Goal: Task Accomplishment & Management: Complete application form

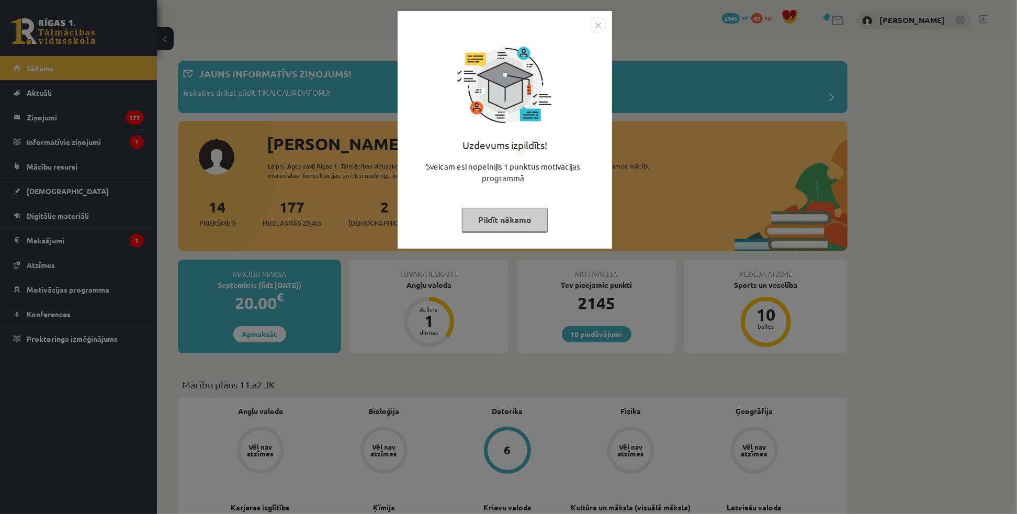
click at [599, 21] on img "Close" at bounding box center [598, 25] width 16 height 16
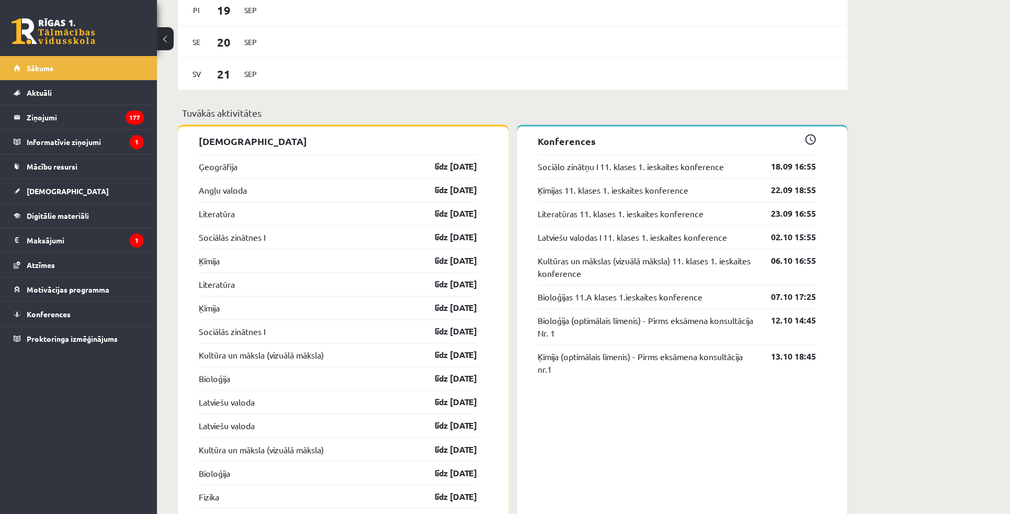
scroll to position [904, 0]
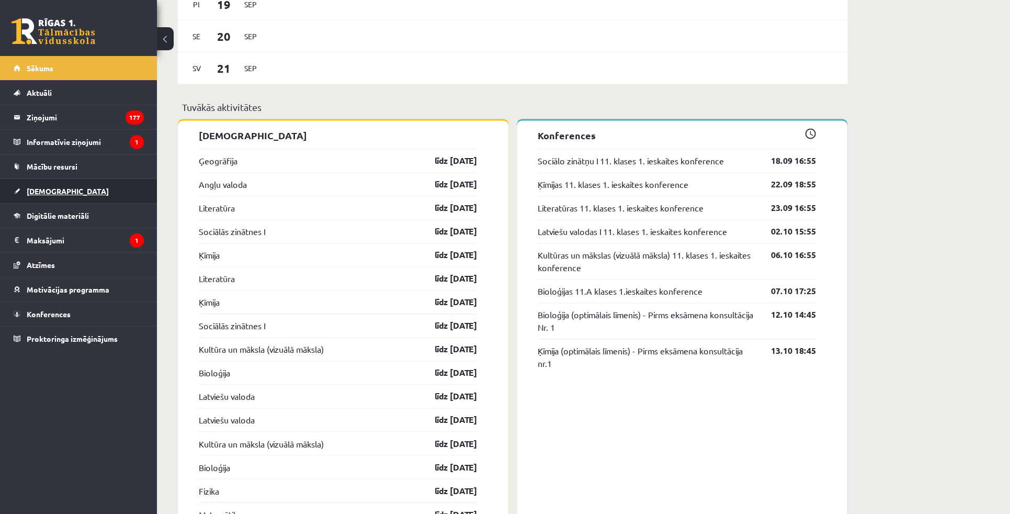
click at [61, 193] on link "[DEMOGRAPHIC_DATA]" at bounding box center [79, 191] width 130 height 24
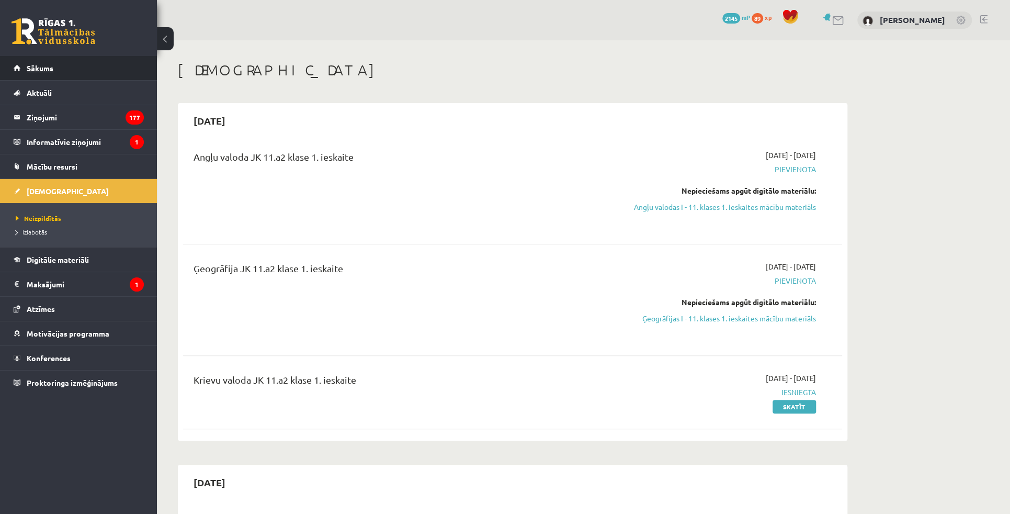
click at [42, 67] on span "Sākums" at bounding box center [40, 67] width 27 height 9
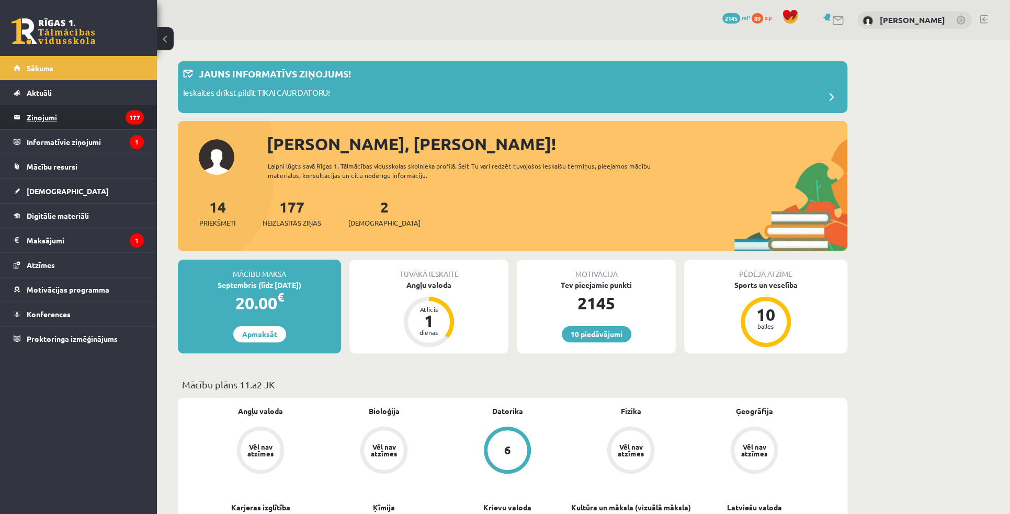
click at [51, 115] on legend "Ziņojumi 177" at bounding box center [85, 117] width 117 height 24
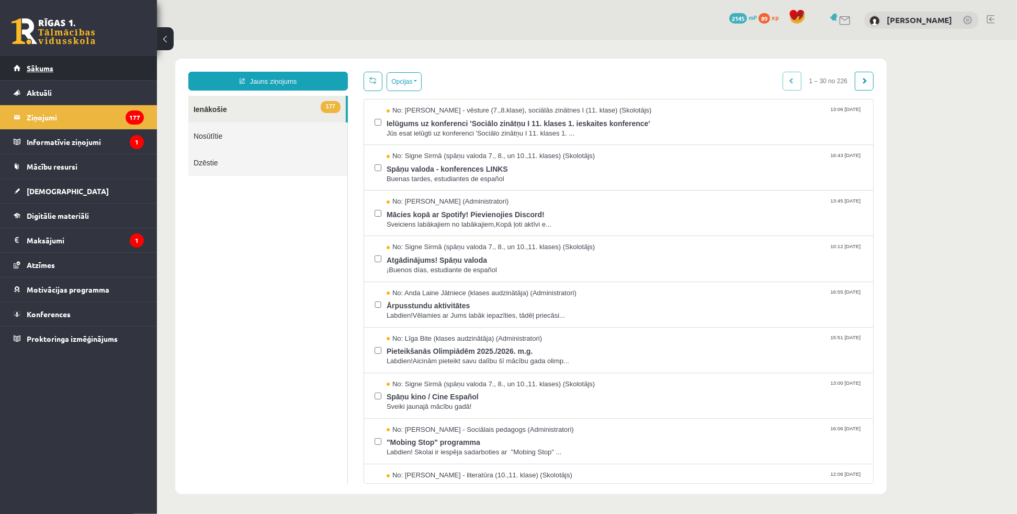
click at [48, 71] on span "Sākums" at bounding box center [40, 67] width 27 height 9
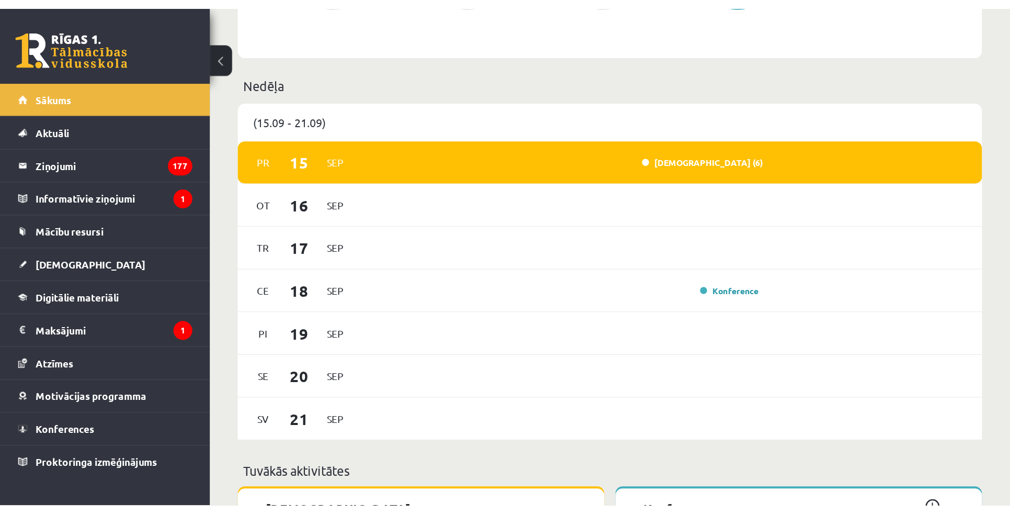
scroll to position [666, 0]
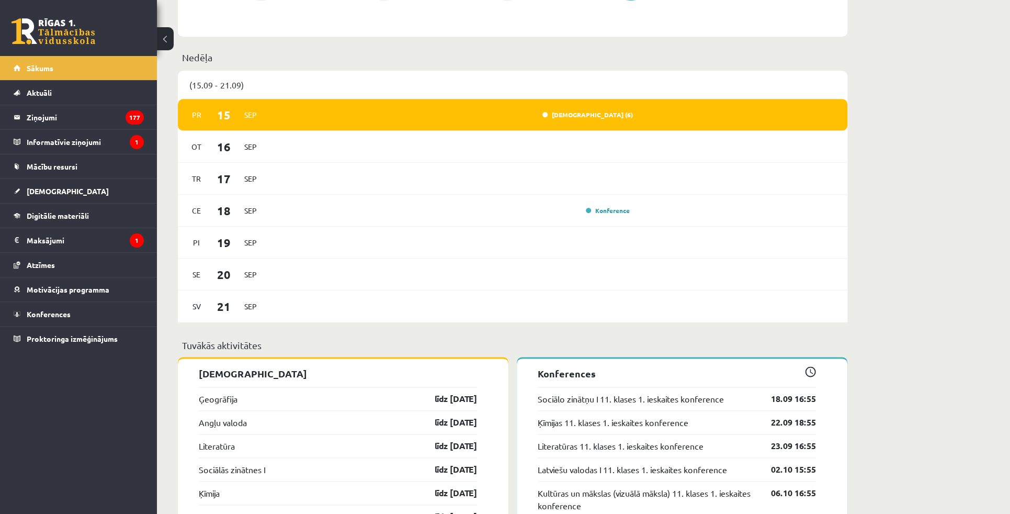
click at [897, 158] on div "Jauns informatīvs ziņojums! Ieskaites drīkst pildīt TIKAI CAUR DATORU! Sveika, …" at bounding box center [583, 502] width 853 height 2255
click at [47, 193] on span "[DEMOGRAPHIC_DATA]" at bounding box center [68, 190] width 82 height 9
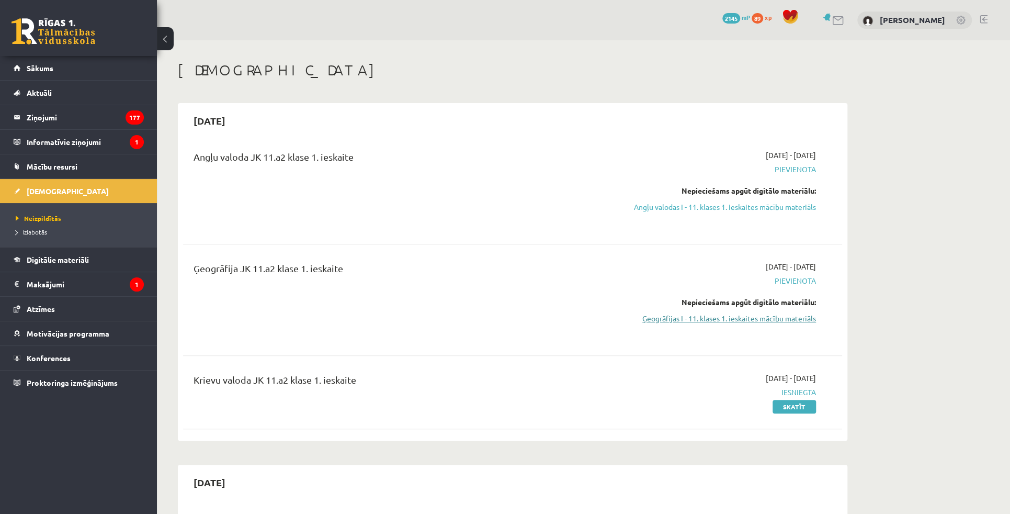
click at [767, 319] on link "Ģeogrāfijas I - 11. klases 1. ieskaites mācību materiāls" at bounding box center [717, 318] width 197 height 11
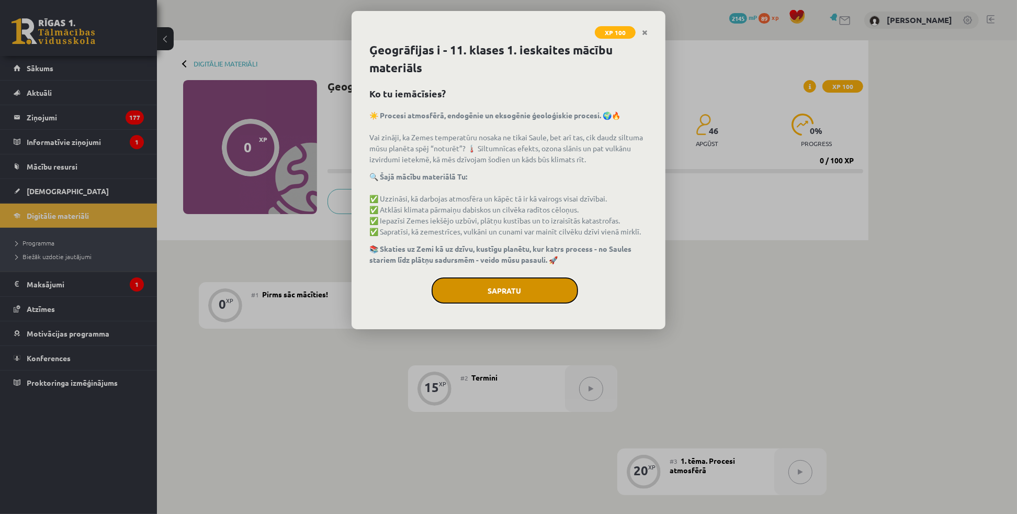
click at [489, 284] on button "Sapratu" at bounding box center [505, 290] width 147 height 26
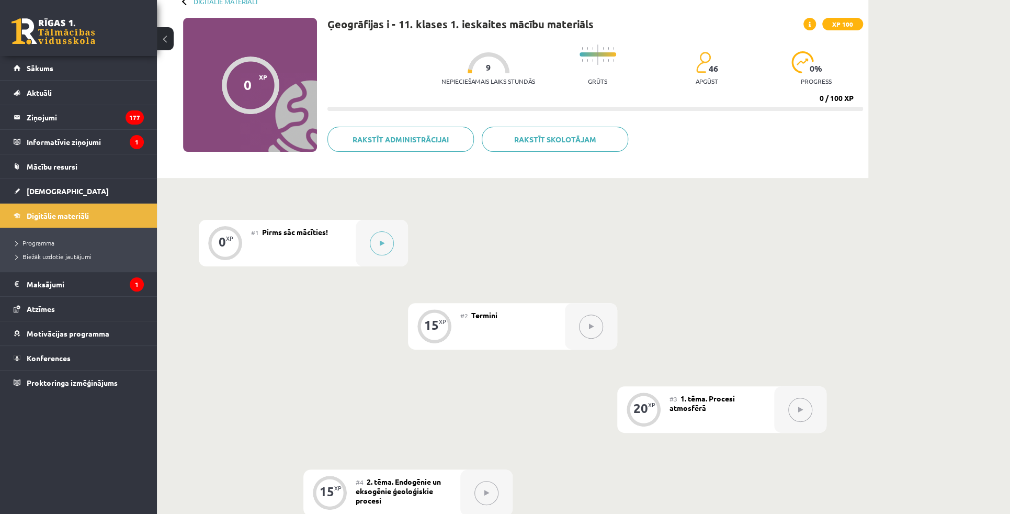
scroll to position [95, 0]
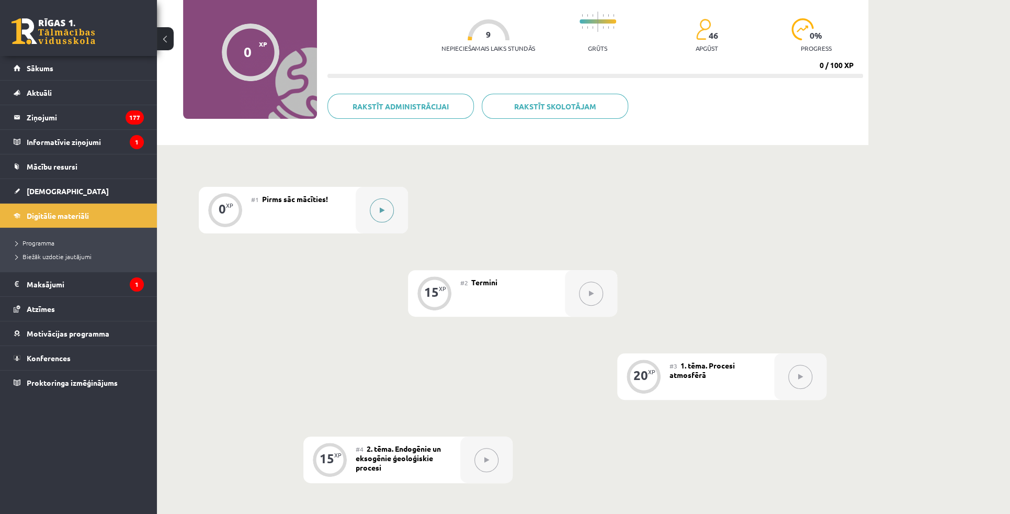
click at [385, 211] on button at bounding box center [382, 210] width 24 height 24
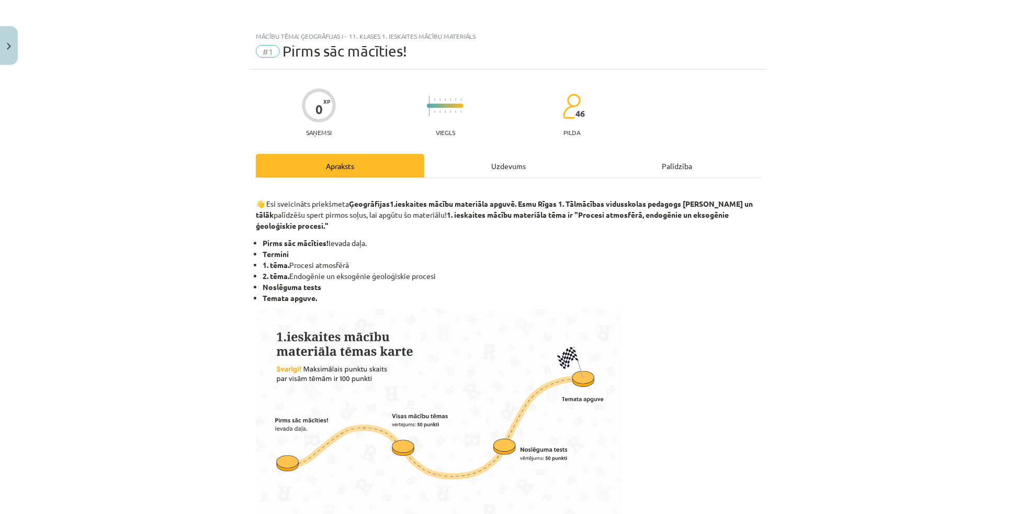
drag, startPoint x: 454, startPoint y: 169, endPoint x: 492, endPoint y: 179, distance: 39.5
click at [463, 171] on div "Uzdevums" at bounding box center [508, 166] width 168 height 24
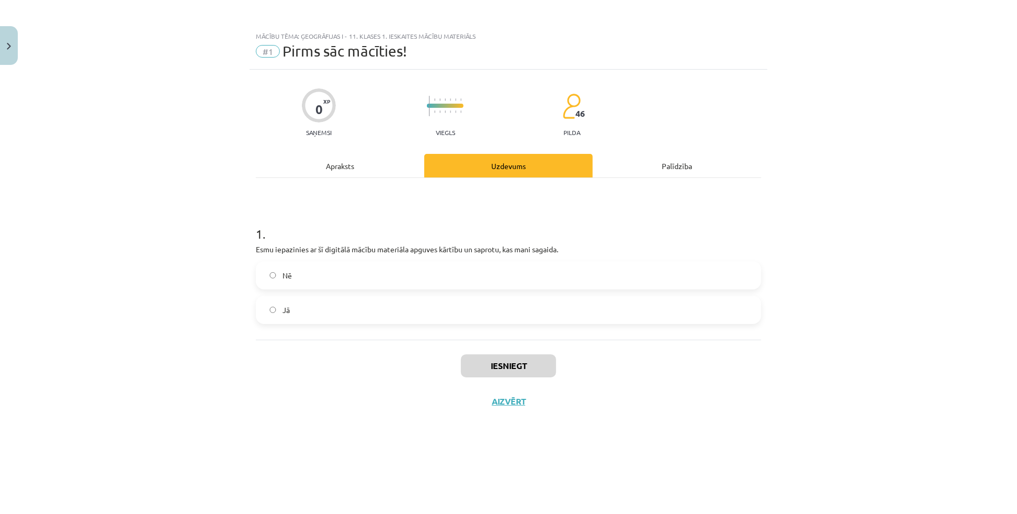
click at [415, 307] on label "Jā" at bounding box center [508, 310] width 503 height 26
click at [500, 367] on button "Iesniegt" at bounding box center [508, 365] width 95 height 23
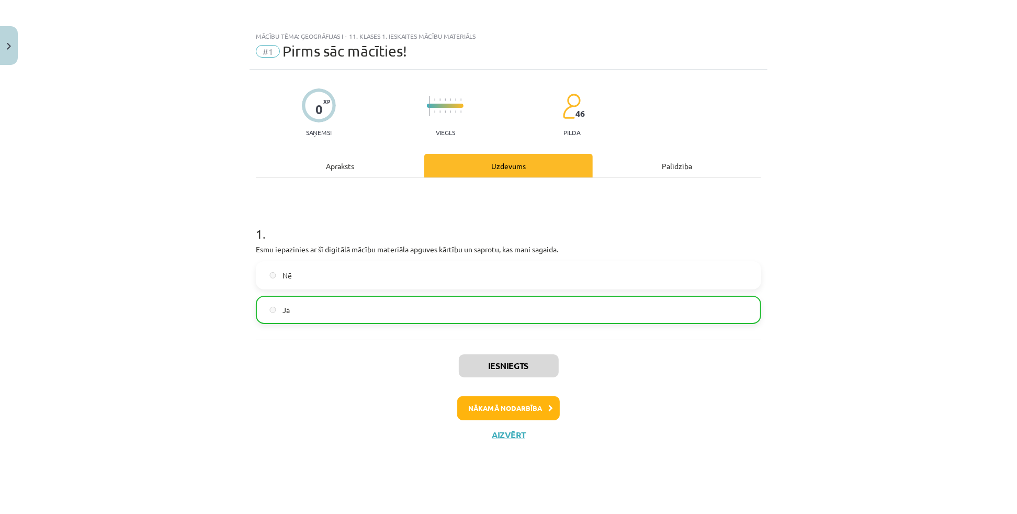
click at [18, 51] on div "Mācību tēma: Ģeogrāfijas i - 11. klases 1. ieskaites mācību materiāls #1 Pirms …" at bounding box center [508, 257] width 1017 height 514
click at [14, 51] on button "Close" at bounding box center [9, 45] width 18 height 39
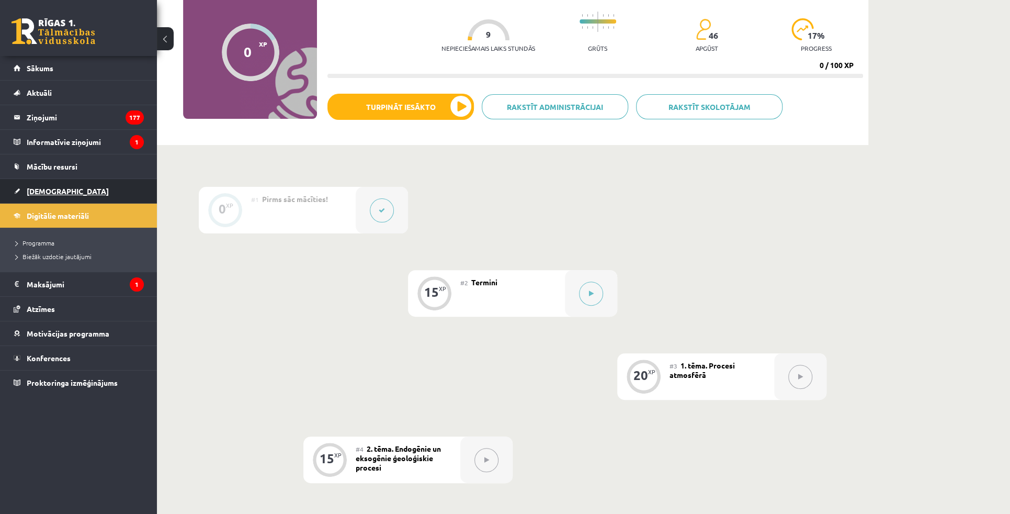
click at [38, 193] on span "[DEMOGRAPHIC_DATA]" at bounding box center [68, 190] width 82 height 9
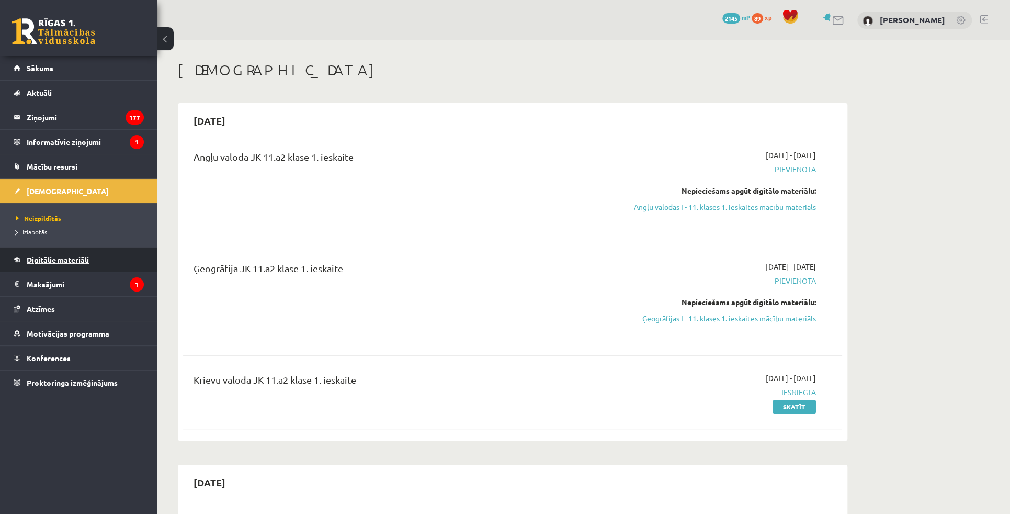
click at [48, 260] on span "Digitālie materiāli" at bounding box center [58, 259] width 62 height 9
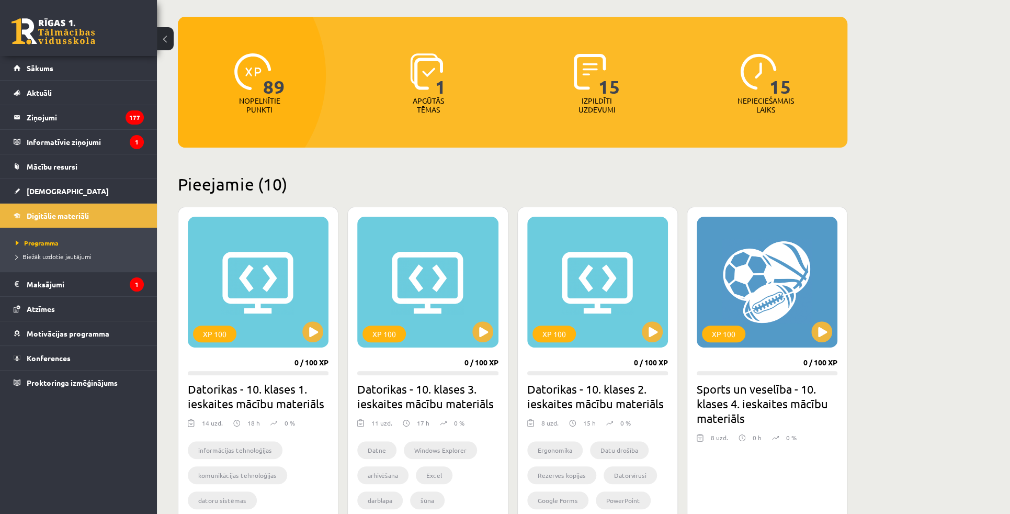
scroll to position [142, 0]
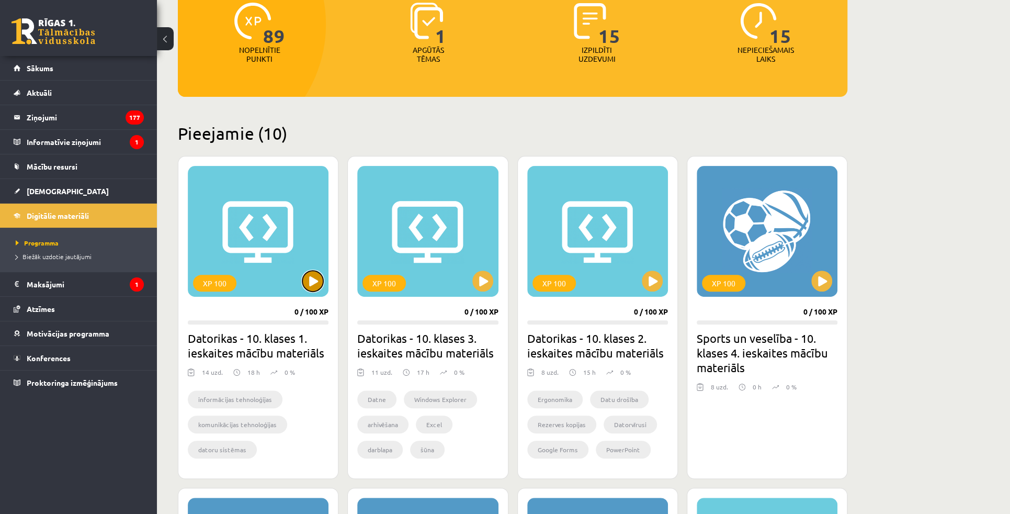
click at [317, 279] on button at bounding box center [312, 281] width 21 height 21
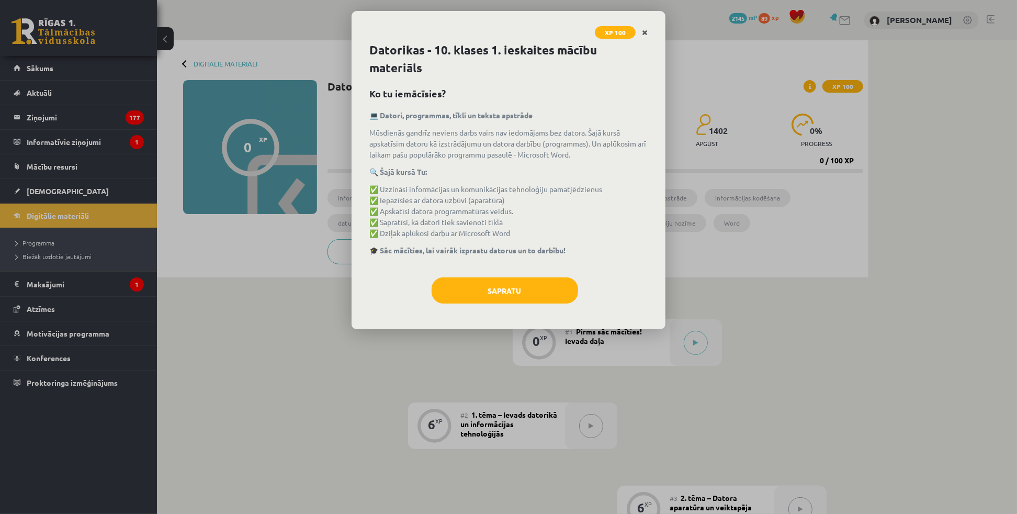
click at [649, 32] on link "Close" at bounding box center [645, 33] width 18 height 20
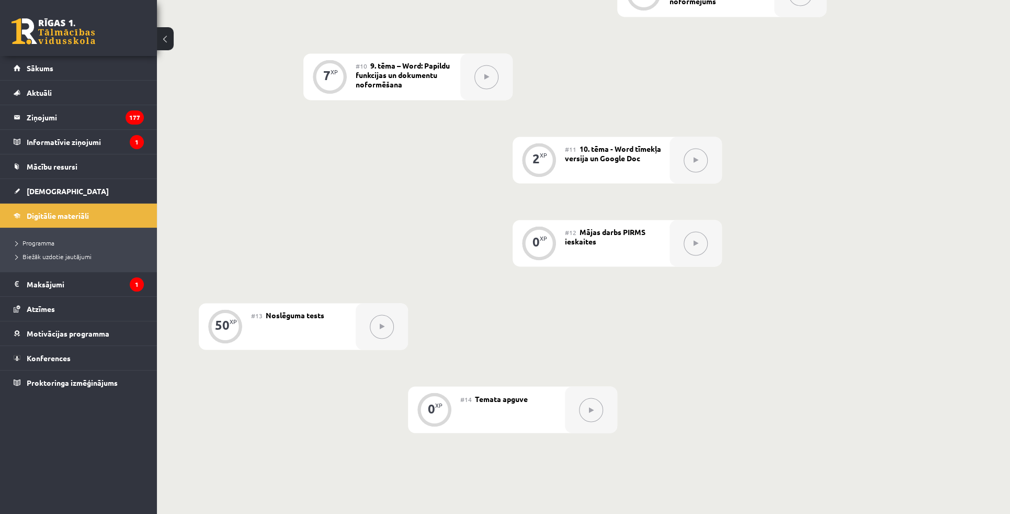
scroll to position [1117, 0]
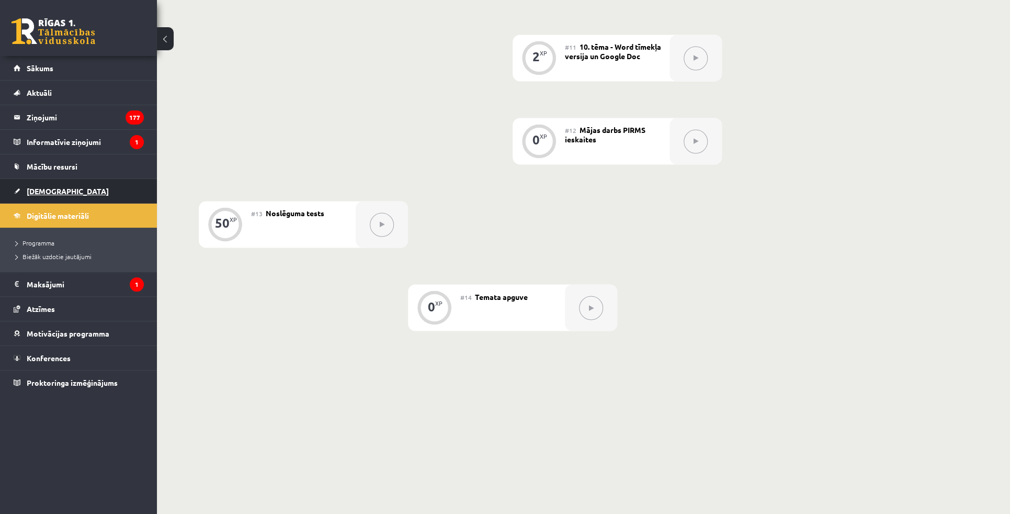
click at [57, 187] on span "[DEMOGRAPHIC_DATA]" at bounding box center [68, 190] width 82 height 9
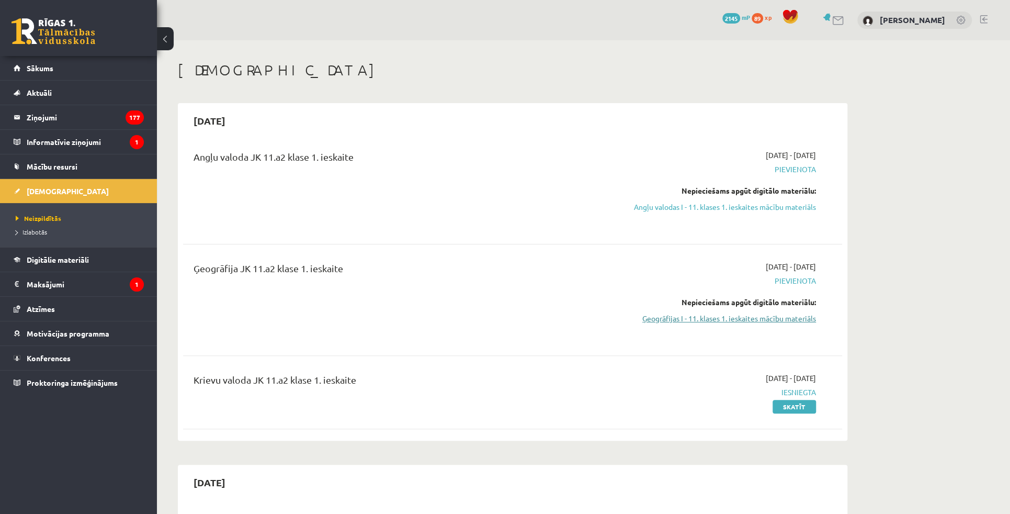
click at [729, 320] on link "Ģeogrāfijas I - 11. klases 1. ieskaites mācību materiāls" at bounding box center [717, 318] width 197 height 11
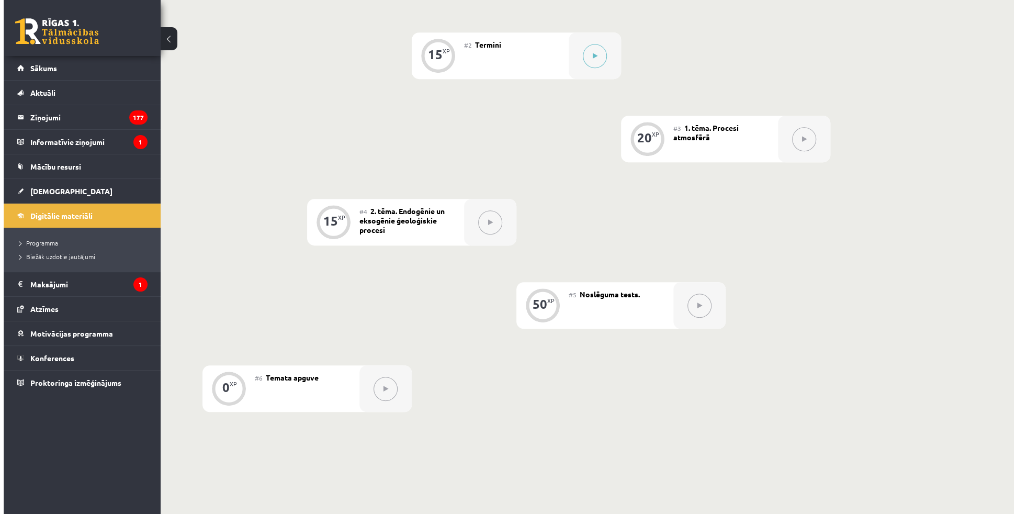
scroll to position [95, 0]
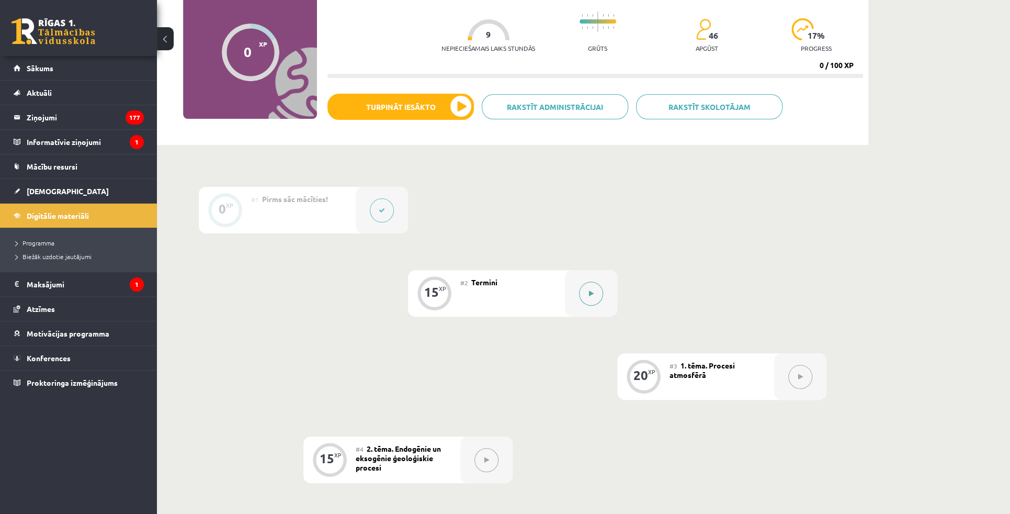
click at [606, 294] on div at bounding box center [591, 293] width 52 height 47
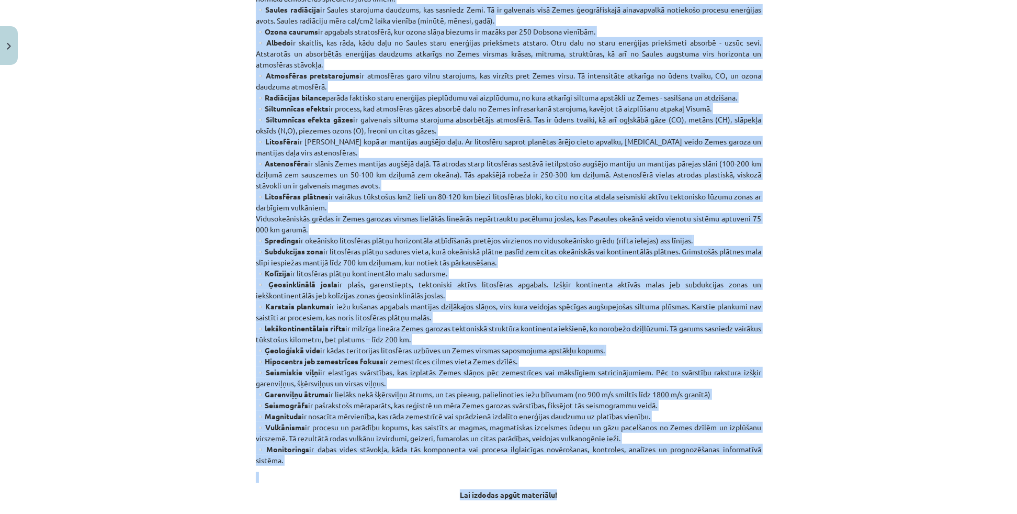
scroll to position [361, 0]
drag, startPoint x: 486, startPoint y: 211, endPoint x: 484, endPoint y: 454, distance: 243.3
click at [484, 454] on div "Termini Mācību materiāla apguves laikā tev noderēs zināt šos terminus: ▫️Atmosf…" at bounding box center [508, 162] width 505 height 673
copy div "Termini Mācību materiāla apguves laikā tev noderēs zināt šos terminus: ▫️Atmosf…"
click at [733, 374] on p "▫️Atmosfēra nav viendabīga, to veido 4 slāņi - troposfēra, stratosfēra, mezosfē…" at bounding box center [508, 185] width 505 height 560
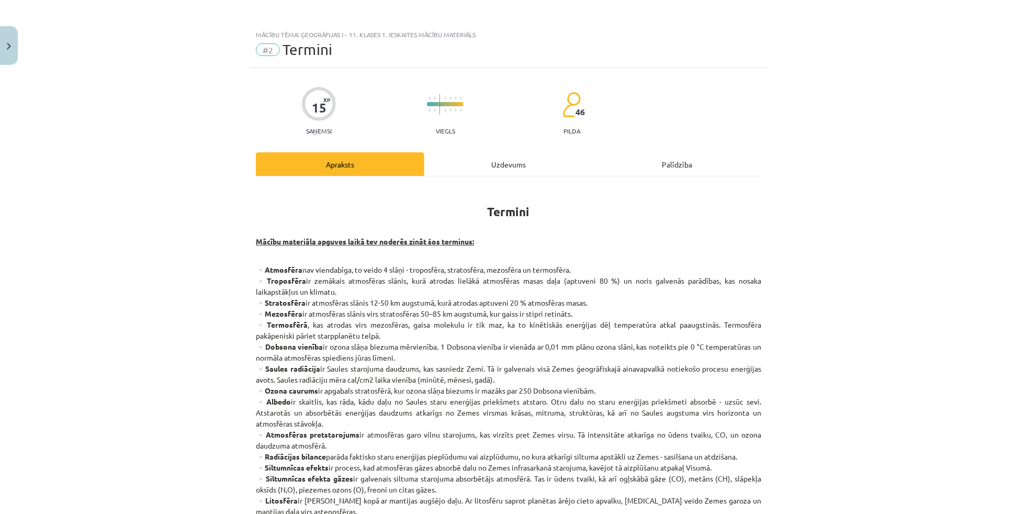
scroll to position [0, 0]
click at [518, 163] on div "Uzdevums" at bounding box center [508, 166] width 168 height 24
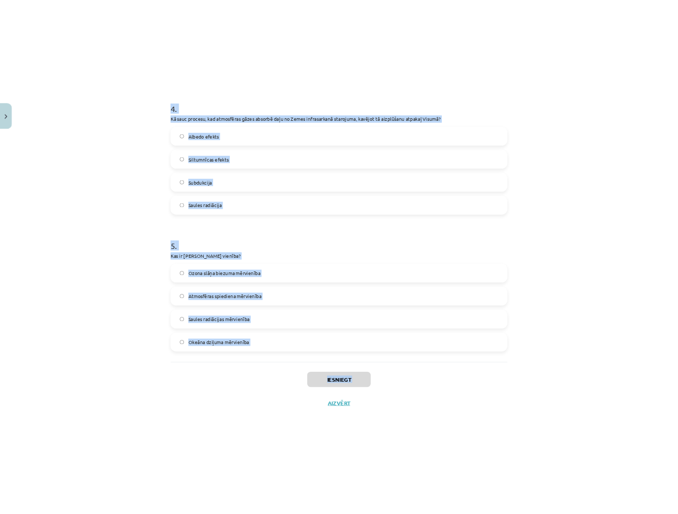
scroll to position [823, 0]
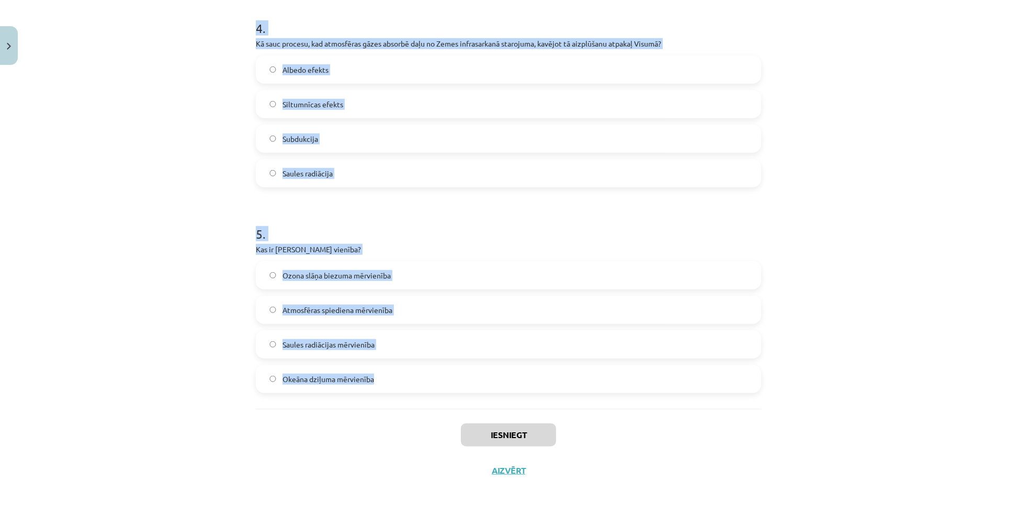
drag, startPoint x: 255, startPoint y: 160, endPoint x: 380, endPoint y: 373, distance: 247.7
copy form "1 . Kā sauc Zemes garozas ārējo cieto apvalku, kuru veido Zemes garoza un manti…"
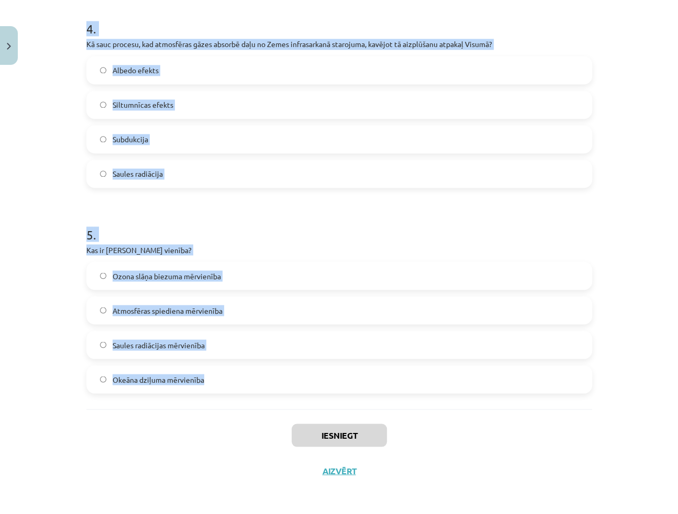
scroll to position [372, 0]
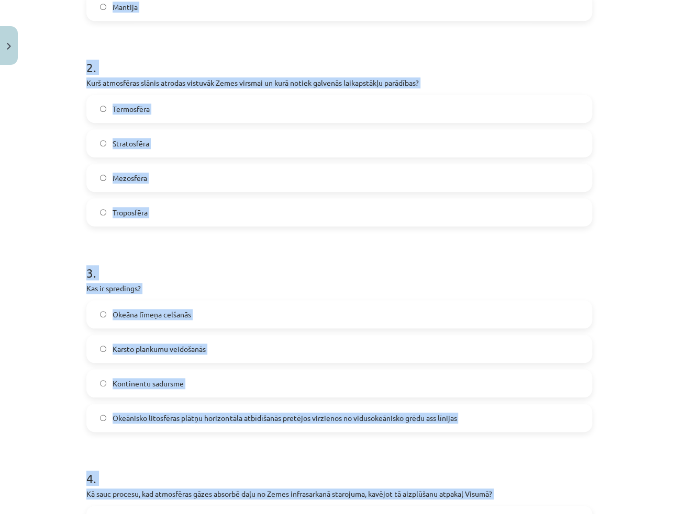
click at [616, 231] on div "Mācību tēma: Ģeogrāfijas i - 11. klases 1. ieskaites mācību materiāls #2 Termin…" at bounding box center [339, 257] width 678 height 514
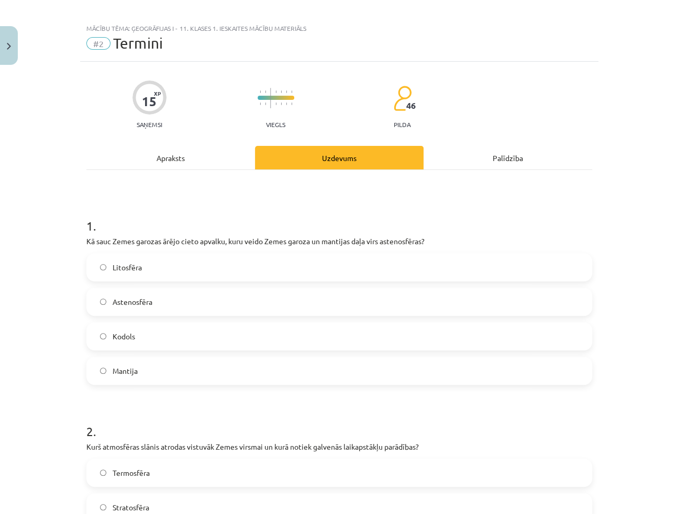
scroll to position [0, 0]
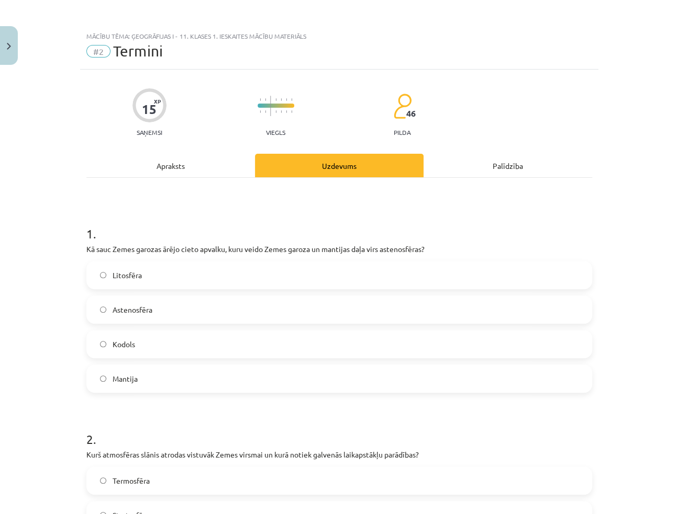
click at [289, 223] on h1 "1 ." at bounding box center [338, 224] width 505 height 32
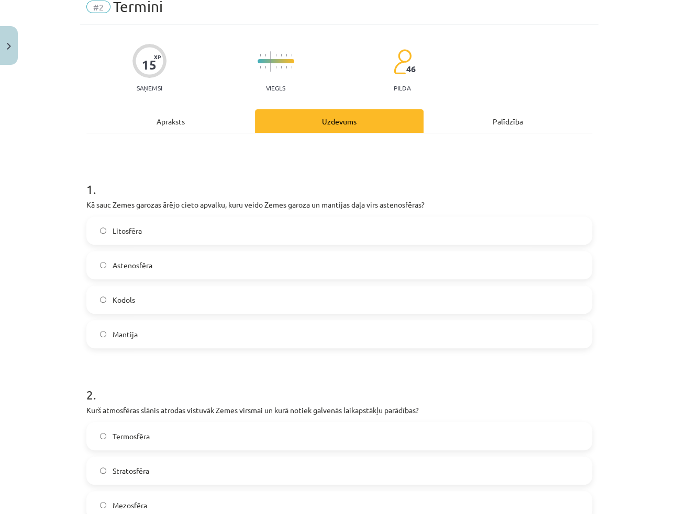
scroll to position [48, 0]
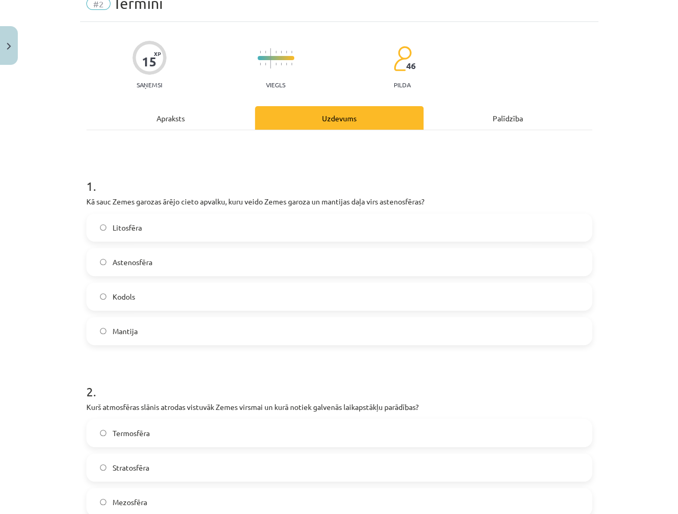
click at [141, 229] on label "Litosfēra" at bounding box center [338, 228] width 503 height 26
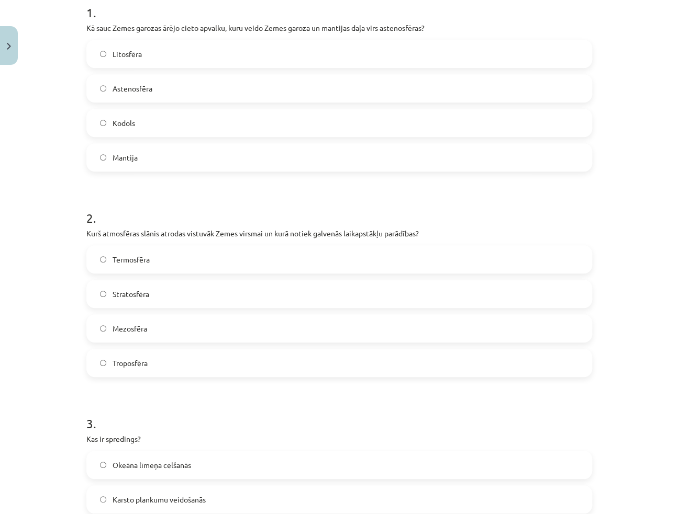
scroll to position [238, 0]
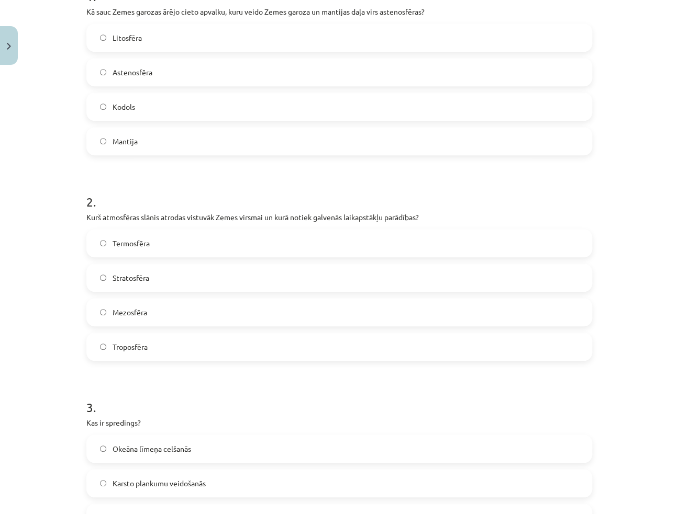
click at [146, 357] on label "Troposfēra" at bounding box center [338, 347] width 503 height 26
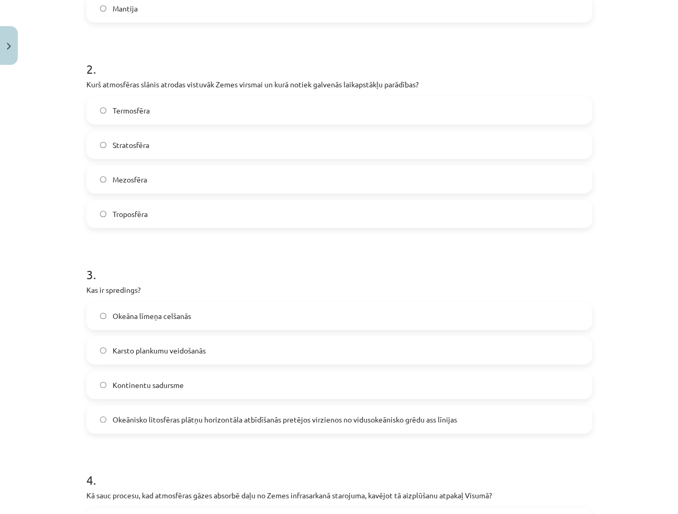
scroll to position [380, 0]
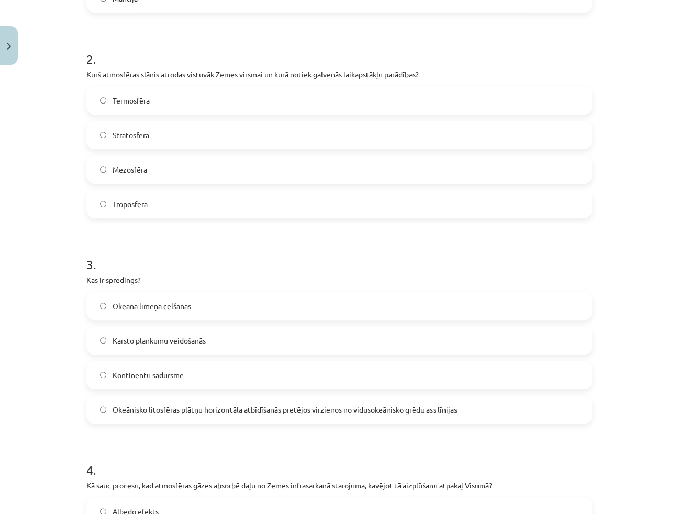
click at [469, 251] on h1 "3 ." at bounding box center [338, 255] width 505 height 32
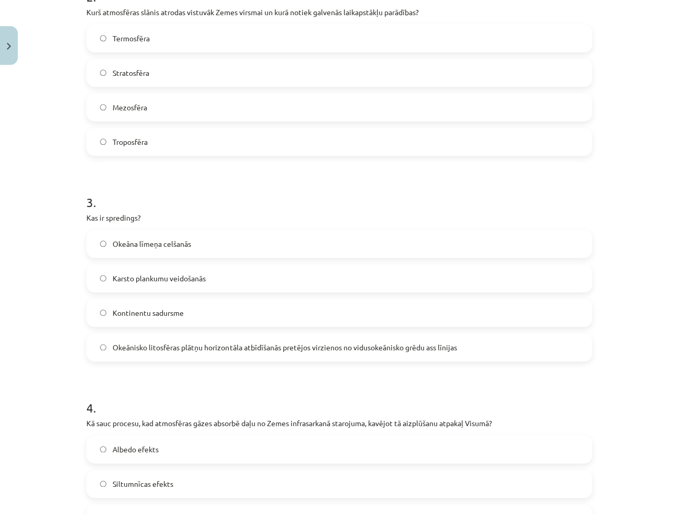
scroll to position [476, 0]
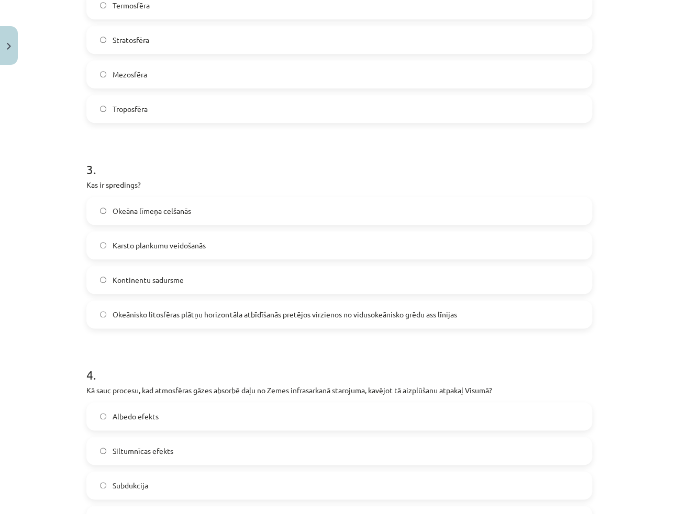
click at [123, 318] on span "Okeānisko litosfēras plātņu horizontāla atbīdīšanās pretējos virzienos no vidus…" at bounding box center [285, 314] width 344 height 11
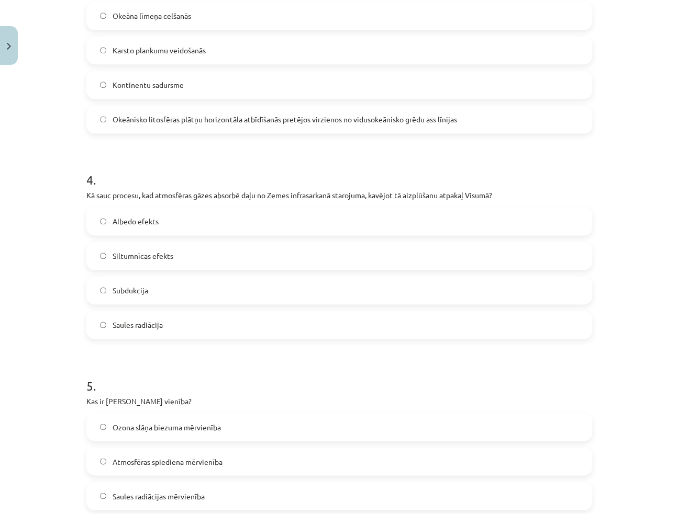
scroll to position [713, 0]
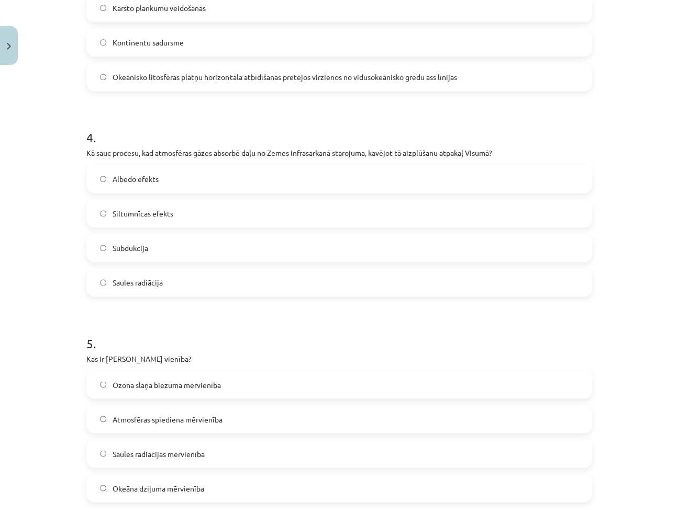
click at [638, 154] on div "Mācību tēma: Ģeogrāfijas i - 11. klases 1. ieskaites mācību materiāls #2 Termin…" at bounding box center [339, 257] width 678 height 514
click at [154, 220] on label "Siltumnīcas efekts" at bounding box center [338, 213] width 503 height 26
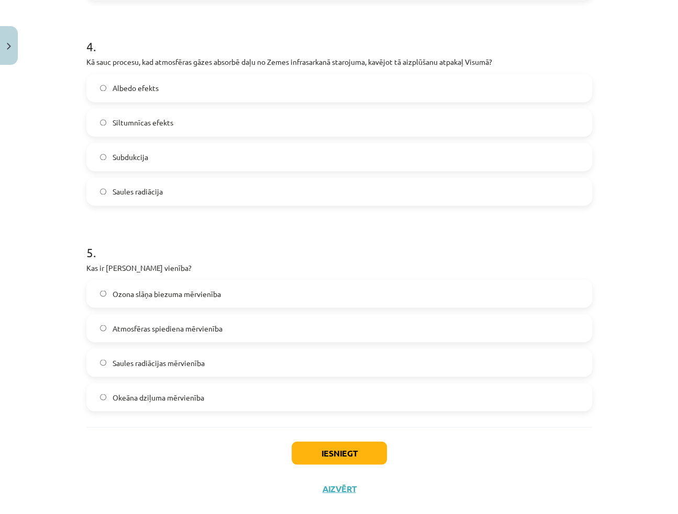
scroll to position [822, 0]
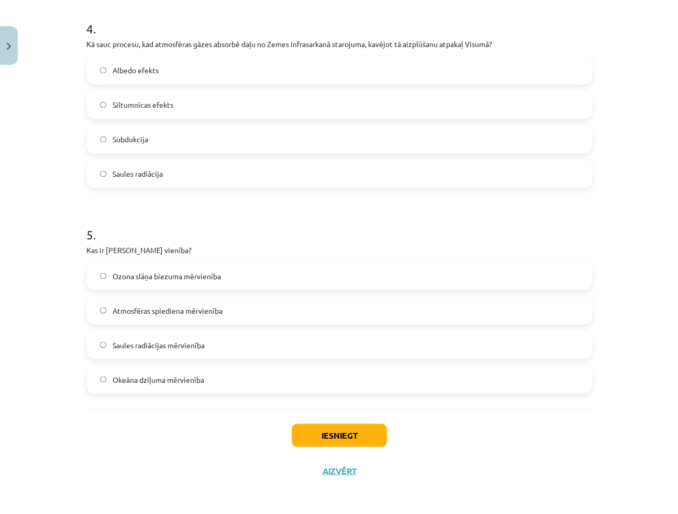
click at [162, 282] on label "Ozona slāņa biezuma mērvienība" at bounding box center [338, 276] width 503 height 26
click at [354, 438] on button "Iesniegt" at bounding box center [338, 435] width 95 height 23
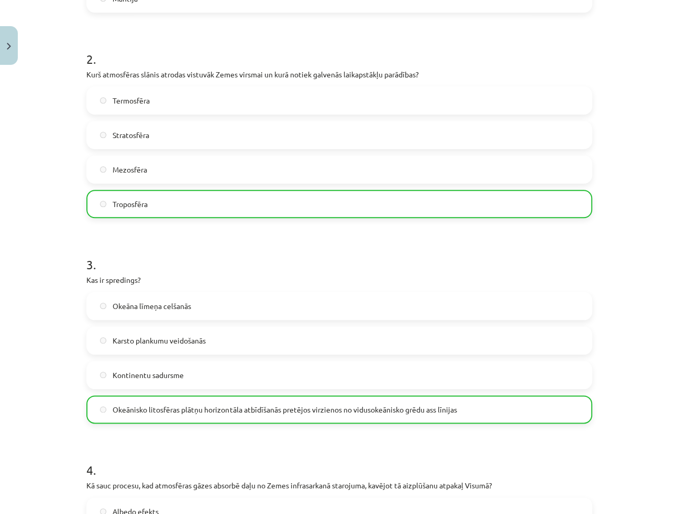
scroll to position [855, 0]
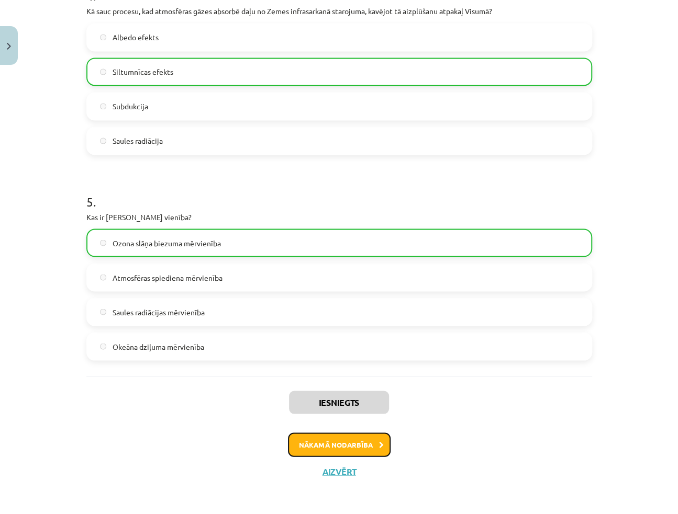
click at [335, 437] on button "Nākamā nodarbība" at bounding box center [339, 445] width 103 height 24
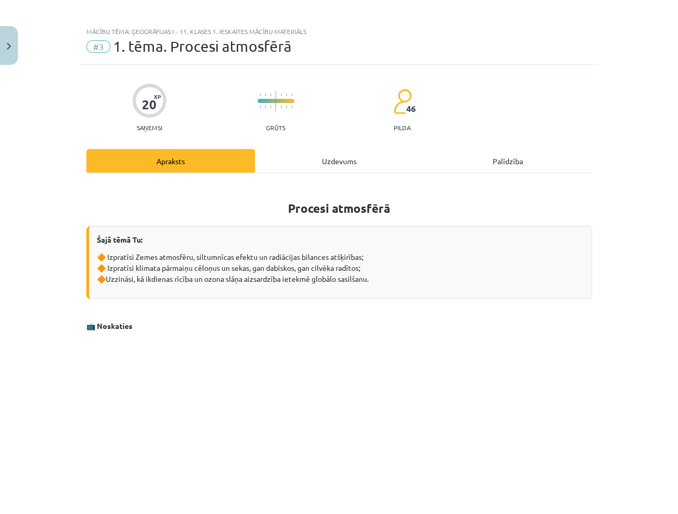
scroll to position [0, 0]
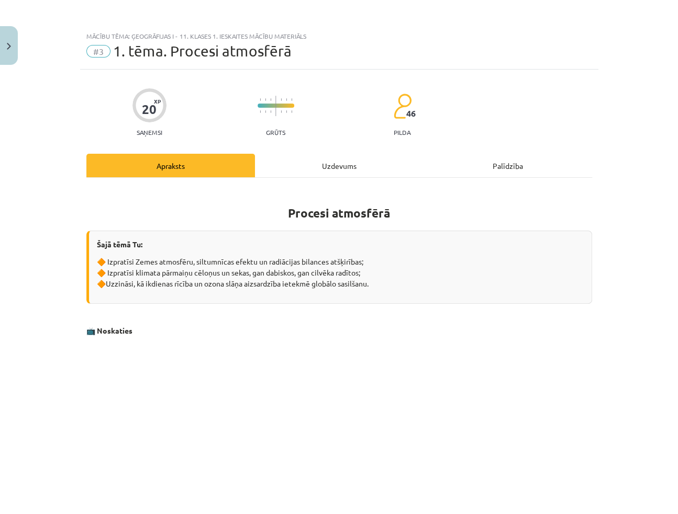
click at [348, 168] on div "Uzdevums" at bounding box center [339, 166] width 168 height 24
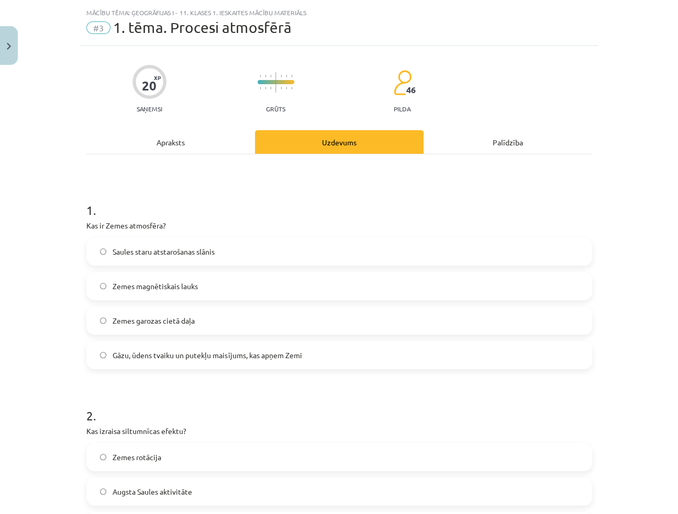
scroll to position [26, 0]
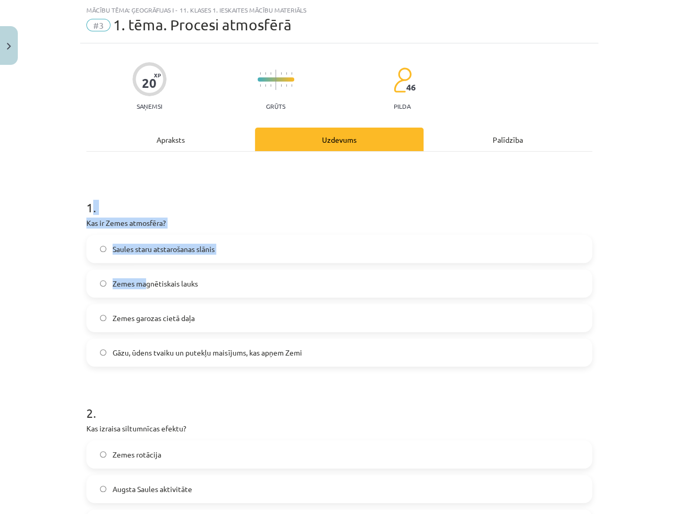
drag, startPoint x: 86, startPoint y: 208, endPoint x: 134, endPoint y: 282, distance: 88.8
click at [141, 294] on div "1 . Kas ir Zemes atmosfēra? Saules staru atstarošanas slānis Zemes magnētiskais…" at bounding box center [338, 274] width 505 height 185
click at [91, 184] on h1 "1 ." at bounding box center [338, 198] width 505 height 32
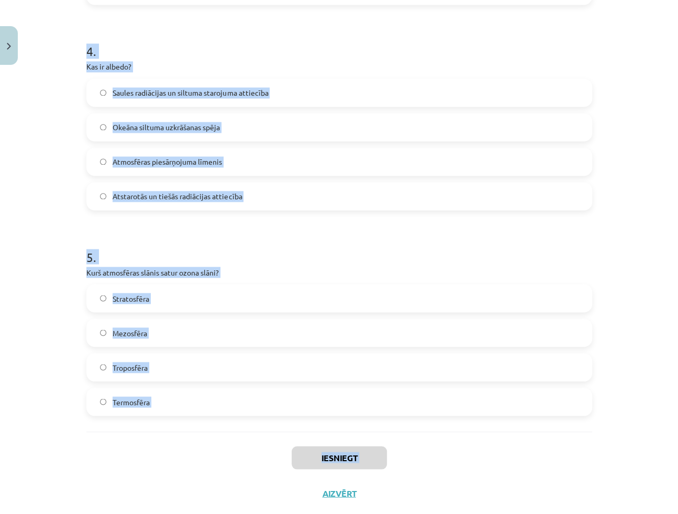
scroll to position [822, 0]
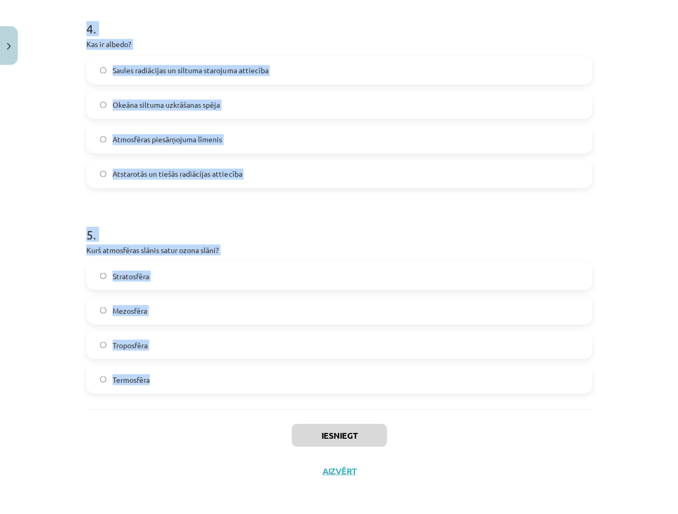
drag, startPoint x: 83, startPoint y: 204, endPoint x: 201, endPoint y: 372, distance: 205.1
copy form "1 . Kas ir Zemes atmosfēra? Saules staru atstarošanas slānis Zemes magnētiskais…"
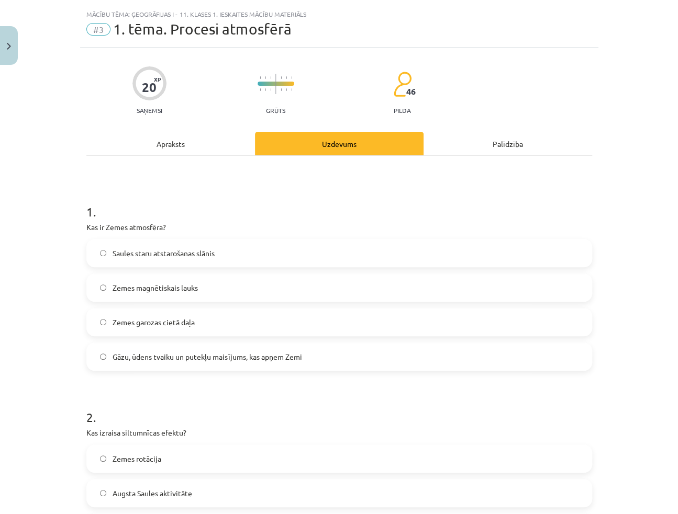
scroll to position [95, 0]
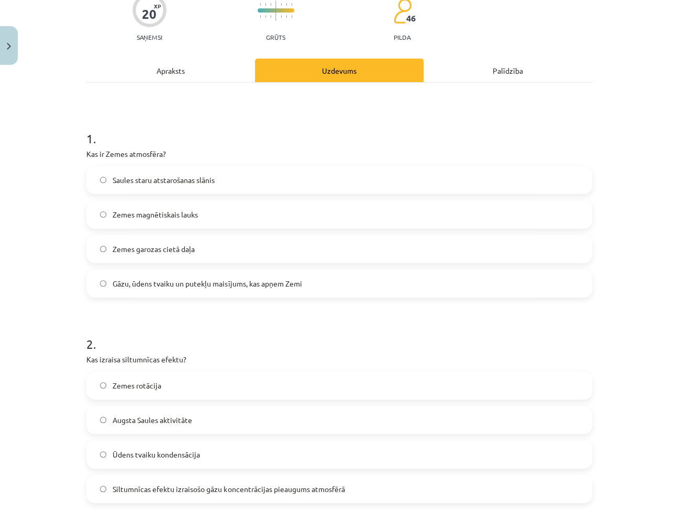
click at [133, 287] on span "Gāzu, ūdens tvaiku un putekļu maisījums, kas apņem Zemi" at bounding box center [207, 283] width 189 height 11
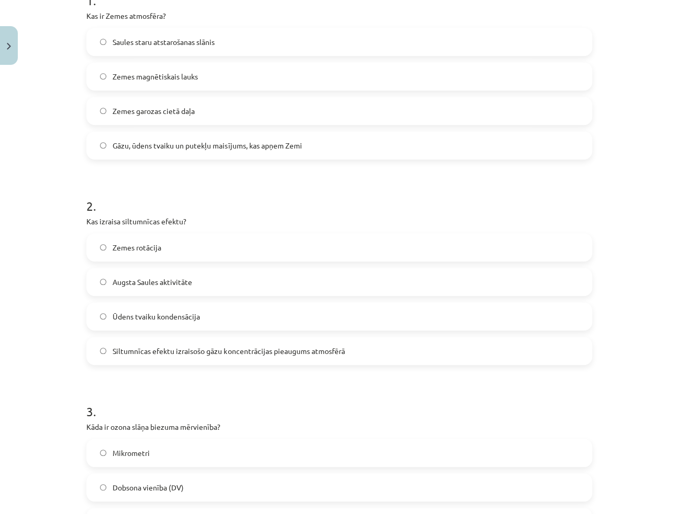
scroll to position [238, 0]
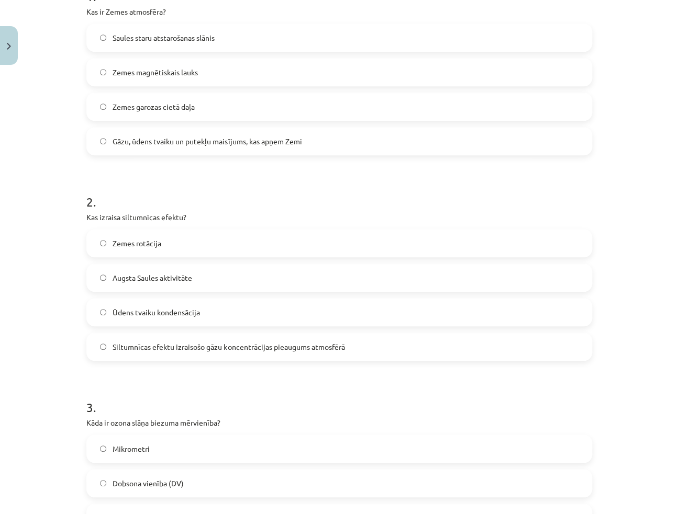
click at [175, 347] on span "Siltumnīcas efektu izraisošo gāzu koncentrācijas pieaugums atmosfērā" at bounding box center [229, 347] width 232 height 11
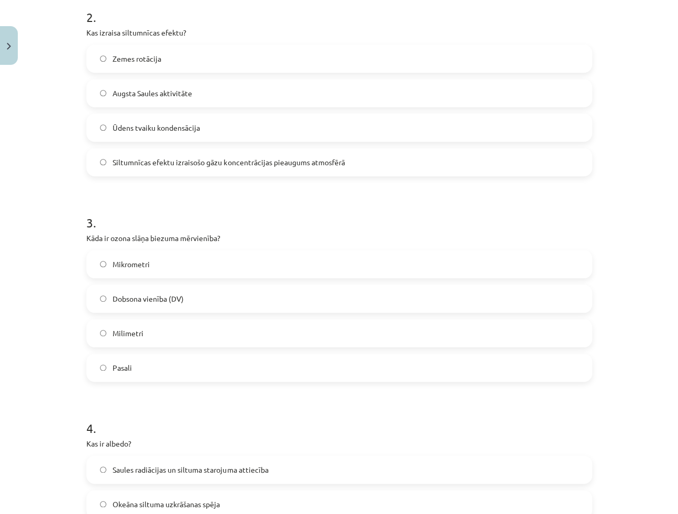
scroll to position [428, 0]
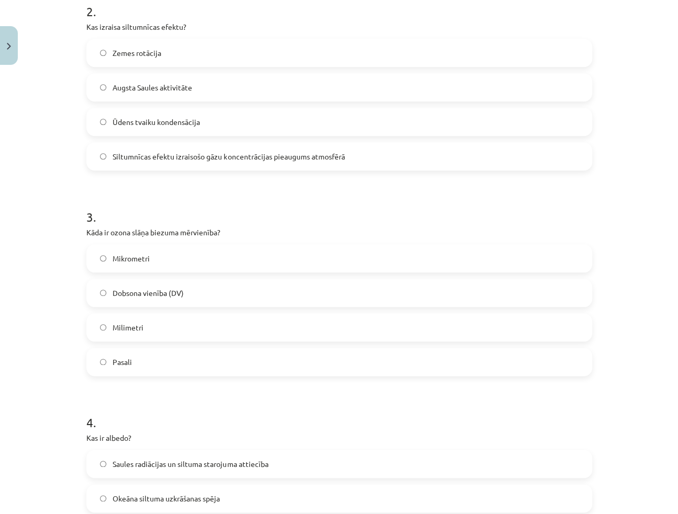
click at [242, 299] on label "Dobsona vienība (DV)" at bounding box center [338, 293] width 503 height 26
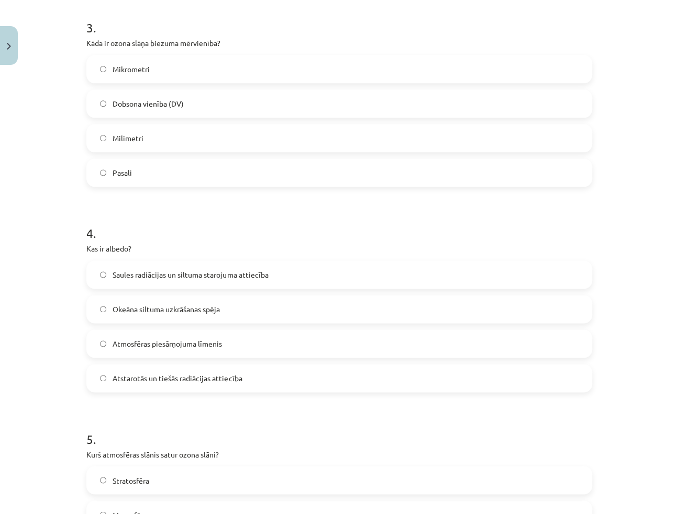
scroll to position [618, 0]
click at [197, 388] on label "Atstarotās un tiešās radiācijas attiecība" at bounding box center [338, 378] width 503 height 26
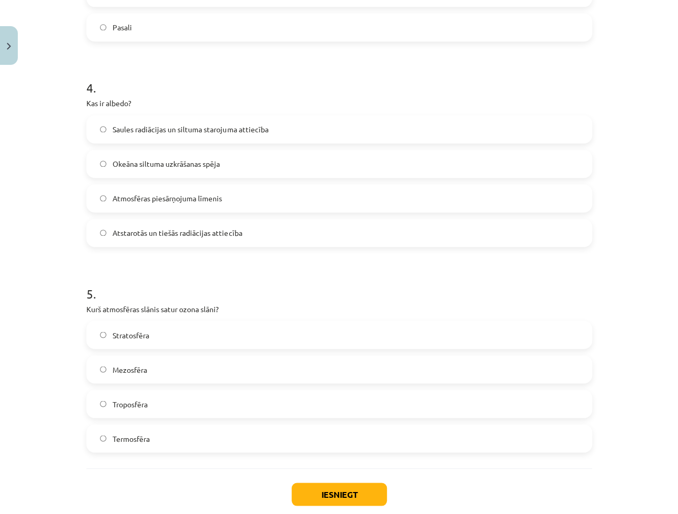
scroll to position [808, 0]
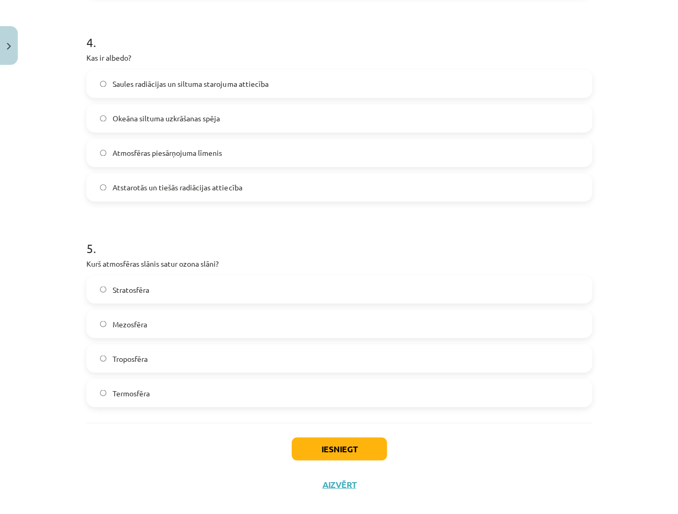
click at [135, 292] on span "Stratosfēra" at bounding box center [131, 289] width 37 height 11
click at [367, 446] on button "Iesniegt" at bounding box center [338, 448] width 95 height 23
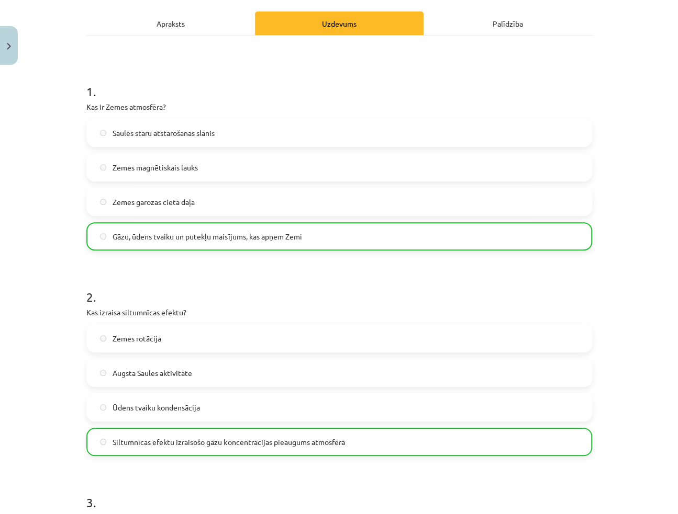
scroll to position [0, 0]
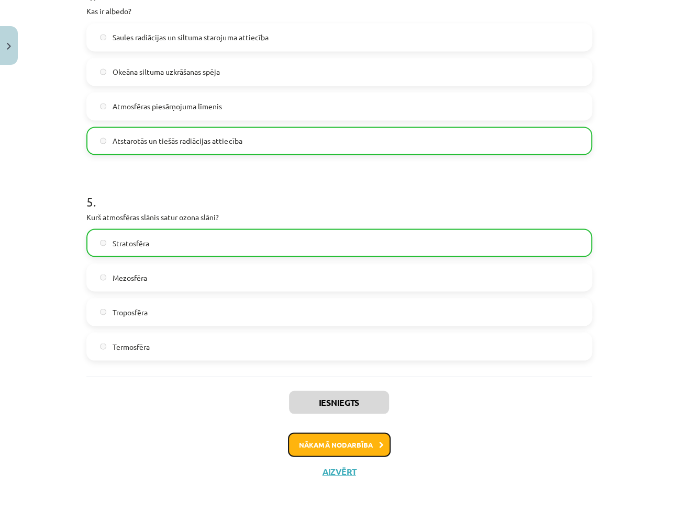
click at [348, 450] on button "Nākamā nodarbība" at bounding box center [339, 445] width 103 height 24
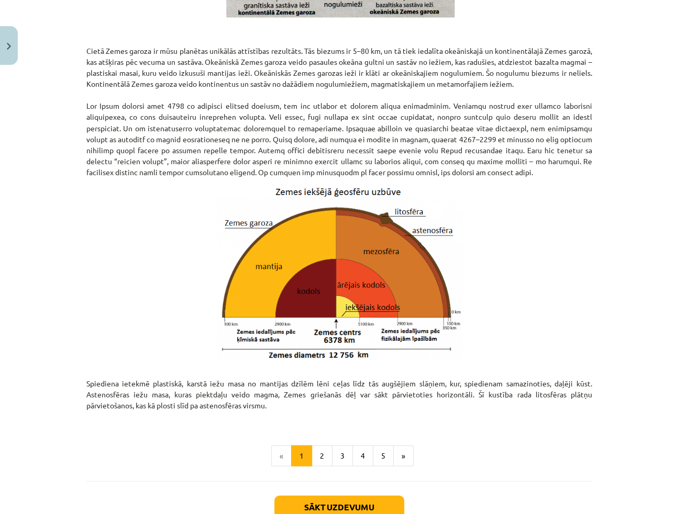
scroll to position [973, 0]
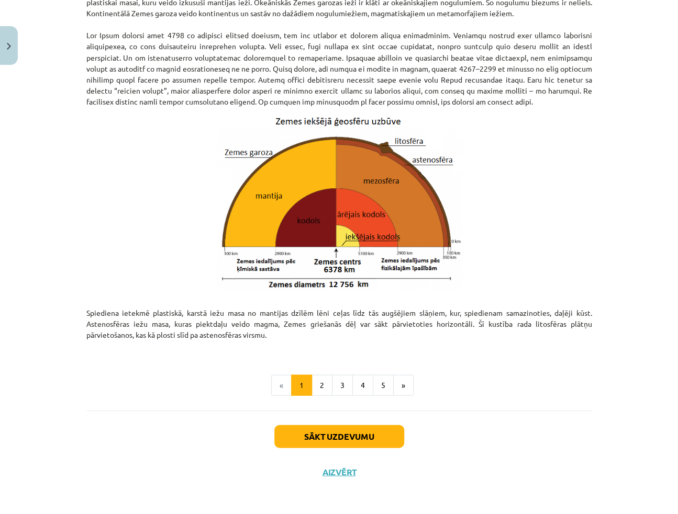
click at [637, 166] on div "Mācību tēma: Ģeogrāfijas i - 11. klases 1. ieskaites mācību materiāls #4 2. tēm…" at bounding box center [339, 257] width 678 height 514
click at [325, 387] on button "2" at bounding box center [321, 385] width 21 height 21
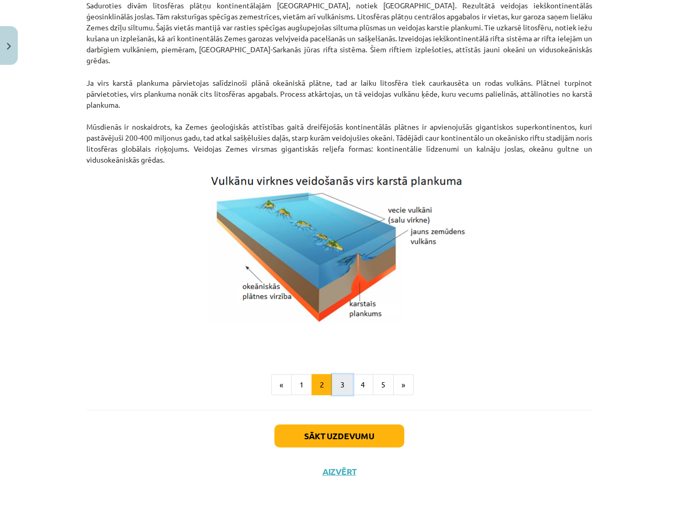
click at [332, 389] on button "3" at bounding box center [342, 384] width 21 height 21
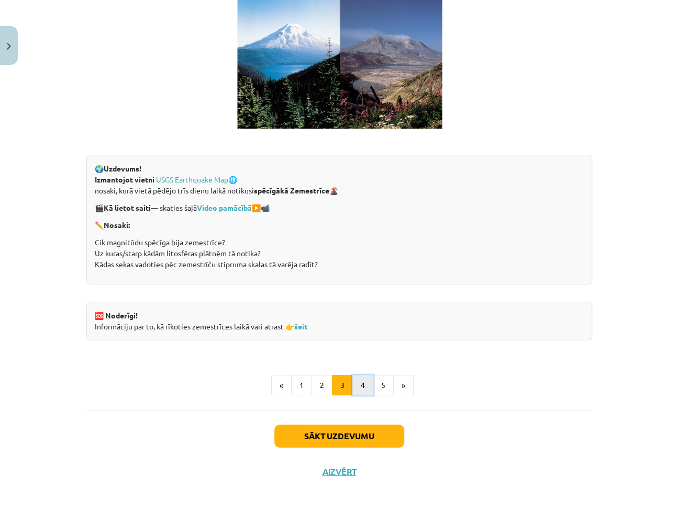
click at [361, 380] on button "4" at bounding box center [362, 385] width 21 height 21
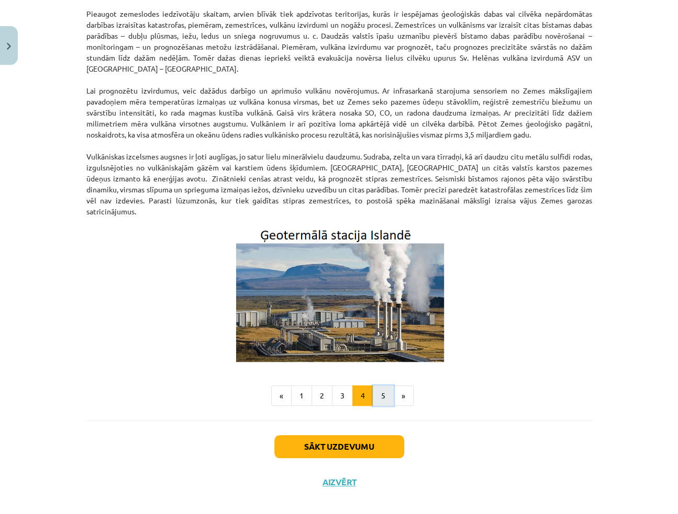
click at [376, 386] on button "5" at bounding box center [383, 396] width 21 height 21
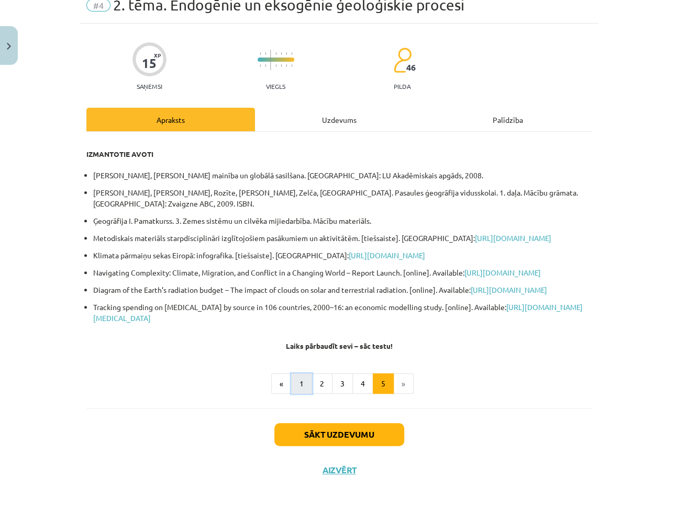
click at [295, 379] on button "1" at bounding box center [301, 384] width 21 height 21
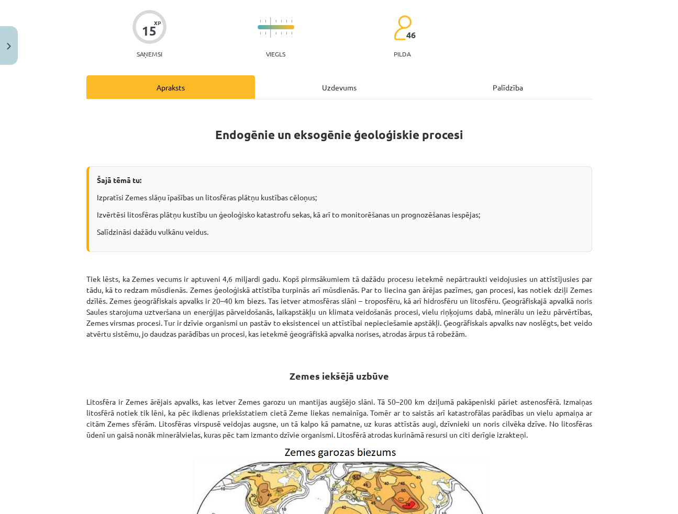
click at [321, 89] on div "Uzdevums" at bounding box center [339, 87] width 168 height 24
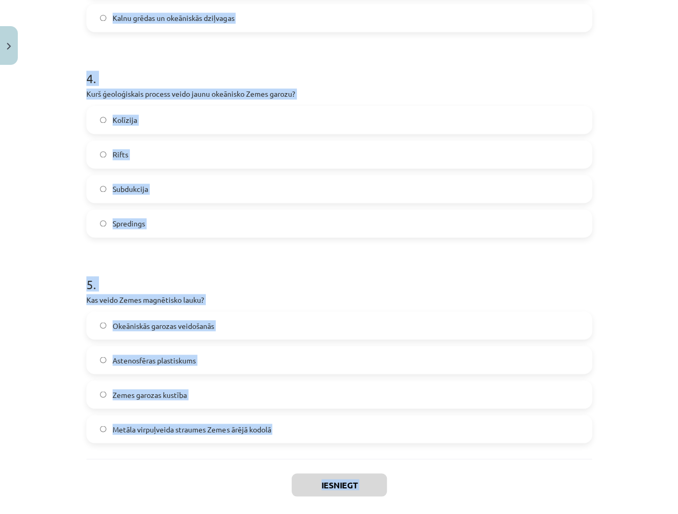
scroll to position [822, 0]
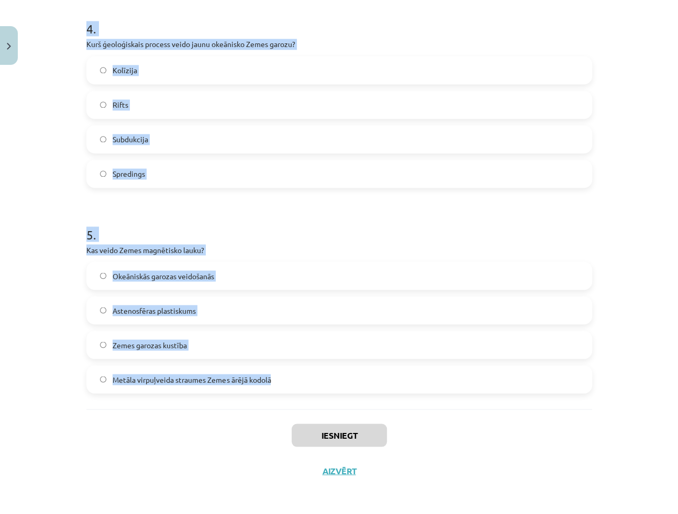
drag, startPoint x: 85, startPoint y: 207, endPoint x: 274, endPoint y: 371, distance: 249.6
copy form "1 . Kā sauc vulkānu, kas veidojas no viskozās, silīciju bagātās magmas, un ir t…"
click at [587, 227] on h1 "5 ." at bounding box center [338, 225] width 505 height 32
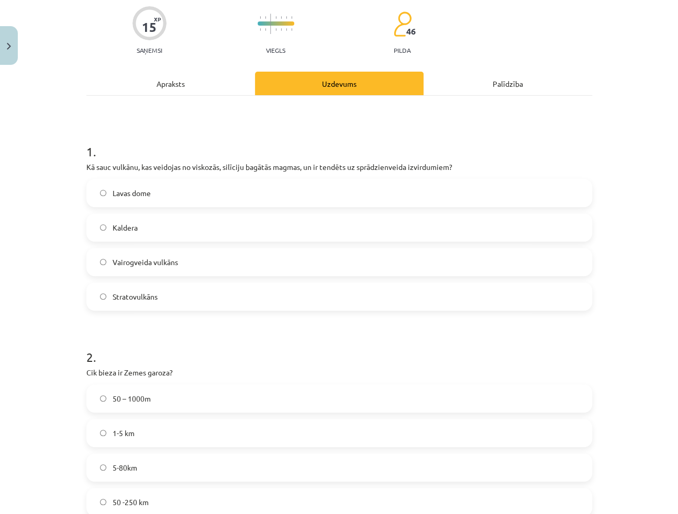
scroll to position [95, 0]
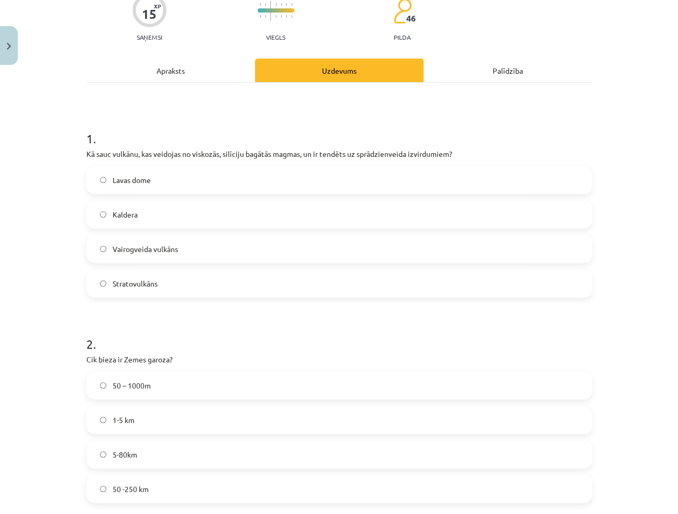
click at [156, 287] on label "Stratovulkāns" at bounding box center [338, 284] width 503 height 26
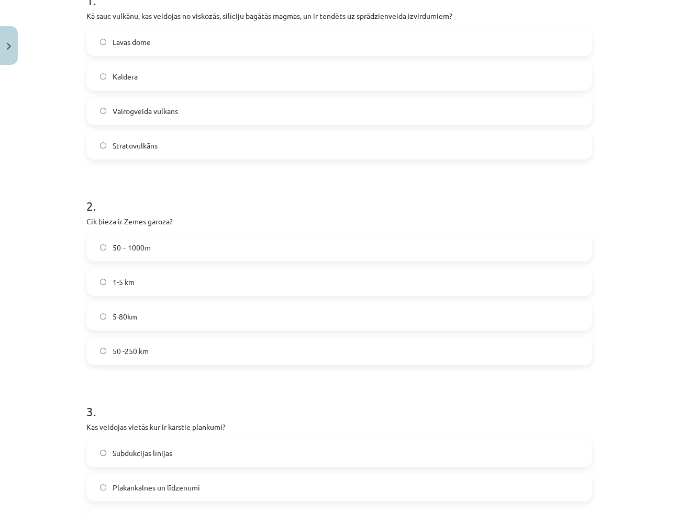
scroll to position [238, 0]
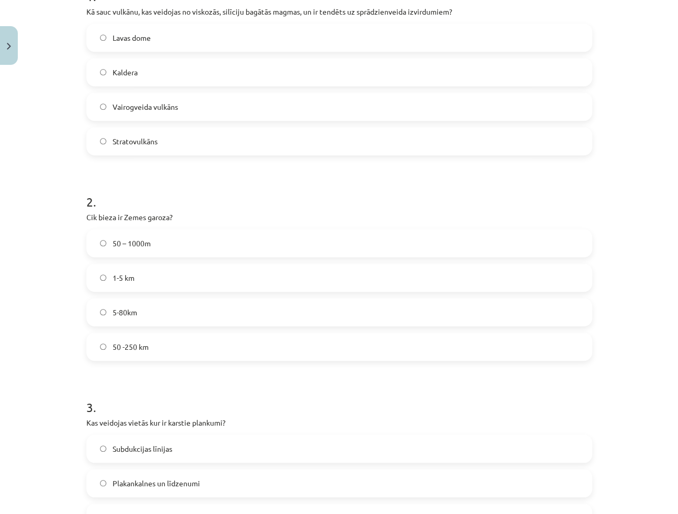
click at [149, 313] on label "5-80km" at bounding box center [338, 312] width 503 height 26
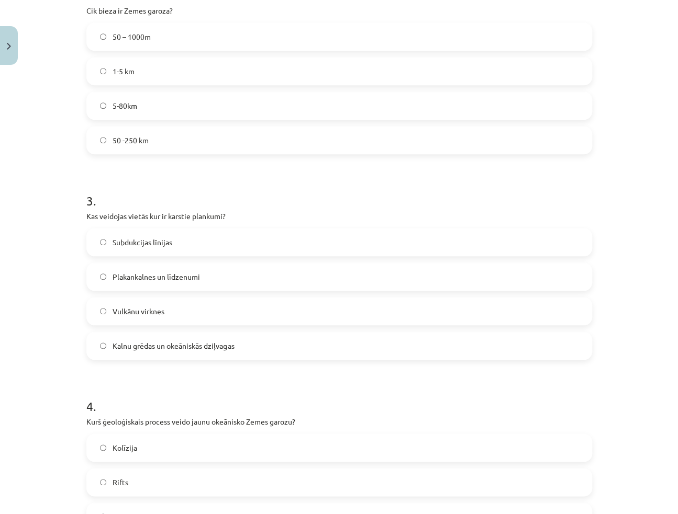
scroll to position [476, 0]
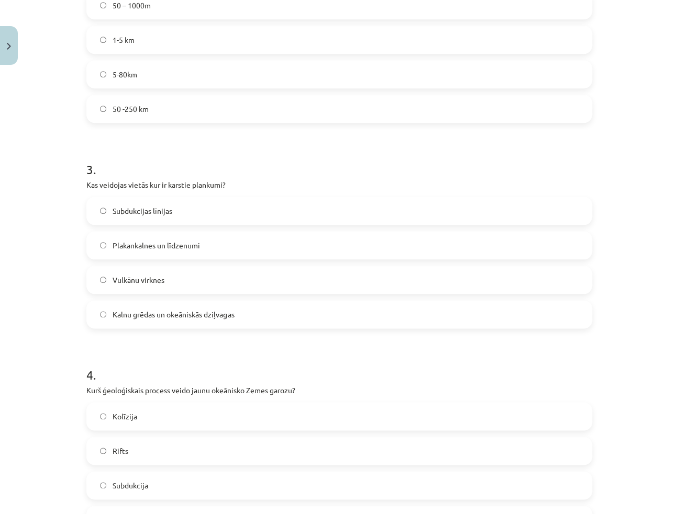
click at [204, 288] on label "Vulkānu virknes" at bounding box center [338, 280] width 503 height 26
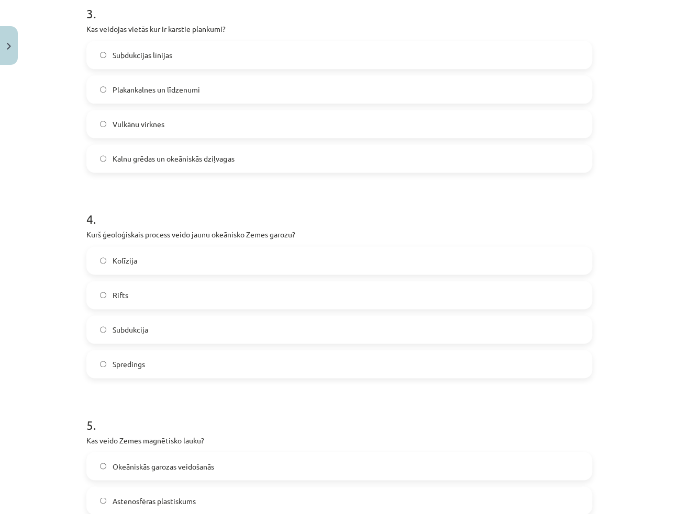
scroll to position [666, 0]
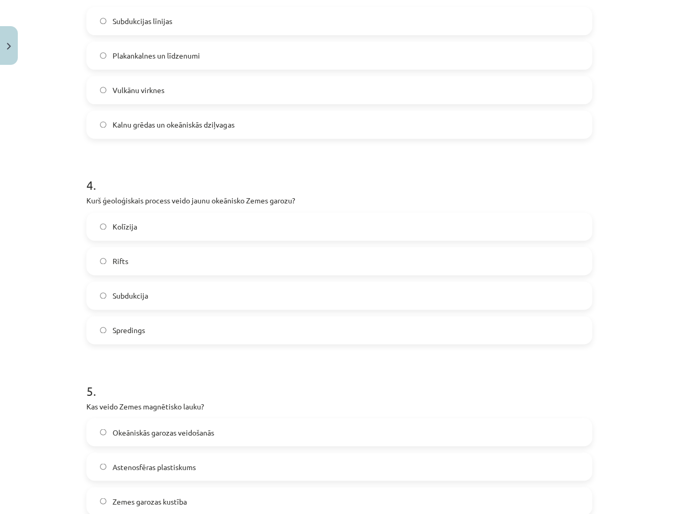
click at [135, 333] on span "Spredings" at bounding box center [129, 330] width 32 height 11
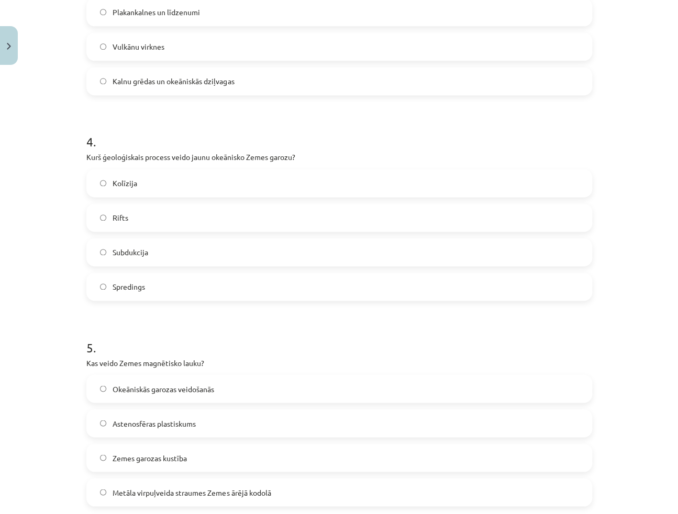
scroll to position [822, 0]
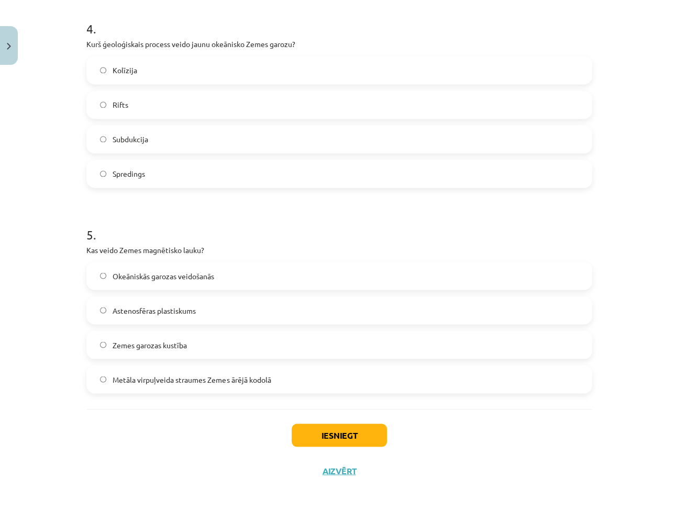
click at [176, 387] on label "Metāla virpuļveida straumes Zemes ārējā kodolā" at bounding box center [338, 379] width 503 height 26
click at [308, 432] on button "Iesniegt" at bounding box center [338, 435] width 95 height 23
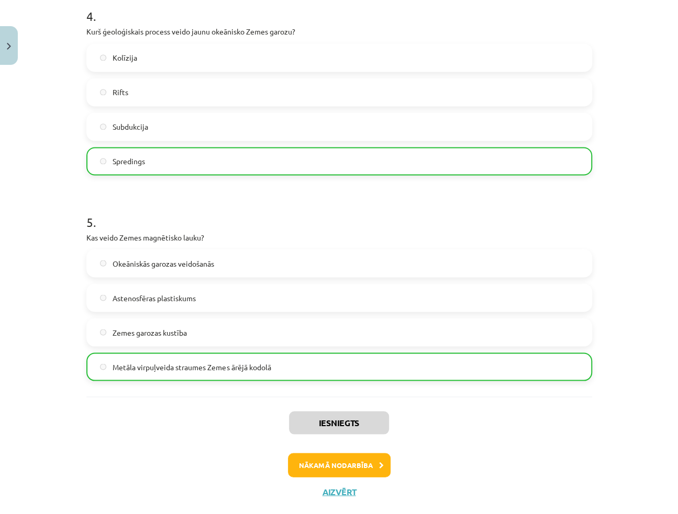
scroll to position [855, 0]
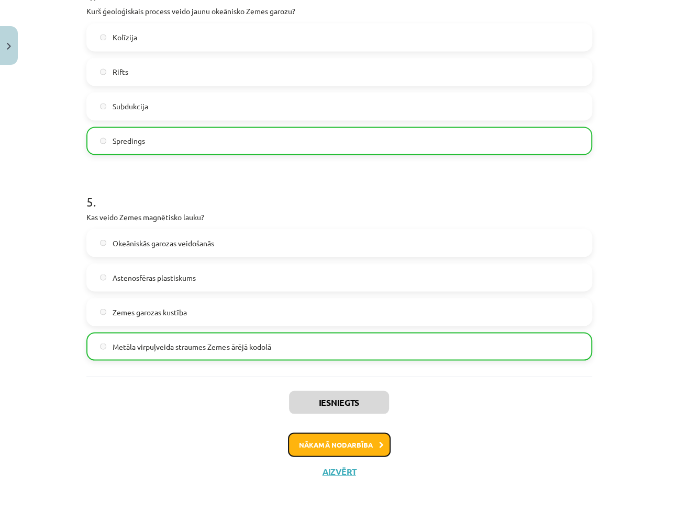
click at [361, 444] on button "Nākamā nodarbība" at bounding box center [339, 445] width 103 height 24
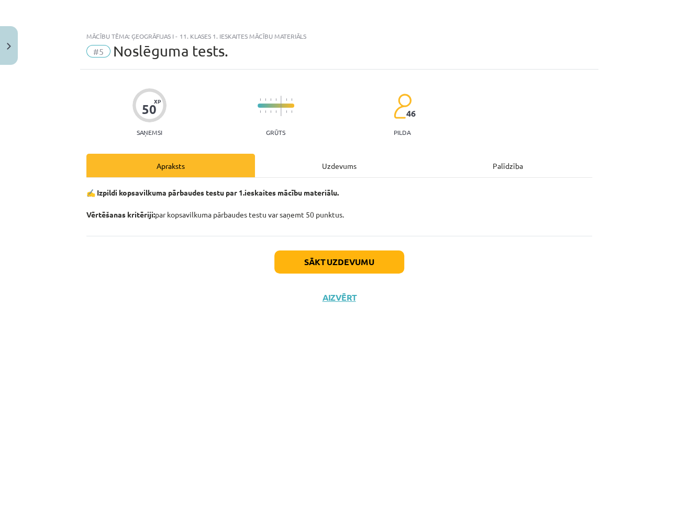
click at [334, 167] on div "Uzdevums" at bounding box center [339, 166] width 168 height 24
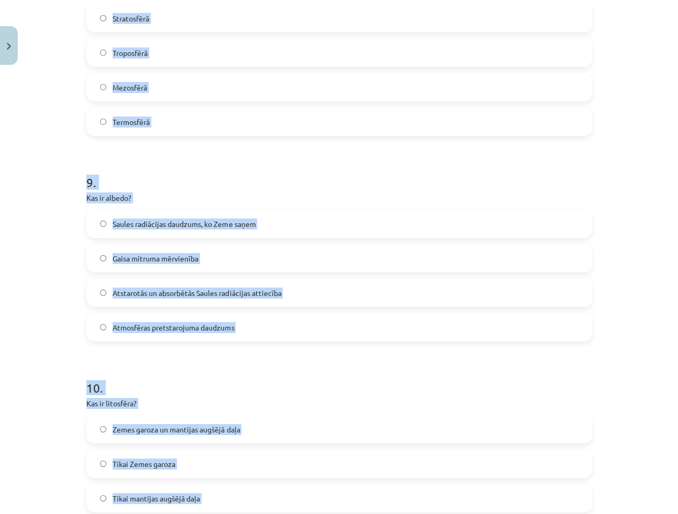
scroll to position [1833, 0]
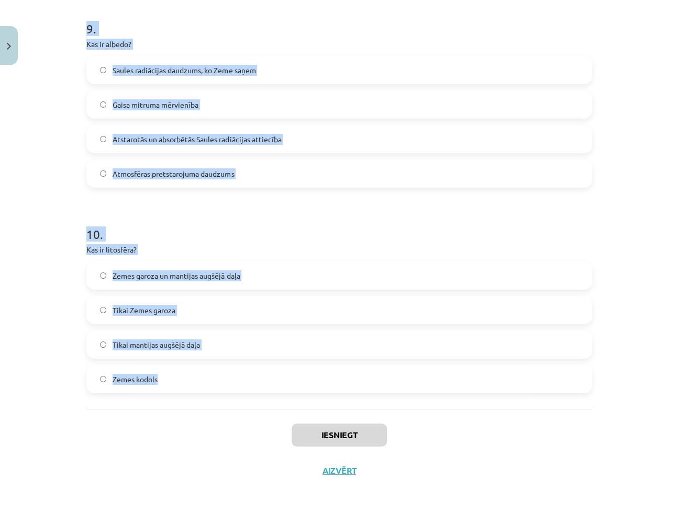
drag, startPoint x: 84, startPoint y: 234, endPoint x: 212, endPoint y: 368, distance: 185.4
copy form "1 . Atzīmē kuras no minētajām ir siltumnīcas efekta gāzes? Argons, Hēlijs un ūd…"
click at [388, 220] on h1 "10 ." at bounding box center [338, 225] width 505 height 32
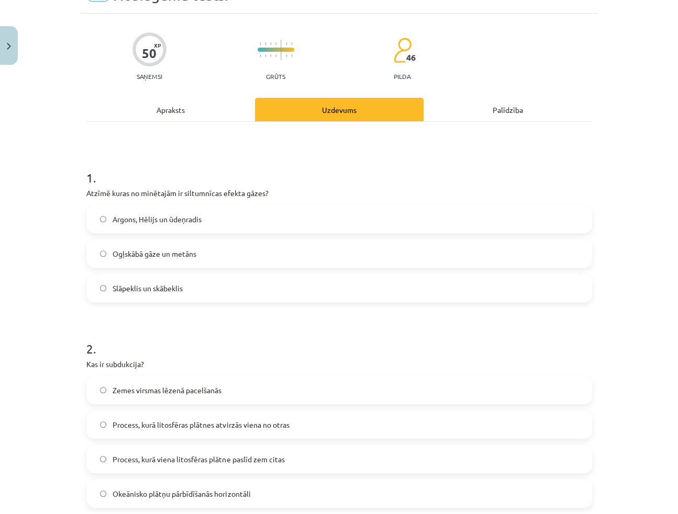
scroll to position [142, 0]
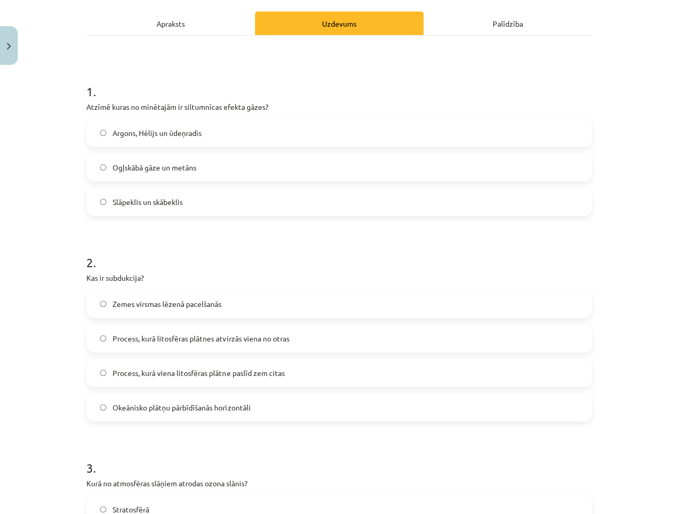
click at [224, 172] on label "Ogļskābā gāze un metāns" at bounding box center [338, 167] width 503 height 26
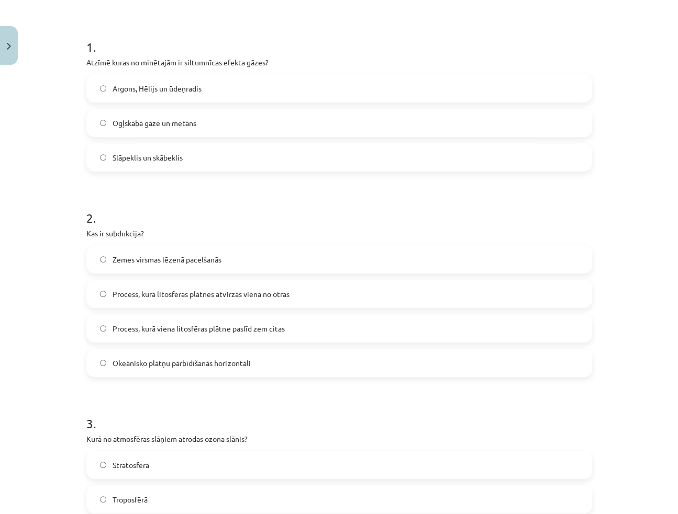
scroll to position [238, 0]
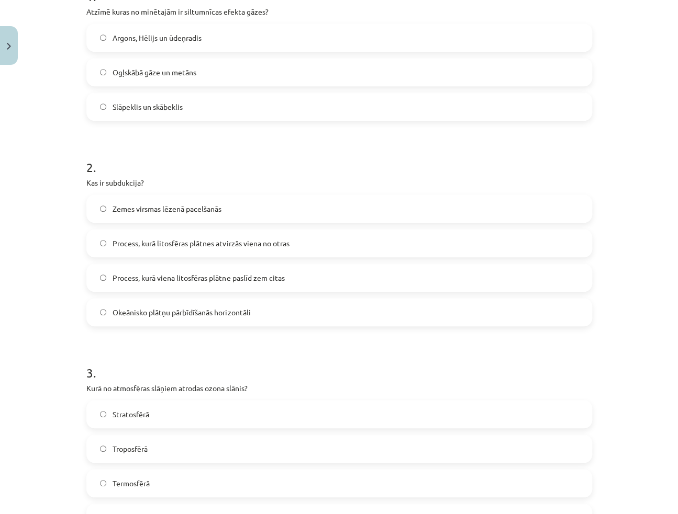
click at [183, 283] on span "Process, kurā viena litosfēras plātne paslīd zem citas" at bounding box center [199, 278] width 172 height 11
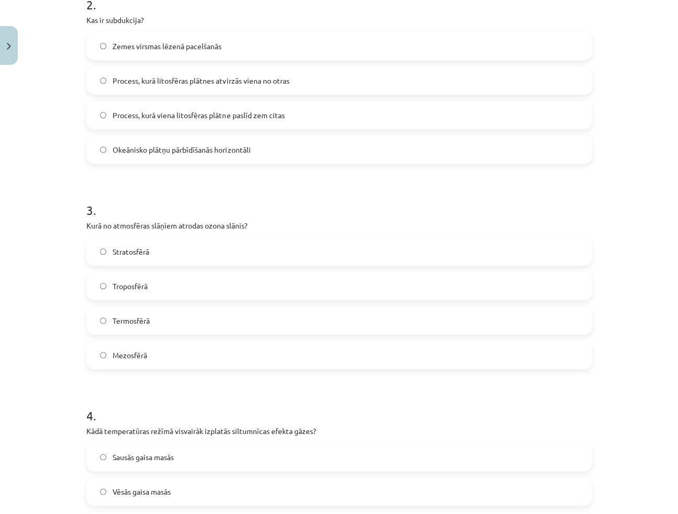
scroll to position [428, 0]
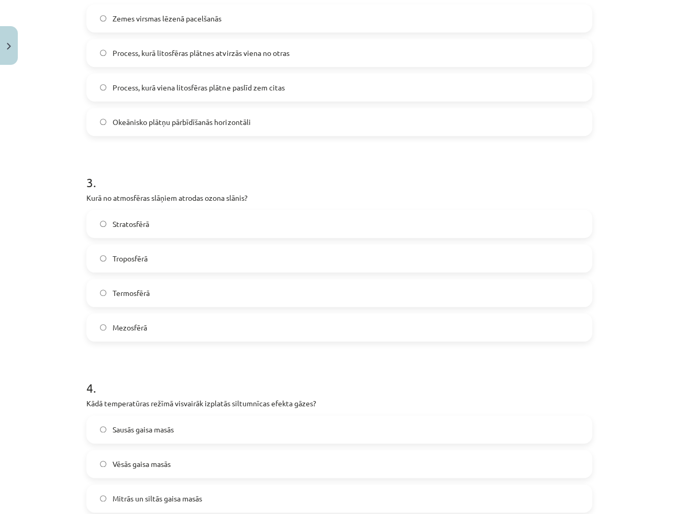
click at [147, 229] on label "Stratosfērā" at bounding box center [338, 224] width 503 height 26
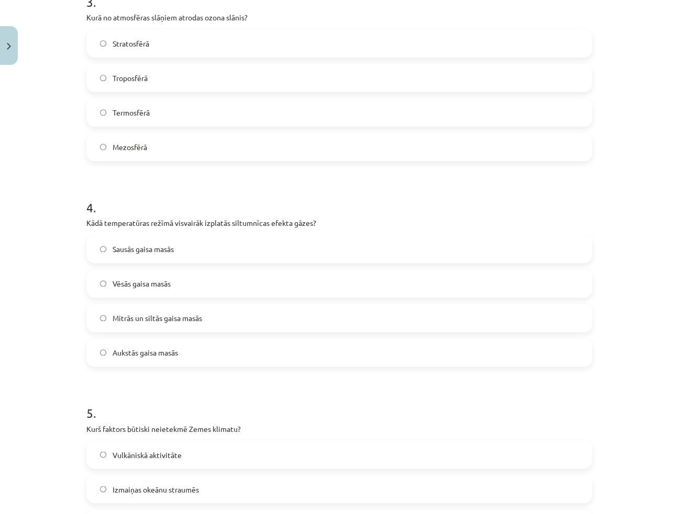
scroll to position [618, 0]
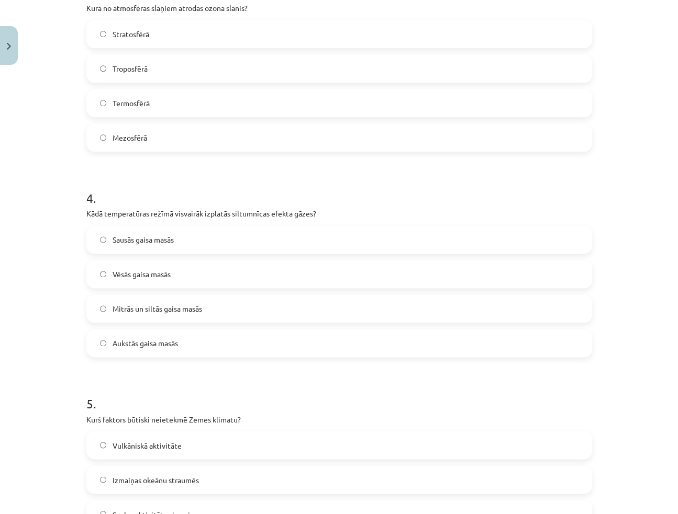
click at [120, 308] on span "Mitrās un siltās gaisa masās" at bounding box center [157, 308] width 89 height 11
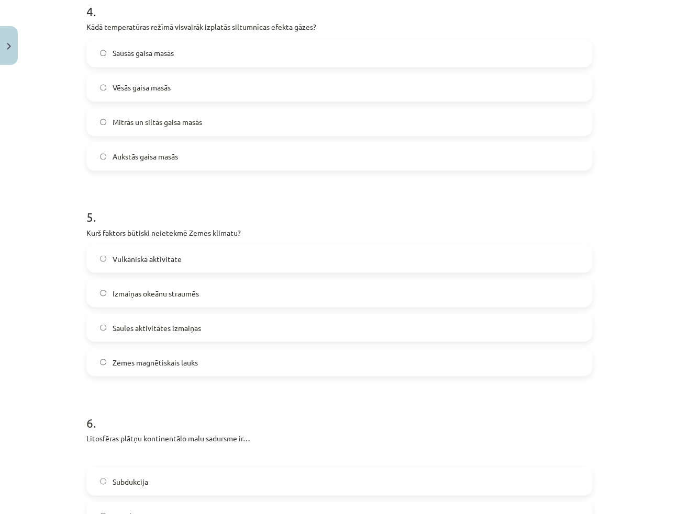
scroll to position [808, 0]
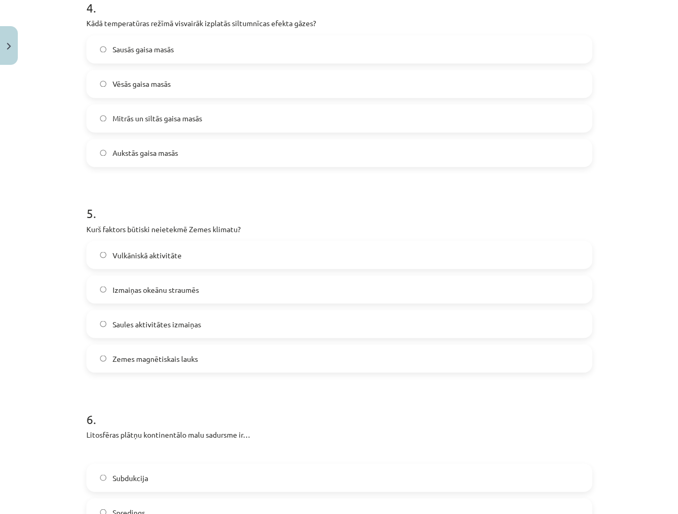
click at [149, 357] on span "Zemes magnētiskais lauks" at bounding box center [155, 358] width 85 height 11
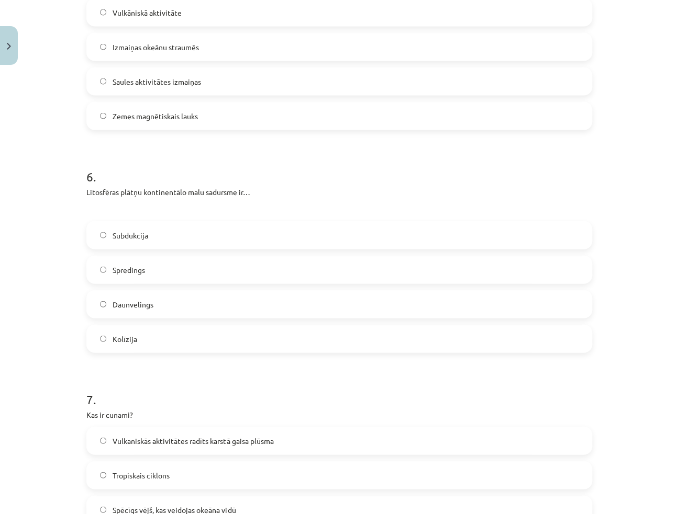
scroll to position [1094, 0]
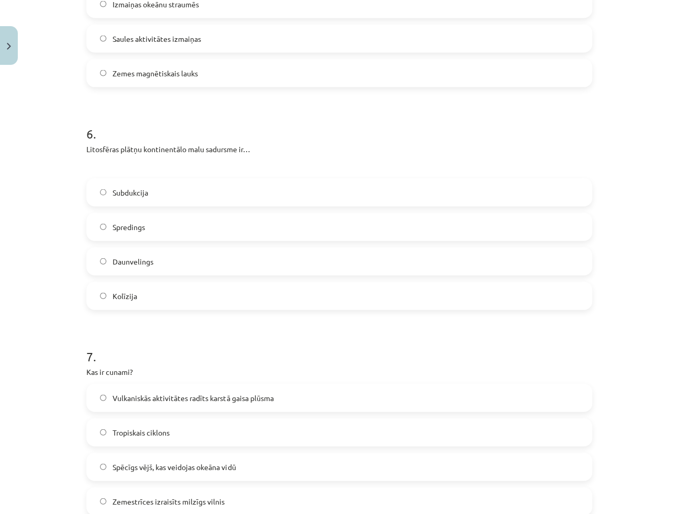
click at [134, 299] on label "Kolīzija" at bounding box center [338, 296] width 503 height 26
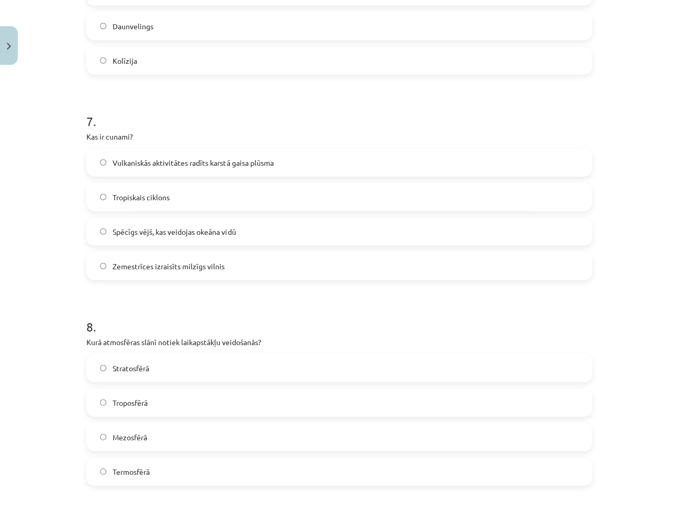
scroll to position [1332, 0]
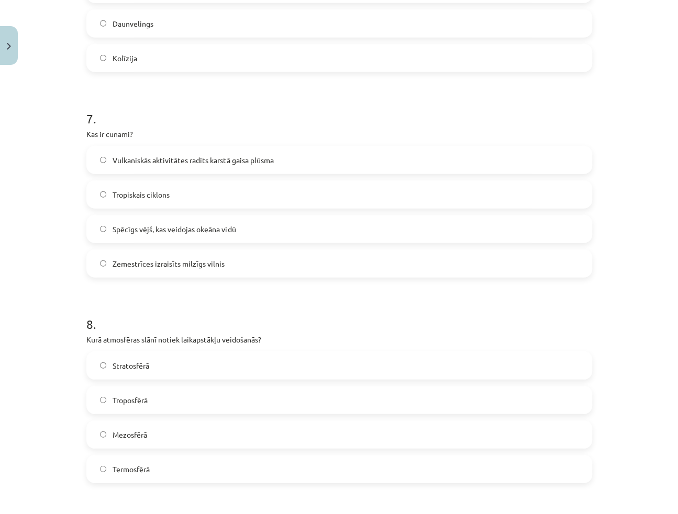
click at [136, 268] on span "Zemestrīces izraisīts milzīgs vilnis" at bounding box center [169, 263] width 112 height 11
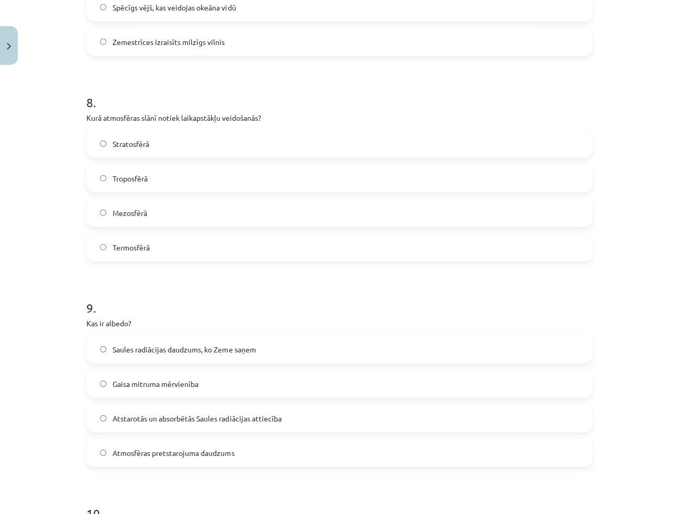
scroll to position [1569, 0]
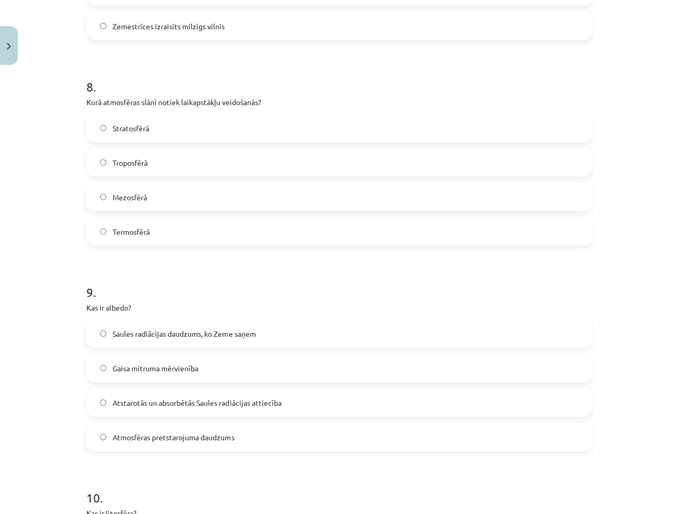
click at [140, 164] on span "Troposfērā" at bounding box center [130, 163] width 35 height 11
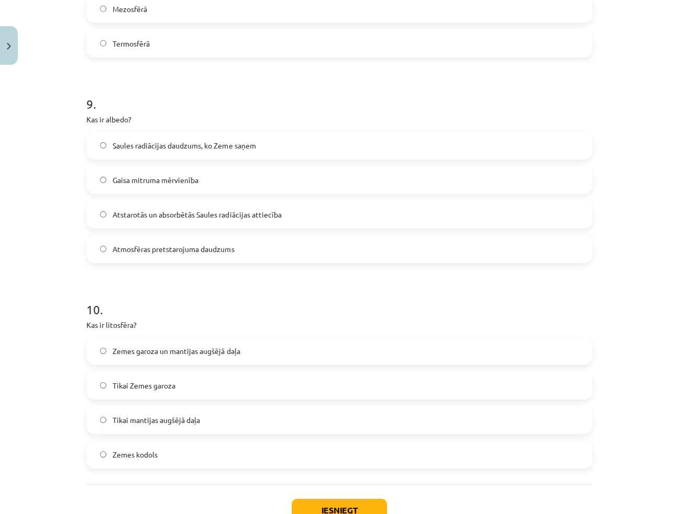
scroll to position [1760, 0]
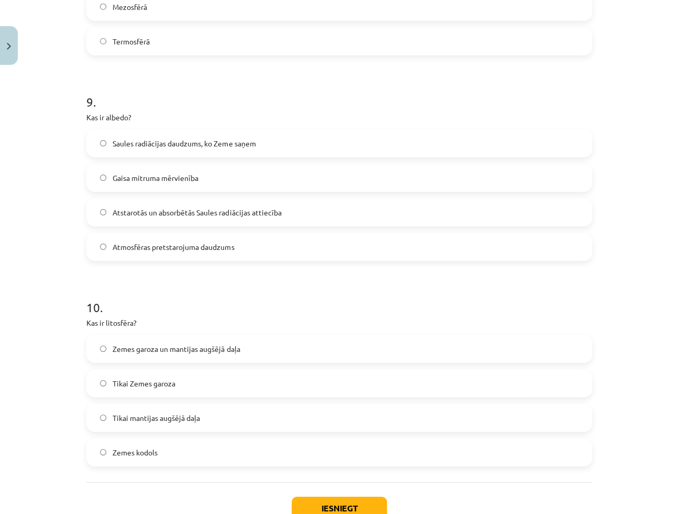
click at [136, 215] on span "Atstarotās un absorbētās Saules radiācijas attiecība" at bounding box center [197, 212] width 168 height 11
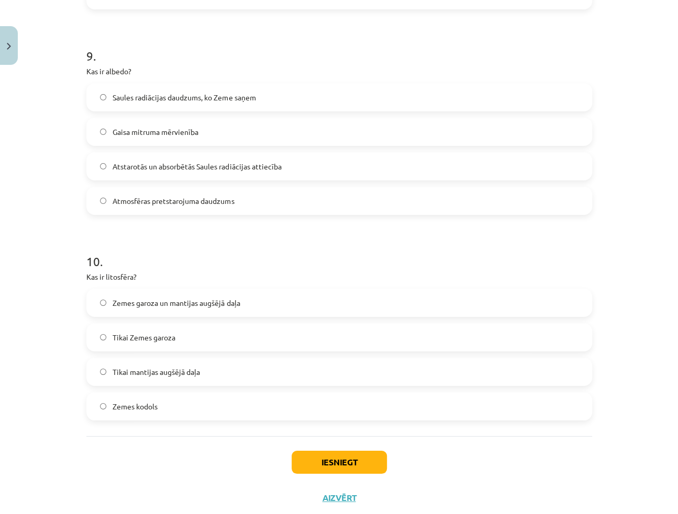
scroll to position [1833, 0]
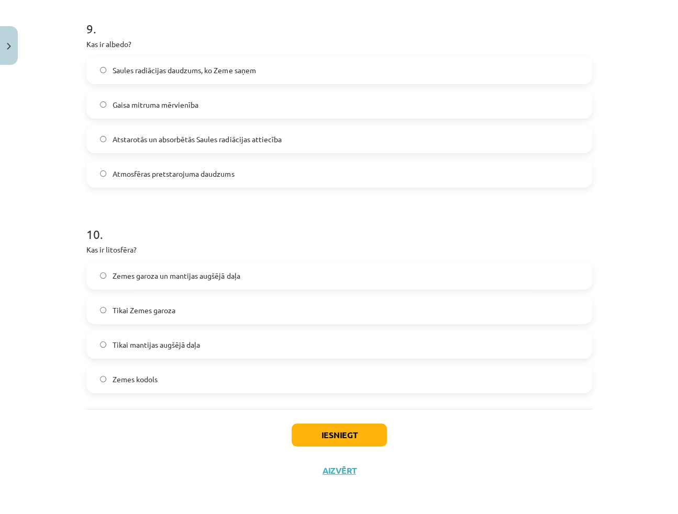
click at [143, 276] on span "Zemes garoza un mantijas augšējā daļa" at bounding box center [176, 276] width 127 height 11
click at [301, 430] on button "Iesniegt" at bounding box center [338, 435] width 95 height 23
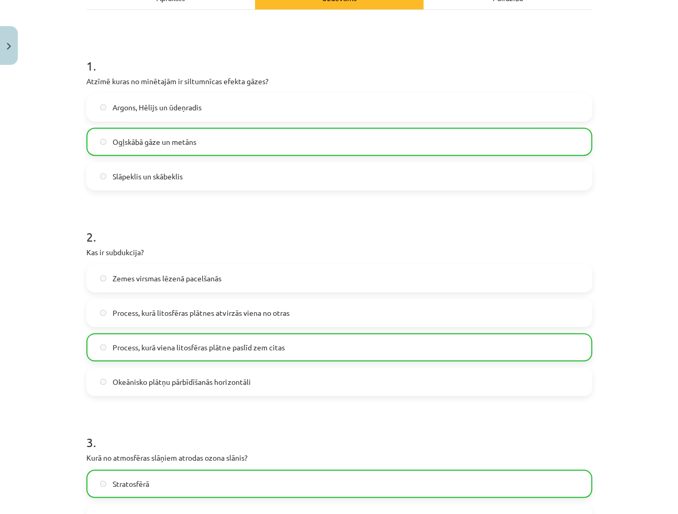
scroll to position [0, 0]
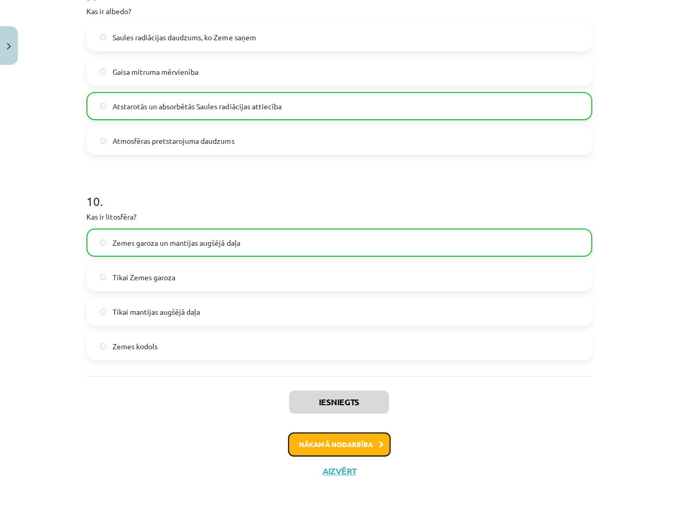
click at [342, 443] on button "Nākamā nodarbība" at bounding box center [339, 445] width 103 height 24
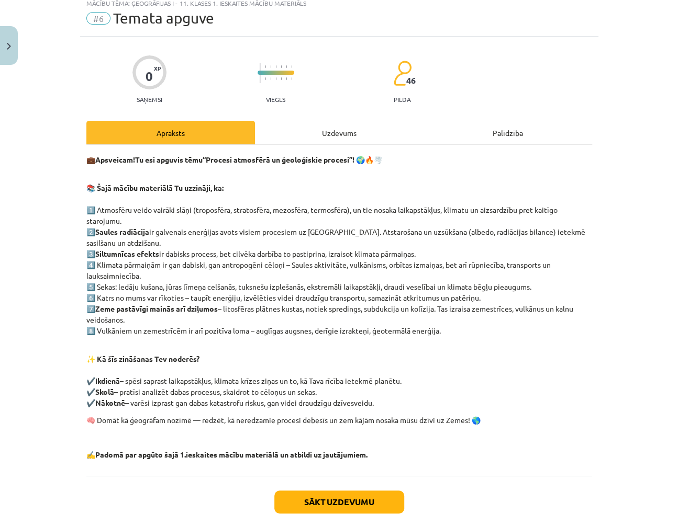
scroll to position [26, 0]
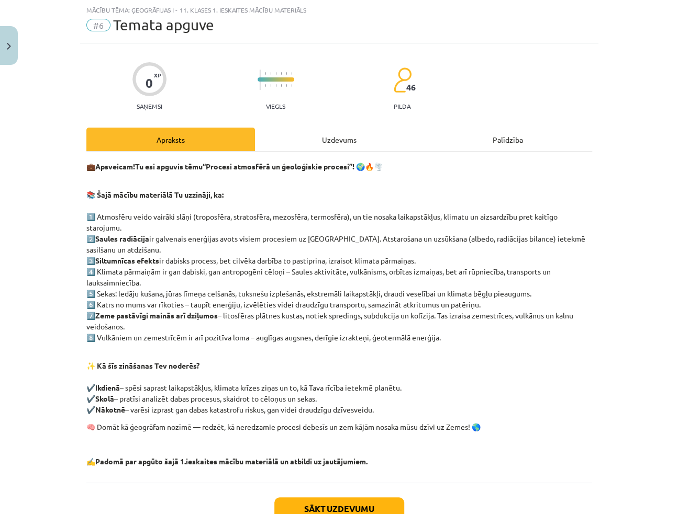
click at [332, 140] on div "Uzdevums" at bounding box center [339, 140] width 168 height 24
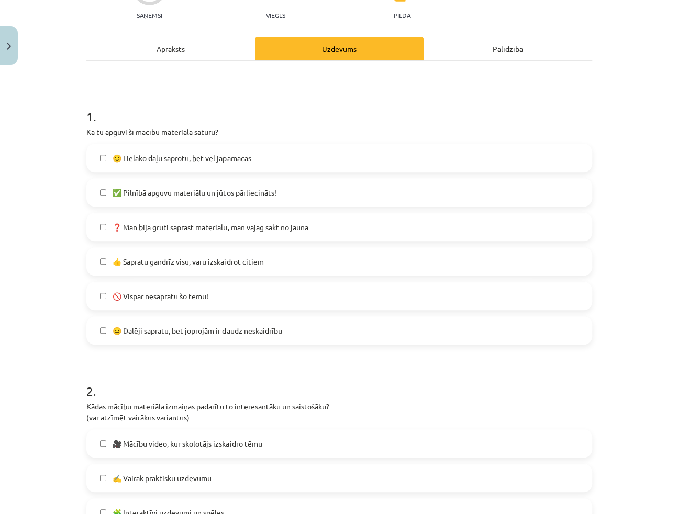
scroll to position [121, 0]
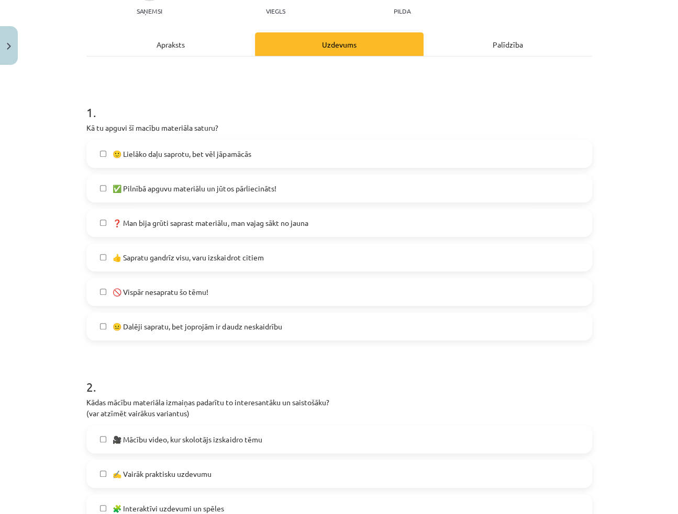
click at [135, 193] on span "✅ Pilnībā apguvu materiālu un jūtos pārliecināts!" at bounding box center [194, 188] width 163 height 11
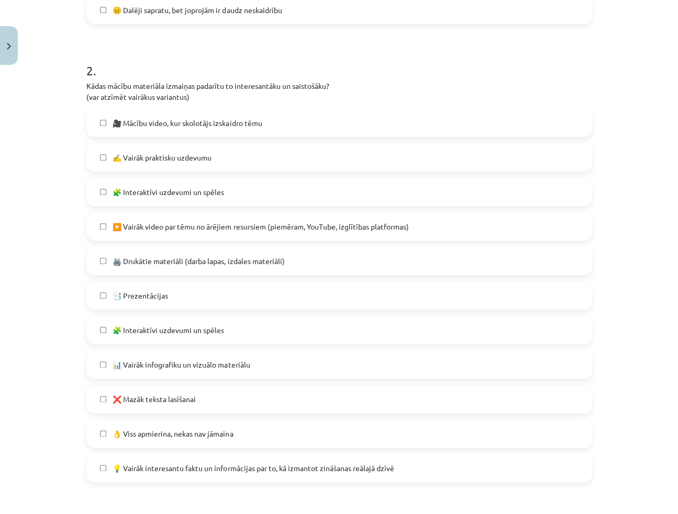
scroll to position [454, 0]
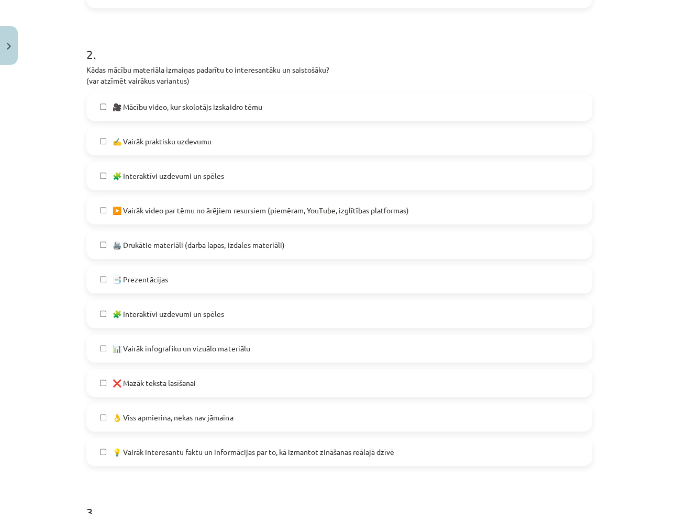
click at [36, 141] on div "Mācību tēma: Ģeogrāfijas i - 11. klases 1. ieskaites mācību materiāls #6 Temata…" at bounding box center [339, 257] width 678 height 514
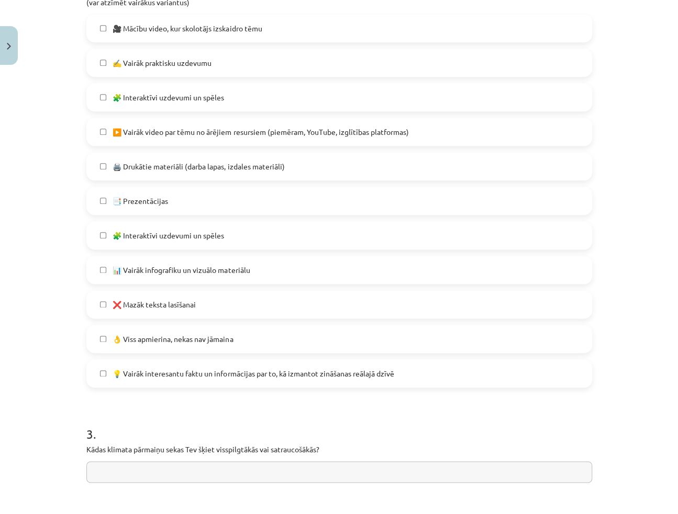
scroll to position [549, 0]
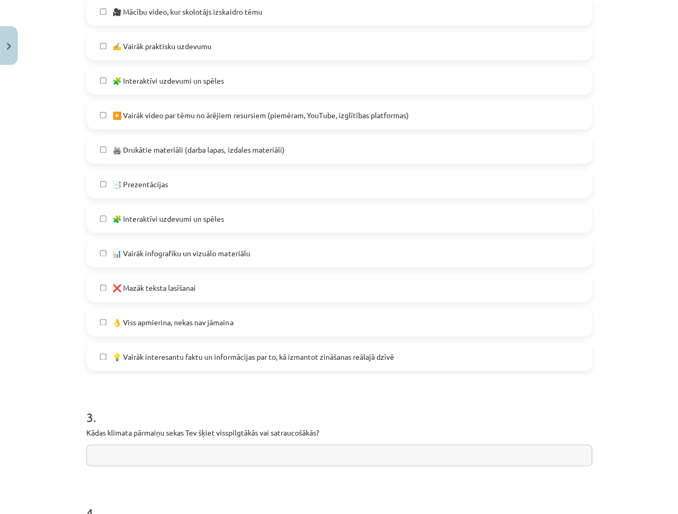
click at [153, 330] on label "👌 Viss apmierina, nekas nav jāmaina" at bounding box center [338, 322] width 503 height 26
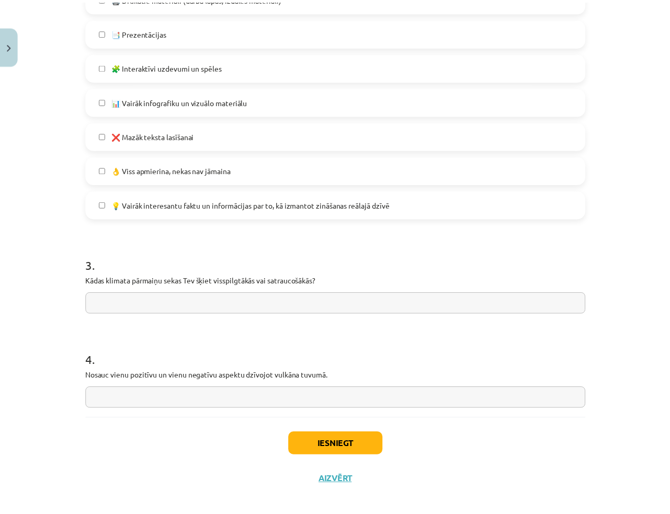
scroll to position [711, 0]
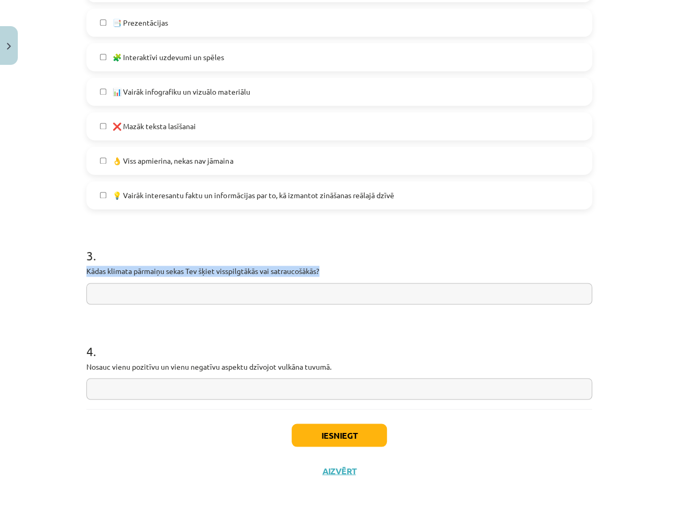
drag, startPoint x: 83, startPoint y: 269, endPoint x: 317, endPoint y: 268, distance: 233.9
click at [317, 268] on p "Kādas klimata pārmaiņu sekas Tev šķiet visspilgtākās vai satraucošākās?" at bounding box center [338, 271] width 505 height 11
click at [543, 254] on h1 "3 ." at bounding box center [338, 246] width 505 height 32
drag, startPoint x: 83, startPoint y: 272, endPoint x: 329, endPoint y: 268, distance: 245.4
click at [329, 268] on p "Kādas klimata pārmaiņu sekas Tev šķiet visspilgtākās vai satraucošākās?" at bounding box center [338, 271] width 505 height 11
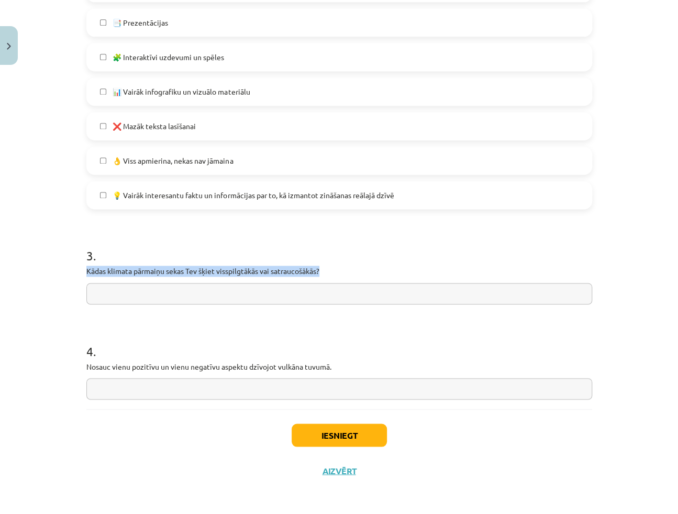
copy p "Kādas klimata pārmaiņu sekas Tev šķiet visspilgtākās vai satraucošākās?"
click at [476, 239] on h1 "3 ." at bounding box center [338, 246] width 505 height 32
click at [98, 296] on input "text" at bounding box center [338, 293] width 505 height 21
paste input "**********"
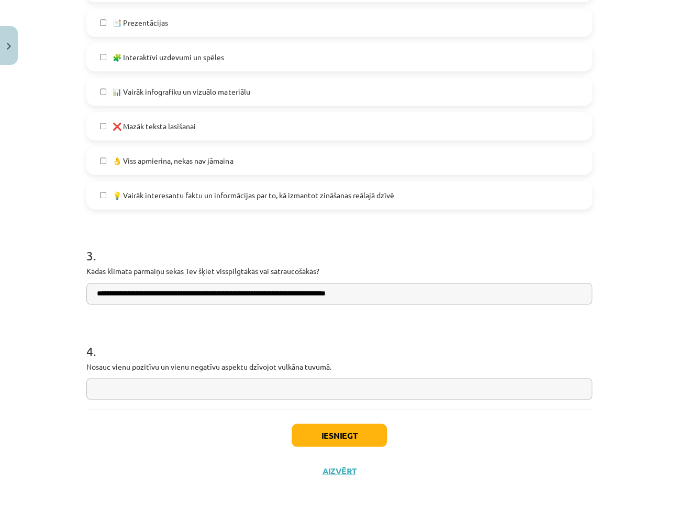
click at [378, 298] on input "**********" at bounding box center [338, 293] width 505 height 21
type input "**********"
click at [399, 257] on h1 "3 ." at bounding box center [338, 246] width 505 height 32
click at [296, 329] on h1 "4 ." at bounding box center [338, 341] width 505 height 32
drag, startPoint x: 82, startPoint y: 365, endPoint x: 329, endPoint y: 362, distance: 246.5
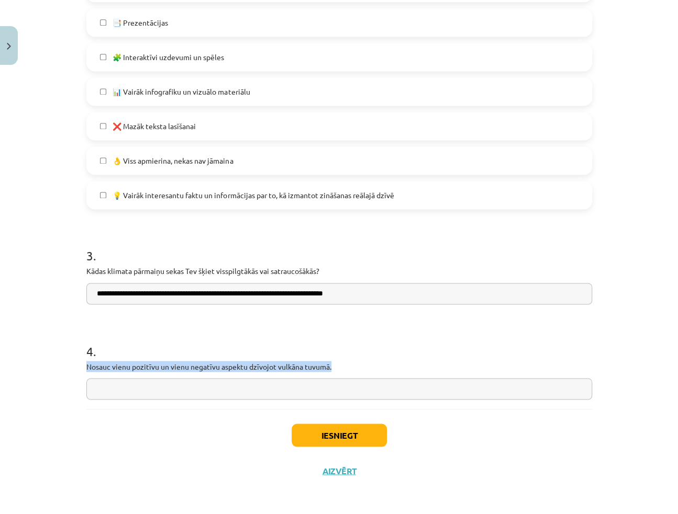
click at [329, 362] on p "Nosauc vienu pozitīvu un vienu negatīvu aspektu dzīvojot vulkāna tuvumā." at bounding box center [338, 366] width 505 height 11
copy p "Nosauc vienu pozitīvu un vienu negatīvu aspektu dzīvojot vulkāna tuvumā."
click at [474, 350] on h1 "4 ." at bounding box center [338, 341] width 505 height 32
click at [470, 336] on h1 "4 ." at bounding box center [338, 341] width 505 height 32
click at [341, 395] on input "text" at bounding box center [338, 388] width 505 height 21
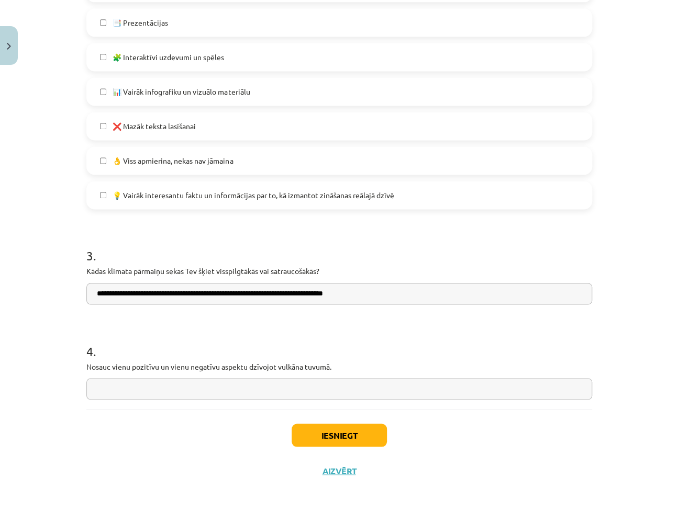
click at [187, 390] on input "text" at bounding box center [338, 388] width 505 height 21
paste input "**********"
drag, startPoint x: 127, startPoint y: 392, endPoint x: 61, endPoint y: 393, distance: 66.0
click at [61, 393] on div "Mācību tēma: Ģeogrāfijas i - 11. klases 1. ieskaites mācību materiāls #6 Temata…" at bounding box center [339, 257] width 678 height 514
click at [282, 387] on input "**********" at bounding box center [338, 388] width 505 height 21
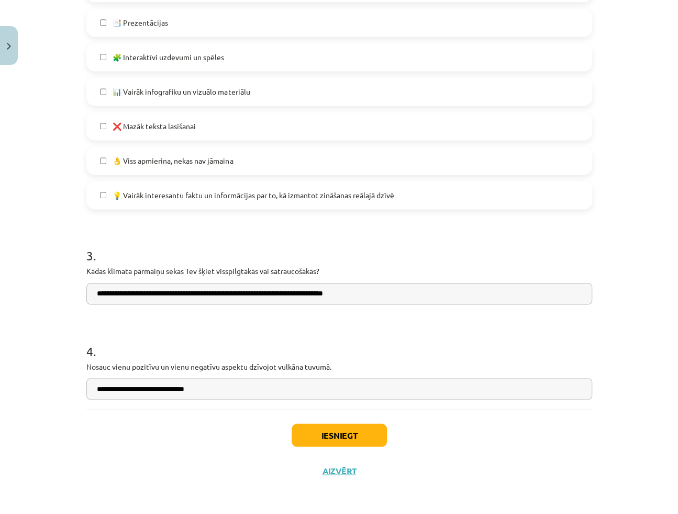
click at [216, 388] on input "**********" at bounding box center [338, 388] width 505 height 21
paste input "**********"
click at [203, 392] on input "**********" at bounding box center [338, 388] width 505 height 21
click at [345, 392] on input "**********" at bounding box center [338, 388] width 505 height 21
type input "**********"
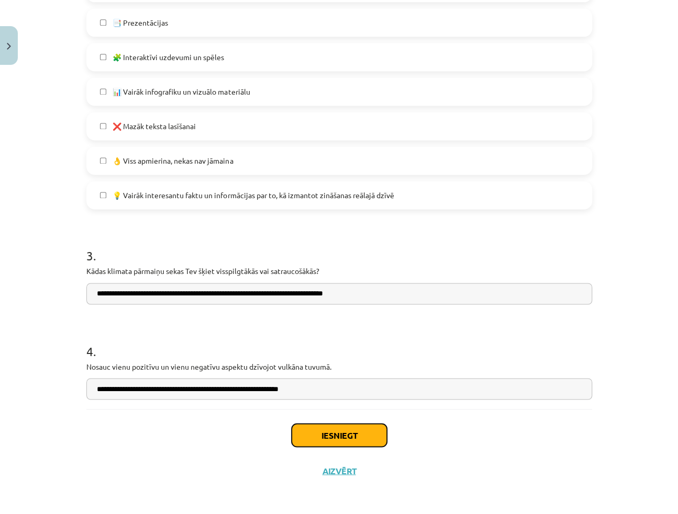
click at [306, 435] on button "Iesniegt" at bounding box center [338, 435] width 95 height 23
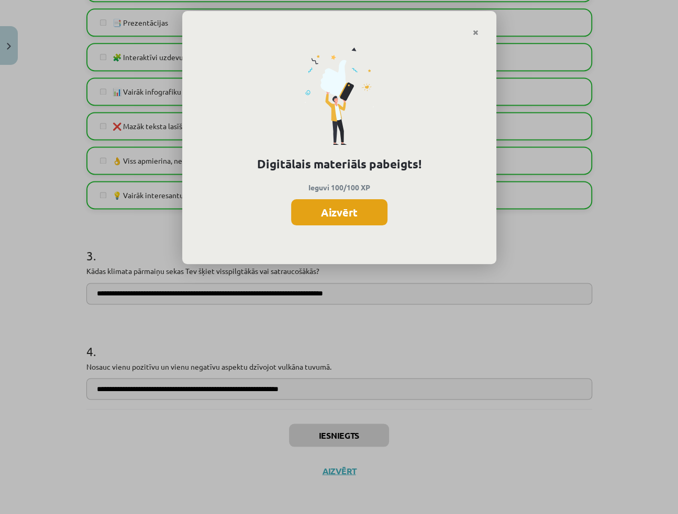
click at [372, 213] on button "Aizvērt" at bounding box center [339, 212] width 96 height 26
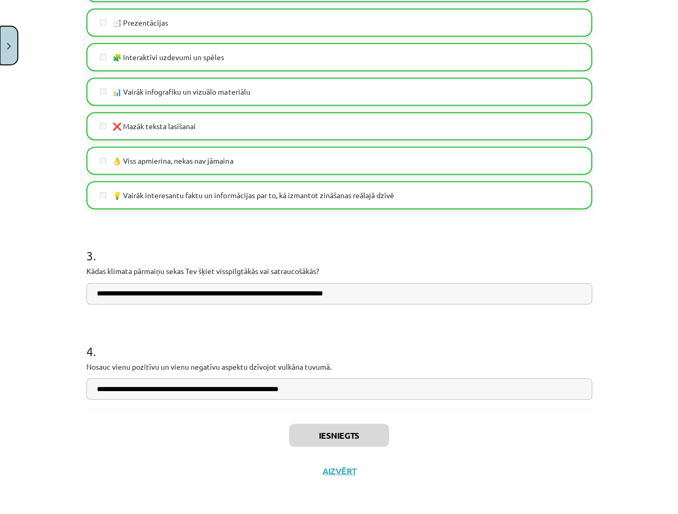
click at [14, 48] on button "Close" at bounding box center [9, 45] width 18 height 39
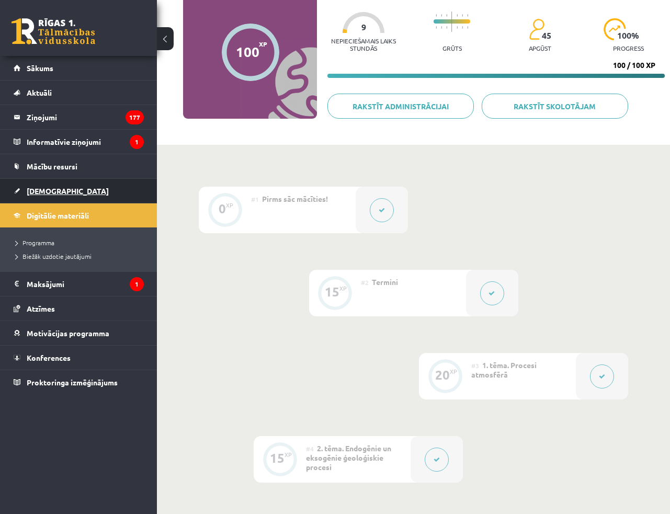
click at [49, 194] on link "[DEMOGRAPHIC_DATA]" at bounding box center [79, 191] width 130 height 24
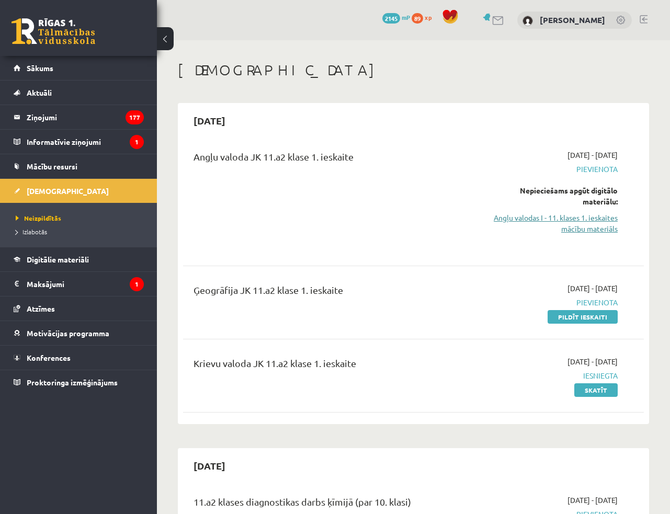
click at [544, 220] on link "Angļu valodas I - 11. klases 1. ieskaites mācību materiāls" at bounding box center [552, 223] width 131 height 22
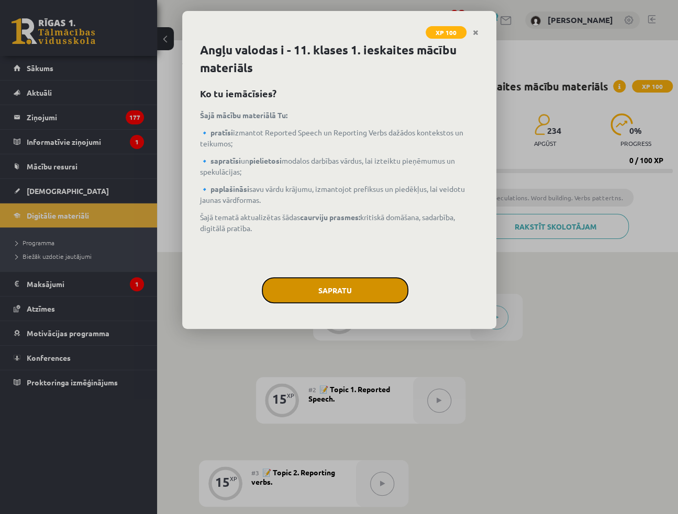
click at [357, 285] on button "Sapratu" at bounding box center [335, 290] width 147 height 26
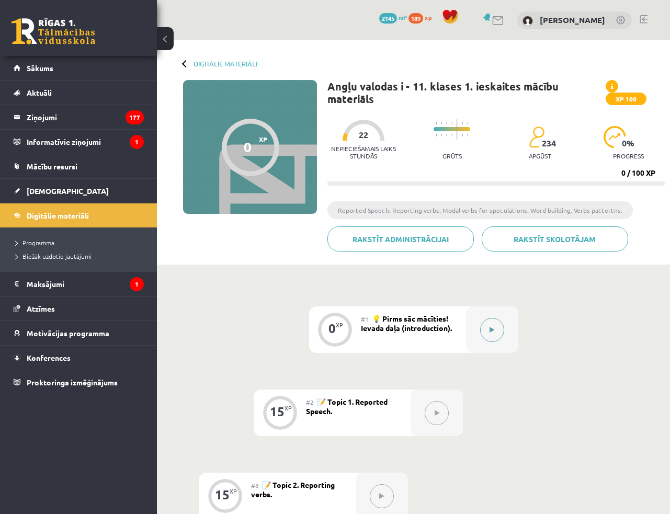
click at [487, 318] on button at bounding box center [492, 330] width 24 height 24
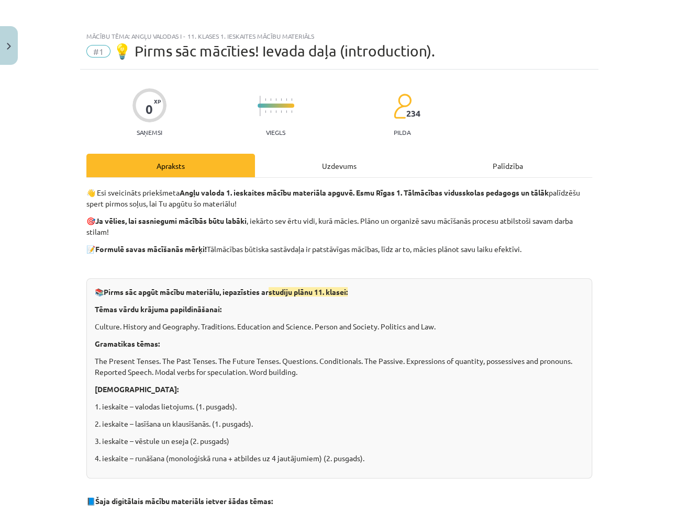
click at [332, 163] on div "Uzdevums" at bounding box center [339, 166] width 168 height 24
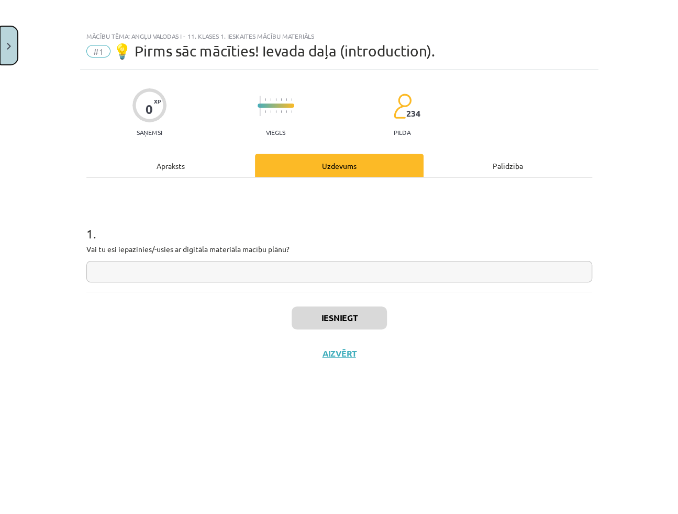
click at [10, 49] on button "Close" at bounding box center [9, 45] width 18 height 39
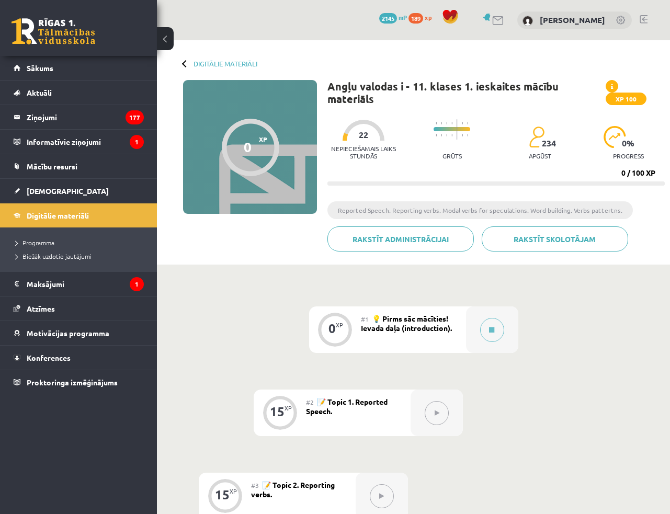
click at [171, 47] on button at bounding box center [165, 38] width 17 height 23
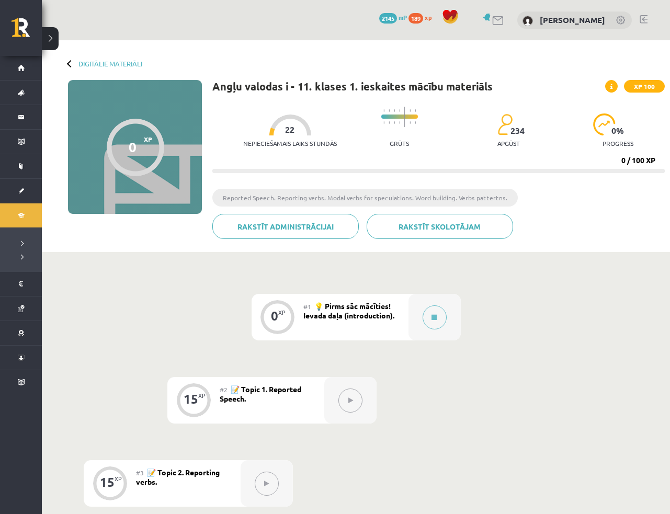
click at [52, 38] on button at bounding box center [50, 38] width 17 height 23
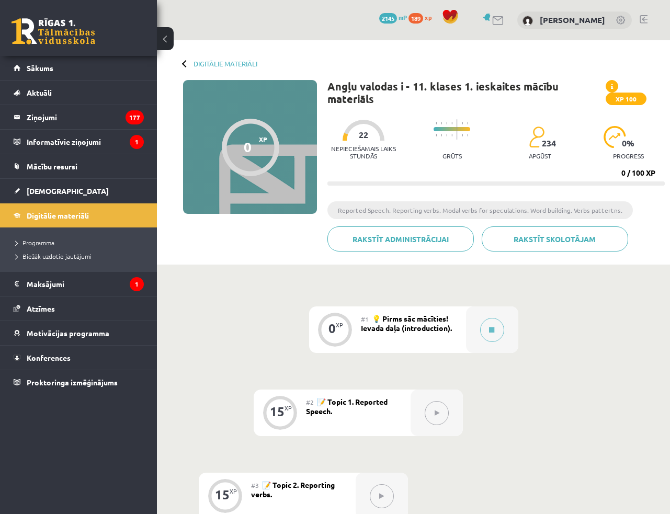
click at [179, 63] on div "Digitālie materiāli 0 XP XP 100 0 / 100 XP Angļu valodas i - 11. klases 1. iesk…" at bounding box center [413, 152] width 513 height 224
click at [182, 64] on div "Digitālie materiāli 0 XP XP 100 0 / 100 XP Angļu valodas i - 11. klases 1. iesk…" at bounding box center [413, 152] width 513 height 224
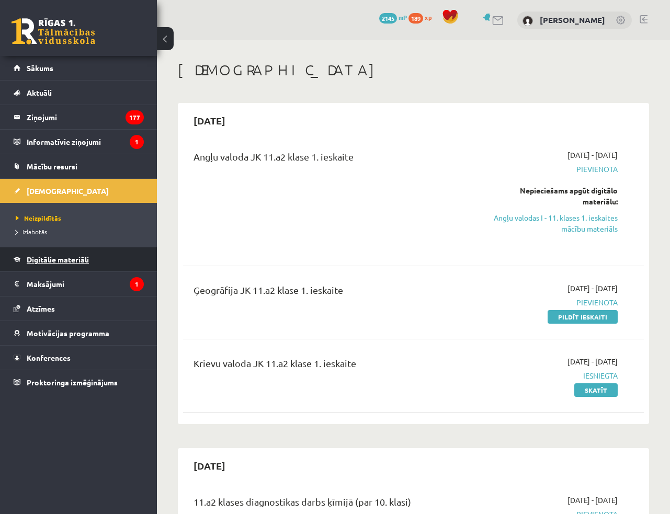
click at [55, 262] on span "Digitālie materiāli" at bounding box center [58, 259] width 62 height 9
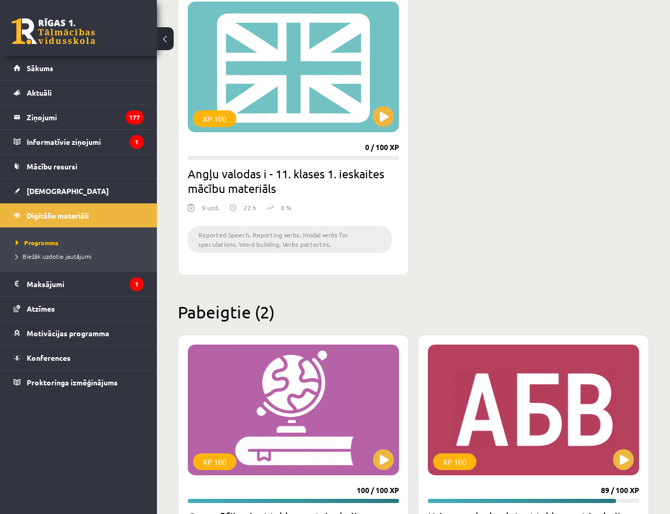
scroll to position [1522, 0]
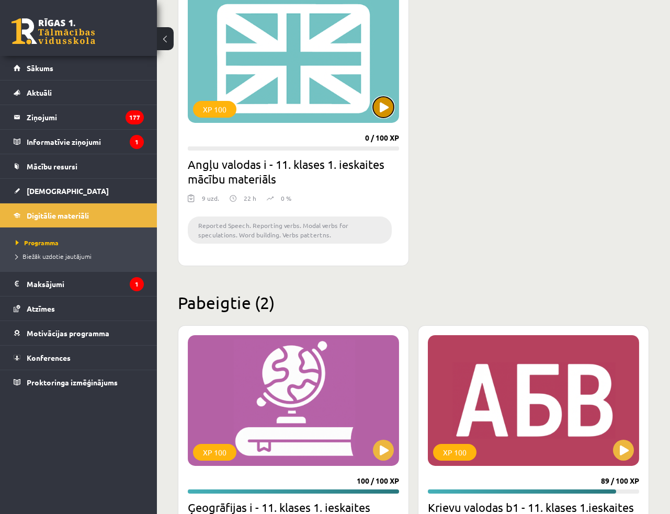
click at [384, 106] on button at bounding box center [383, 107] width 21 height 21
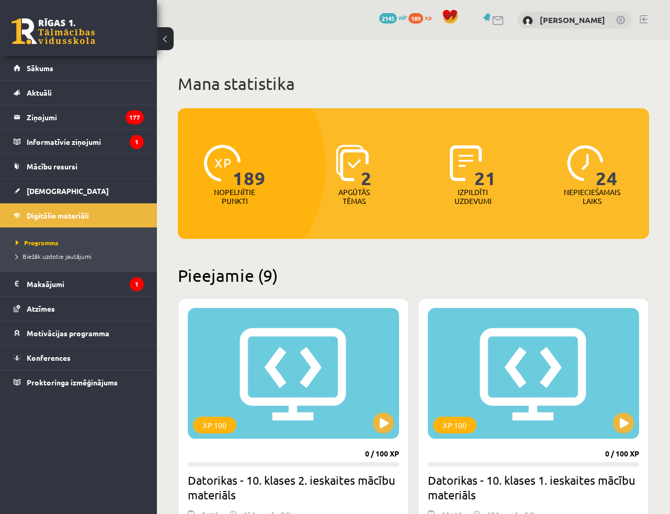
scroll to position [1522, 0]
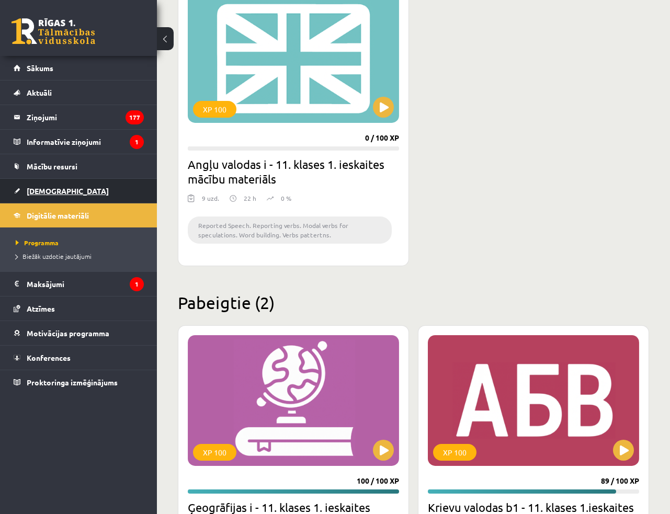
click at [41, 189] on span "[DEMOGRAPHIC_DATA]" at bounding box center [68, 190] width 82 height 9
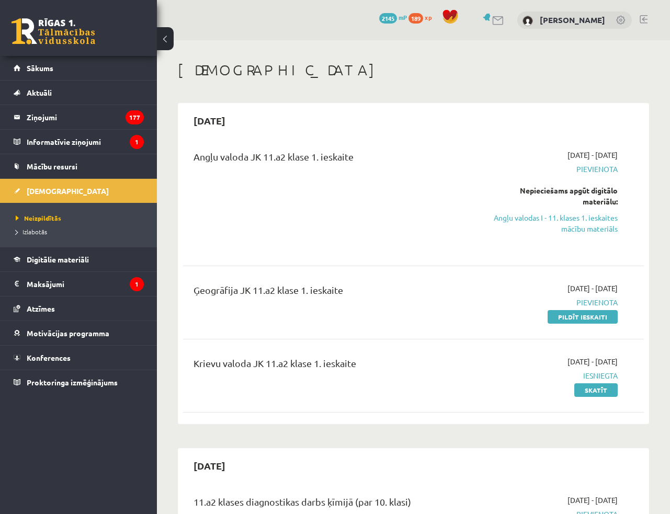
click at [582, 218] on link "Angļu valodas I - 11. klases 1. ieskaites mācību materiāls" at bounding box center [552, 223] width 131 height 22
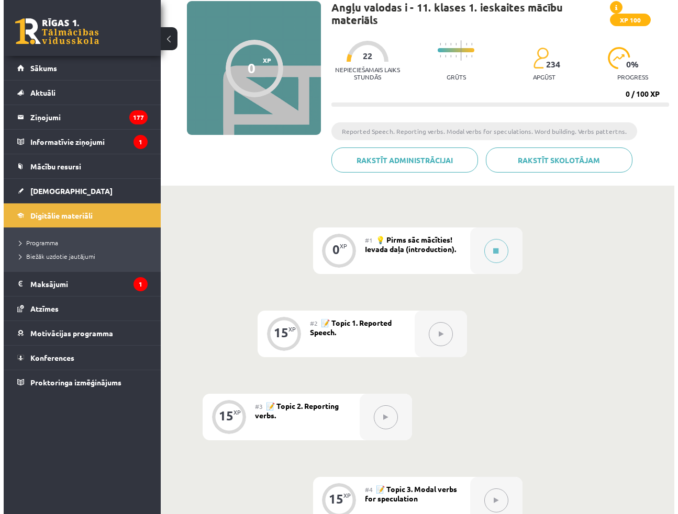
scroll to position [95, 0]
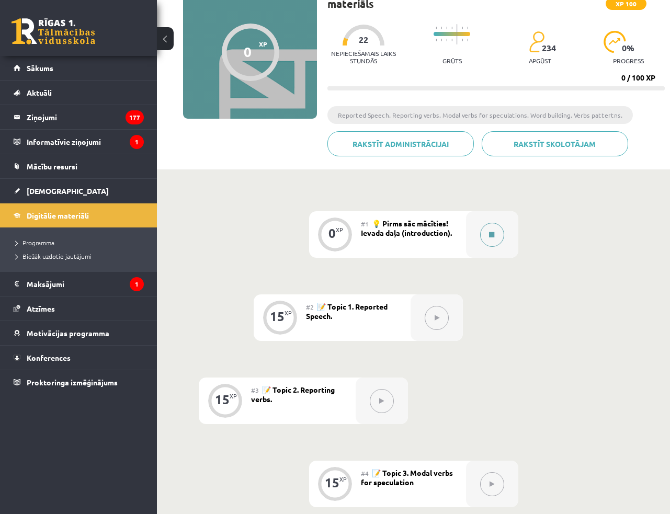
click at [498, 223] on button at bounding box center [492, 235] width 24 height 24
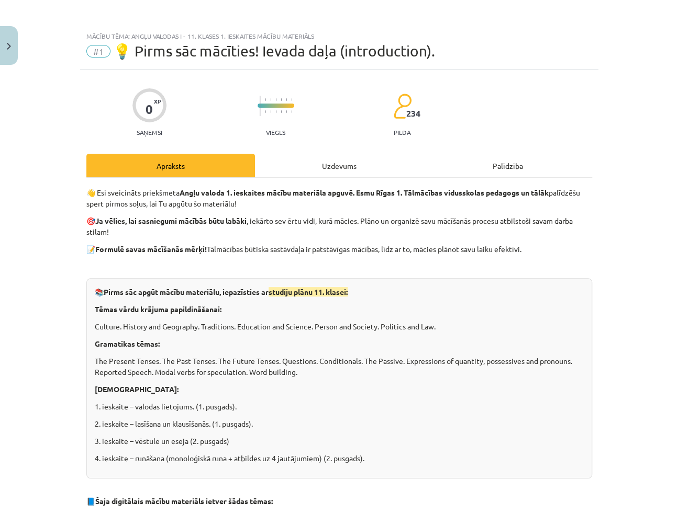
click at [361, 174] on div "Uzdevums" at bounding box center [339, 166] width 168 height 24
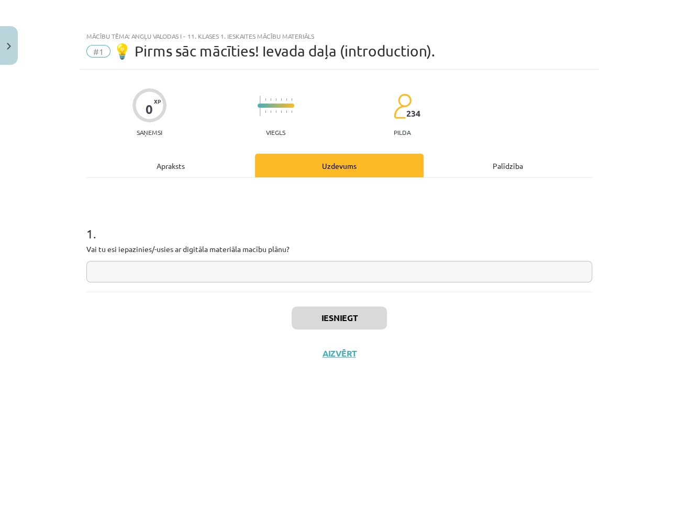
click at [234, 164] on div "Apraksts" at bounding box center [170, 166] width 168 height 24
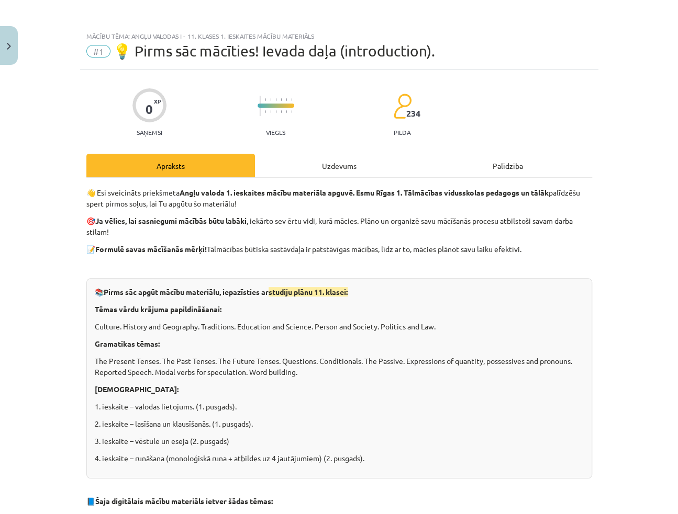
click at [360, 174] on div "Uzdevums" at bounding box center [339, 166] width 168 height 24
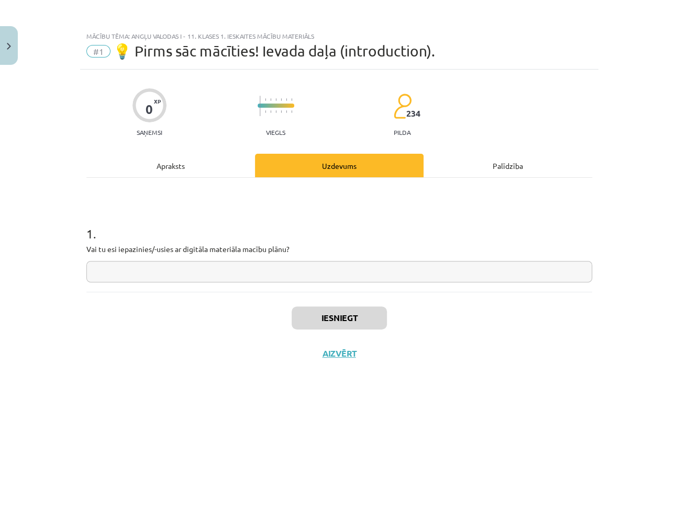
click at [305, 270] on input "text" at bounding box center [338, 271] width 505 height 21
type input "*"
click at [300, 311] on button "Iesniegt" at bounding box center [338, 318] width 95 height 23
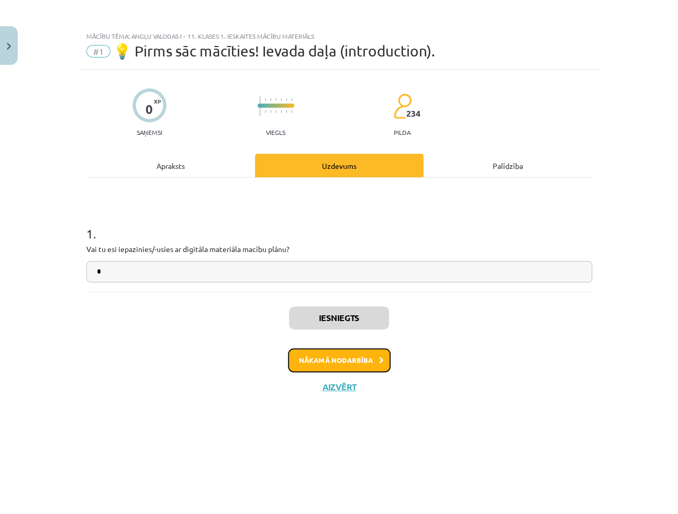
click at [364, 352] on button "Nākamā nodarbība" at bounding box center [339, 360] width 103 height 24
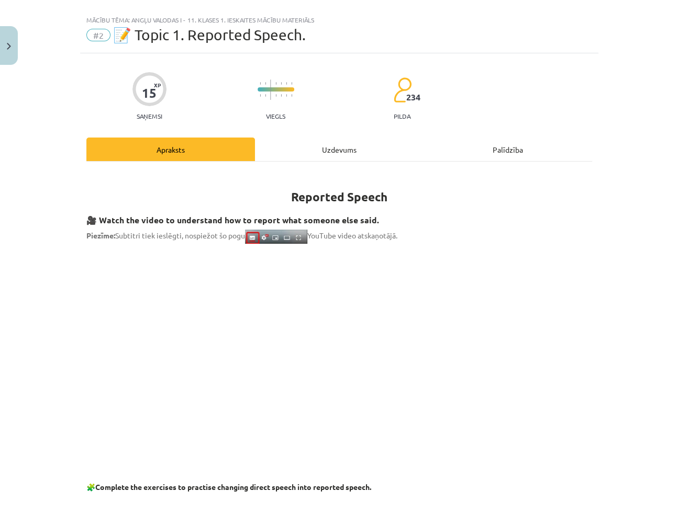
scroll to position [0, 0]
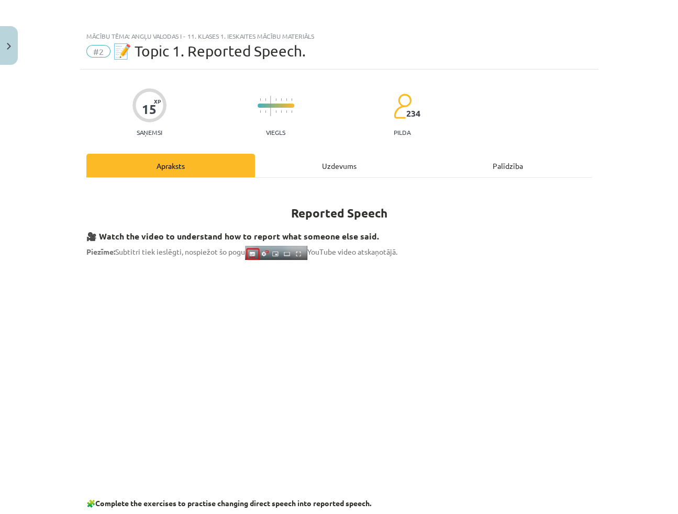
click at [309, 161] on div "Uzdevums" at bounding box center [339, 166] width 168 height 24
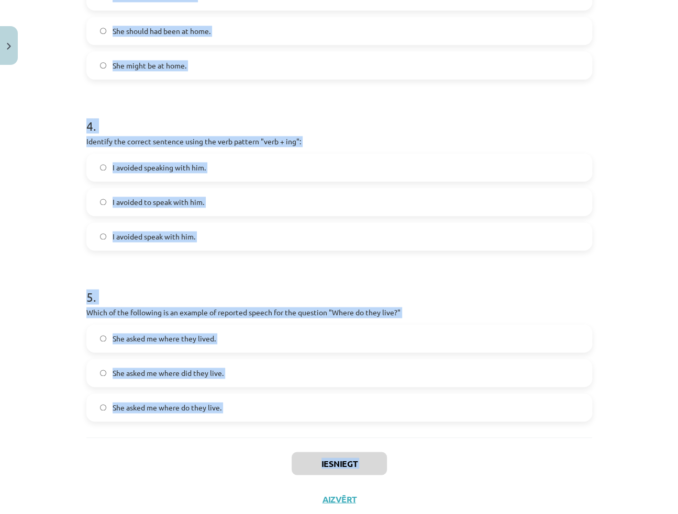
scroll to position [649, 0]
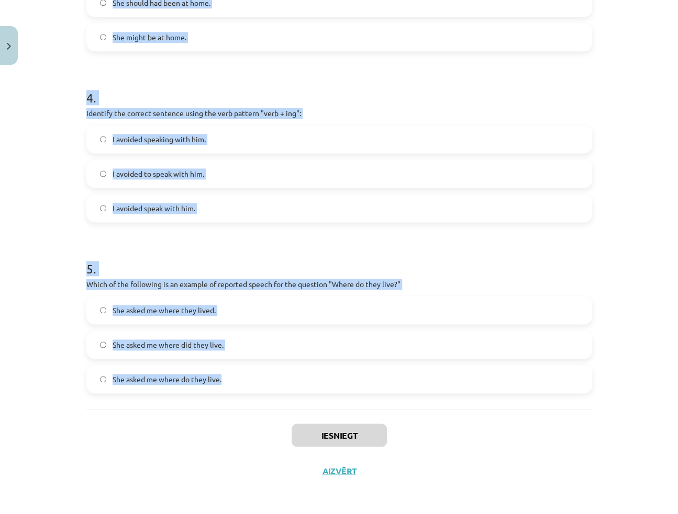
drag, startPoint x: 83, startPoint y: 206, endPoint x: 246, endPoint y: 375, distance: 235.4
copy form "1 . Which of the following sentences correctly uses reported speech? He said th…"
click at [529, 122] on div "4 . Identify the correct sentence using the verb pattern "verb + ing": I avoide…" at bounding box center [338, 147] width 505 height 150
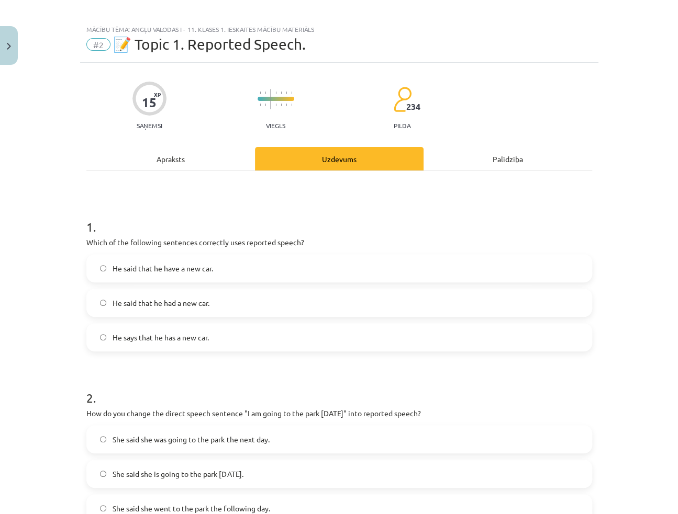
scroll to position [0, 0]
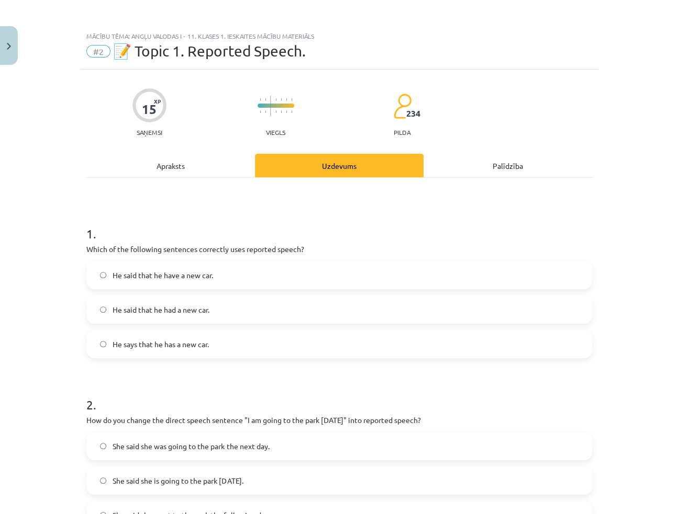
click at [199, 309] on span "He said that he had a new car." at bounding box center [161, 310] width 97 height 11
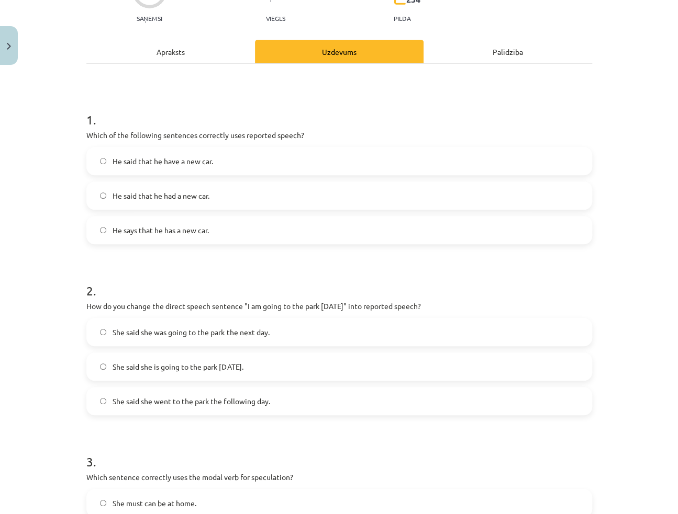
scroll to position [190, 0]
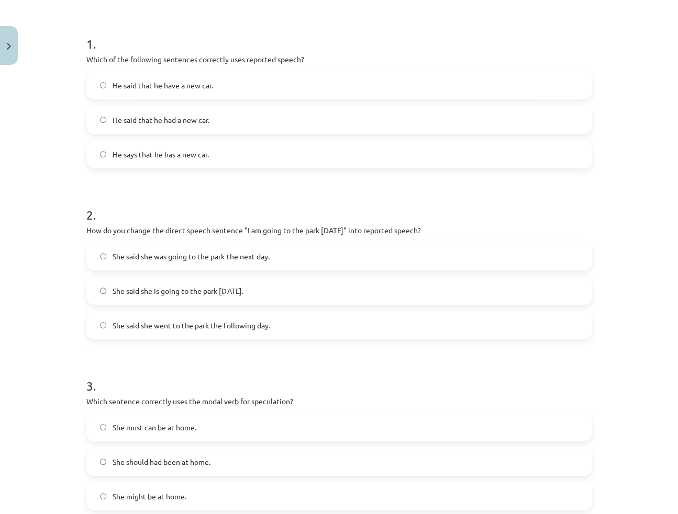
click at [192, 262] on label "She said she was going to the park the next day." at bounding box center [338, 256] width 503 height 26
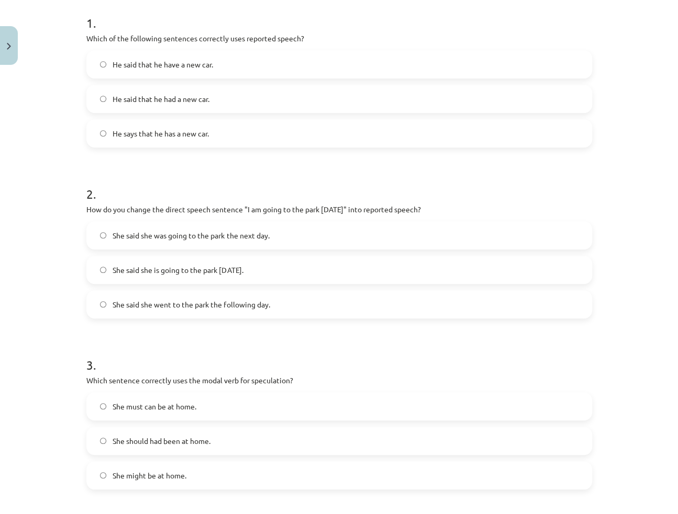
scroll to position [380, 0]
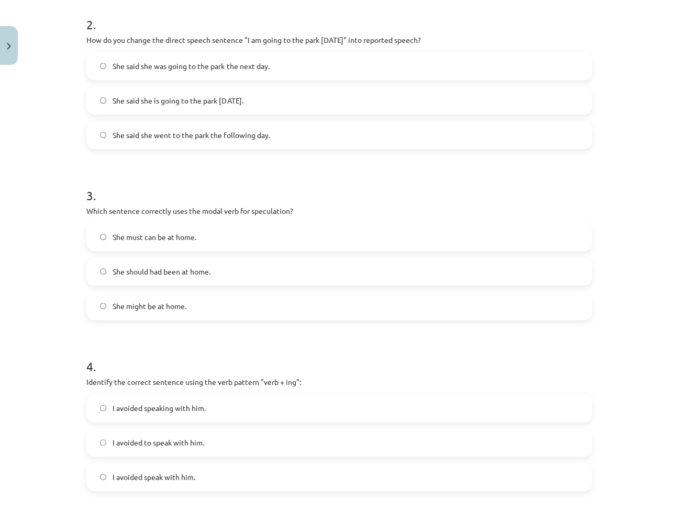
click at [132, 312] on label "She might be at home." at bounding box center [338, 306] width 503 height 26
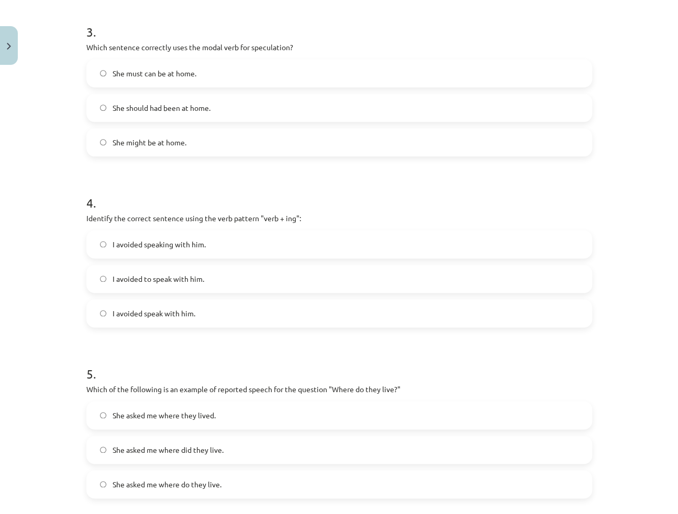
scroll to position [618, 0]
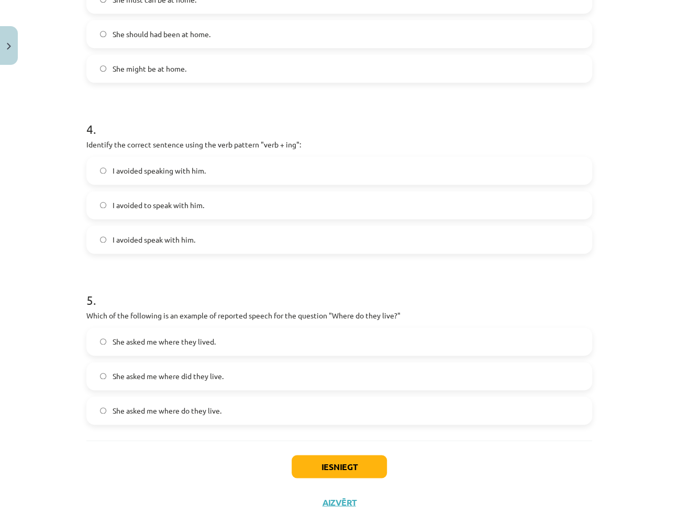
click at [184, 177] on label "I avoided speaking with him." at bounding box center [338, 171] width 503 height 26
click at [620, 189] on div "Mācību tēma: Angļu valodas i - 11. klases 1. ieskaites mācību materiāls #2 📝 To…" at bounding box center [339, 257] width 678 height 514
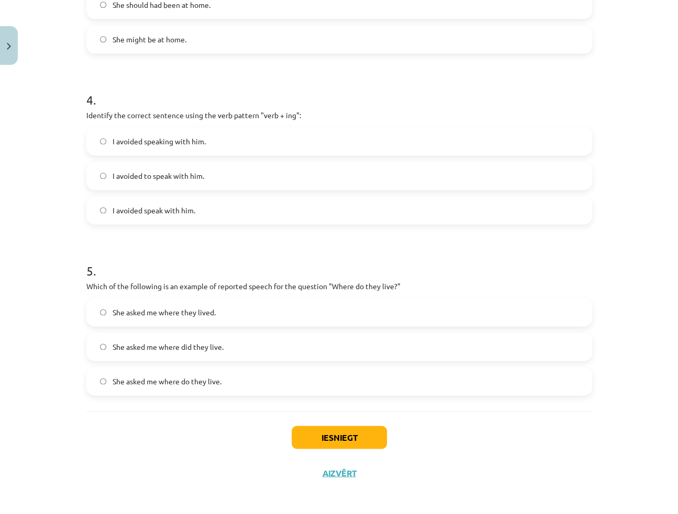
scroll to position [649, 0]
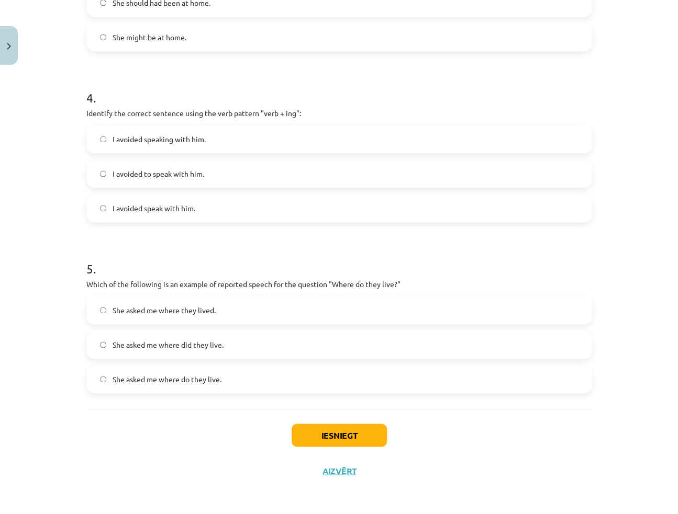
click at [645, 258] on div "Mācību tēma: Angļu valodas i - 11. klases 1. ieskaites mācību materiāls #2 📝 To…" at bounding box center [339, 257] width 678 height 514
click at [174, 314] on span "She asked me where they lived." at bounding box center [164, 310] width 103 height 11
click at [318, 441] on button "Iesniegt" at bounding box center [338, 435] width 95 height 23
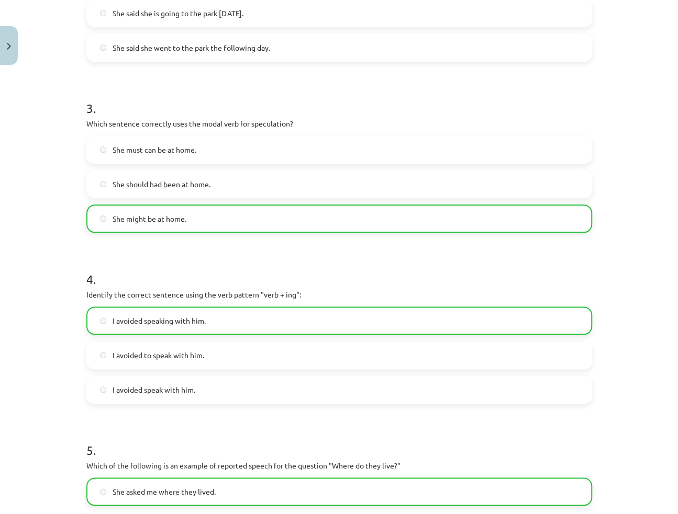
scroll to position [682, 0]
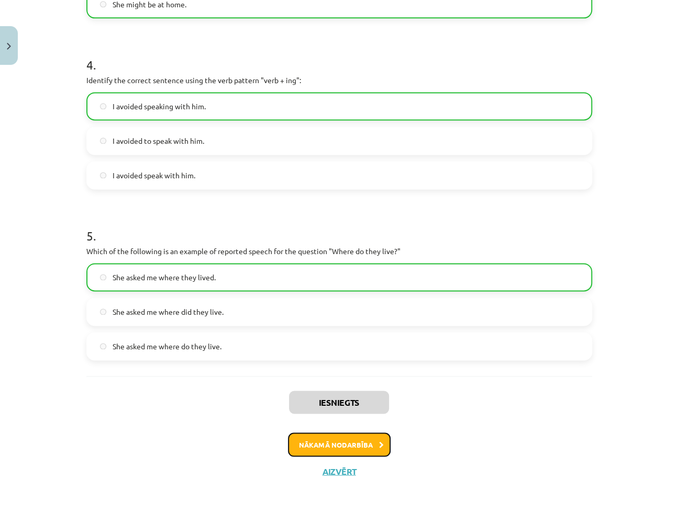
click at [336, 447] on button "Nākamā nodarbība" at bounding box center [339, 445] width 103 height 24
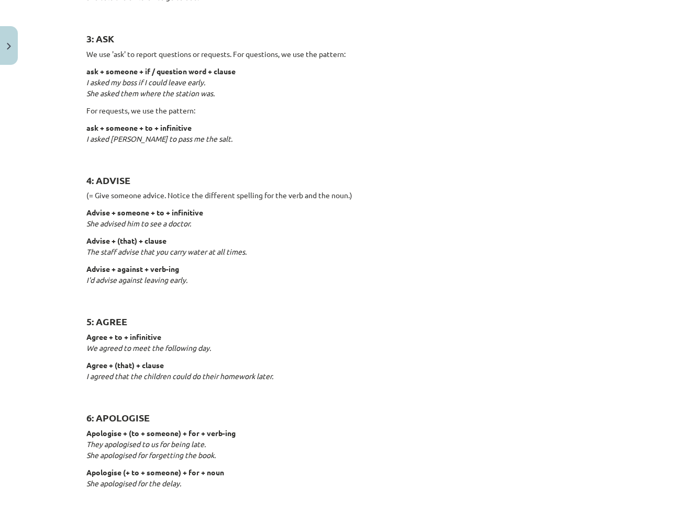
scroll to position [692, 0]
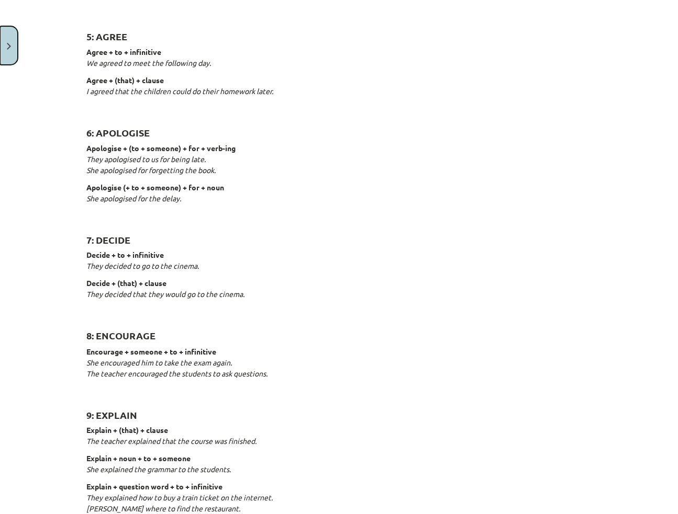
click at [8, 43] on img "Close" at bounding box center [9, 46] width 4 height 7
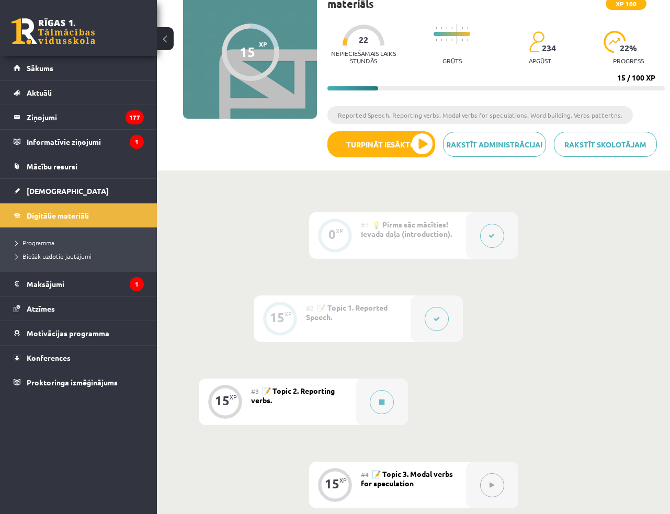
click at [438, 316] on icon at bounding box center [437, 319] width 6 height 6
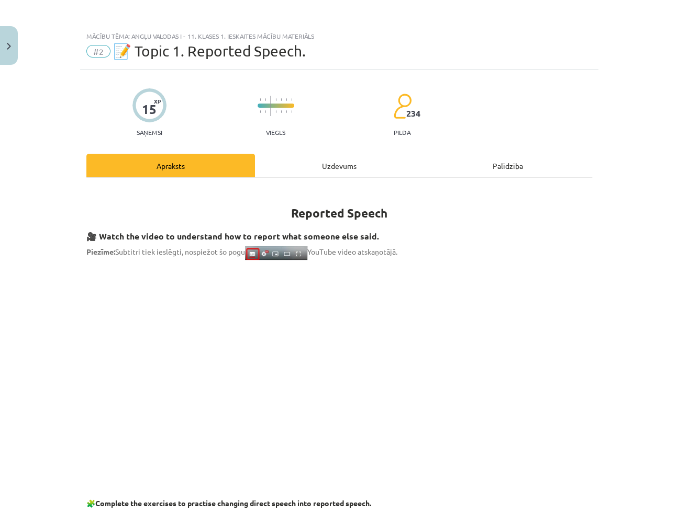
click at [348, 164] on div "Uzdevums" at bounding box center [339, 166] width 168 height 24
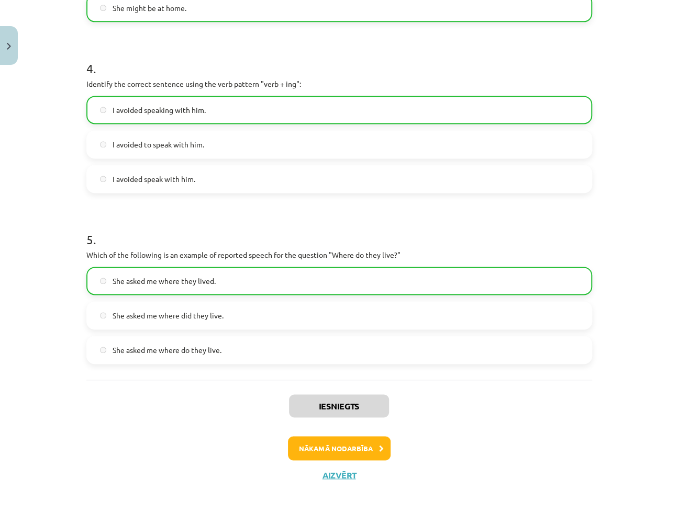
scroll to position [682, 0]
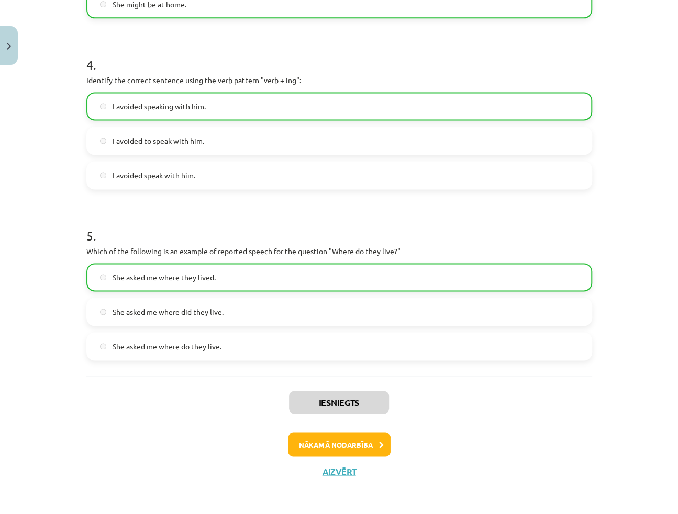
click at [499, 456] on div "Iesniegts Nākamā nodarbība Aizvērt" at bounding box center [338, 429] width 505 height 107
click at [347, 437] on button "Nākamā nodarbība" at bounding box center [339, 445] width 103 height 24
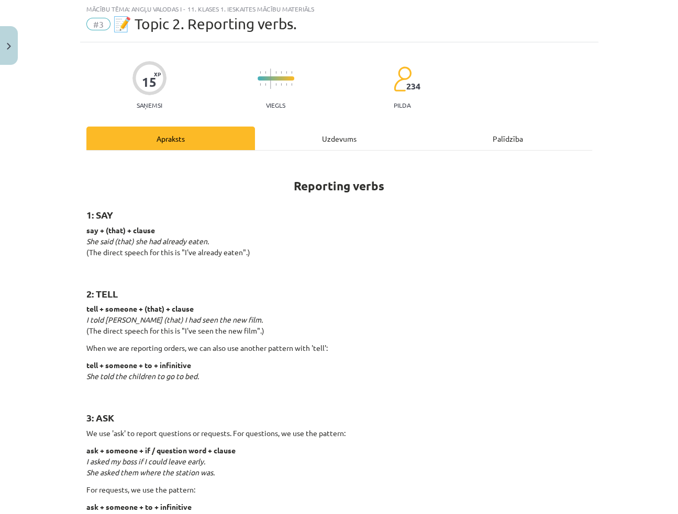
scroll to position [26, 0]
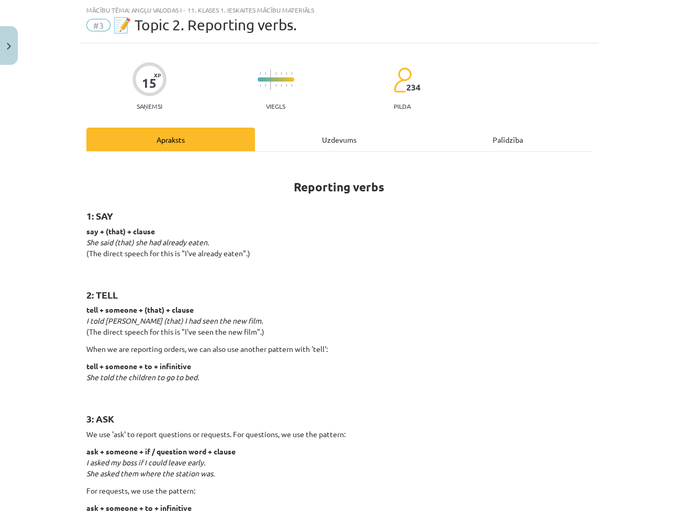
click at [306, 138] on div "Uzdevums" at bounding box center [339, 140] width 168 height 24
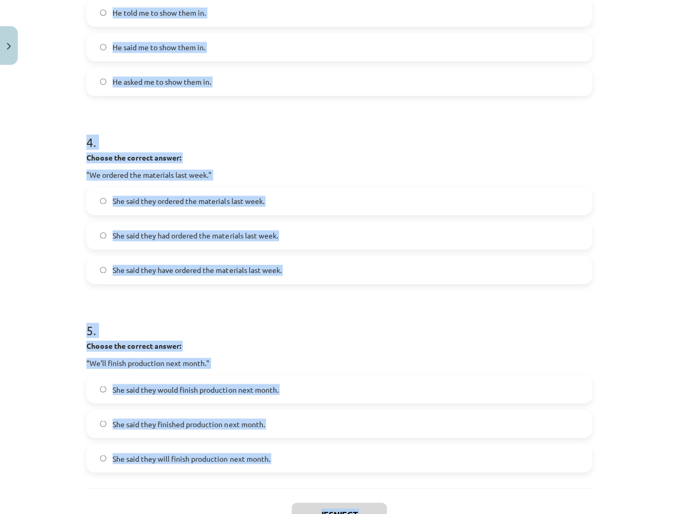
scroll to position [680, 0]
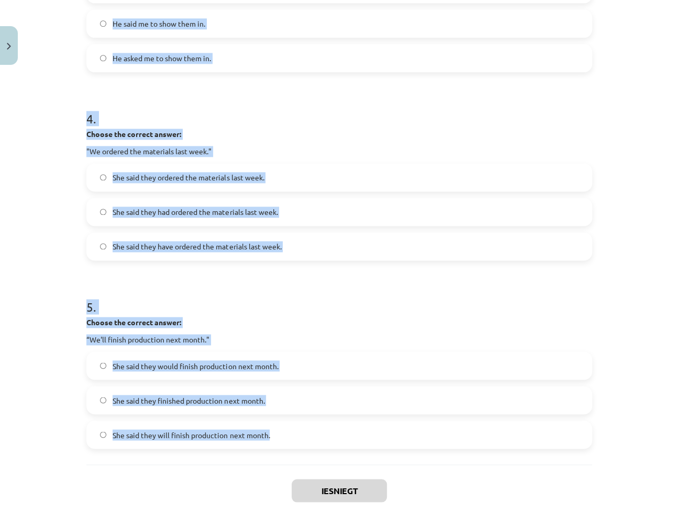
drag, startPoint x: 83, startPoint y: 206, endPoint x: 272, endPoint y: 435, distance: 297.3
copy form "1 . Choose the correct answer: "I'm ready for the meeting." He said he was read…"
click at [648, 165] on div "Mācību tēma: Angļu valodas i - 11. klases 1. ieskaites mācību materiāls #3 📝 To…" at bounding box center [339, 257] width 678 height 514
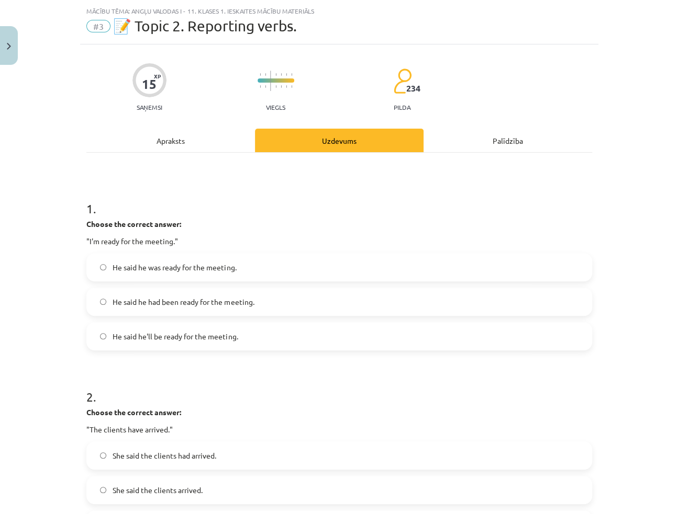
scroll to position [0, 0]
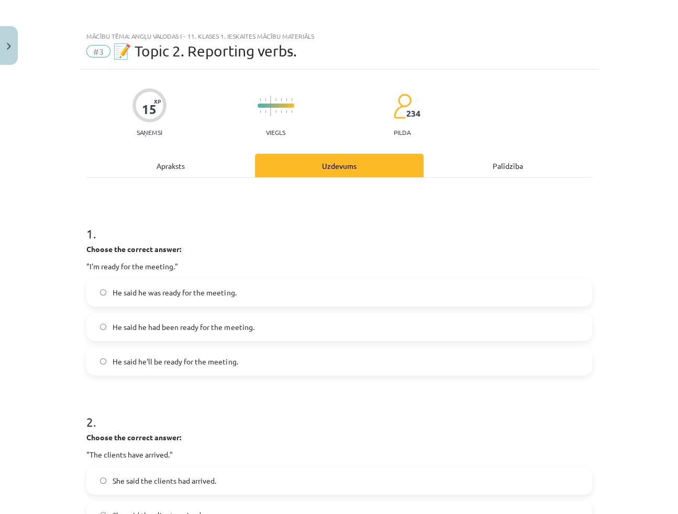
click at [113, 290] on span "He said he was ready for the meeting." at bounding box center [174, 292] width 123 height 11
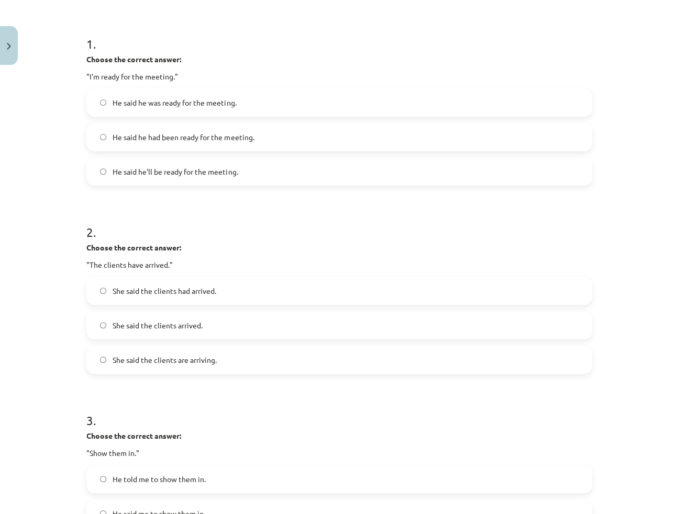
click at [120, 292] on span "She said the clients had arrived." at bounding box center [165, 291] width 104 height 11
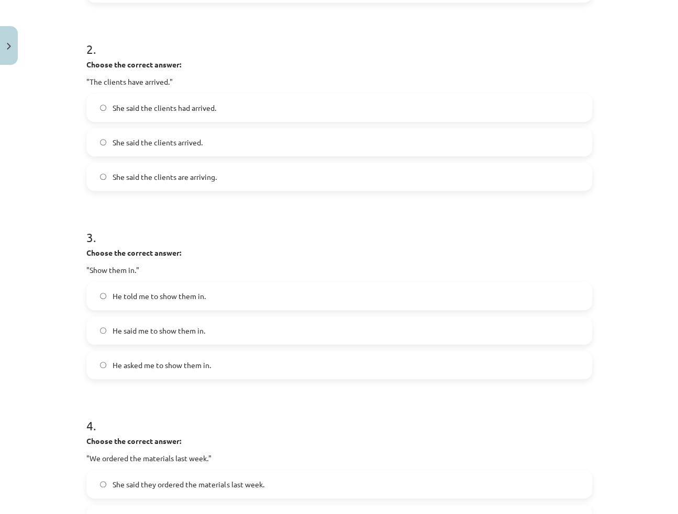
scroll to position [380, 0]
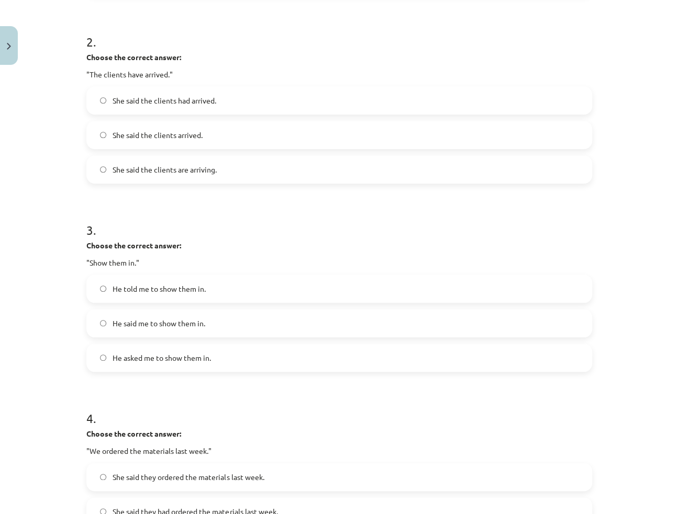
click at [123, 284] on span "He told me to show them in." at bounding box center [159, 289] width 93 height 11
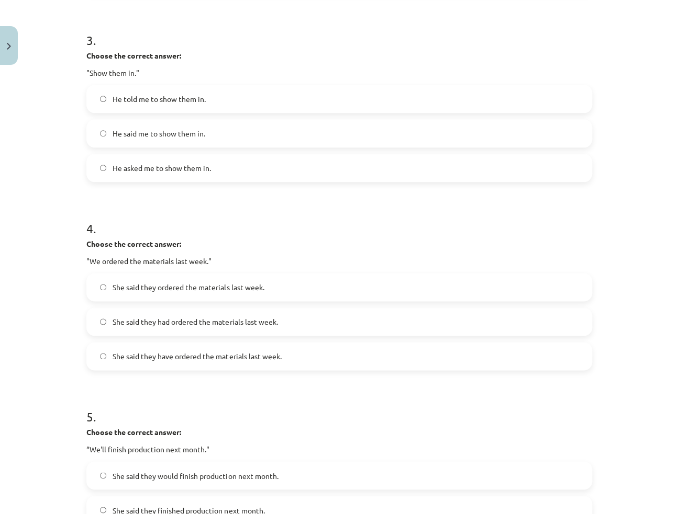
click at [121, 318] on span "She said they had ordered the materials last week." at bounding box center [195, 322] width 165 height 11
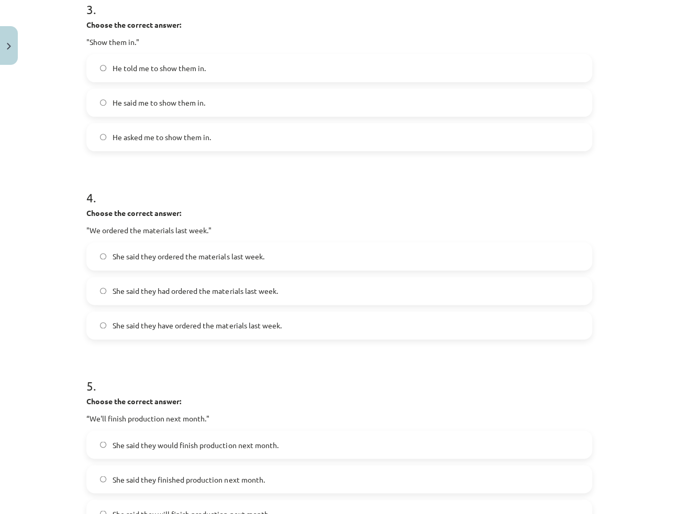
scroll to position [713, 0]
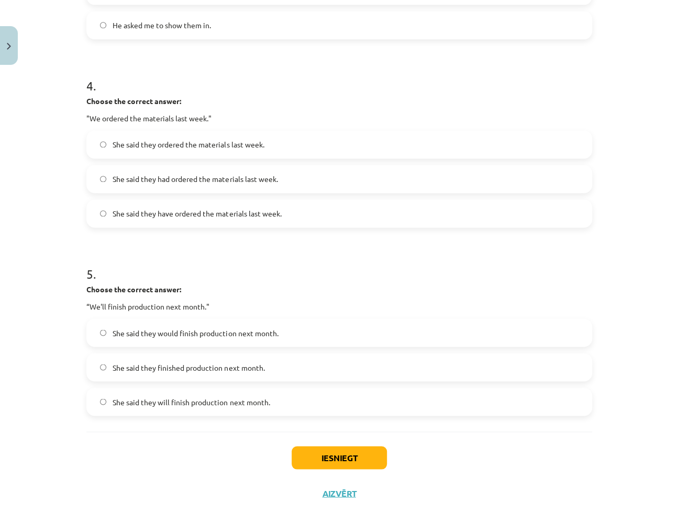
click at [130, 326] on label "She said they would finish production next month." at bounding box center [338, 333] width 503 height 26
click at [297, 446] on button "Iesniegt" at bounding box center [338, 457] width 95 height 23
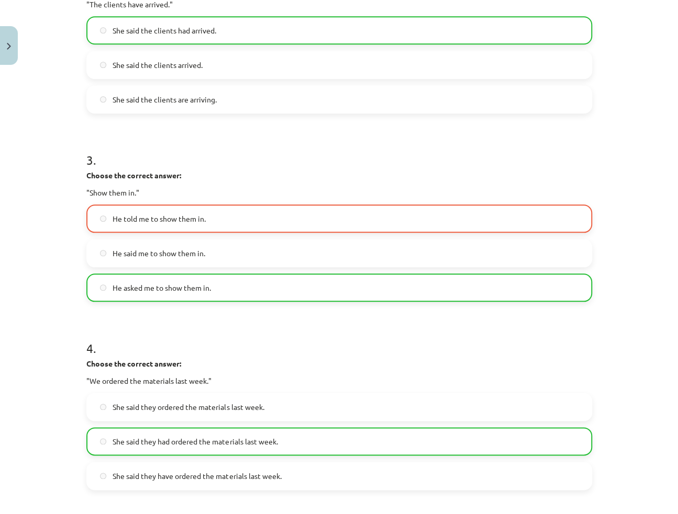
scroll to position [476, 0]
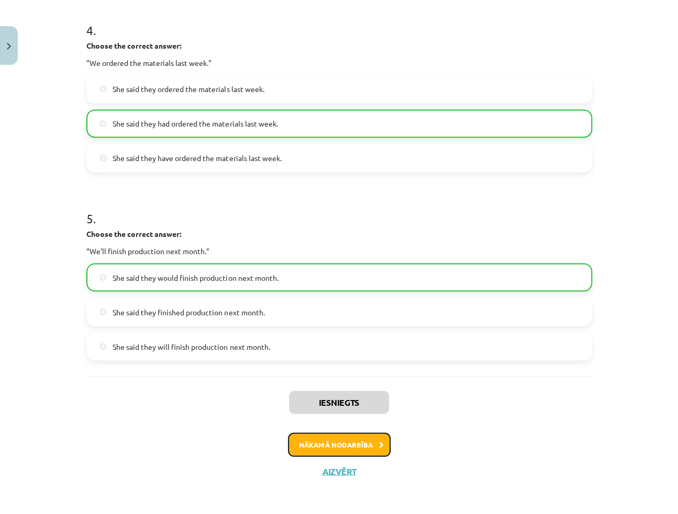
click at [383, 449] on button "Nākamā nodarbība" at bounding box center [339, 445] width 103 height 24
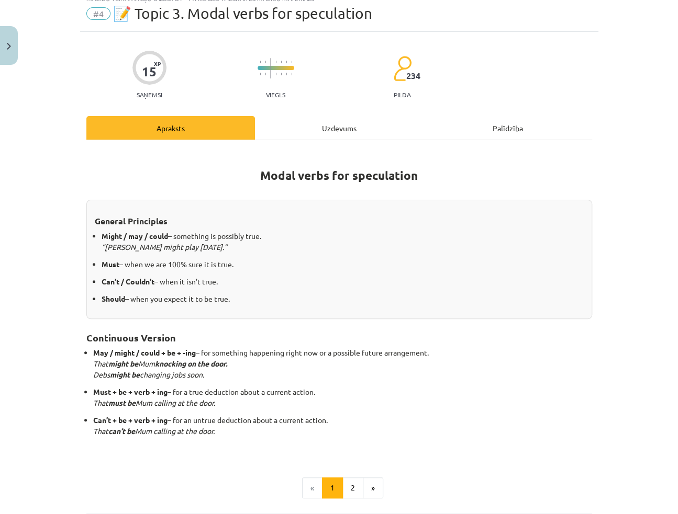
scroll to position [26, 0]
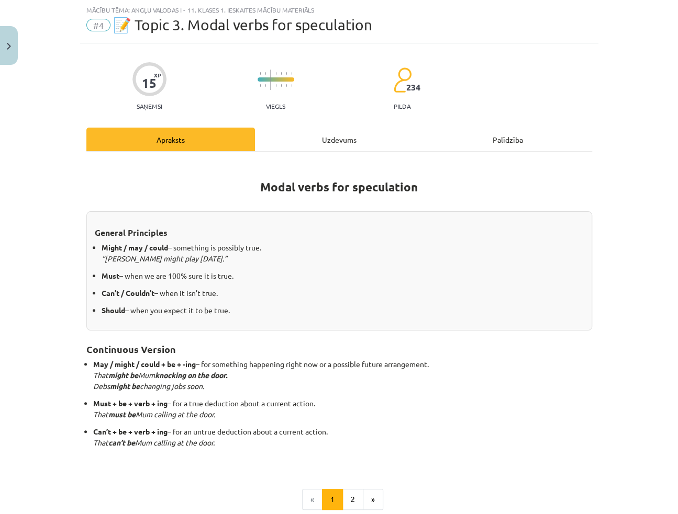
click at [351, 142] on div "Uzdevums" at bounding box center [339, 140] width 168 height 24
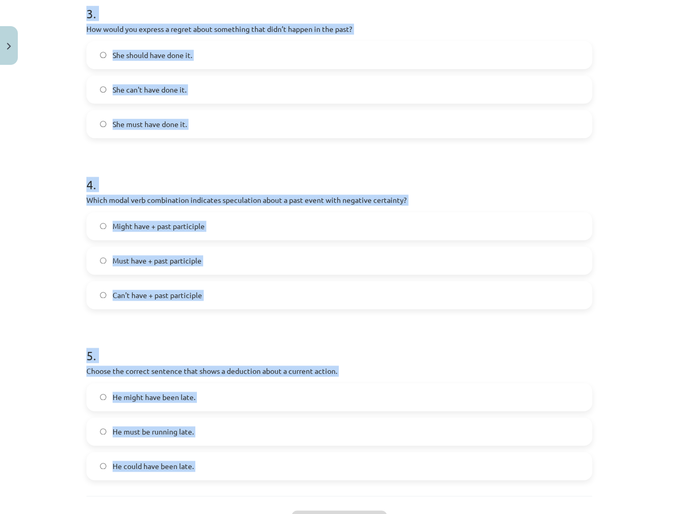
scroll to position [603, 0]
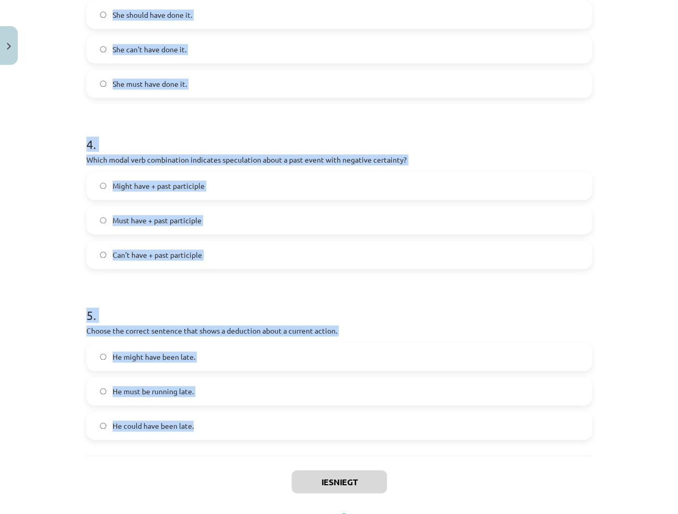
drag, startPoint x: 82, startPoint y: 206, endPoint x: 201, endPoint y: 420, distance: 244.3
click at [201, 420] on form "1 . Which modal verb would you use to speculate about something that is possibl…" at bounding box center [338, 22] width 505 height 835
copy form "1 . Which modal verb would you use to speculate about something that is possibl…"
click at [618, 209] on div "Mācību tēma: Angļu valodas i - 11. klases 1. ieskaites mācību materiāls #4 📝 To…" at bounding box center [339, 257] width 678 height 514
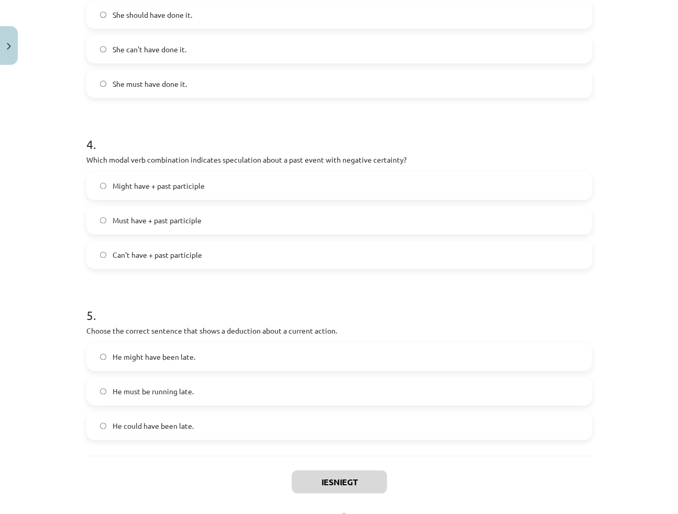
click at [603, 147] on div "Mācību tēma: Angļu valodas i - 11. klases 1. ieskaites mācību materiāls #4 📝 To…" at bounding box center [339, 257] width 678 height 514
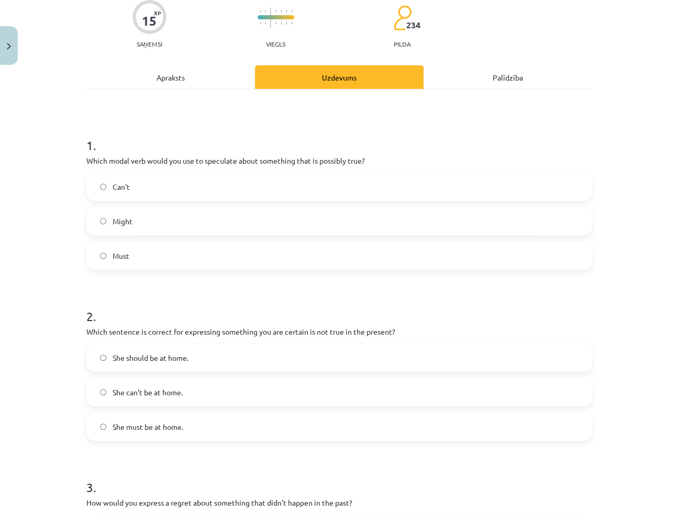
scroll to position [0, 0]
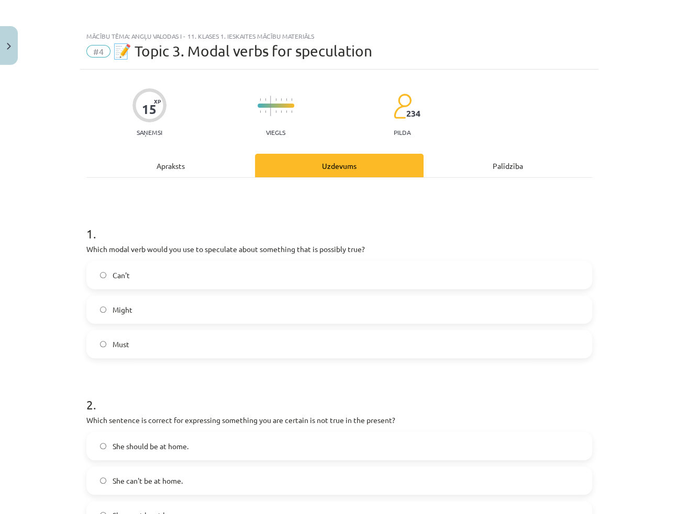
click at [652, 258] on div "Mācību tēma: Angļu valodas i - 11. klases 1. ieskaites mācību materiāls #4 📝 To…" at bounding box center [339, 257] width 678 height 514
click at [222, 309] on label "Might" at bounding box center [338, 310] width 503 height 26
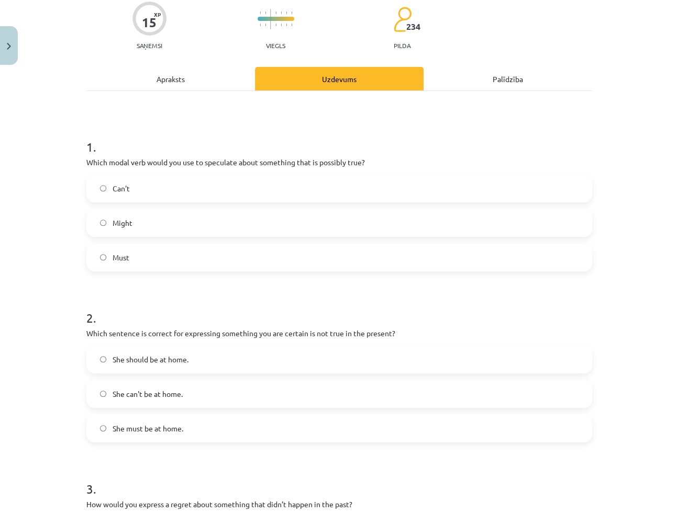
scroll to position [142, 0]
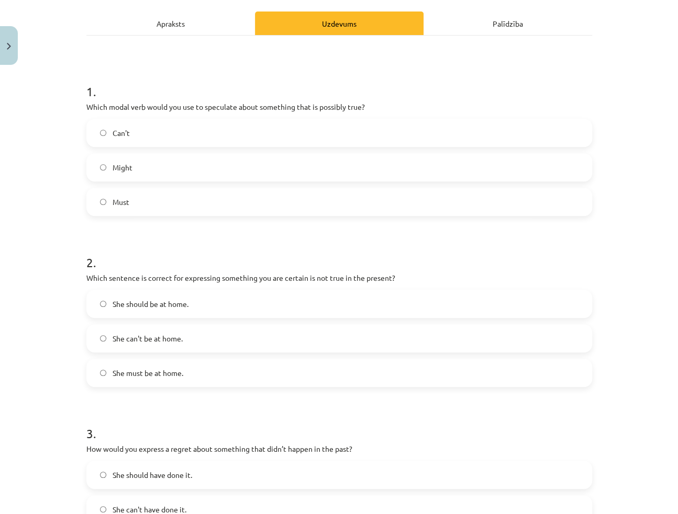
click at [152, 333] on span "She can't be at home." at bounding box center [148, 338] width 70 height 11
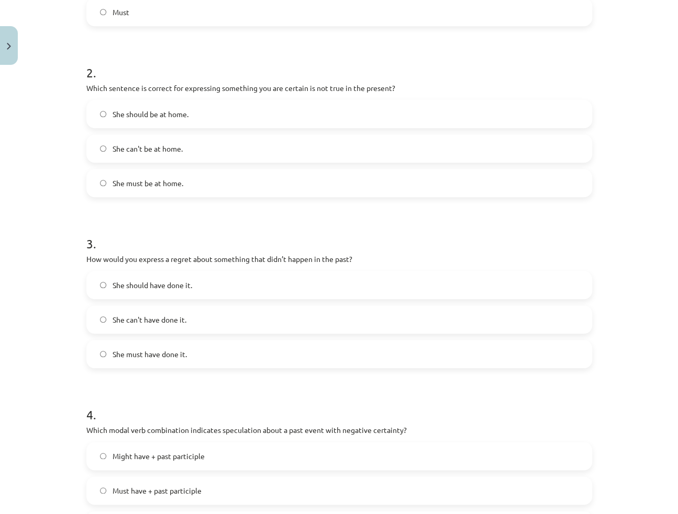
scroll to position [333, 0]
click at [196, 284] on label "She should have done it." at bounding box center [338, 285] width 503 height 26
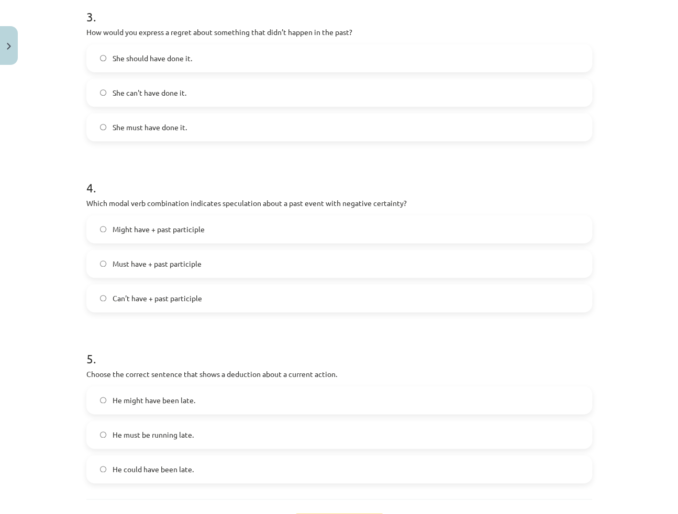
scroll to position [649, 0]
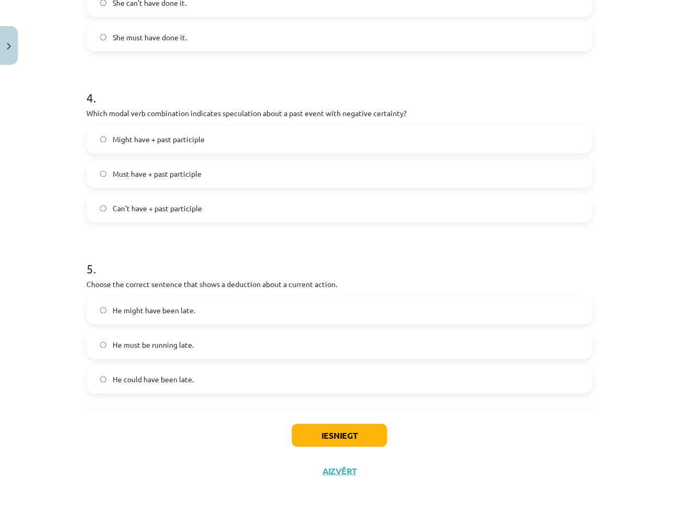
click at [156, 210] on span "Can't have + past participle" at bounding box center [157, 208] width 89 height 11
click at [145, 336] on label "He must be running late." at bounding box center [338, 345] width 503 height 26
click at [322, 438] on button "Iesniegt" at bounding box center [338, 435] width 95 height 23
click at [639, 441] on div "Mācību tēma: Angļu valodas i - 11. klases 1. ieskaites mācību materiāls #4 📝 To…" at bounding box center [339, 257] width 678 height 514
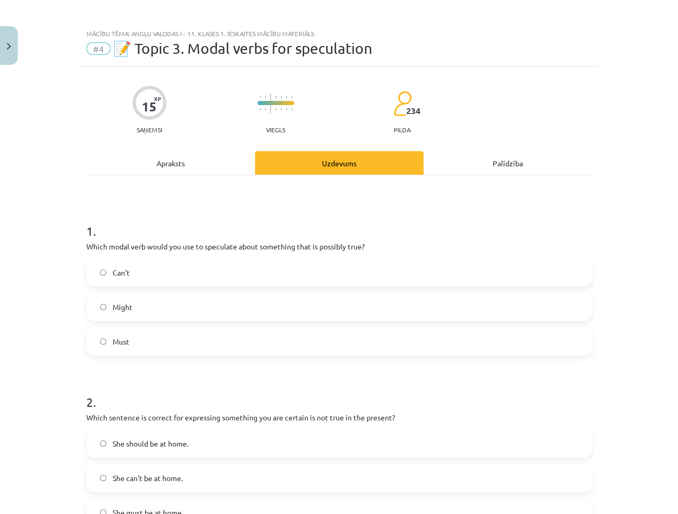
scroll to position [0, 0]
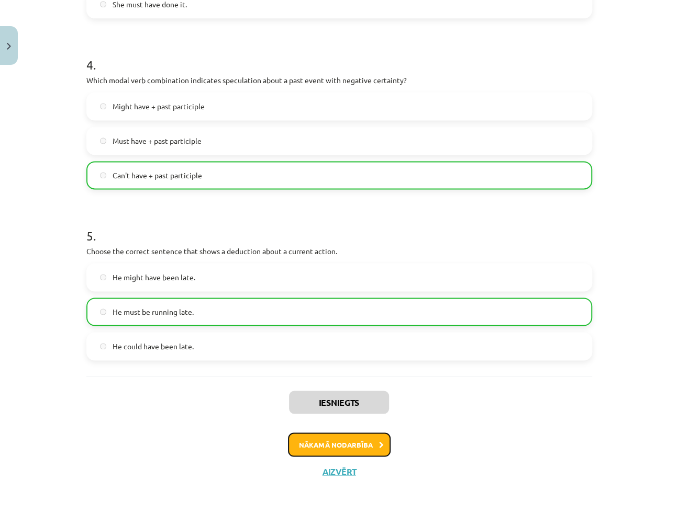
click at [366, 437] on button "Nākamā nodarbība" at bounding box center [339, 445] width 103 height 24
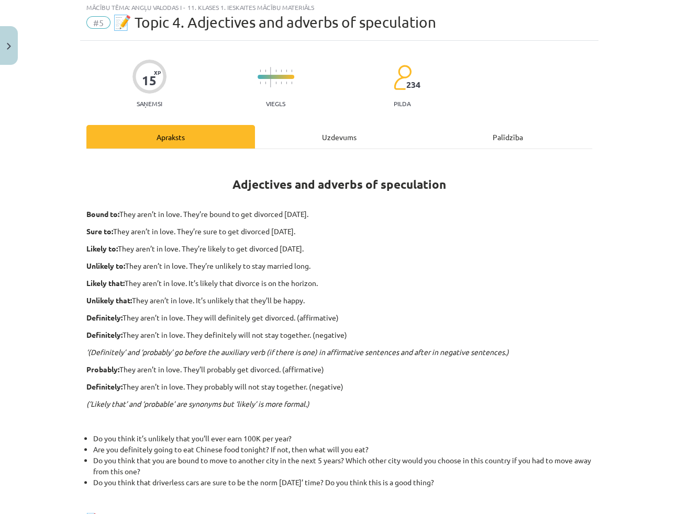
scroll to position [26, 0]
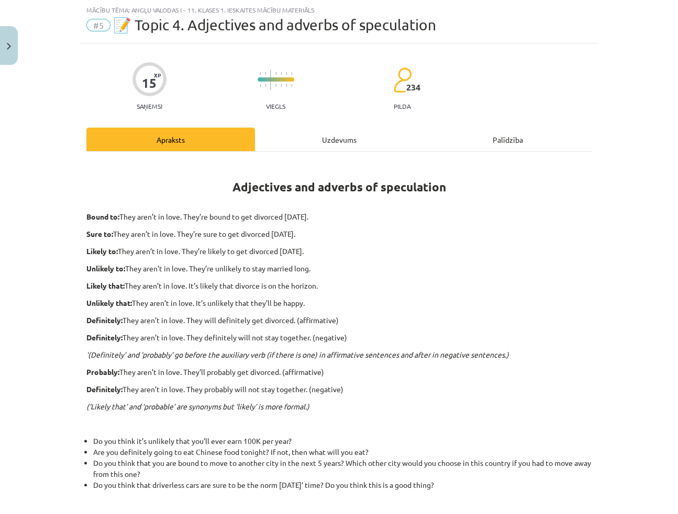
click at [350, 143] on div "Uzdevums" at bounding box center [339, 140] width 168 height 24
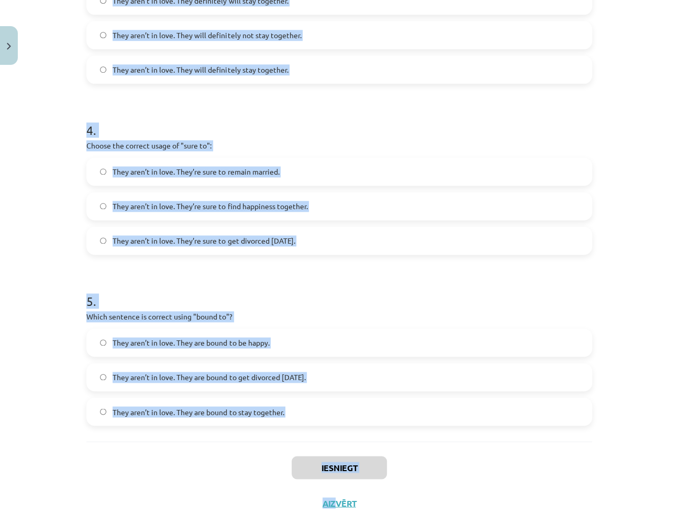
scroll to position [667, 0]
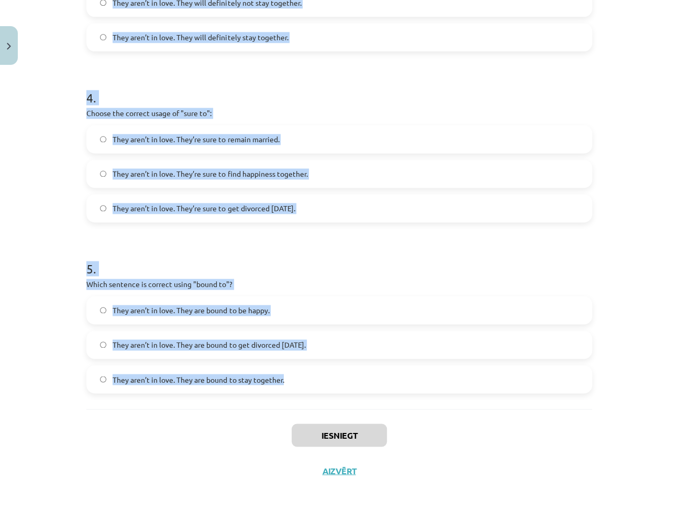
drag, startPoint x: 84, startPoint y: 207, endPoint x: 317, endPoint y: 379, distance: 289.7
copy form "3 . Loremi dol sitamet consecte adipi "elitsedd" ei te incididuntu laboree: Dol…"
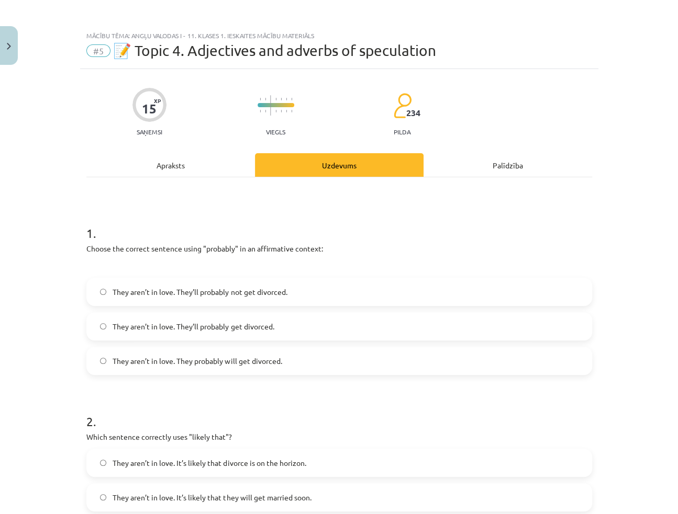
scroll to position [0, 0]
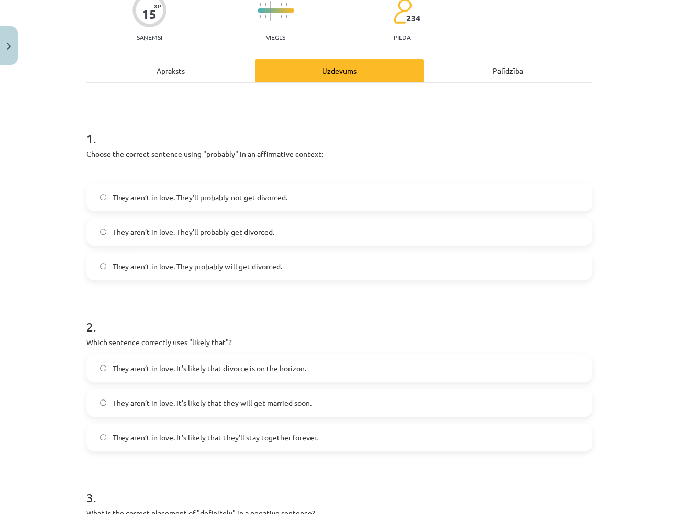
click at [145, 272] on label "They aren’t in love. They probably will get divorced." at bounding box center [338, 266] width 503 height 26
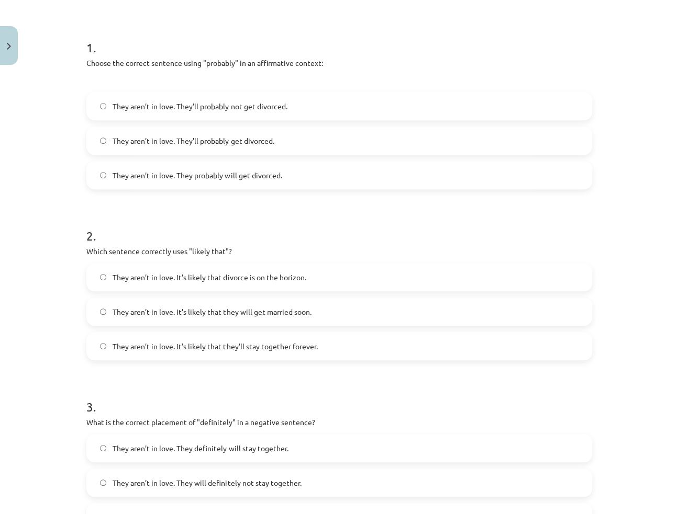
scroll to position [190, 0]
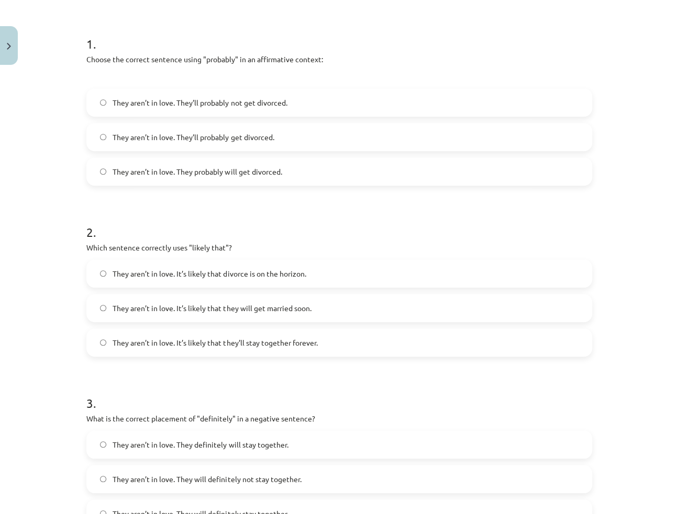
click at [129, 280] on label "They aren’t in love. It’s likely that divorce is on the horizon." at bounding box center [338, 274] width 503 height 26
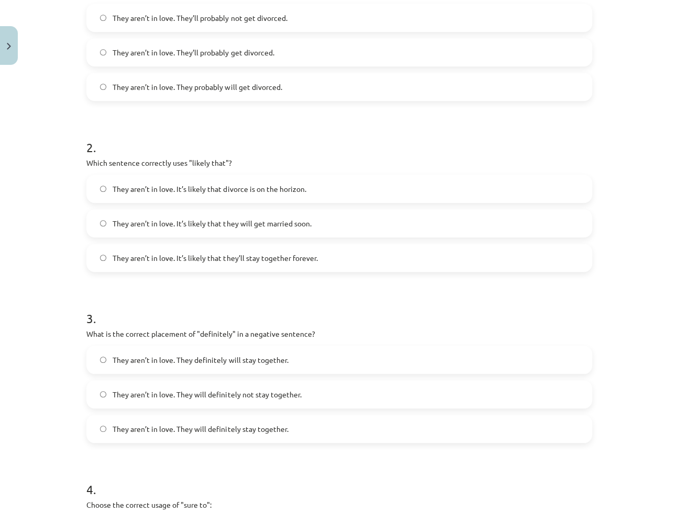
scroll to position [285, 0]
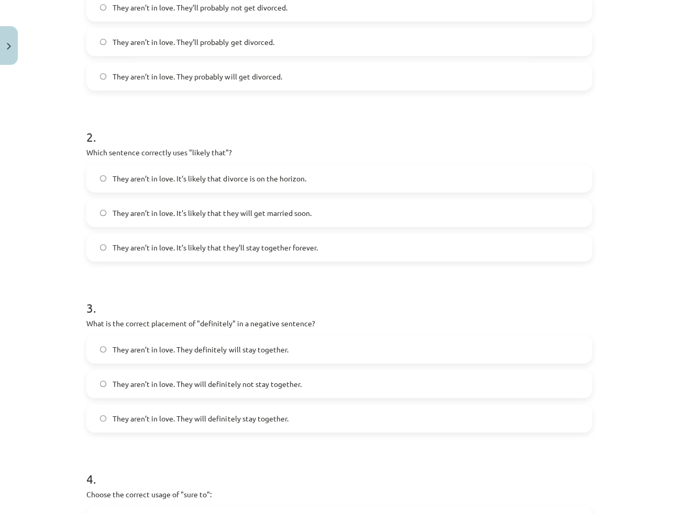
click at [142, 379] on span "They aren’t in love. They will definitely not stay together." at bounding box center [207, 384] width 188 height 11
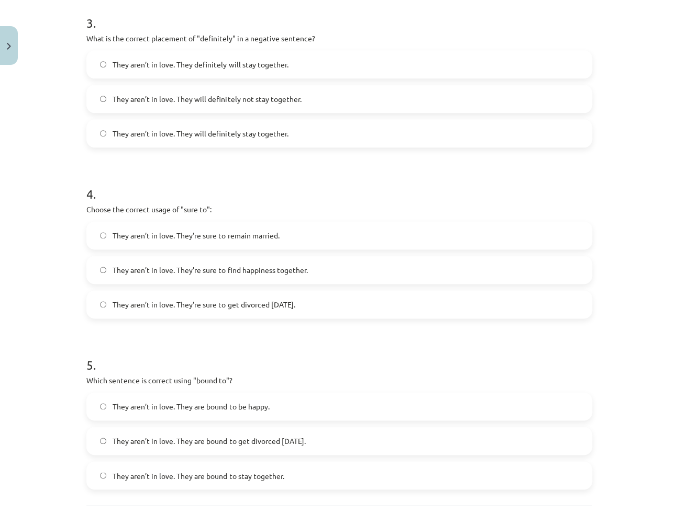
click at [148, 301] on span "They aren’t in love. They’re sure to get divorced [DATE]." at bounding box center [204, 304] width 182 height 11
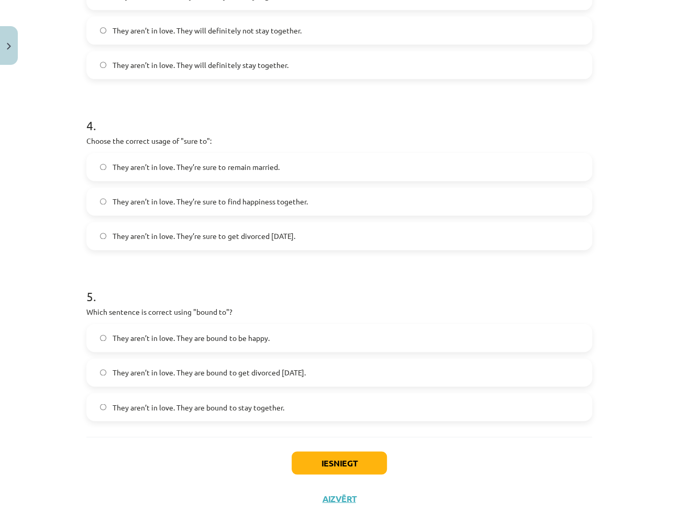
scroll to position [667, 0]
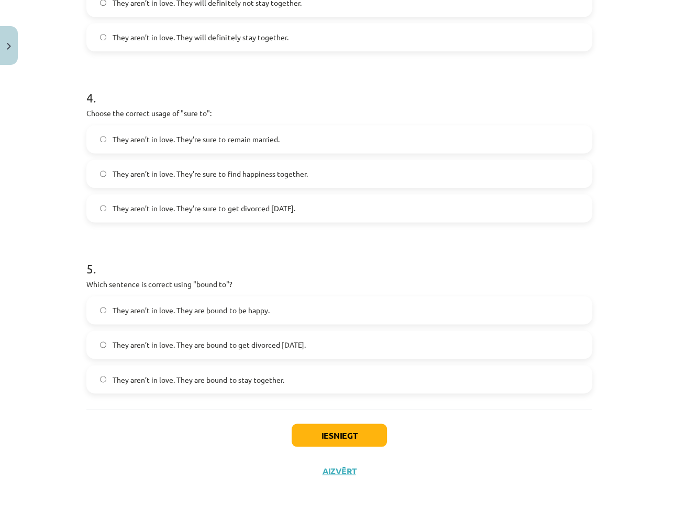
click at [147, 347] on span "They aren’t in love. They are bound to get divorced [DATE]." at bounding box center [209, 345] width 193 height 11
click at [332, 432] on button "Iesniegt" at bounding box center [338, 435] width 95 height 23
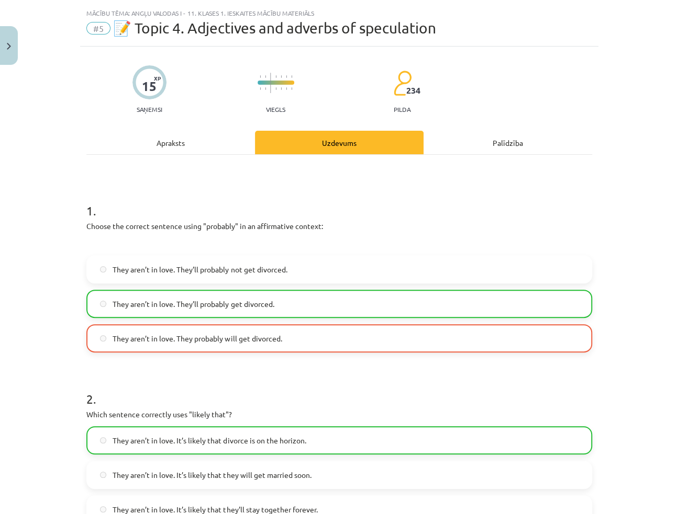
scroll to position [0, 0]
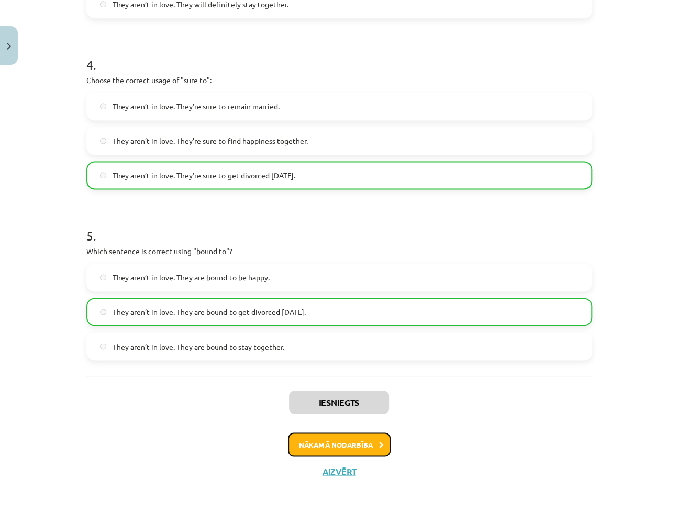
click at [344, 437] on button "Nākamā nodarbība" at bounding box center [339, 445] width 103 height 24
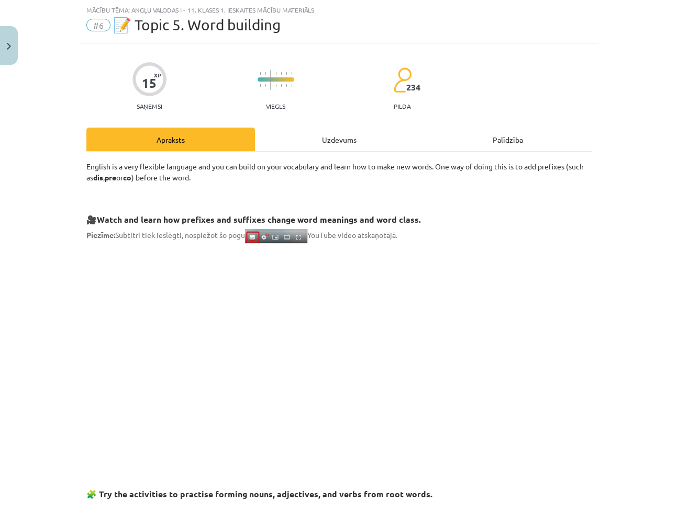
scroll to position [26, 0]
click at [314, 136] on div "Uzdevums" at bounding box center [339, 140] width 168 height 24
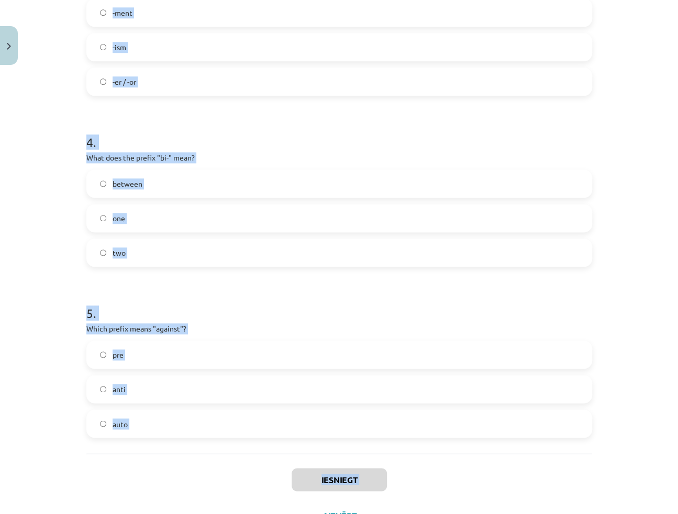
scroll to position [667, 0]
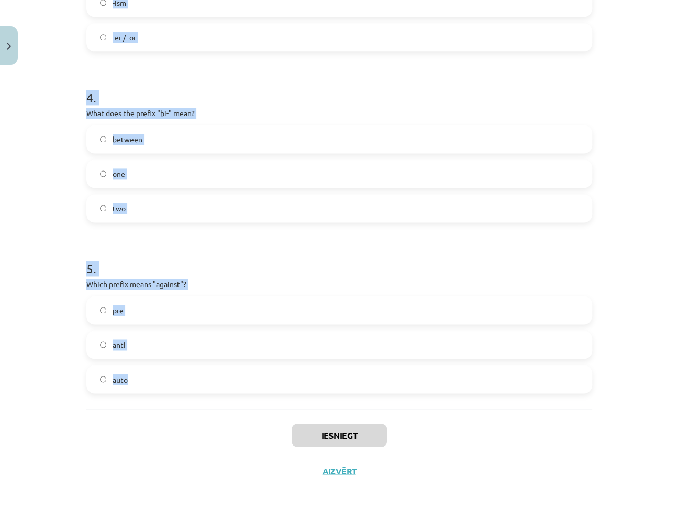
drag, startPoint x: 84, startPoint y: 203, endPoint x: 157, endPoint y: 374, distance: 186.1
copy form "1 . What does the prefix "sub-" mean? under above across 2 . Which of the follo…"
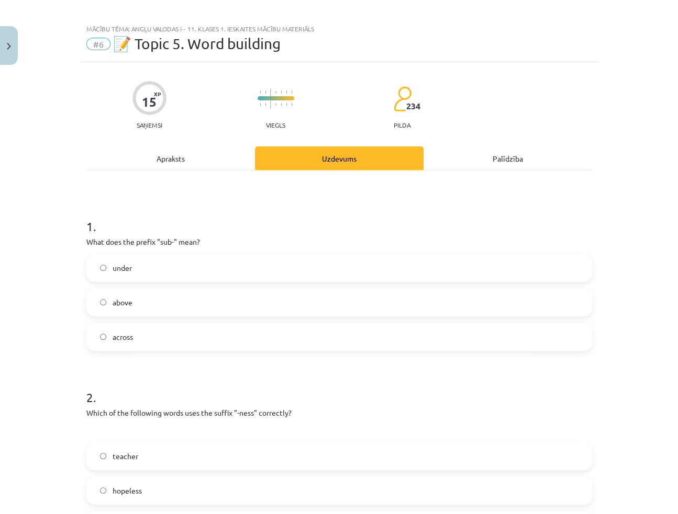
scroll to position [0, 0]
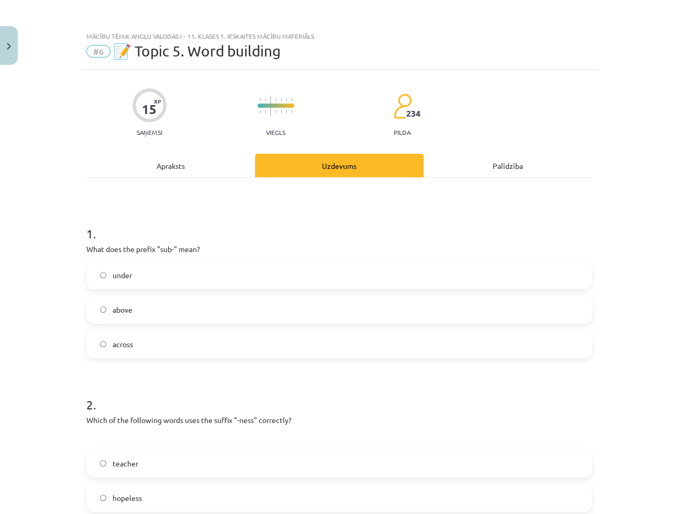
click at [318, 280] on label "under" at bounding box center [338, 275] width 503 height 26
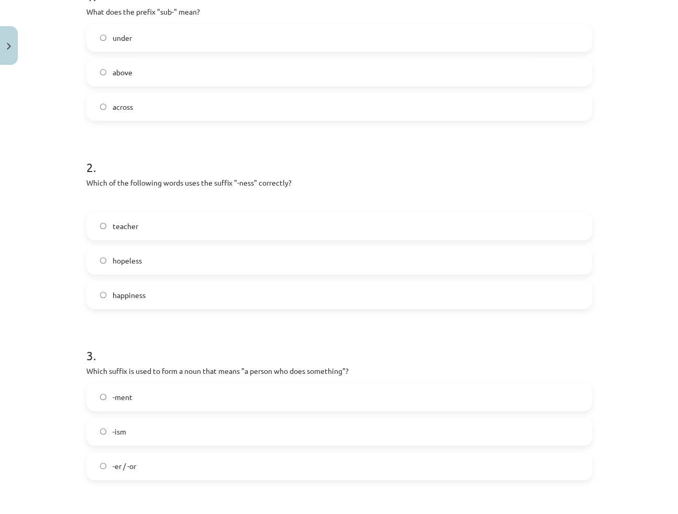
click at [211, 300] on label "happiness" at bounding box center [338, 295] width 503 height 26
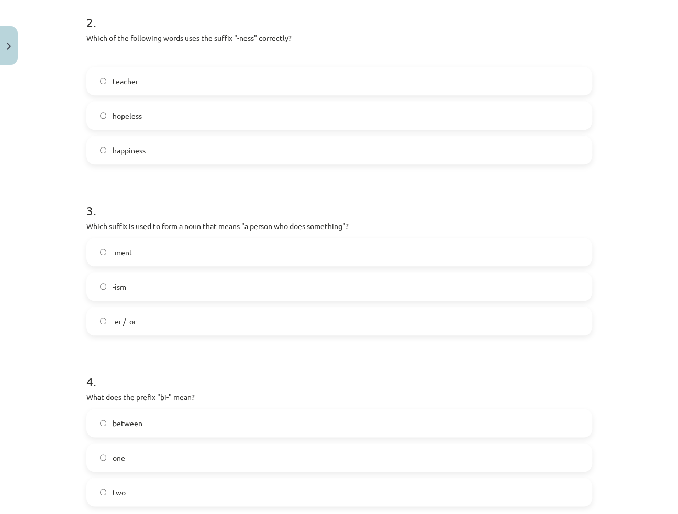
scroll to position [428, 0]
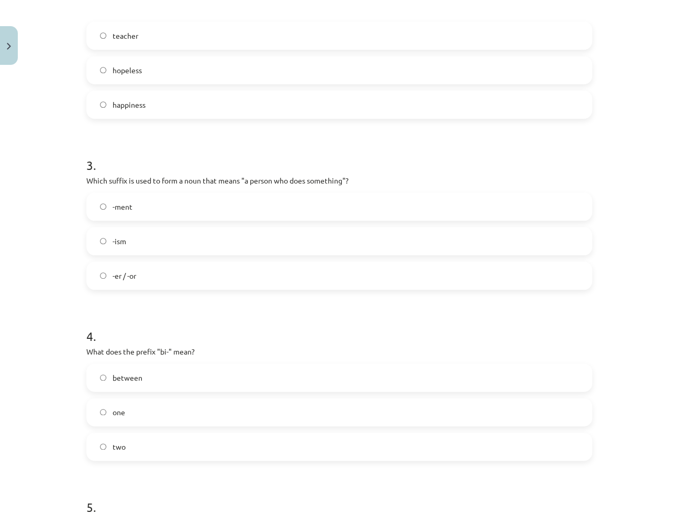
click at [194, 272] on label "-er / -or" at bounding box center [338, 276] width 503 height 26
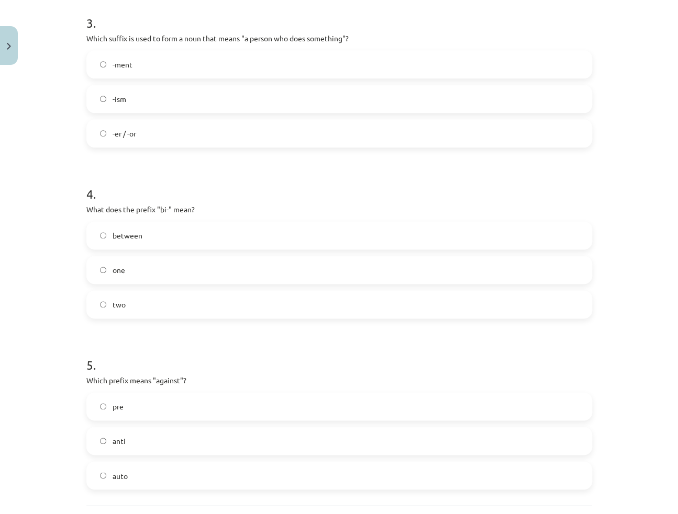
click at [161, 305] on label "two" at bounding box center [338, 304] width 503 height 26
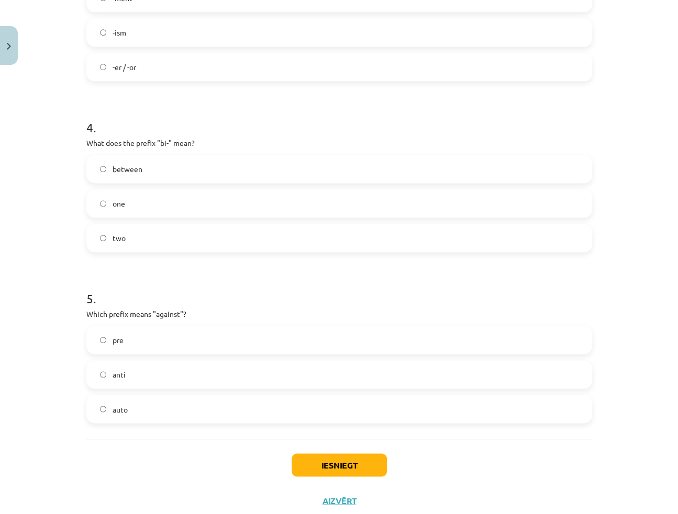
scroll to position [667, 0]
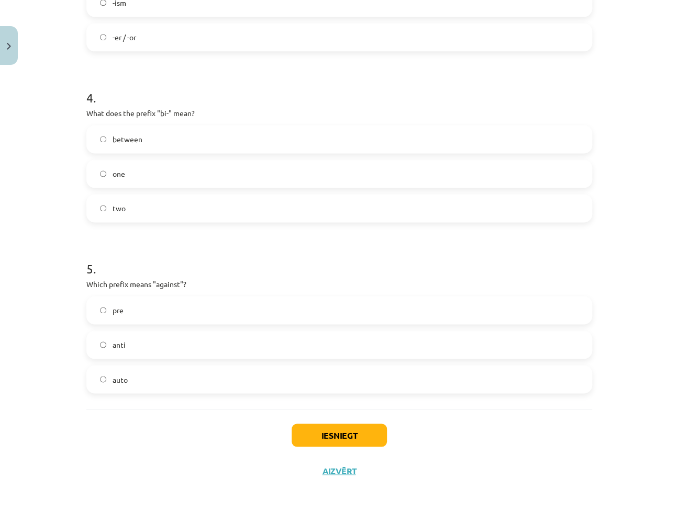
click at [151, 352] on label "anti" at bounding box center [338, 345] width 503 height 26
drag, startPoint x: 315, startPoint y: 452, endPoint x: 314, endPoint y: 431, distance: 20.9
click at [316, 451] on div "Iesniegt Aizvērt" at bounding box center [338, 445] width 505 height 73
click at [314, 431] on button "Iesniegt" at bounding box center [338, 435] width 95 height 23
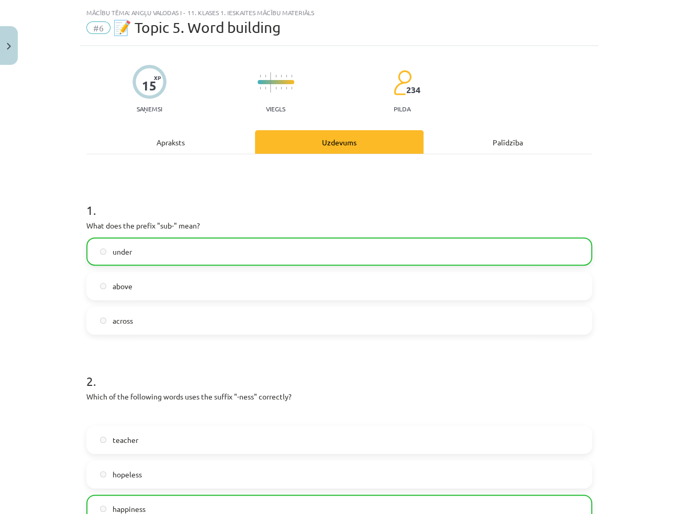
scroll to position [0, 0]
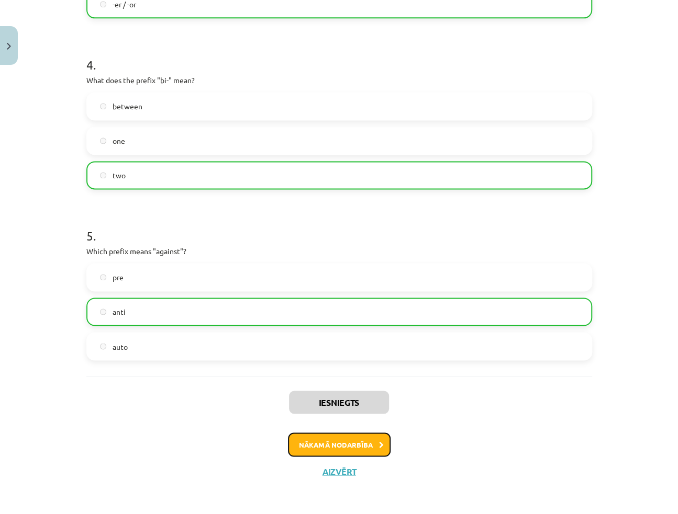
click at [357, 442] on button "Nākamā nodarbība" at bounding box center [339, 445] width 103 height 24
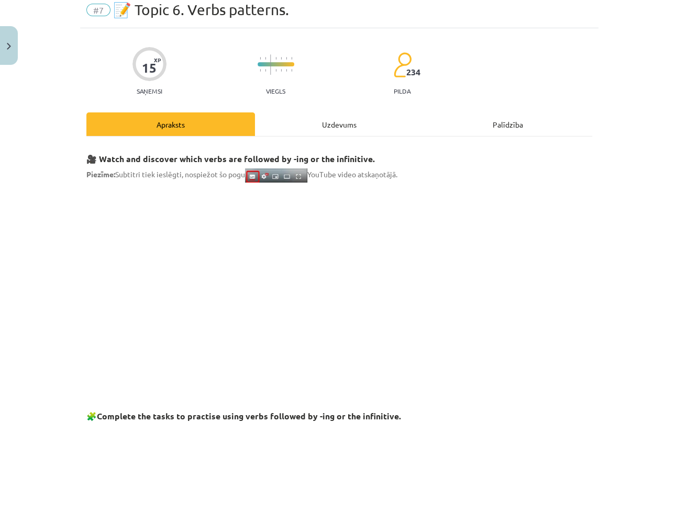
scroll to position [26, 0]
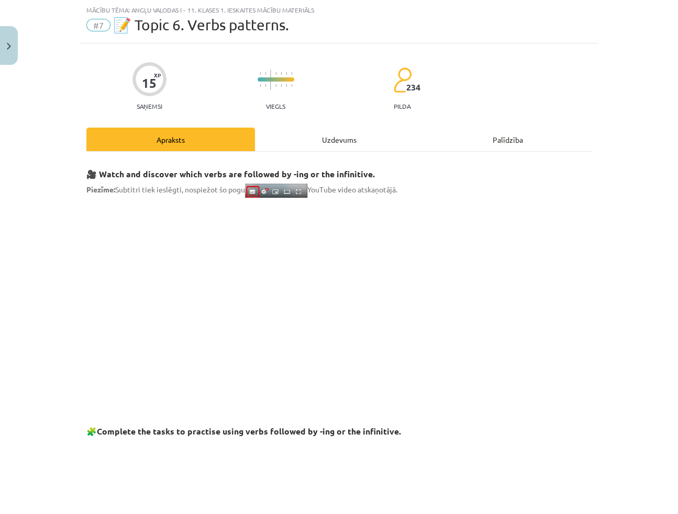
click at [355, 144] on div "Uzdevums" at bounding box center [339, 140] width 168 height 24
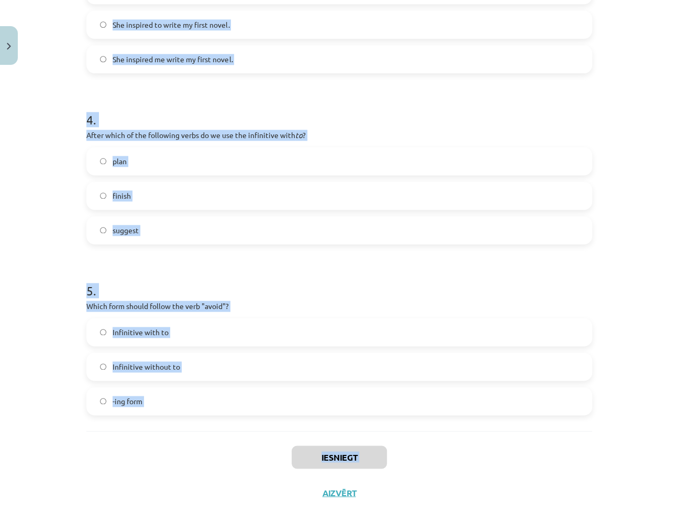
scroll to position [649, 0]
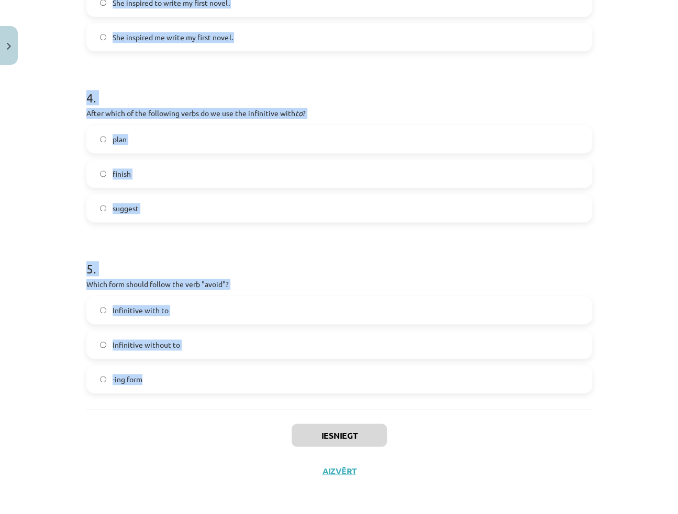
drag, startPoint x: 91, startPoint y: 174, endPoint x: 182, endPoint y: 359, distance: 207.1
copy form "1 . What is the difference in meaning between "stop talking" and "stop to talk"…"
click at [638, 255] on div "Mācību tēma: Angļu valodas i - 11. klases 1. ieskaites mācību materiāls #7 📝 To…" at bounding box center [339, 257] width 678 height 514
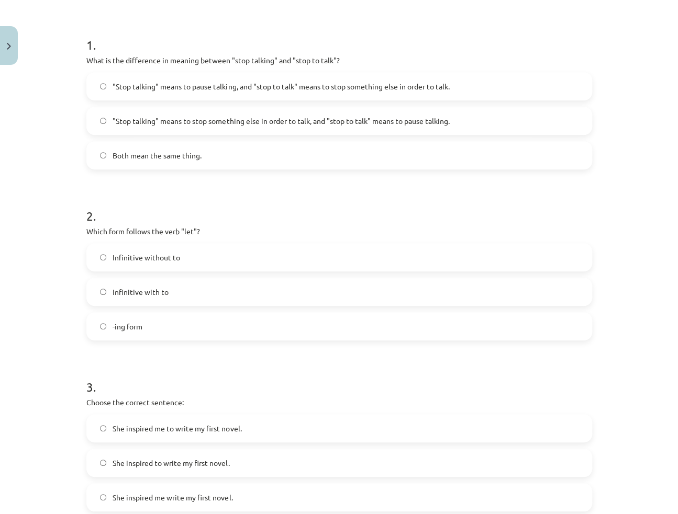
scroll to position [190, 0]
click at [124, 255] on span "Infinitive without to" at bounding box center [147, 256] width 68 height 11
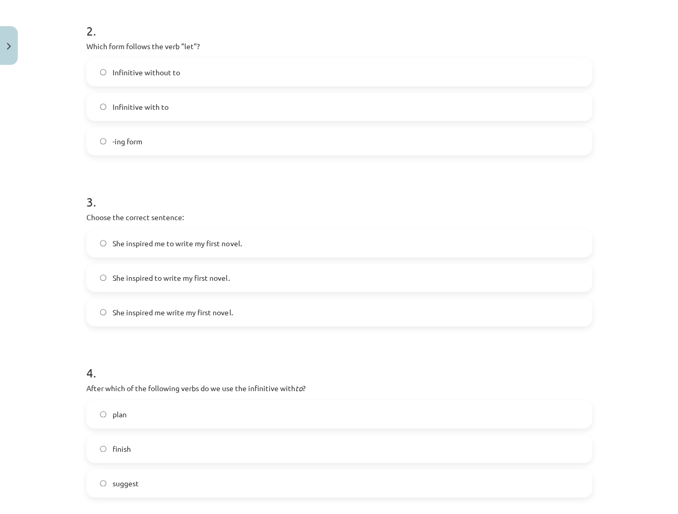
scroll to position [380, 0]
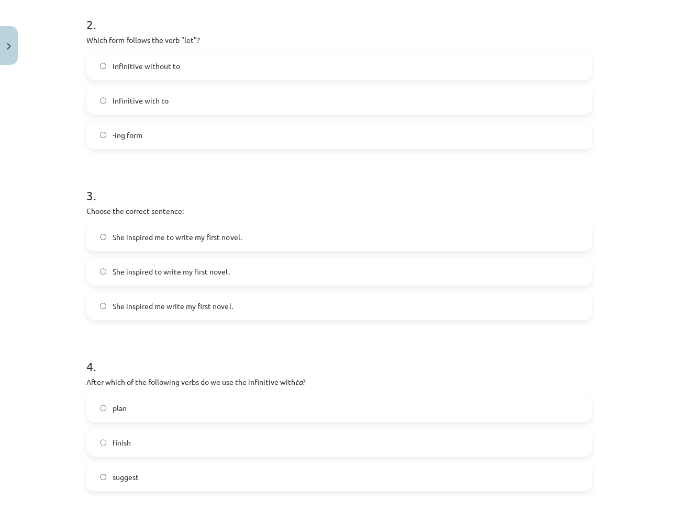
click at [125, 239] on span "She inspired me to write my first novel." at bounding box center [177, 237] width 129 height 11
click at [134, 407] on label "plan" at bounding box center [338, 408] width 503 height 26
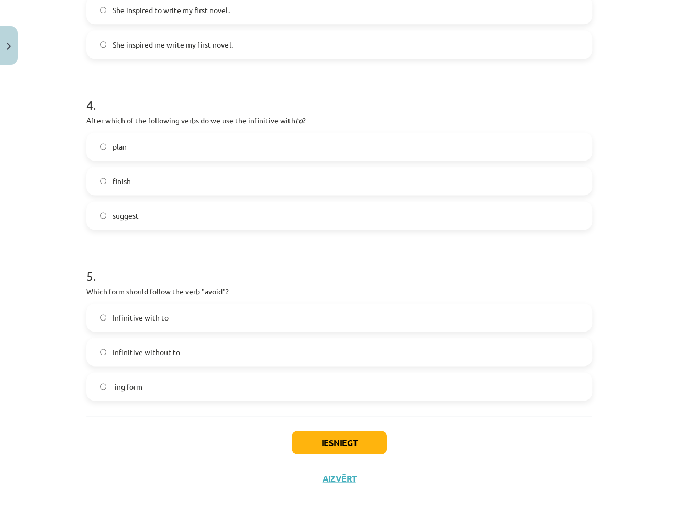
scroll to position [649, 0]
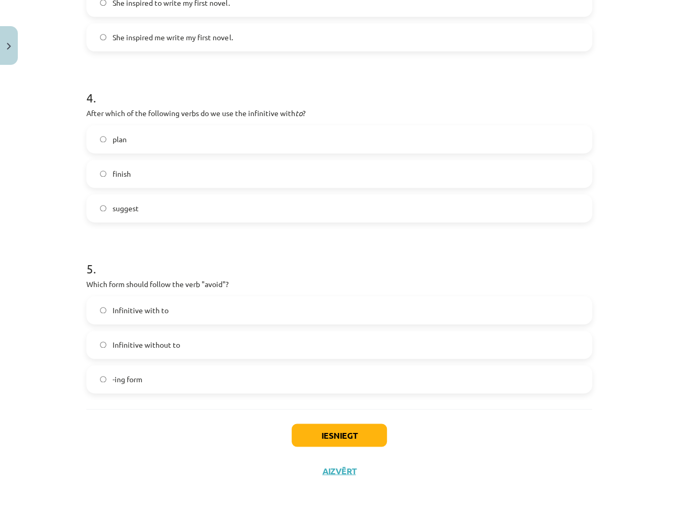
click at [182, 389] on label "-ing form" at bounding box center [338, 379] width 503 height 26
click at [319, 428] on button "Iesniegt" at bounding box center [338, 435] width 95 height 23
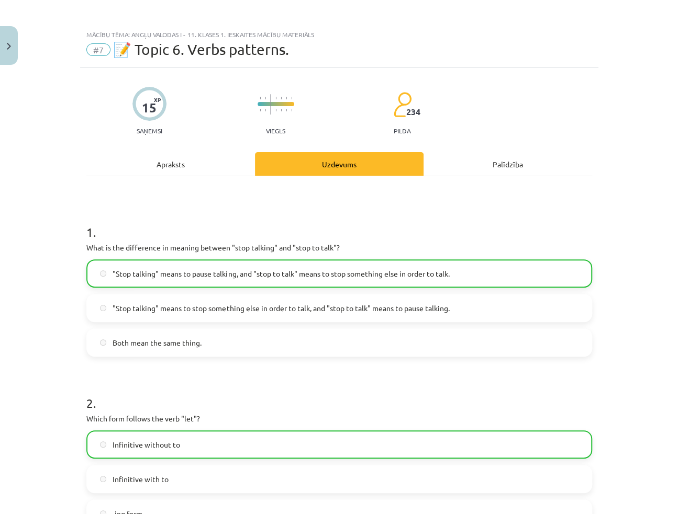
scroll to position [0, 0]
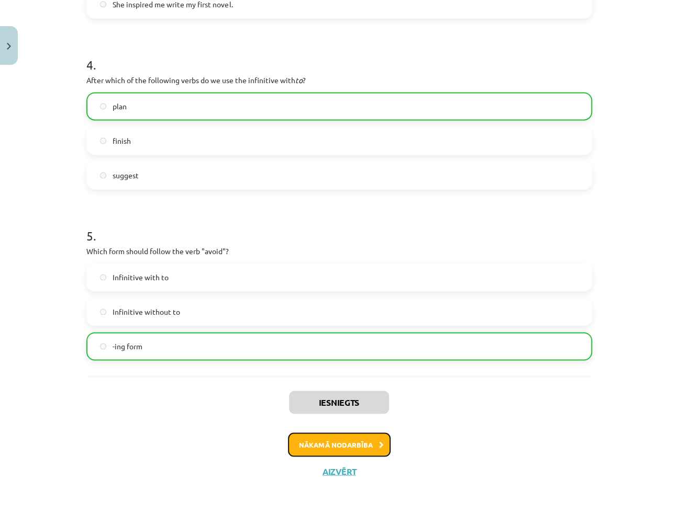
click at [322, 451] on button "Nākamā nodarbība" at bounding box center [339, 445] width 103 height 24
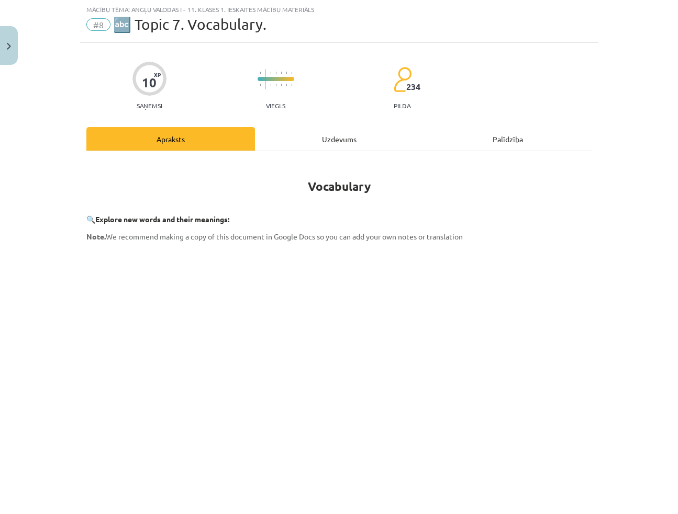
scroll to position [26, 0]
click at [321, 149] on div "Uzdevums" at bounding box center [339, 140] width 168 height 24
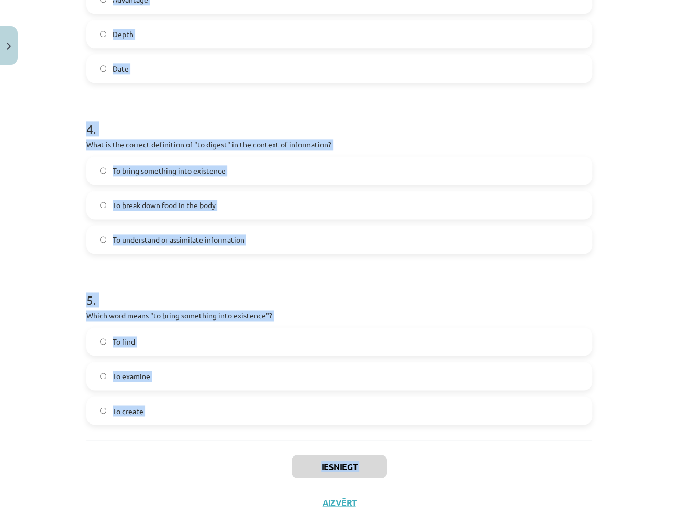
scroll to position [684, 0]
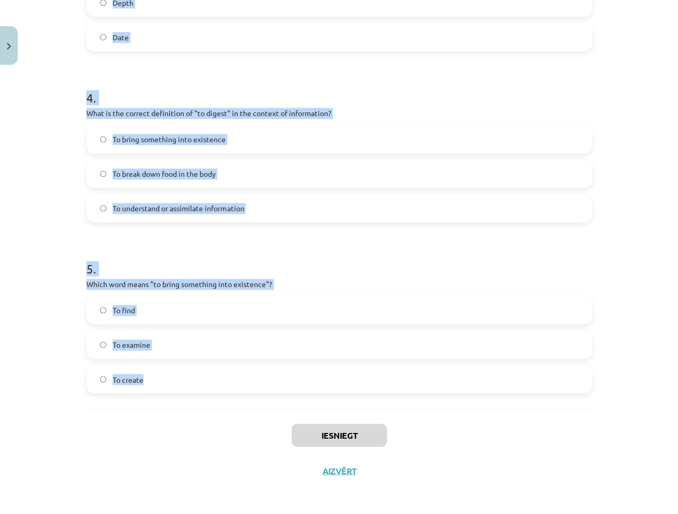
drag, startPoint x: 86, startPoint y: 211, endPoint x: 220, endPoint y: 379, distance: 215.3
copy form "1 . Which of the following means "the surroundings or conditions in which a per…"
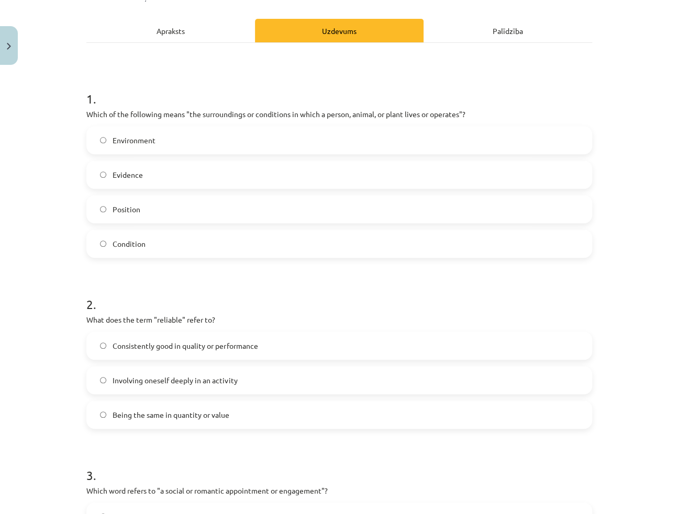
scroll to position [0, 0]
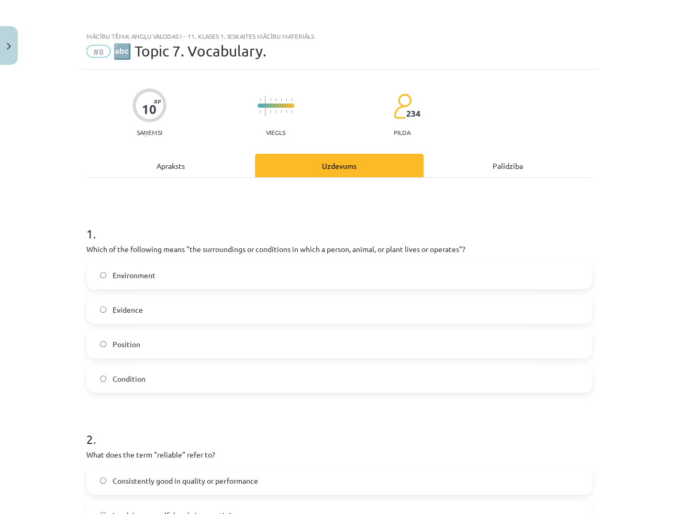
click at [270, 279] on label "Environment" at bounding box center [338, 275] width 503 height 26
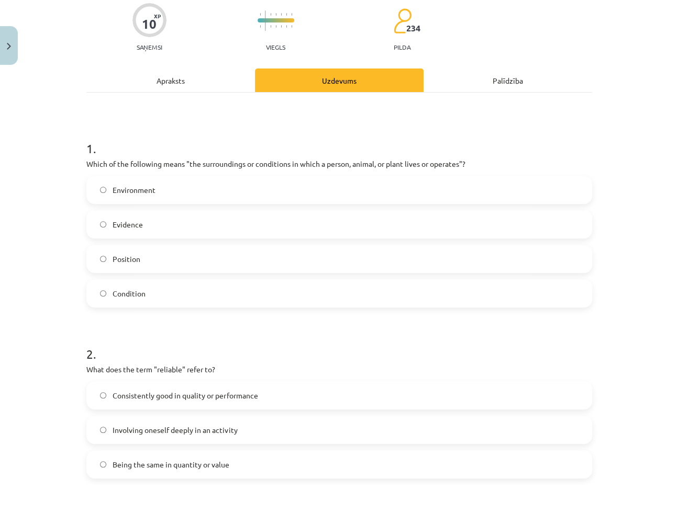
scroll to position [285, 0]
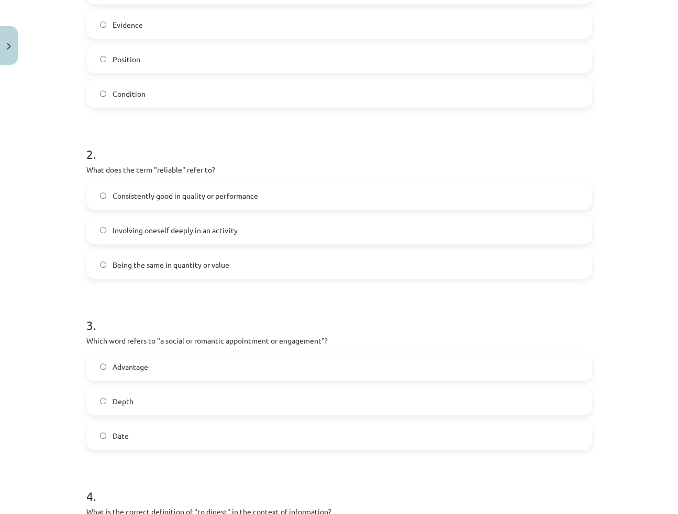
click at [168, 204] on label "Consistently good in quality or performance" at bounding box center [338, 196] width 503 height 26
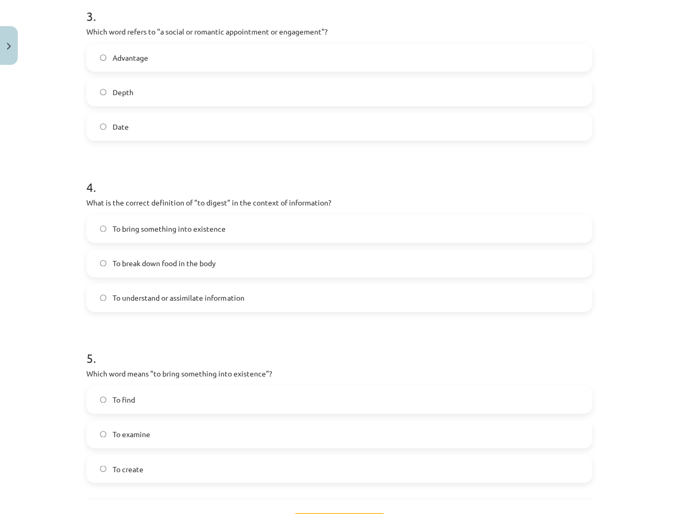
scroll to position [618, 0]
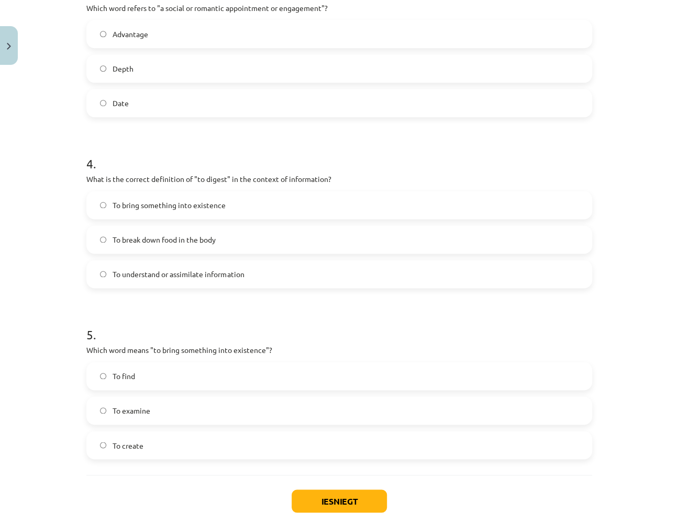
click at [140, 105] on label "Date" at bounding box center [338, 103] width 503 height 26
drag, startPoint x: 123, startPoint y: 278, endPoint x: 130, endPoint y: 305, distance: 27.4
click at [123, 277] on span "To understand or assimilate information" at bounding box center [178, 274] width 131 height 11
click at [133, 449] on span "To create" at bounding box center [128, 445] width 31 height 11
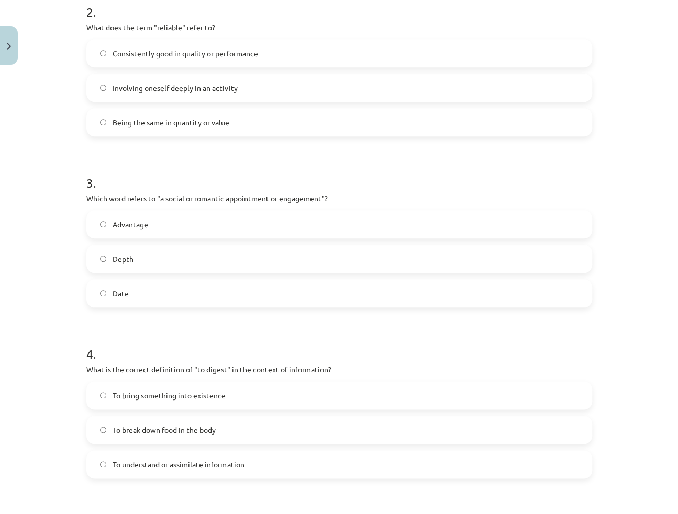
scroll to position [428, 0]
drag, startPoint x: 263, startPoint y: 283, endPoint x: 624, endPoint y: 285, distance: 360.5
click at [624, 283] on div "Mācību tēma: Angļu valodas i - 11. klases 1. ieskaites mācību materiāls #8 🔤 To…" at bounding box center [339, 257] width 678 height 514
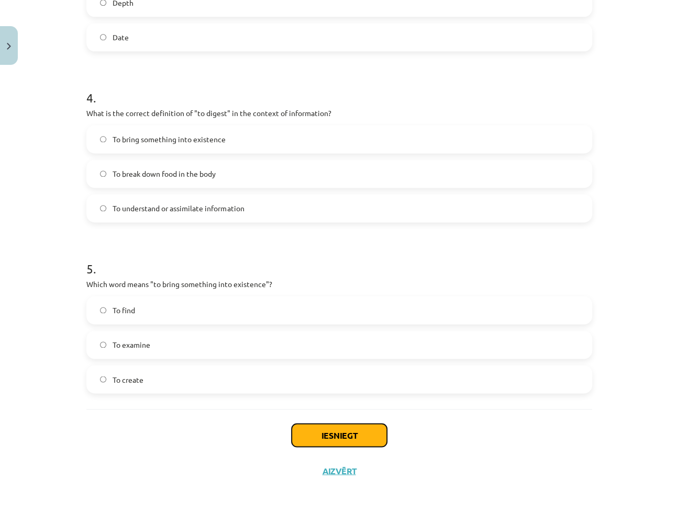
click at [354, 431] on button "Iesniegt" at bounding box center [338, 435] width 95 height 23
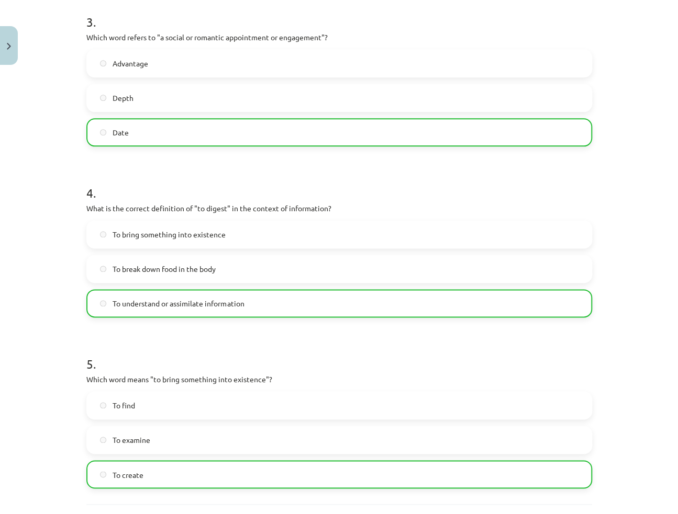
drag, startPoint x: 543, startPoint y: 211, endPoint x: 599, endPoint y: 160, distance: 75.5
click at [594, 155] on div "Mācību tēma: Angļu valodas i - 11. klases 1. ieskaites mācību materiāls #8 🔤 To…" at bounding box center [339, 257] width 678 height 514
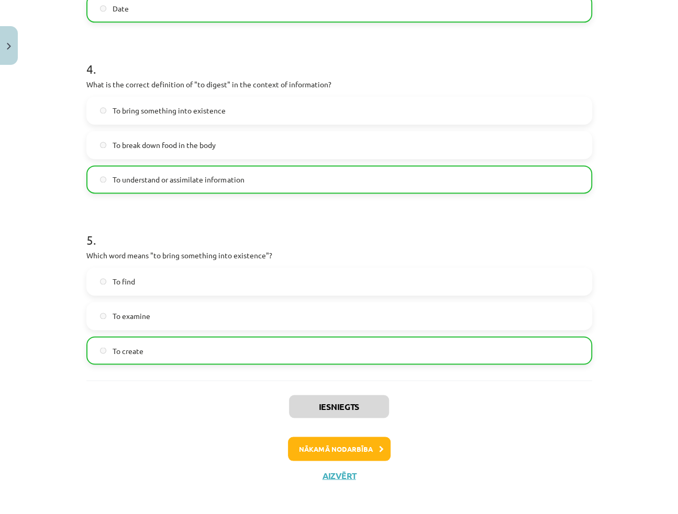
scroll to position [717, 0]
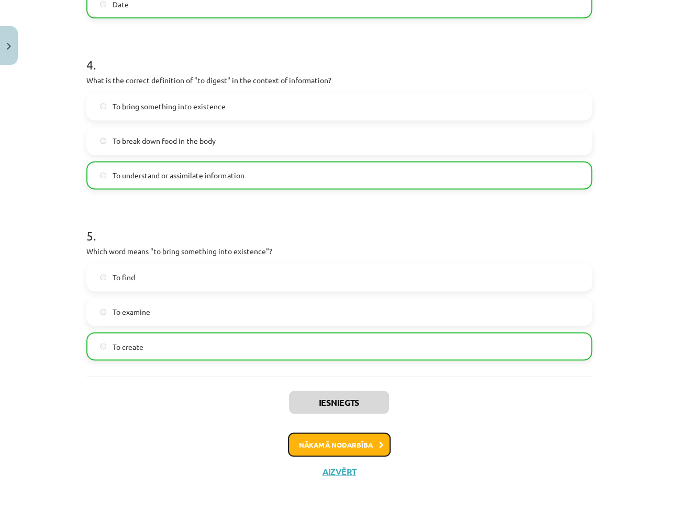
click at [347, 440] on button "Nākamā nodarbība" at bounding box center [339, 445] width 103 height 24
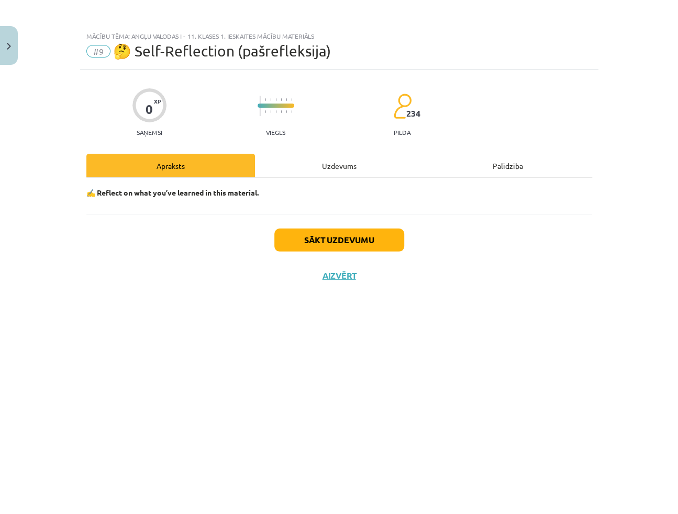
click at [324, 157] on div "Uzdevums" at bounding box center [339, 166] width 168 height 24
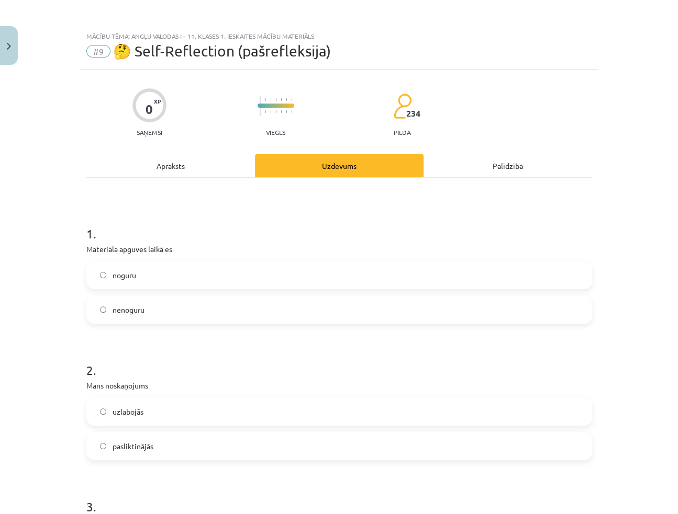
click at [195, 161] on div "Apraksts" at bounding box center [170, 166] width 168 height 24
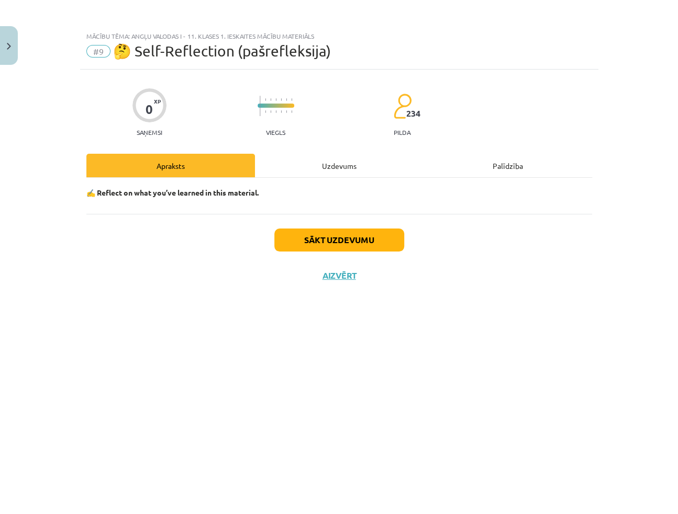
click at [310, 165] on div "Uzdevums" at bounding box center [339, 166] width 168 height 24
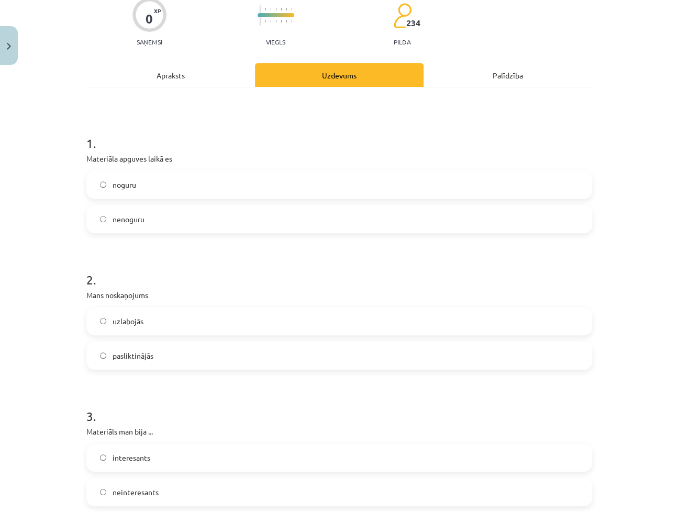
scroll to position [95, 0]
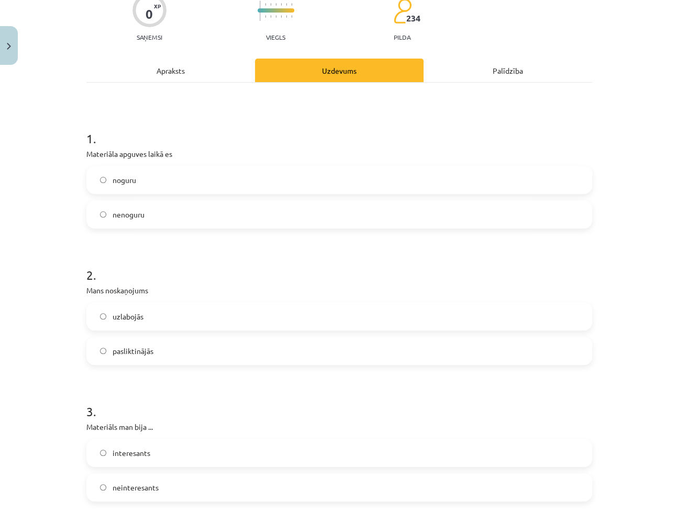
click at [141, 222] on label "nenoguru" at bounding box center [338, 214] width 503 height 26
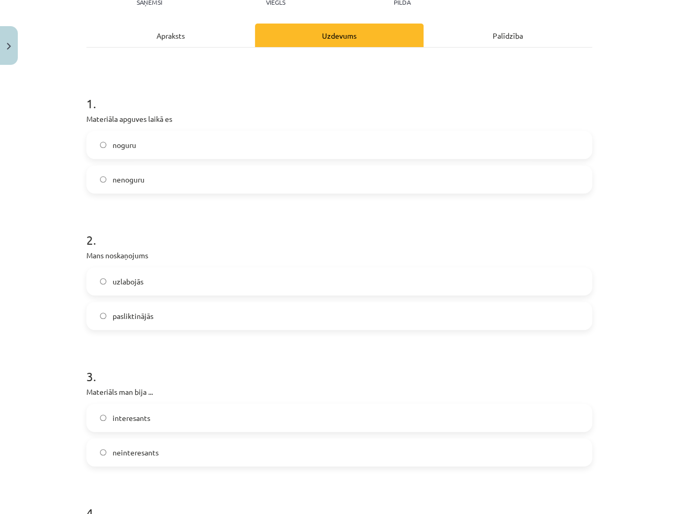
scroll to position [238, 0]
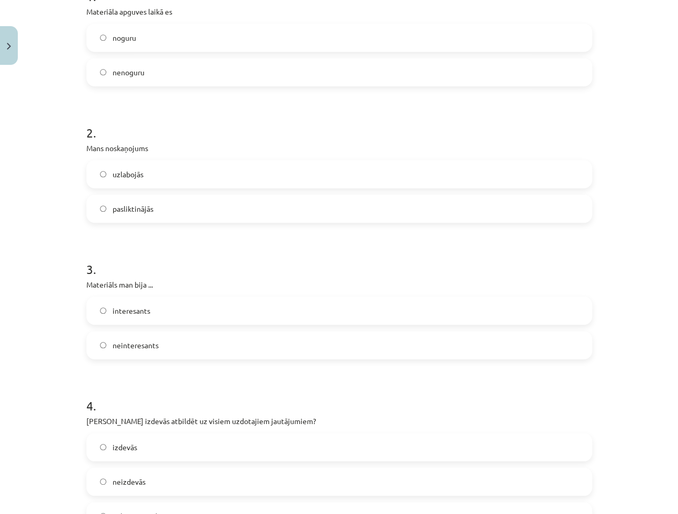
click at [144, 184] on label "uzlabojās" at bounding box center [338, 174] width 503 height 26
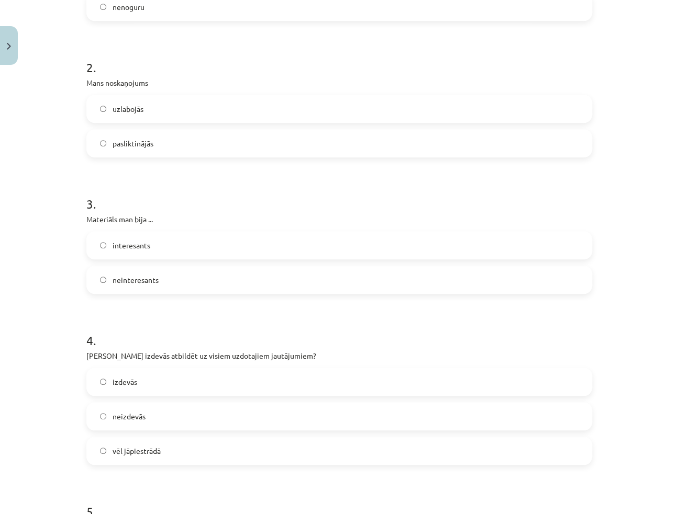
scroll to position [380, 0]
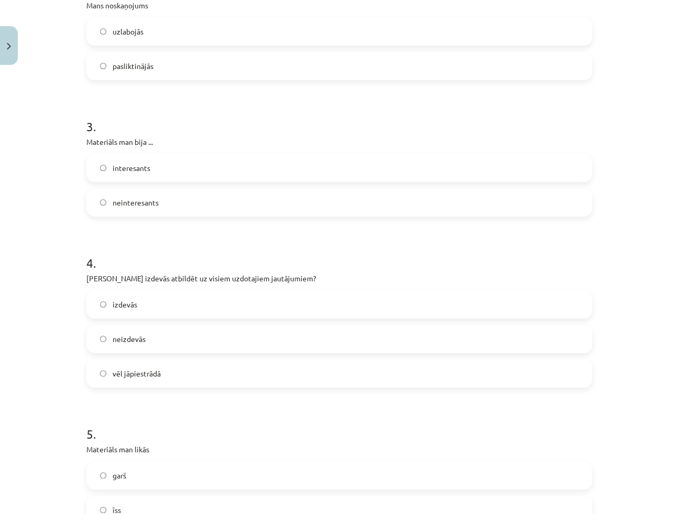
click at [139, 170] on span "interesants" at bounding box center [132, 168] width 38 height 11
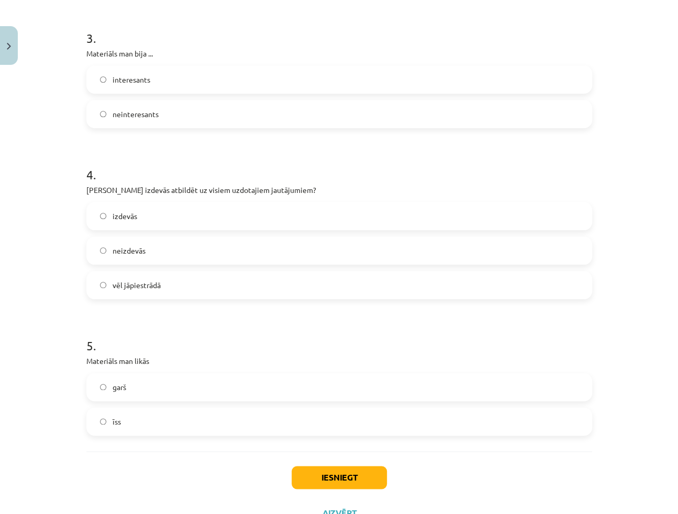
scroll to position [476, 0]
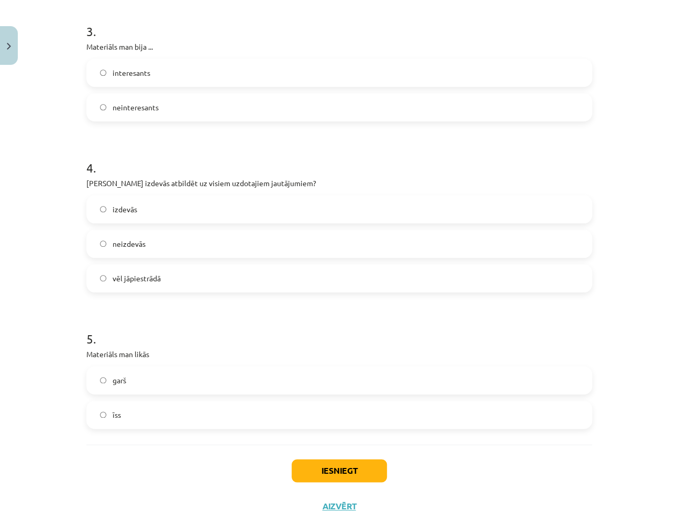
click at [161, 209] on label "izdevās" at bounding box center [338, 209] width 503 height 26
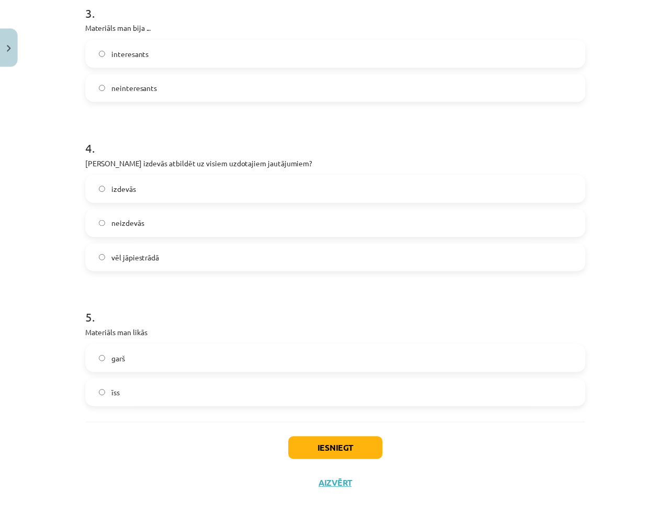
scroll to position [511, 0]
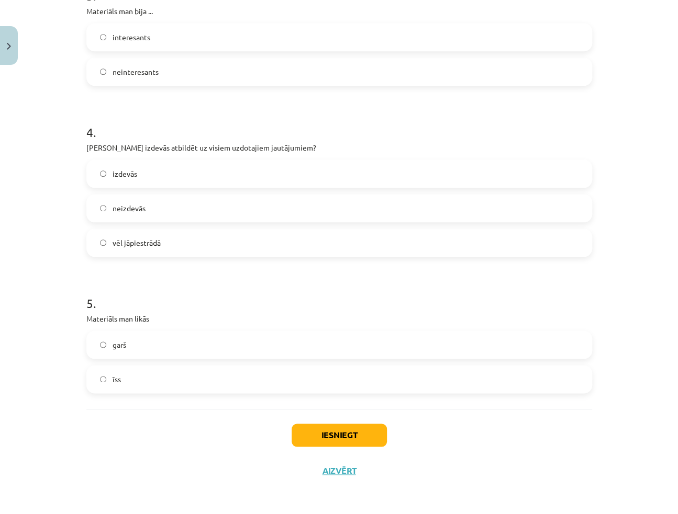
click at [343, 421] on div "Iesniegt Aizvērt" at bounding box center [338, 445] width 505 height 73
click at [349, 426] on button "Iesniegt" at bounding box center [338, 435] width 95 height 23
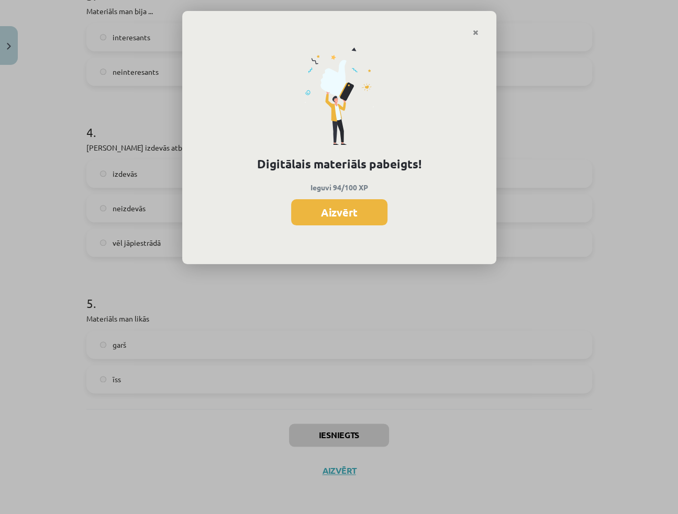
click at [332, 198] on div "Digitālais materiāls pabeigts! Ieguvi 94/100 XP Aizvērt" at bounding box center [339, 151] width 314 height 228
click at [329, 203] on button "Aizvērt" at bounding box center [339, 212] width 96 height 26
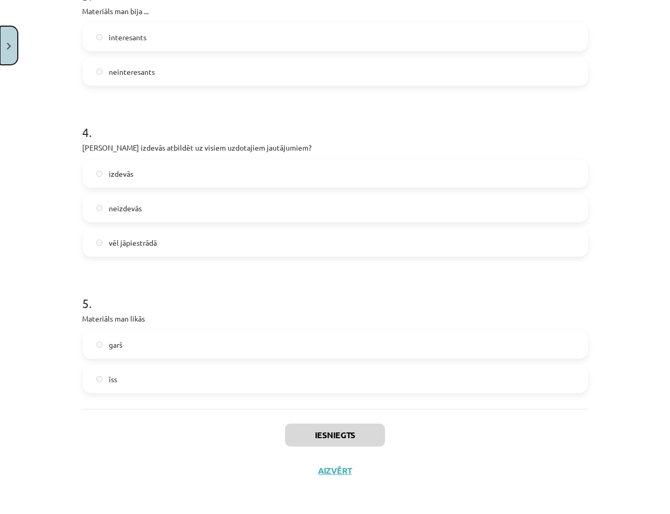
click at [4, 49] on button "Close" at bounding box center [9, 45] width 18 height 39
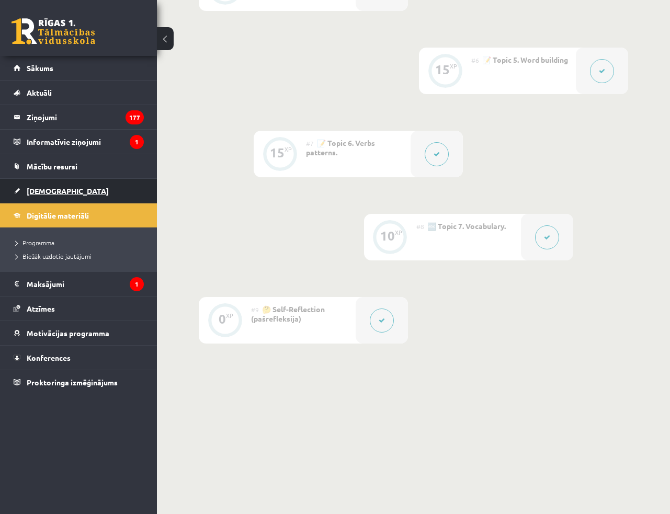
click at [48, 187] on span "[DEMOGRAPHIC_DATA]" at bounding box center [68, 190] width 82 height 9
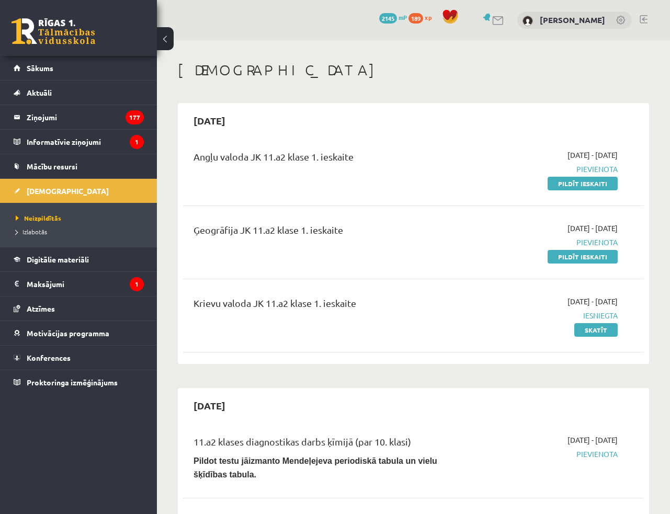
drag, startPoint x: 570, startPoint y: 186, endPoint x: 382, endPoint y: 29, distance: 244.5
click at [570, 186] on link "Pildīt ieskaiti" at bounding box center [583, 184] width 70 height 14
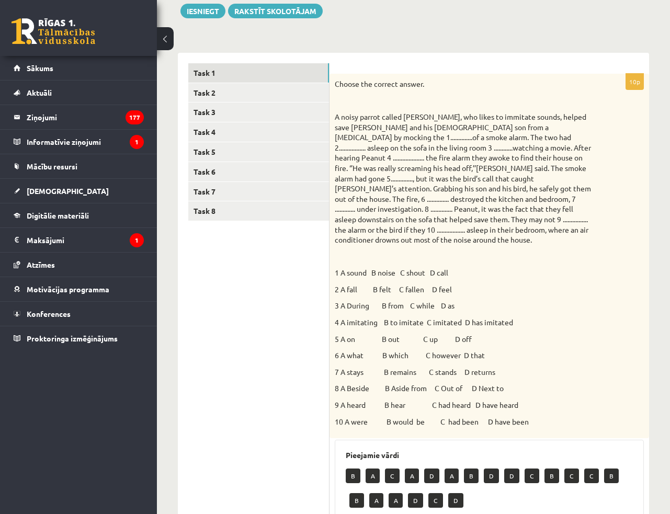
scroll to position [117, 0]
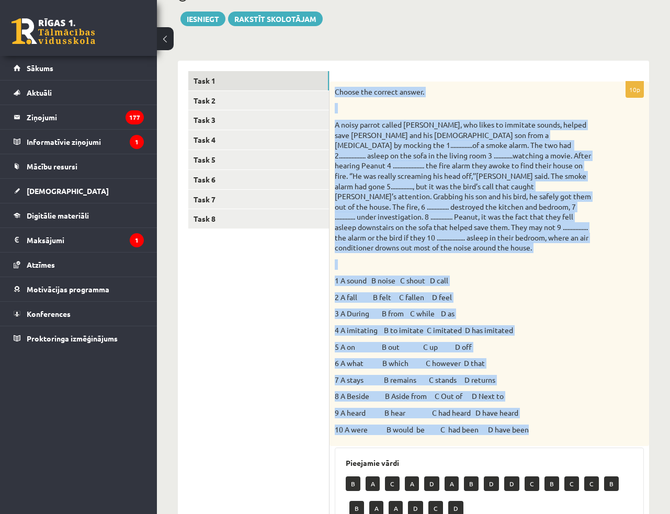
drag, startPoint x: 336, startPoint y: 92, endPoint x: 542, endPoint y: 430, distance: 395.5
click at [542, 430] on div "Choose the correct answer. 1 A sound B noise C shout D call 2 A fall B felt C f…" at bounding box center [490, 264] width 320 height 365
copy div "Loremi dol sitamet consec. A elits doeius tempor Incidi, utl etdol ma aliquaen …"
click at [568, 247] on p "A noisy parrot called [PERSON_NAME], who likes to immitate sounds, helped save …" at bounding box center [463, 186] width 257 height 133
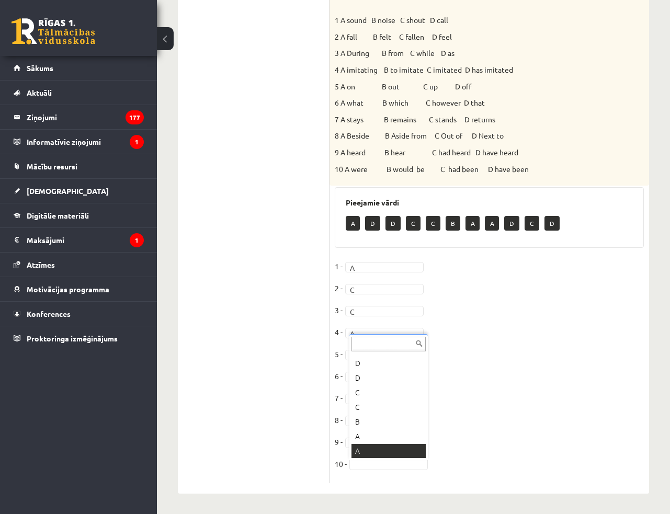
scroll to position [41, 0]
click at [533, 361] on fieldset "1 - A * 2 - C * 3 - C * 4 - A * 5 - D * 6 - B * 7 - B * 8 - B * 9 - B * 10 - B *" at bounding box center [489, 368] width 309 height 220
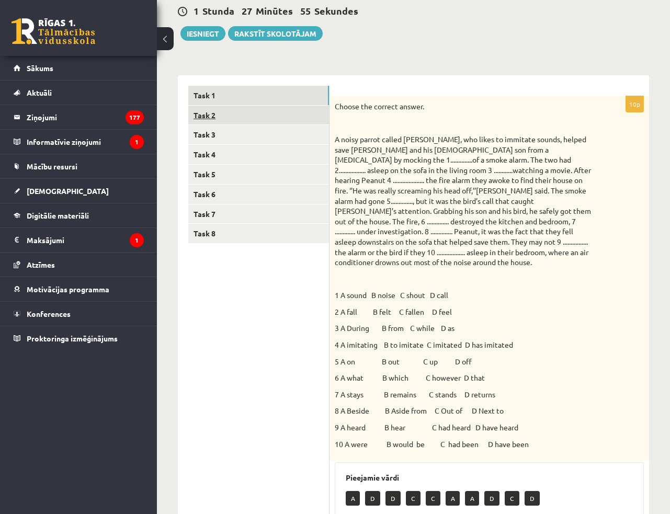
scroll to position [92, 0]
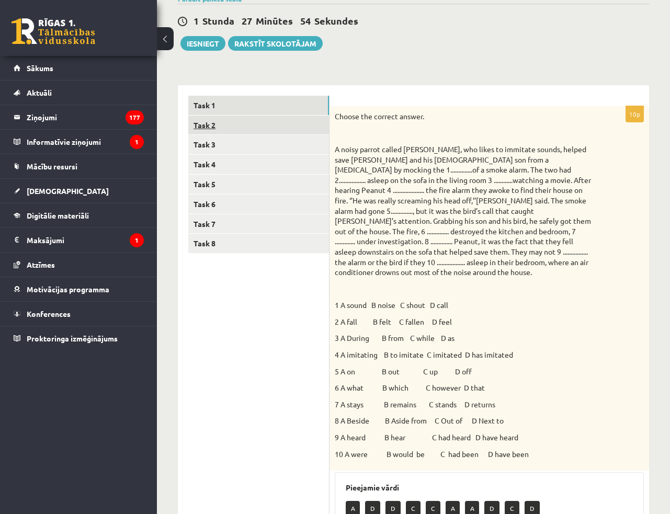
click at [213, 126] on link "Task 2" at bounding box center [258, 125] width 141 height 19
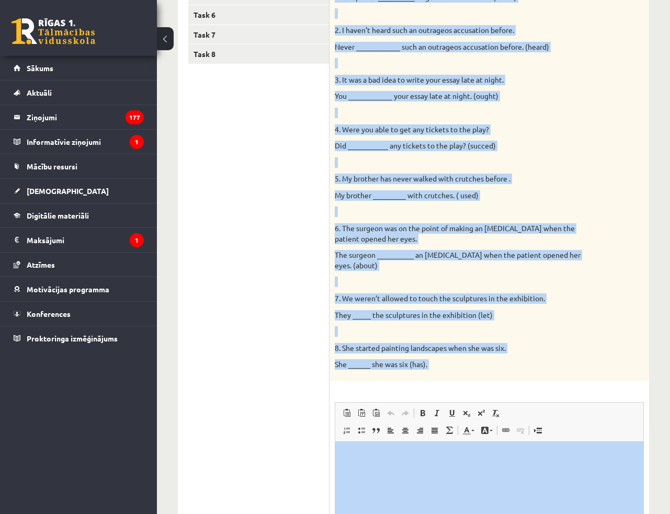
scroll to position [335, 0]
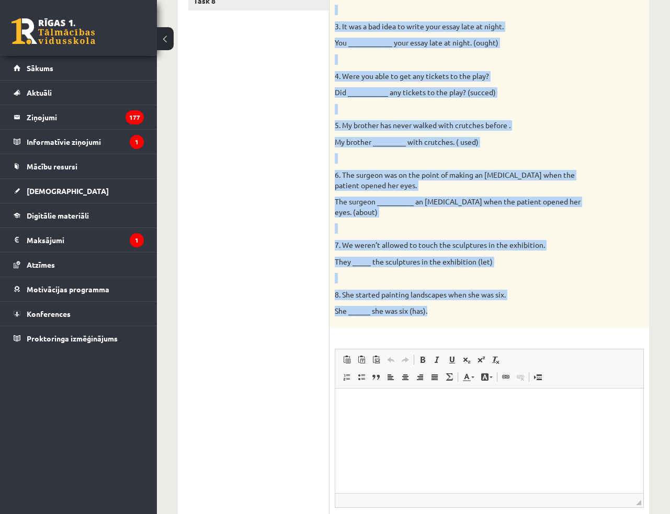
drag, startPoint x: 335, startPoint y: 170, endPoint x: 440, endPoint y: 311, distance: 176.6
click at [440, 311] on div "Complete the second sentence so that it has a similar meaning to the first sent…" at bounding box center [490, 95] width 320 height 465
copy div "Loremips dol sitame consecte ad elit se doe t incidid utlabor et dol magna aliq…"
click at [595, 283] on div "Complete the second sentence so that it has a similar meaning to the first sent…" at bounding box center [490, 95] width 320 height 465
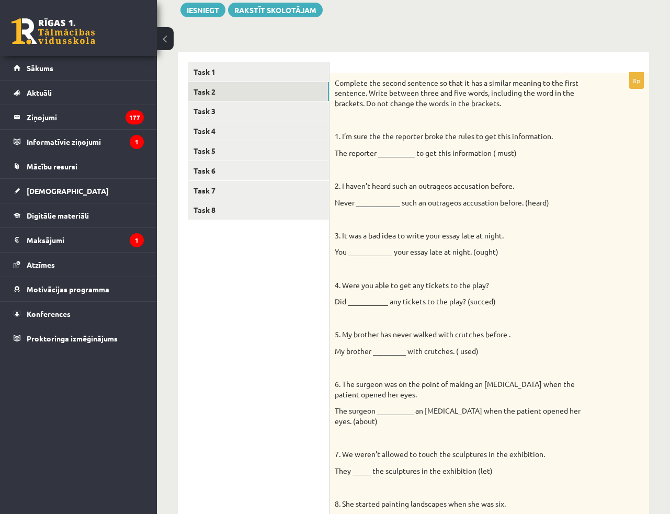
scroll to position [95, 0]
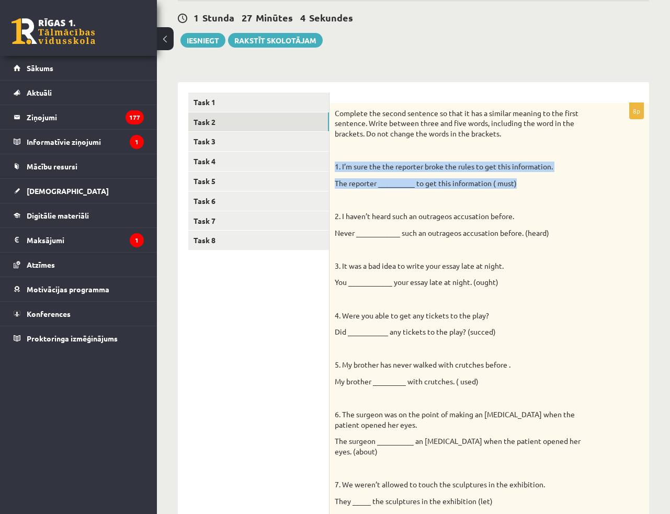
drag, startPoint x: 335, startPoint y: 166, endPoint x: 520, endPoint y: 183, distance: 185.0
click at [520, 183] on div "Complete the second sentence so that it has a similar meaning to the first sent…" at bounding box center [490, 335] width 320 height 465
copy div "1. I’m sure the the reporter broke the rules to get this information. The repor…"
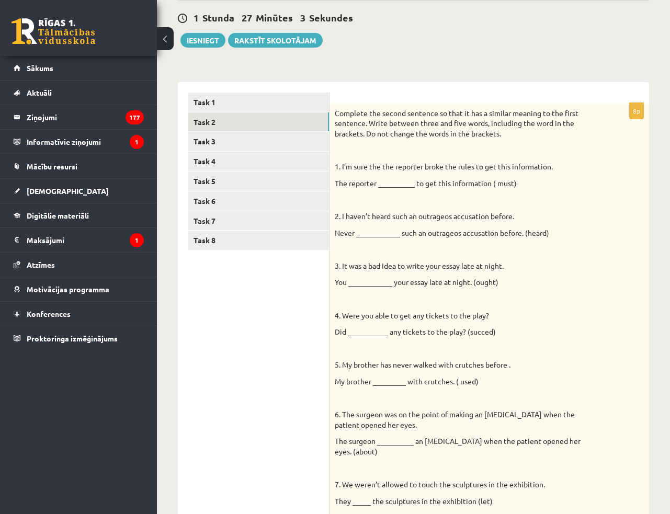
click at [540, 216] on p "2. I haven’t heard such an outrageos accusation before." at bounding box center [463, 216] width 257 height 10
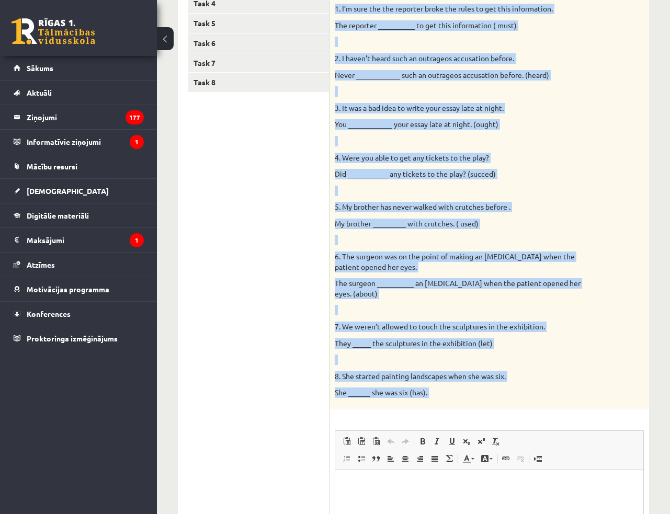
scroll to position [285, 0]
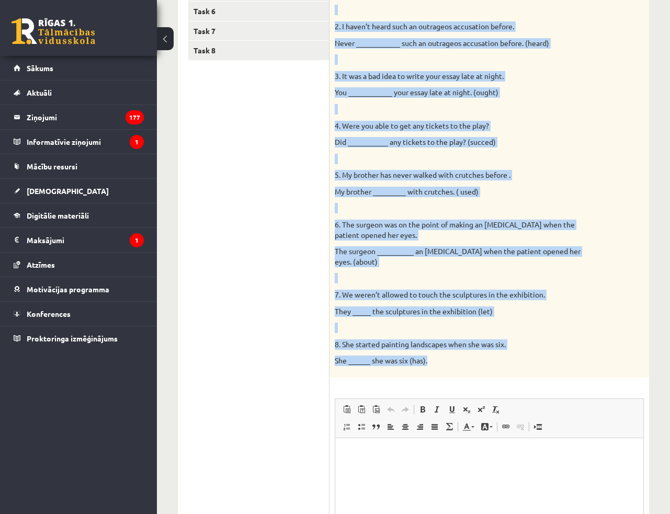
drag, startPoint x: 335, startPoint y: 166, endPoint x: 448, endPoint y: 364, distance: 227.6
click at [448, 364] on div "Complete the second sentence so that it has a similar meaning to the first sent…" at bounding box center [490, 145] width 320 height 465
copy div "1. I’m sure the the reporter broke the rules to get this information. The repor…"
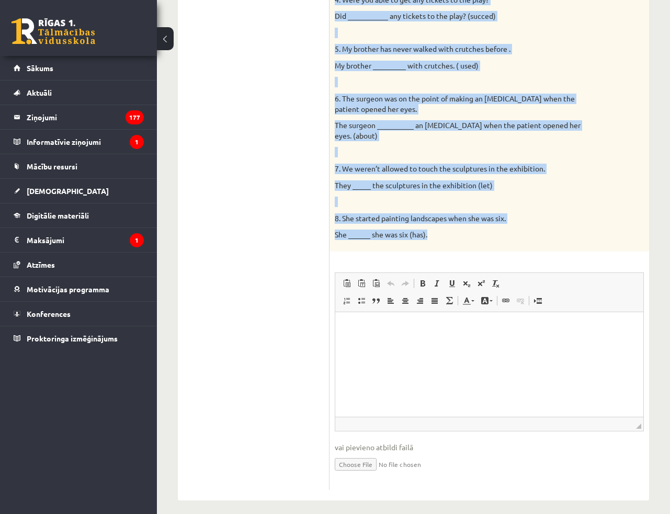
scroll to position [418, 0]
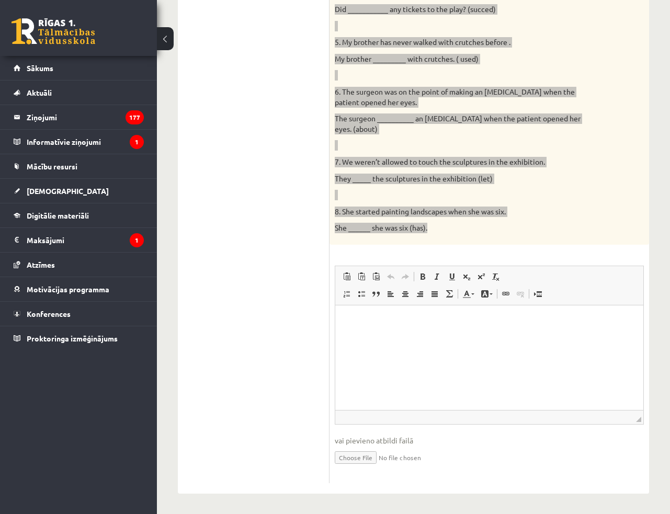
click at [411, 322] on p "Bagātinātā teksta redaktors, wiswyg-editor-user-answer-47024835225840" at bounding box center [489, 321] width 287 height 11
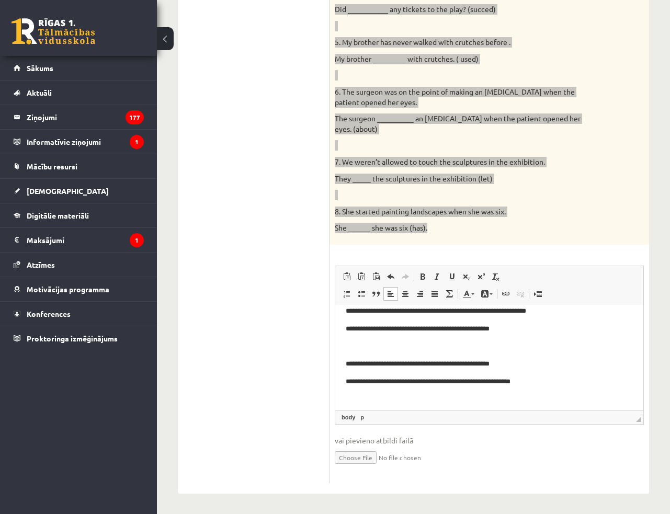
scroll to position [0, 0]
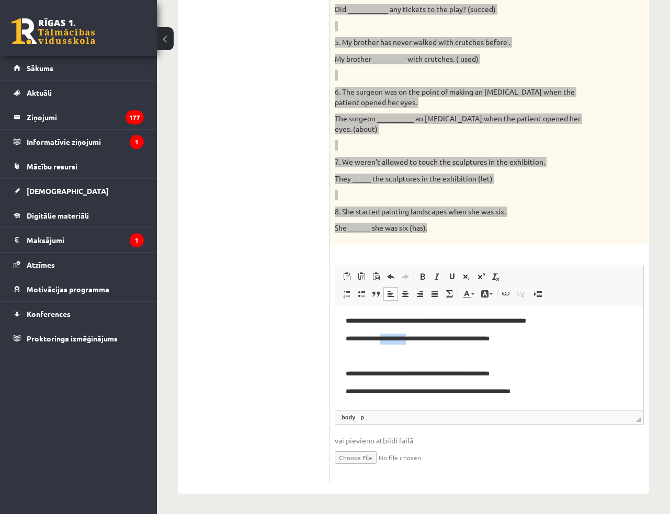
drag, startPoint x: 423, startPoint y: 342, endPoint x: 385, endPoint y: 343, distance: 38.2
click at [385, 343] on p "**********" at bounding box center [486, 339] width 280 height 11
click at [391, 275] on span at bounding box center [391, 277] width 8 height 8
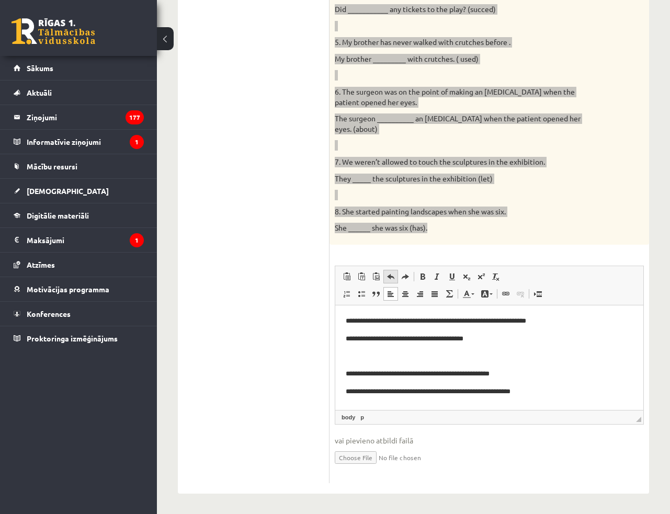
click at [391, 275] on span at bounding box center [391, 277] width 8 height 8
click at [446, 353] on p "Bagātinātā teksta redaktors, wiswyg-editor-user-answer-47024835225840" at bounding box center [489, 356] width 287 height 11
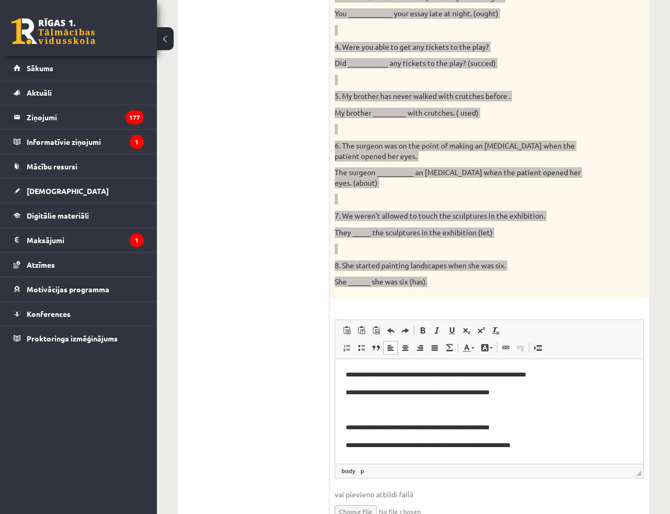
scroll to position [133, 0]
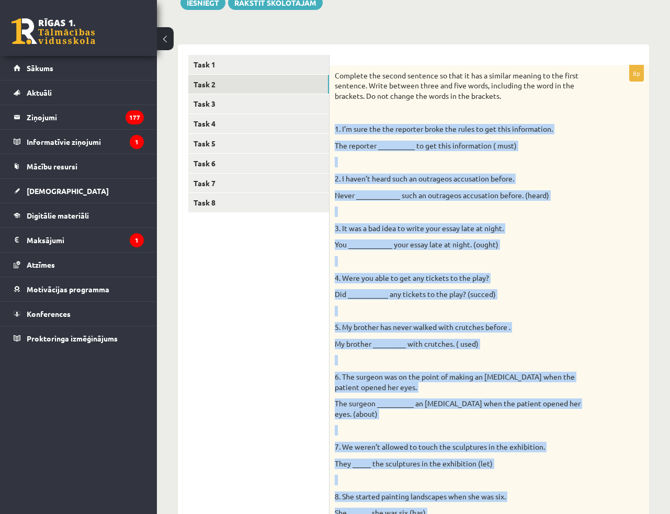
click at [572, 245] on p "You ____________ your essay late at night. (ought)" at bounding box center [463, 245] width 257 height 10
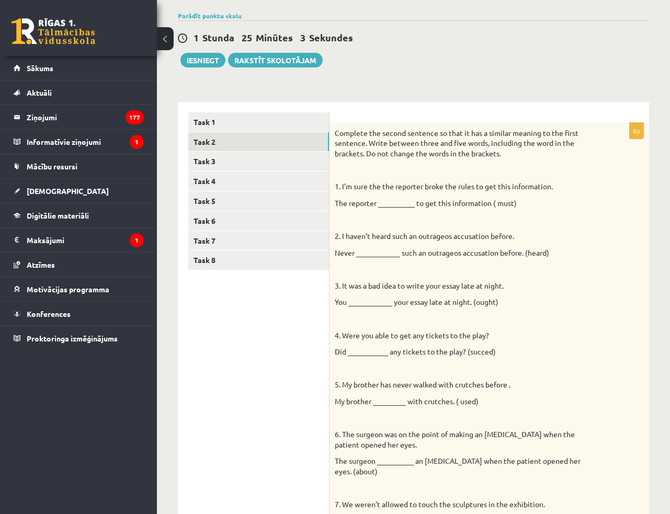
scroll to position [95, 0]
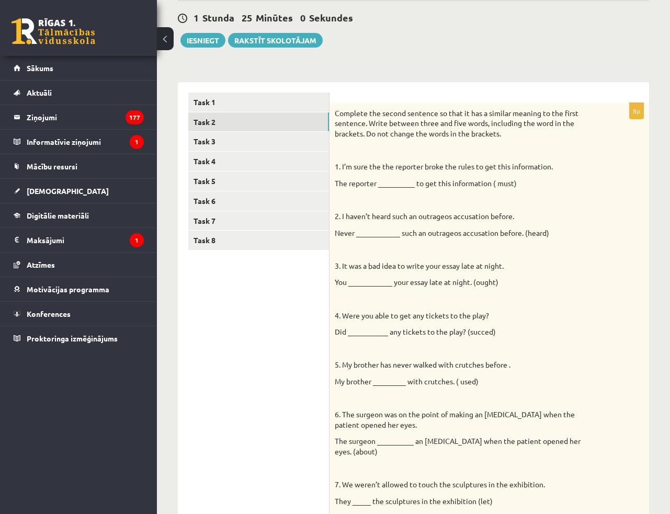
click at [385, 148] on p at bounding box center [463, 150] width 257 height 10
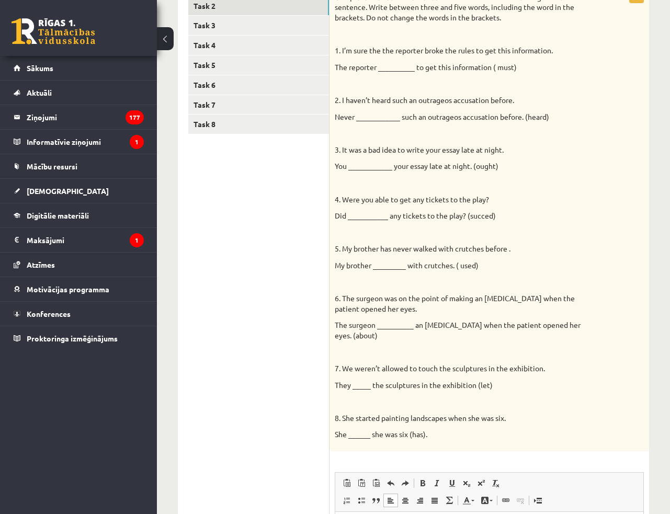
scroll to position [380, 0]
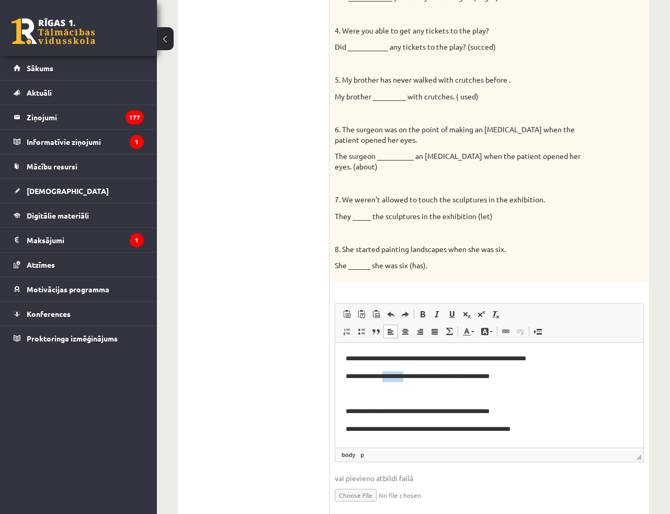
drag, startPoint x: 420, startPoint y: 380, endPoint x: 388, endPoint y: 382, distance: 32.0
click at [388, 382] on p "**********" at bounding box center [486, 377] width 280 height 11
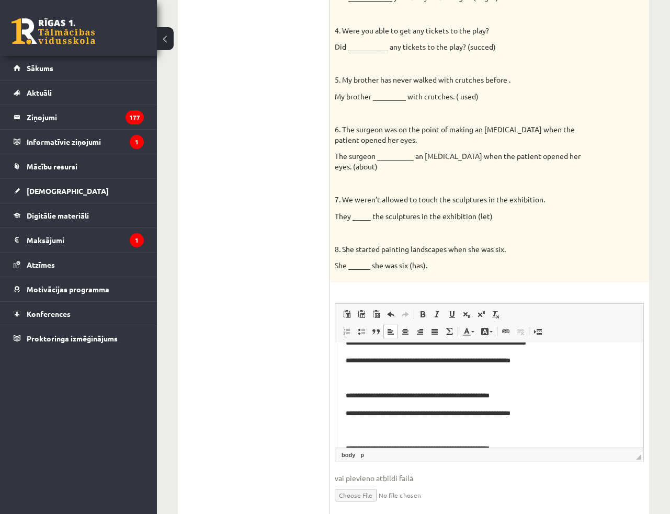
scroll to position [48, 0]
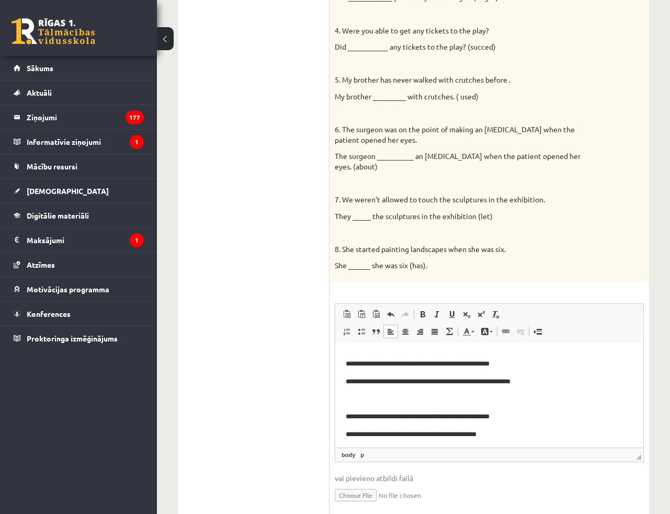
drag, startPoint x: 406, startPoint y: 387, endPoint x: 389, endPoint y: 391, distance: 16.6
click at [389, 391] on body "**********" at bounding box center [489, 505] width 287 height 399
click at [409, 384] on p "**********" at bounding box center [486, 382] width 280 height 11
drag, startPoint x: 409, startPoint y: 384, endPoint x: 369, endPoint y: 385, distance: 39.3
click at [369, 385] on p "**********" at bounding box center [486, 382] width 280 height 11
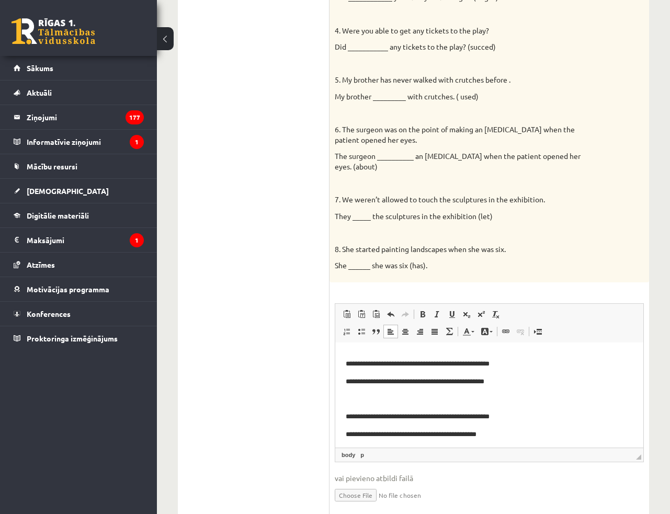
click at [370, 385] on p "**********" at bounding box center [486, 382] width 280 height 11
click at [422, 387] on p "**********" at bounding box center [486, 382] width 280 height 11
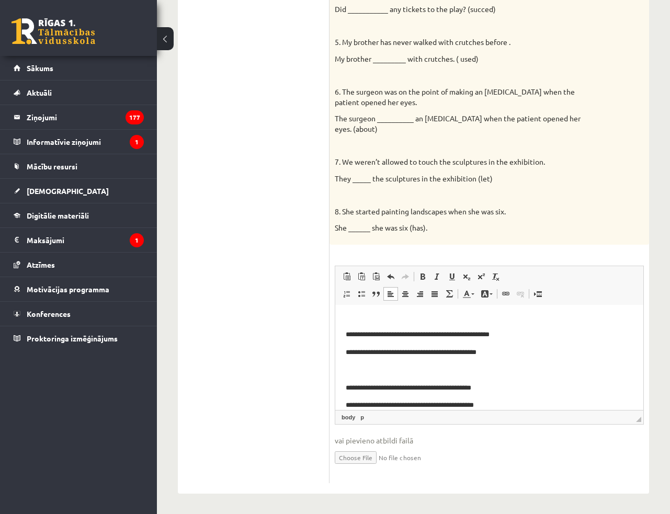
scroll to position [95, 0]
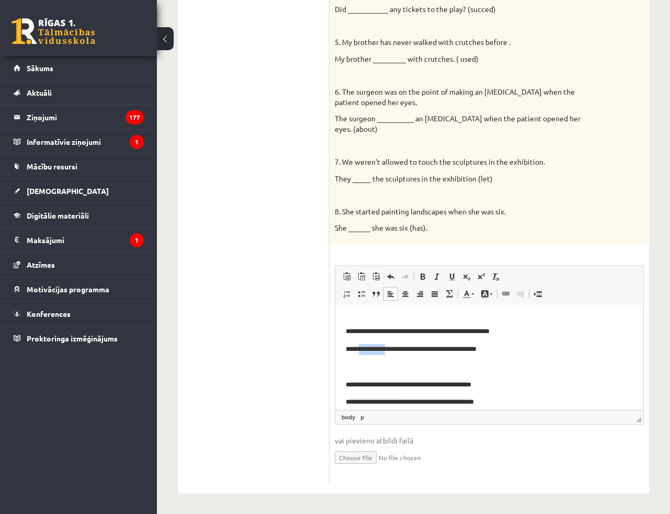
drag, startPoint x: 401, startPoint y: 355, endPoint x: 362, endPoint y: 354, distance: 38.7
click at [362, 354] on p "**********" at bounding box center [486, 349] width 280 height 11
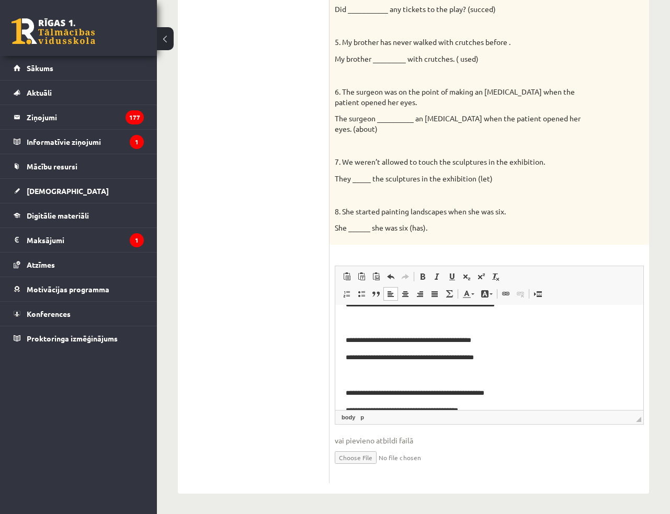
scroll to position [142, 0]
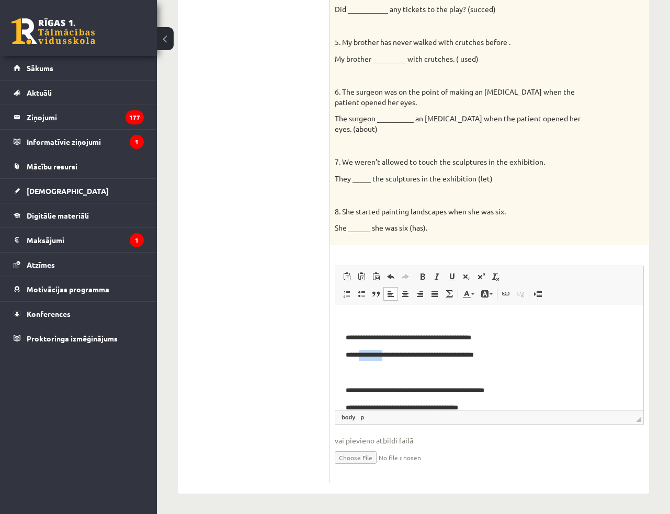
drag, startPoint x: 396, startPoint y: 359, endPoint x: 362, endPoint y: 359, distance: 34.0
click at [362, 359] on p "**********" at bounding box center [486, 355] width 280 height 11
click at [577, 354] on p "**********" at bounding box center [486, 355] width 280 height 11
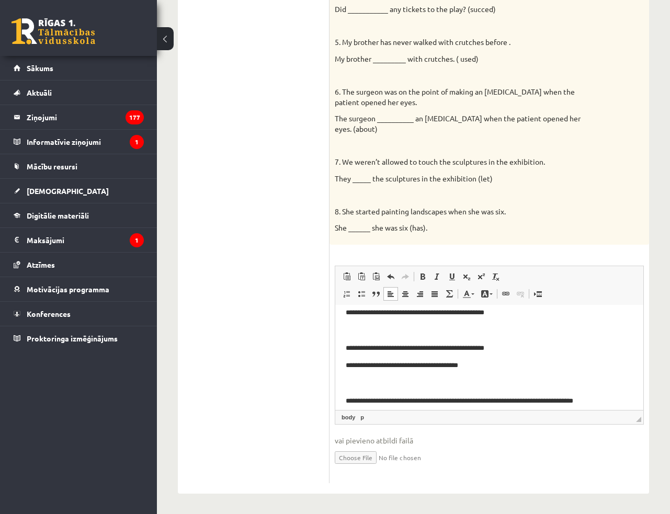
scroll to position [190, 0]
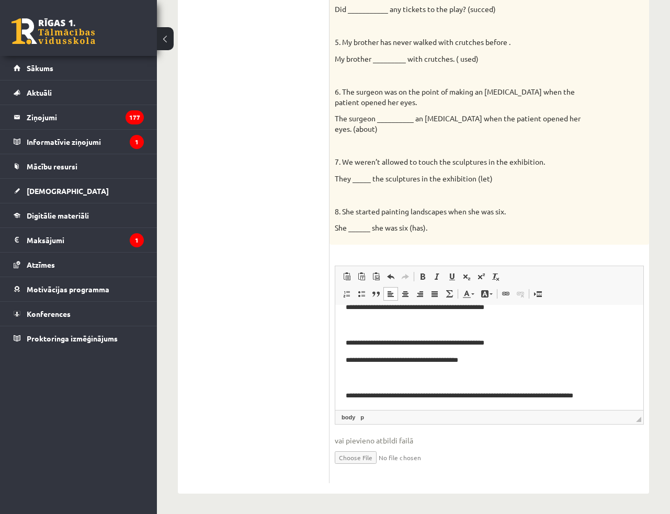
click at [406, 367] on body "**********" at bounding box center [489, 325] width 287 height 399
click at [409, 365] on p "**********" at bounding box center [486, 360] width 280 height 11
drag, startPoint x: 411, startPoint y: 365, endPoint x: 385, endPoint y: 365, distance: 26.2
click at [385, 365] on p "**********" at bounding box center [486, 360] width 280 height 11
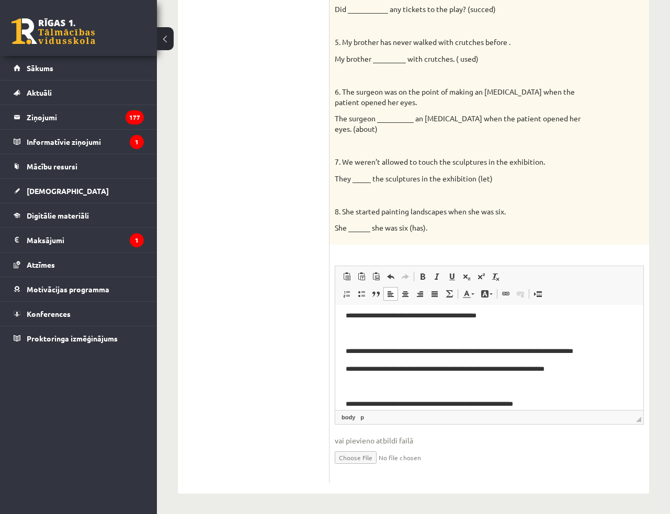
scroll to position [238, 0]
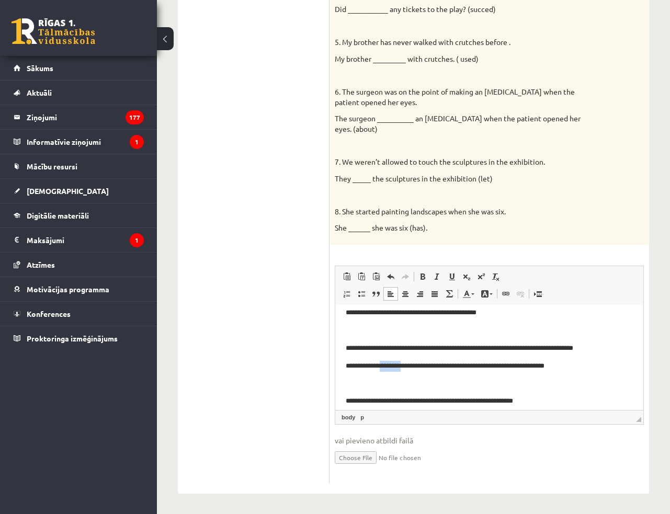
drag, startPoint x: 419, startPoint y: 371, endPoint x: 391, endPoint y: 372, distance: 28.3
click at [391, 372] on p "**********" at bounding box center [486, 366] width 280 height 11
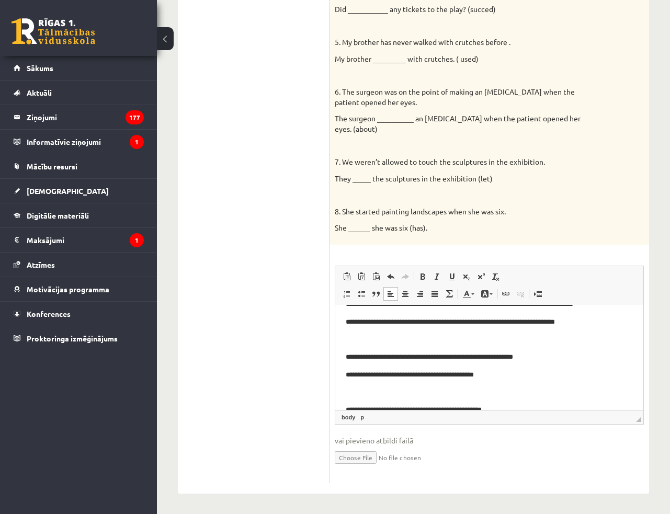
scroll to position [285, 0]
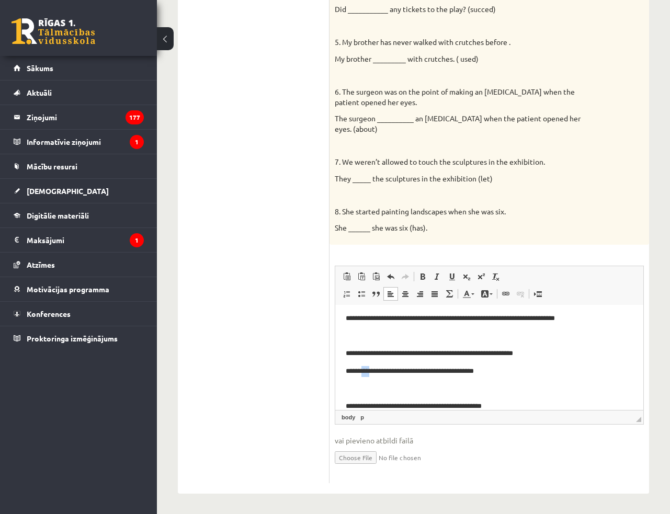
drag, startPoint x: 378, startPoint y: 375, endPoint x: 367, endPoint y: 376, distance: 10.5
click at [367, 376] on p "**********" at bounding box center [486, 371] width 280 height 11
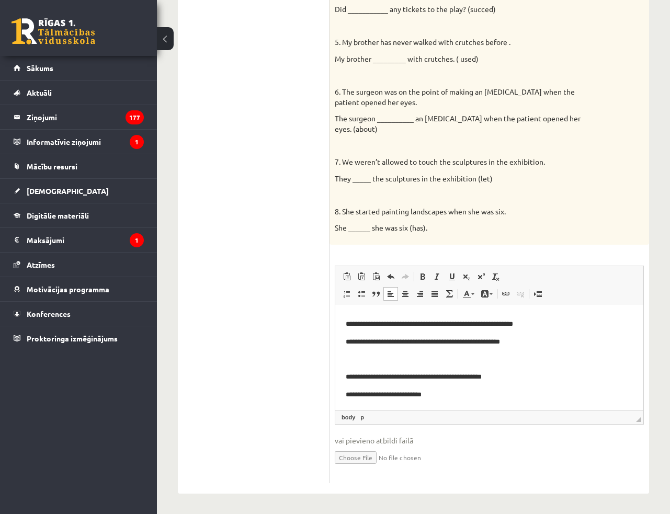
scroll to position [316, 0]
drag, startPoint x: 378, startPoint y: 398, endPoint x: 363, endPoint y: 401, distance: 16.0
click at [363, 401] on html "**********" at bounding box center [489, 200] width 308 height 420
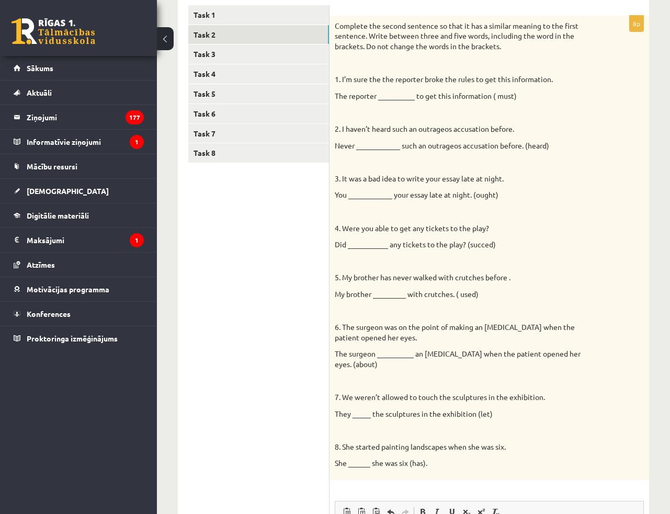
scroll to position [85, 0]
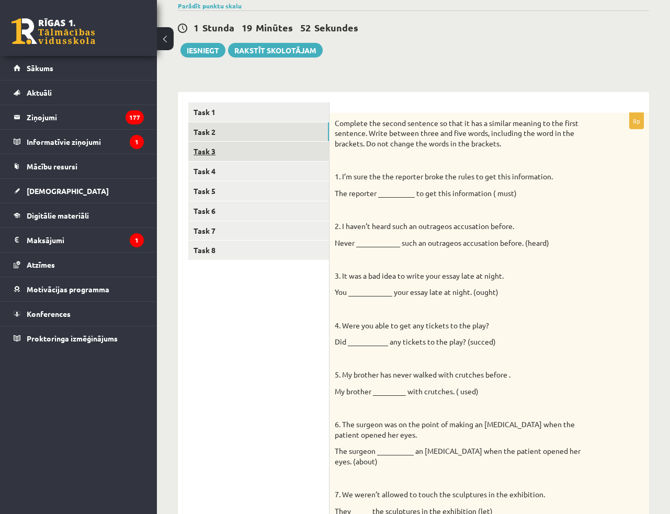
click at [266, 152] on link "Task 3" at bounding box center [258, 151] width 141 height 19
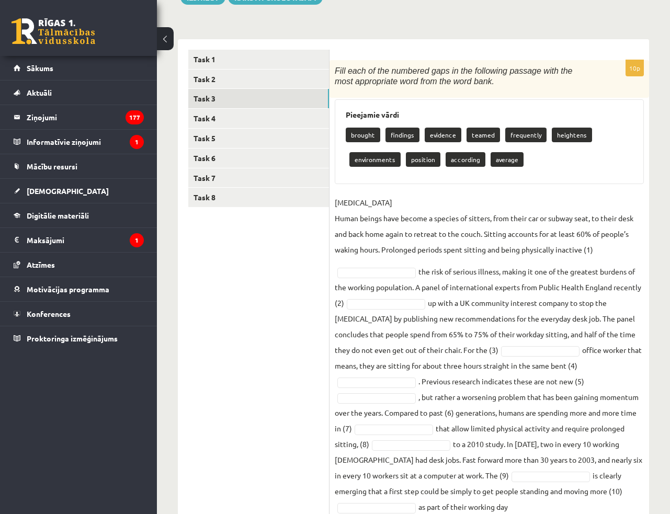
scroll to position [160, 0]
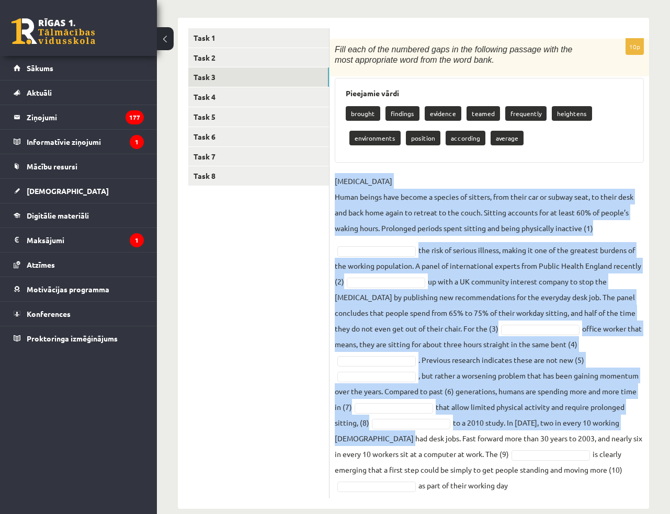
drag, startPoint x: 335, startPoint y: 181, endPoint x: 553, endPoint y: 424, distance: 326.1
click at [553, 424] on fieldset "SEDENTARY LIFESTYLE Human beings have become a species of sitters, from their c…" at bounding box center [489, 333] width 309 height 320
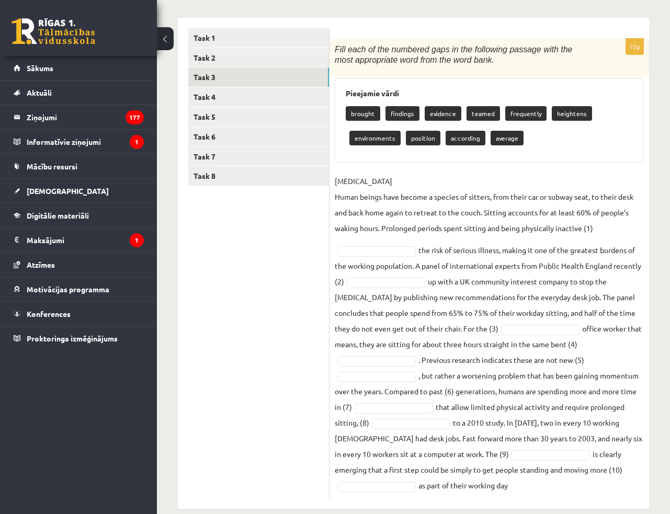
click at [599, 137] on div "brought findings evidence teamed frequently heightens environments position acc…" at bounding box center [489, 127] width 287 height 49
drag, startPoint x: 335, startPoint y: 46, endPoint x: 470, endPoint y: 62, distance: 135.9
click at [470, 62] on p "Fill each of the numbered gaps in the following passage with the most appropria…" at bounding box center [463, 54] width 257 height 21
copy span "Fill each of the numbered gaps in the following passage with the most appropria…"
drag, startPoint x: 335, startPoint y: 181, endPoint x: 627, endPoint y: 471, distance: 411.8
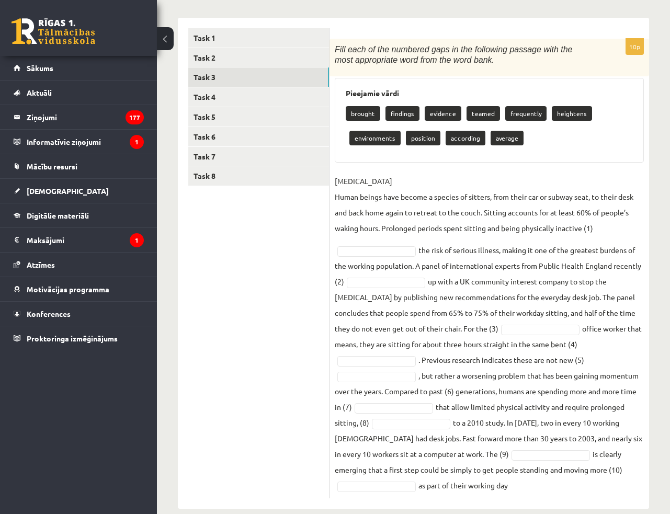
click at [627, 471] on fieldset "SEDENTARY LIFESTYLE Human beings have become a species of sitters, from their c…" at bounding box center [489, 333] width 309 height 320
copy fieldset "SEDENTARY LIFESTYLE Human beings have become a species of sitters, from their c…"
click at [609, 173] on p "SEDENTARY LIFESTYLE Human beings have become a species of sitters, from their c…" at bounding box center [489, 204] width 309 height 63
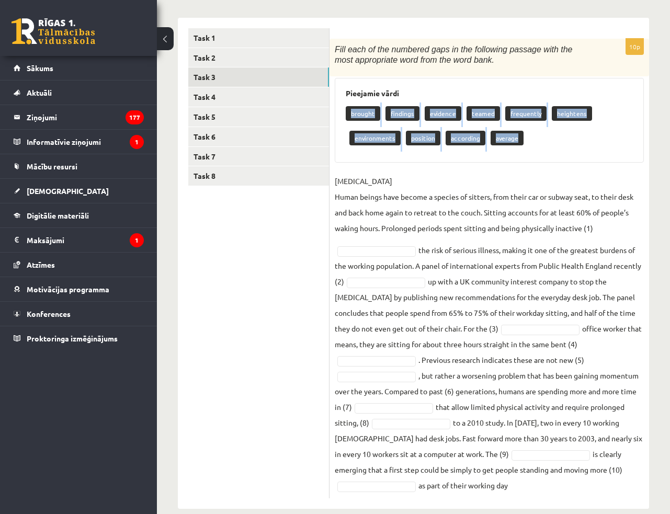
drag, startPoint x: 351, startPoint y: 114, endPoint x: 518, endPoint y: 141, distance: 169.7
click at [518, 141] on div "brought findings evidence teamed frequently heightens environments position acc…" at bounding box center [489, 127] width 287 height 49
copy div "brought findings evidence teamed frequently heightens environments position acc…"
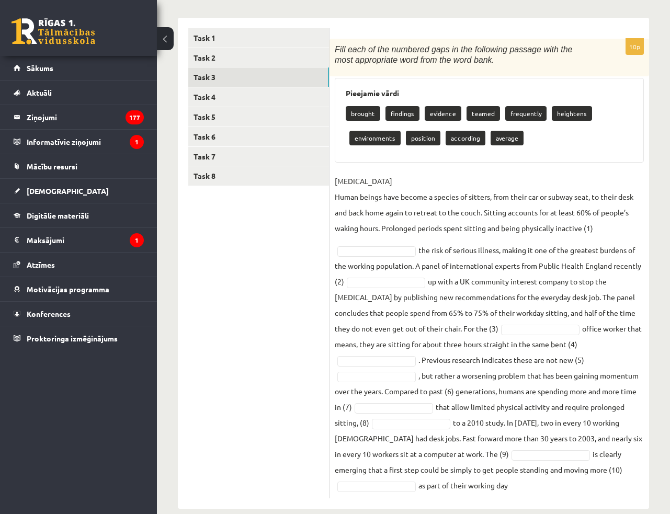
click at [624, 141] on div "brought findings evidence teamed frequently heightens environments position acc…" at bounding box center [489, 127] width 287 height 49
click at [604, 155] on div "Pieejamie vārdi brought findings evidence teamed frequently heightens environme…" at bounding box center [489, 120] width 309 height 85
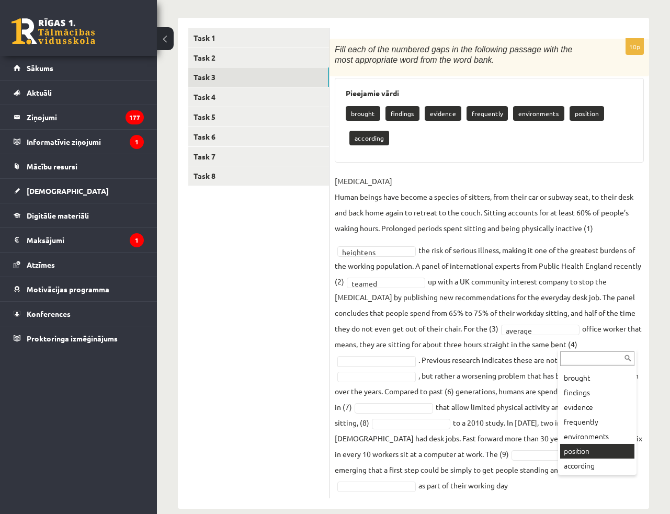
scroll to position [135, 0]
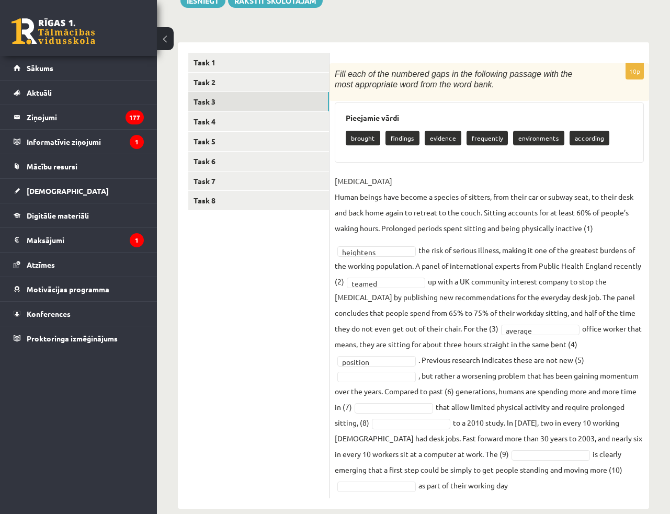
click at [660, 351] on div "Angļu valoda 11.a2 JK klase 1. ieskaite , Viktorija Pfeifere (11.a2 JK) Parādīt…" at bounding box center [413, 217] width 513 height 625
click at [631, 377] on fieldset "SEDENTARY LIFESTYLE Human beings have become a species of sitters, from their c…" at bounding box center [489, 333] width 309 height 320
click at [636, 377] on fieldset "SEDENTARY LIFESTYLE Human beings have become a species of sitters, from their c…" at bounding box center [489, 333] width 309 height 320
click at [632, 380] on fieldset "SEDENTARY LIFESTYLE Human beings have become a species of sitters, from their c…" at bounding box center [489, 333] width 309 height 320
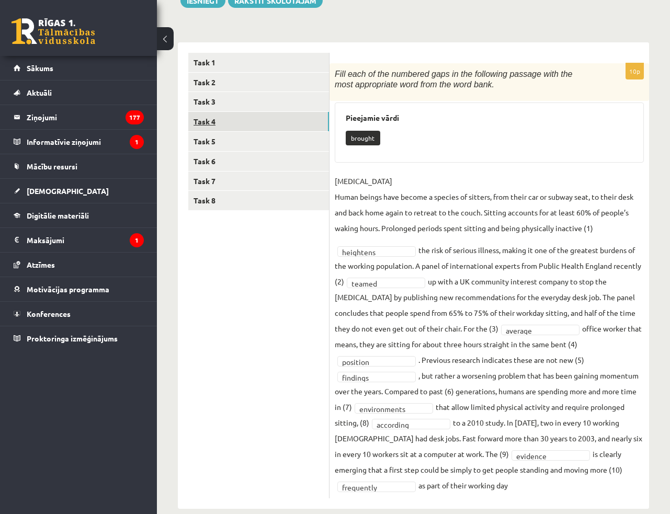
click at [216, 119] on link "Task 4" at bounding box center [258, 121] width 141 height 19
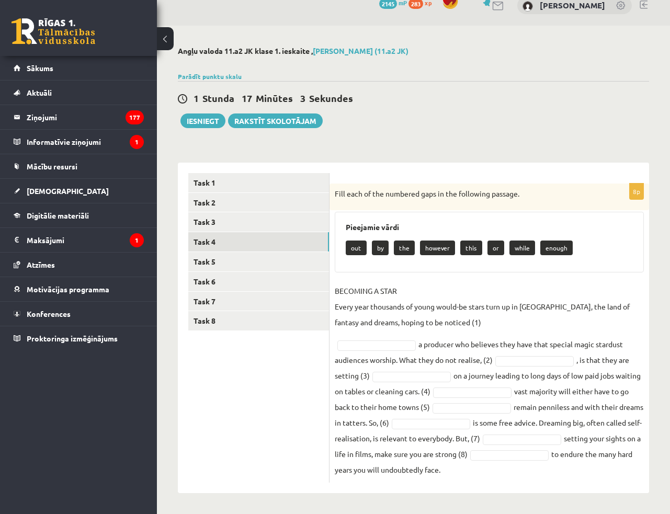
drag, startPoint x: 334, startPoint y: 194, endPoint x: 525, endPoint y: 196, distance: 191.0
click at [525, 196] on div "Fill each of the numbered gaps in the following passage." at bounding box center [490, 197] width 320 height 27
copy p "Fill each of the numbered gaps in the following passage."
drag, startPoint x: 334, startPoint y: 291, endPoint x: 512, endPoint y: 473, distance: 253.8
click at [512, 473] on fieldset "BECOMING A STAR Every year thousands of young would-be stars turn up in Hollywo…" at bounding box center [489, 380] width 309 height 195
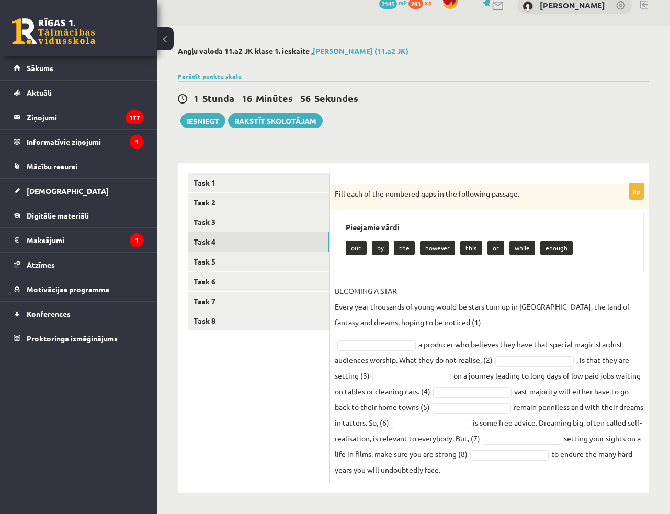
copy fieldset "BECOMING A STAR Every year thousands of young would-be stars turn up in Hollywo…"
click at [601, 294] on p "BECOMING A STAR Every year thousands of young would-be stars turn up in Hollywo…" at bounding box center [489, 306] width 309 height 47
drag, startPoint x: 350, startPoint y: 249, endPoint x: 570, endPoint y: 249, distance: 219.8
click at [570, 249] on div "out by the however this or while enough" at bounding box center [489, 249] width 287 height 25
copy div "out by the however this or while enough"
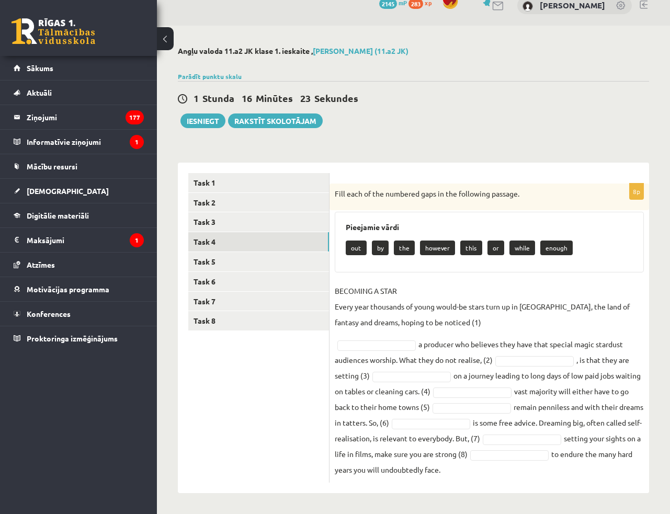
click at [565, 171] on div "8p Fill each of the numbered gaps in the following passage. Pieejamie vārdi out…" at bounding box center [490, 328] width 320 height 331
click at [568, 214] on div "Pieejamie vārdi out by the however this or while enough" at bounding box center [489, 242] width 309 height 61
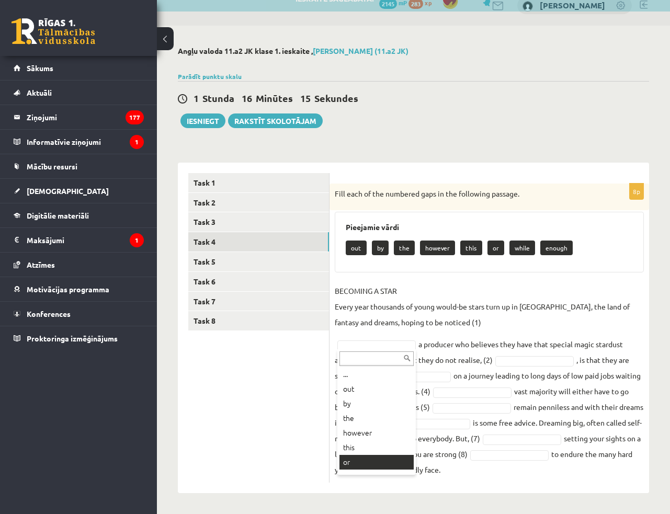
scroll to position [0, 0]
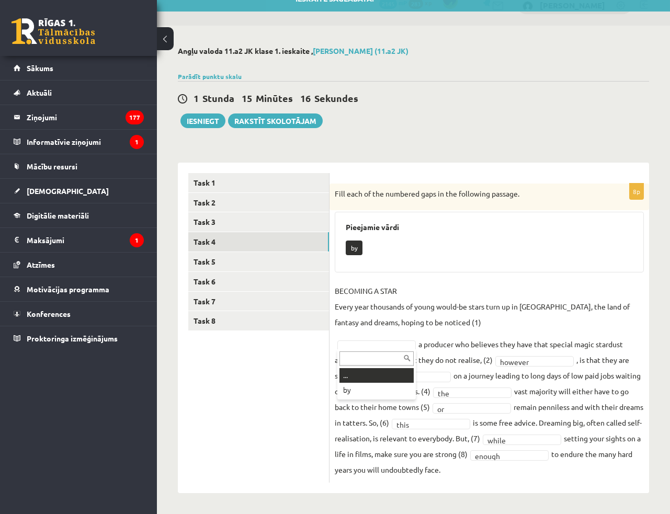
drag, startPoint x: 369, startPoint y: 344, endPoint x: 374, endPoint y: 351, distance: 8.0
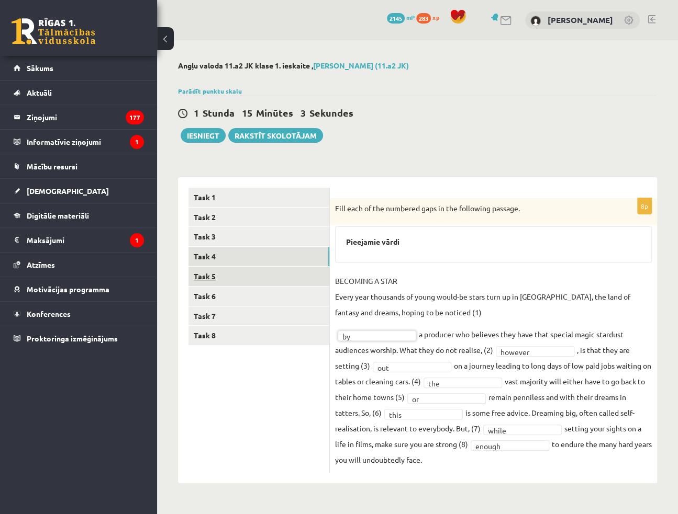
click at [281, 285] on link "Task 5" at bounding box center [258, 276] width 141 height 19
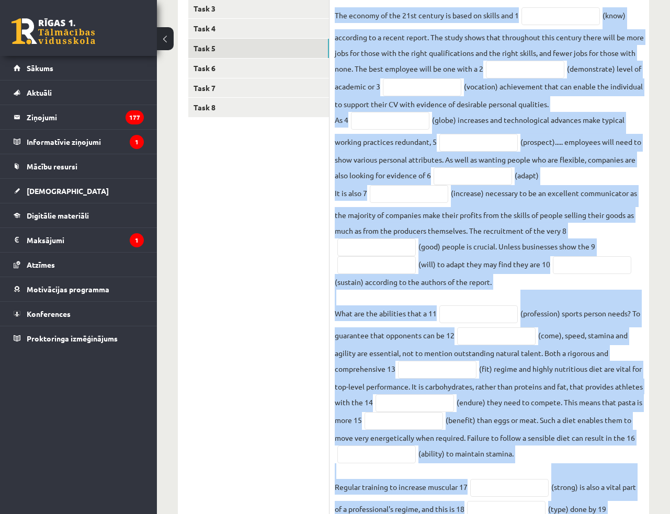
scroll to position [321, 0]
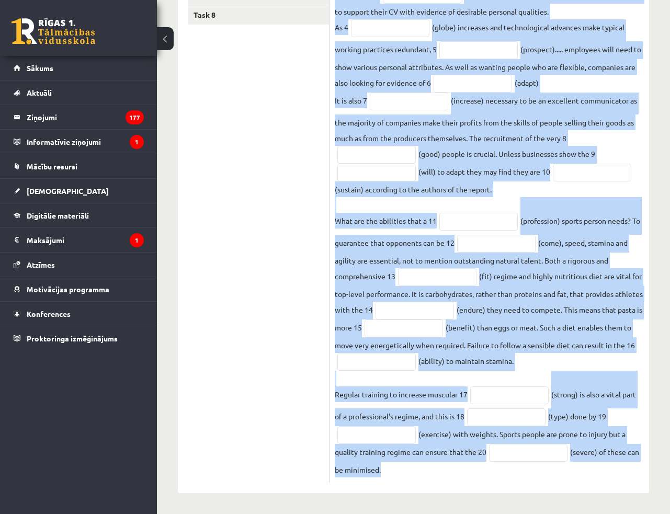
drag, startPoint x: 334, startPoint y: 209, endPoint x: 507, endPoint y: 471, distance: 313.9
click at [507, 471] on fieldset "The economy of the 21st century is based on skills and 1 (know) according to a …" at bounding box center [489, 196] width 309 height 563
click at [627, 193] on fieldset "The economy of the 21st century is based on skills and 1 (know) according to a …" at bounding box center [489, 196] width 309 height 563
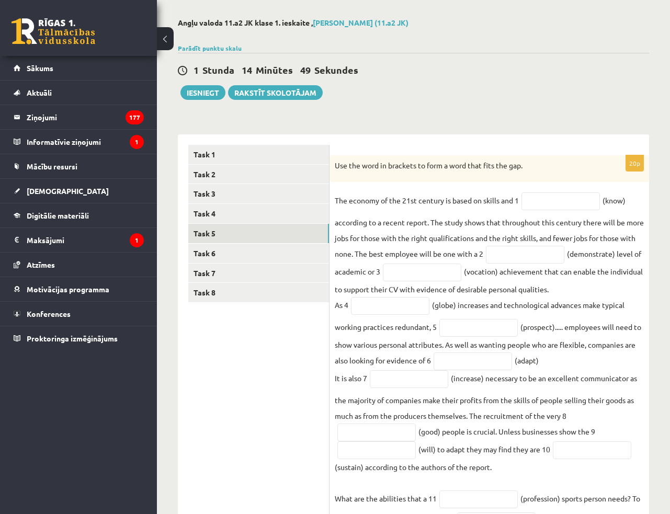
scroll to position [48, 0]
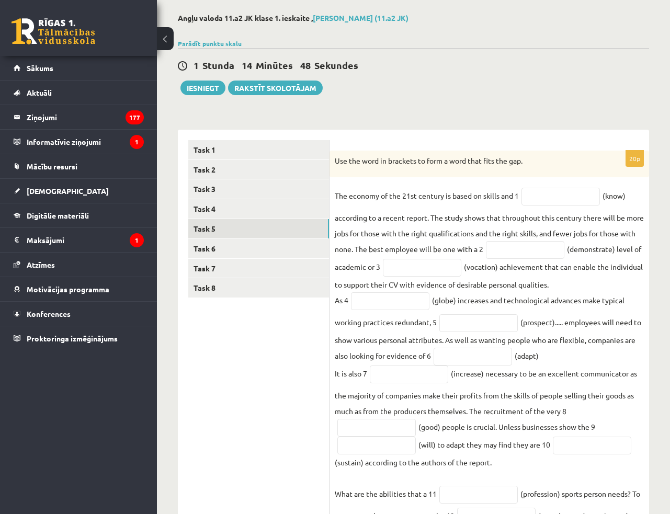
click at [568, 207] on fieldset "The economy of the 21st century is based on skills and 1 (know) according to a …" at bounding box center [489, 469] width 309 height 563
click at [567, 194] on input "text" at bounding box center [561, 197] width 78 height 18
type input "*********"
click at [542, 251] on input "text" at bounding box center [525, 250] width 78 height 18
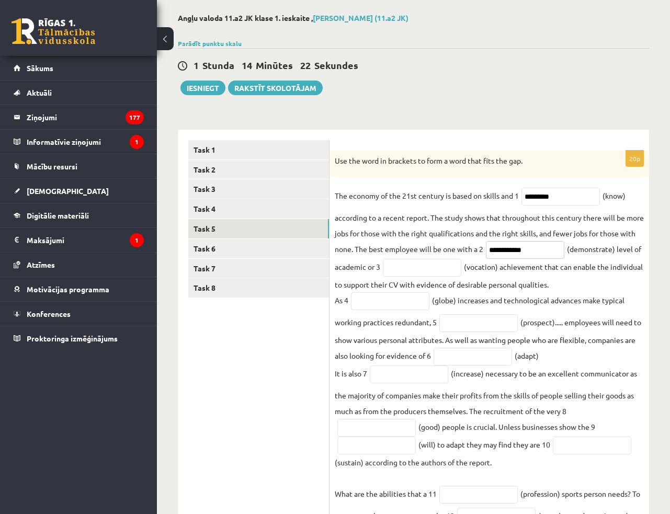
type input "**********"
click at [467, 259] on fieldset "**********" at bounding box center [489, 469] width 309 height 563
click at [462, 268] on input "text" at bounding box center [422, 268] width 78 height 18
type input "*"
type input "**********"
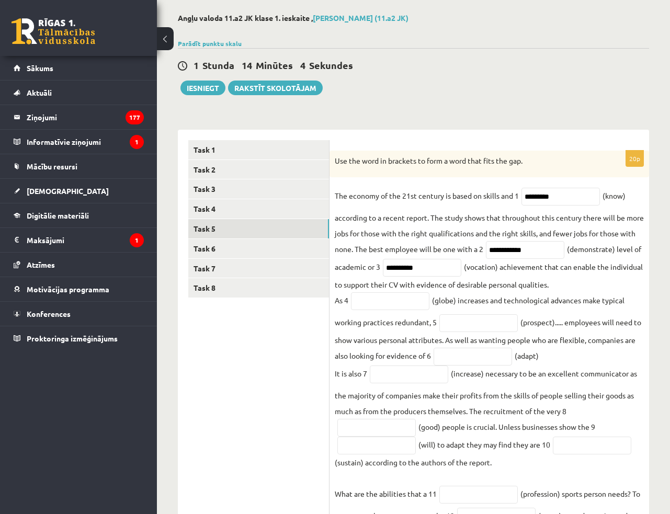
click at [484, 293] on fieldset "**********" at bounding box center [489, 469] width 309 height 563
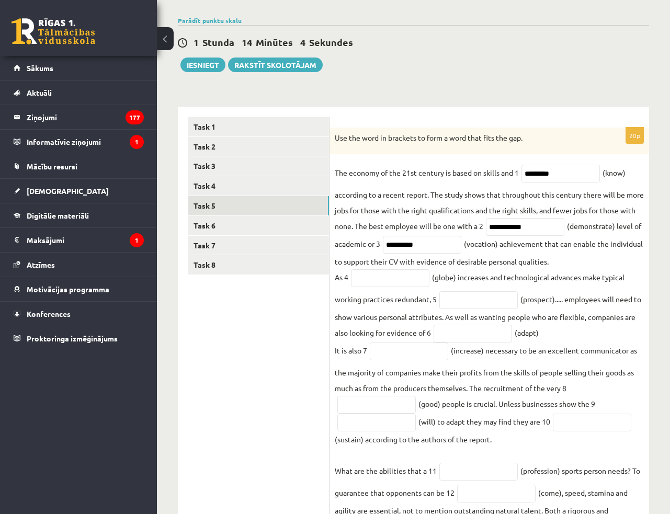
scroll to position [95, 0]
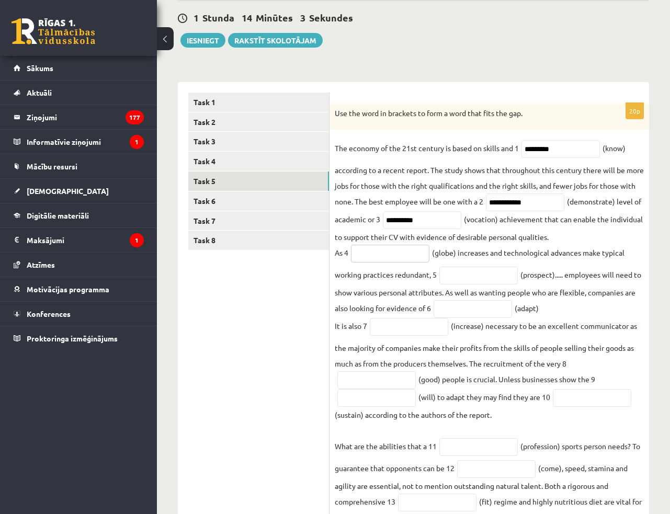
click at [380, 252] on input "text" at bounding box center [390, 254] width 78 height 18
click at [484, 278] on input "text" at bounding box center [479, 276] width 78 height 18
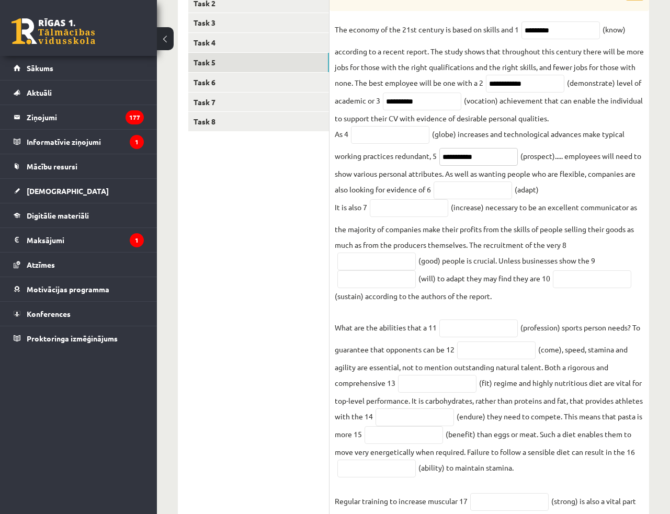
scroll to position [238, 0]
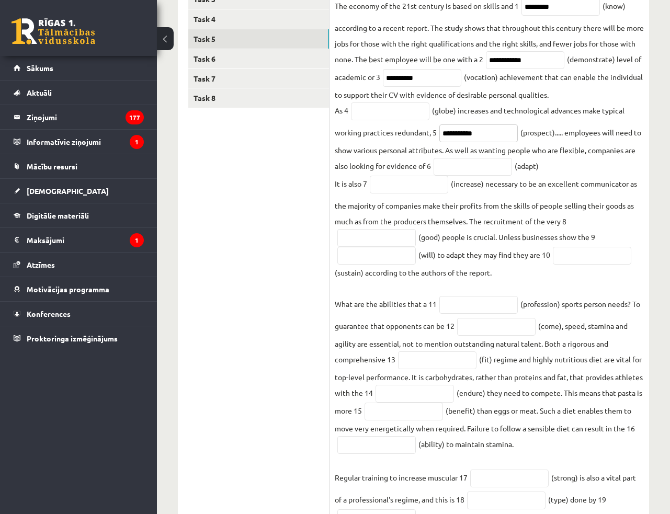
type input "**********"
click at [494, 174] on input "text" at bounding box center [473, 167] width 78 height 18
type input "**********"
click at [585, 178] on fieldset "**********" at bounding box center [489, 279] width 309 height 563
click at [436, 193] on input "text" at bounding box center [409, 185] width 78 height 18
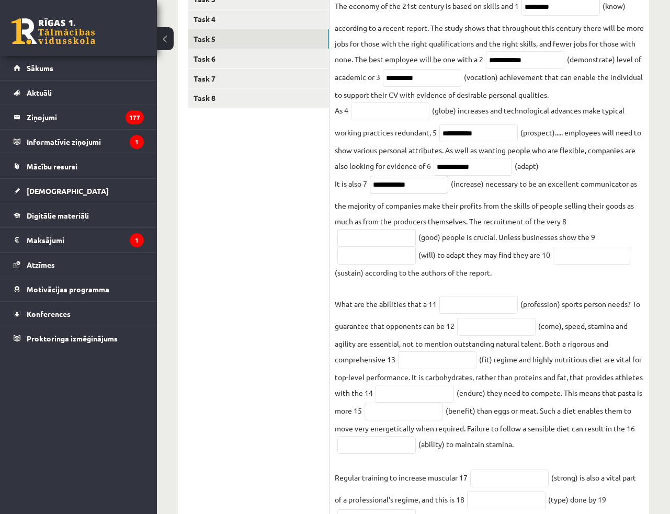
type input "**********"
click at [400, 242] on input "text" at bounding box center [377, 238] width 78 height 18
type input "*"
click at [403, 259] on input "text" at bounding box center [377, 256] width 78 height 18
type input "**********"
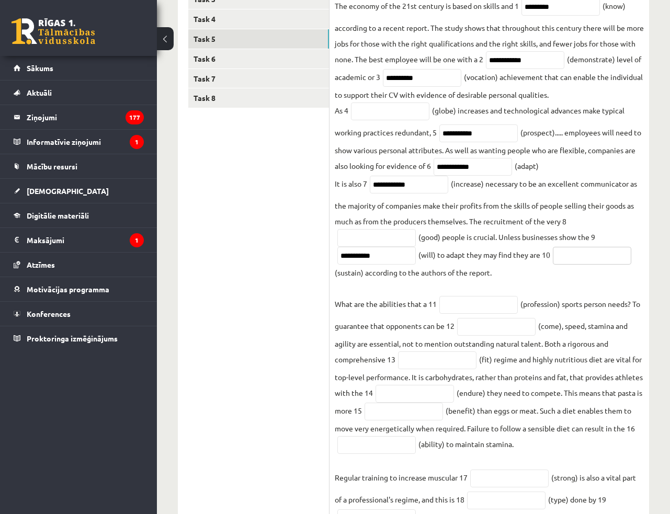
click at [586, 258] on input "text" at bounding box center [592, 256] width 78 height 18
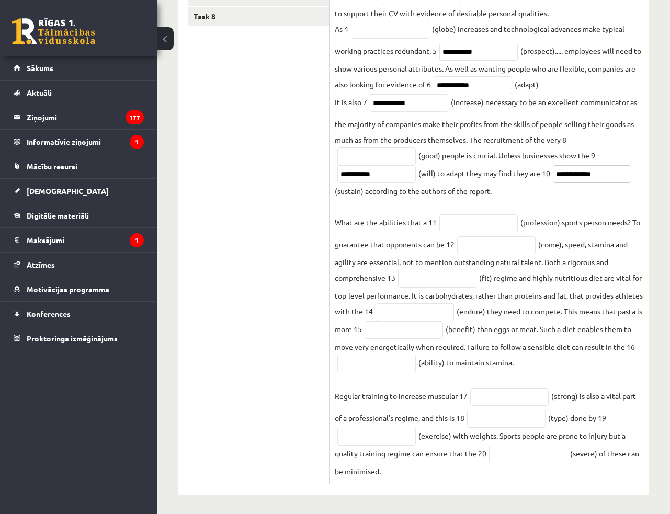
scroll to position [321, 0]
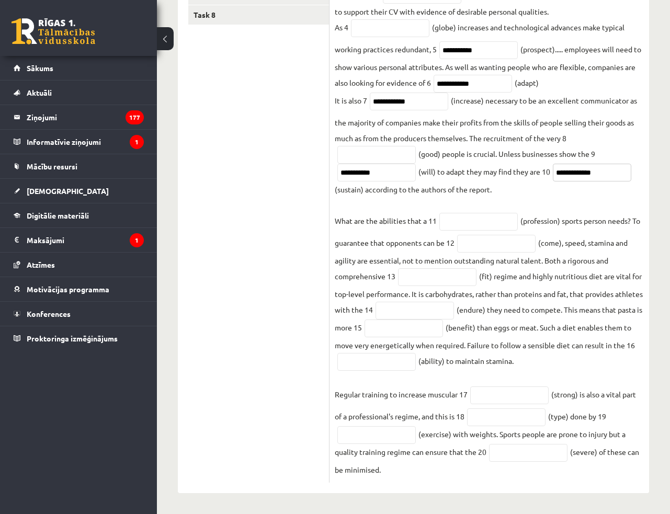
type input "**********"
click at [467, 250] on input "text" at bounding box center [496, 244] width 78 height 18
click at [469, 227] on input "text" at bounding box center [479, 222] width 78 height 18
click at [460, 285] on input "text" at bounding box center [437, 277] width 78 height 18
click at [496, 220] on input "text" at bounding box center [479, 222] width 78 height 18
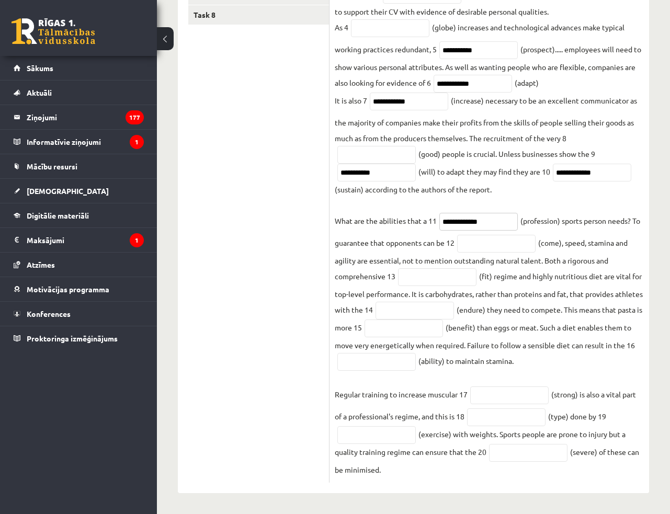
type input "**********"
click at [450, 313] on input "text" at bounding box center [415, 311] width 78 height 18
type input "*********"
click at [414, 356] on input "text" at bounding box center [377, 362] width 78 height 18
type input "*********"
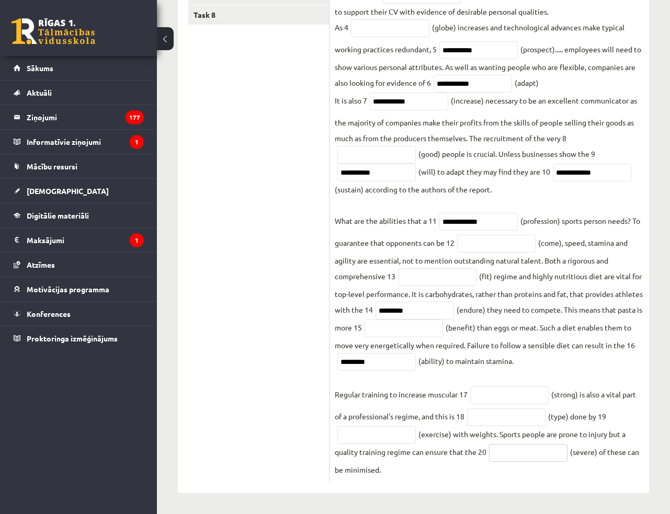
click at [548, 453] on input "text" at bounding box center [528, 453] width 78 height 18
type input "********"
click at [246, 372] on ul "Task 1 Task 2 Task 3 Task 4 Task 5 Task 6 Task 7 Task 8" at bounding box center [258, 175] width 141 height 616
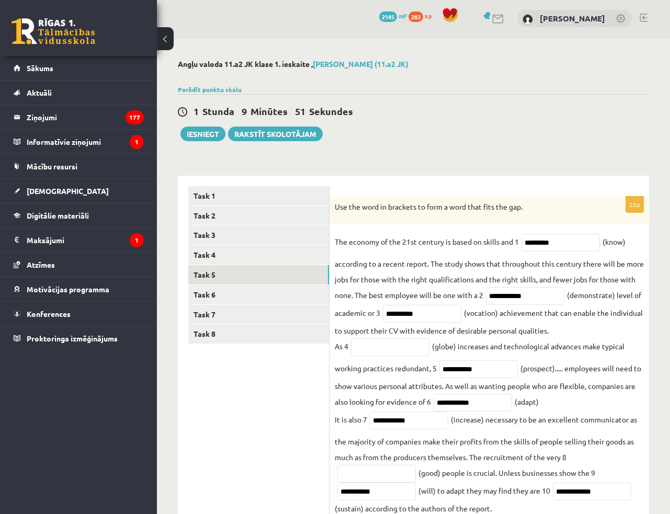
scroll to position [0, 0]
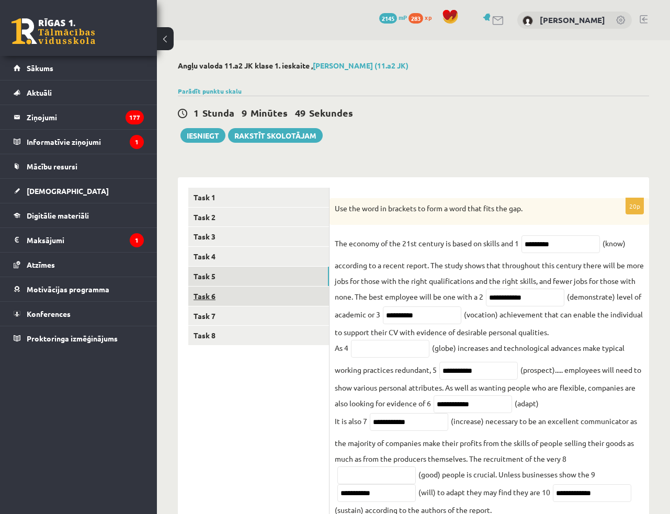
click at [230, 298] on link "Task 6" at bounding box center [258, 296] width 141 height 19
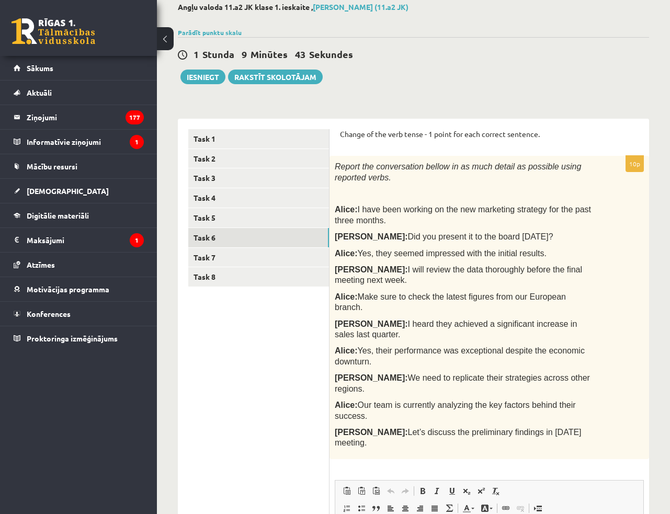
scroll to position [57, 0]
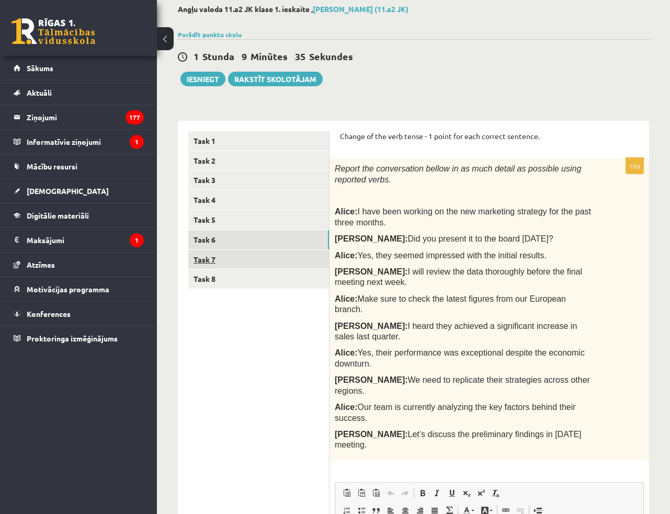
click at [227, 257] on link "Task 7" at bounding box center [258, 259] width 141 height 19
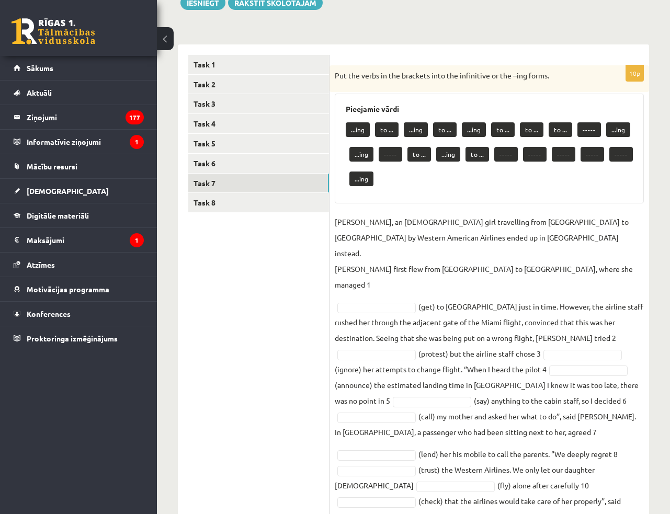
scroll to position [133, 0]
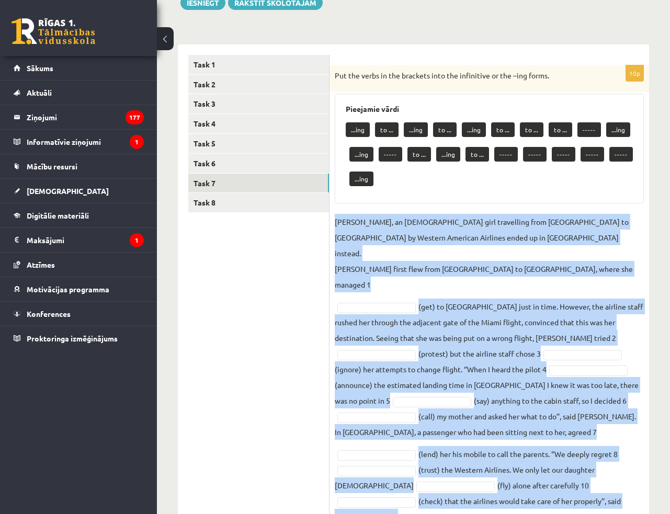
drag, startPoint x: 334, startPoint y: 222, endPoint x: 479, endPoint y: 469, distance: 286.6
click at [479, 469] on fieldset "Jenny Adams, an 11-year-old girl travelling from San Francisco to Philadelphia …" at bounding box center [489, 369] width 309 height 311
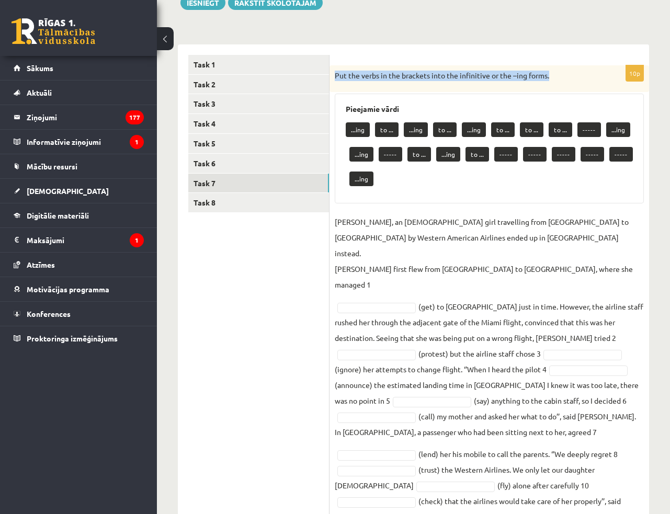
drag, startPoint x: 335, startPoint y: 74, endPoint x: 548, endPoint y: 75, distance: 213.5
click at [548, 75] on p "Put the verbs in the brackets into the infinitive or the –ing forms." at bounding box center [463, 76] width 257 height 10
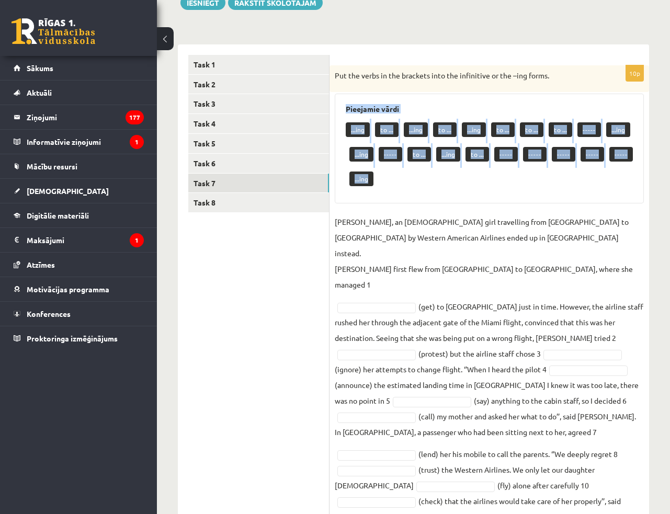
drag, startPoint x: 346, startPoint y: 108, endPoint x: 388, endPoint y: 175, distance: 78.8
click at [388, 175] on div "Pieejamie vārdi ...ing to ... ...ing to ... ...ing to ... to ... to ... ----- .…" at bounding box center [489, 149] width 309 height 110
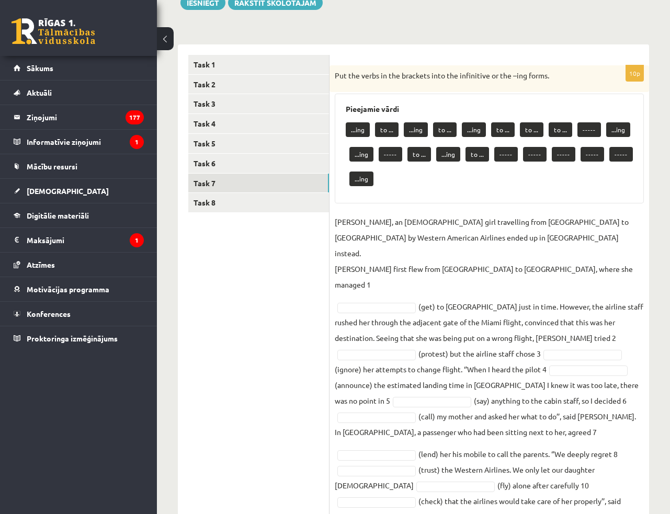
click at [609, 241] on p "Jenny Adams, an 11-year-old girl travelling from San Francisco to Philadelphia …" at bounding box center [489, 253] width 309 height 78
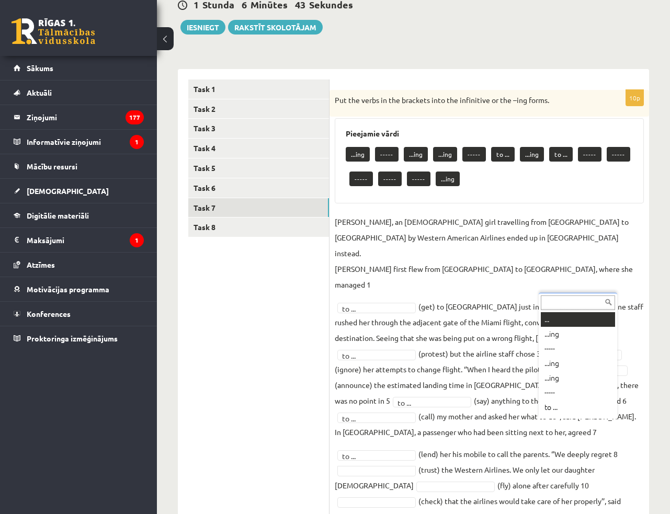
scroll to position [13, 0]
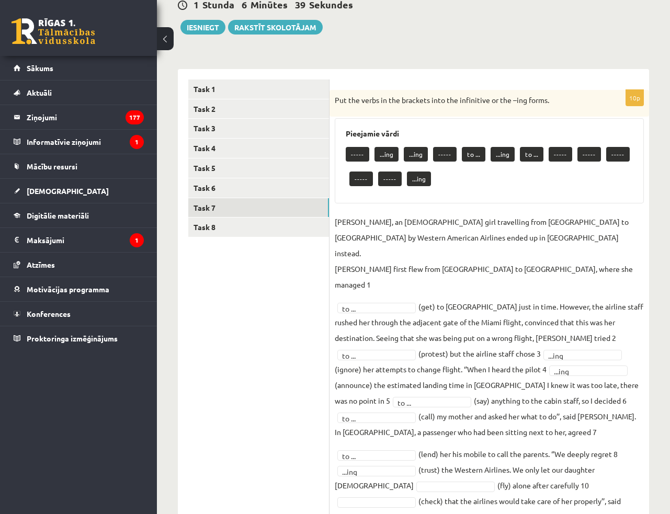
click at [583, 477] on fieldset "Jenny Adams, an 11-year-old girl travelling from San Francisco to Philadelphia …" at bounding box center [489, 369] width 309 height 311
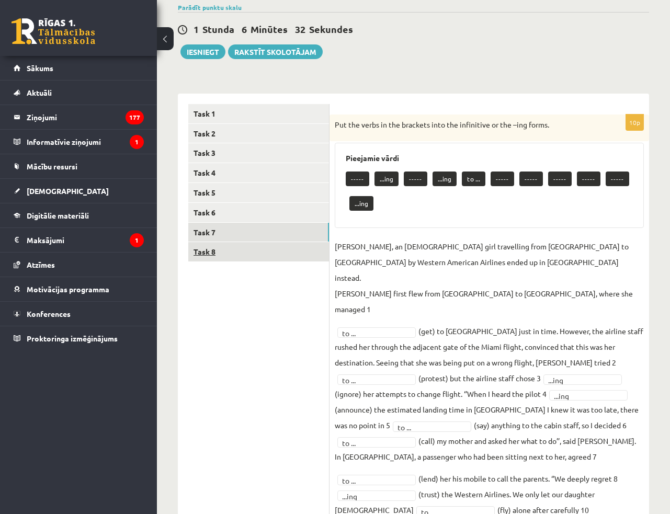
click at [260, 254] on link "Task 8" at bounding box center [258, 251] width 141 height 19
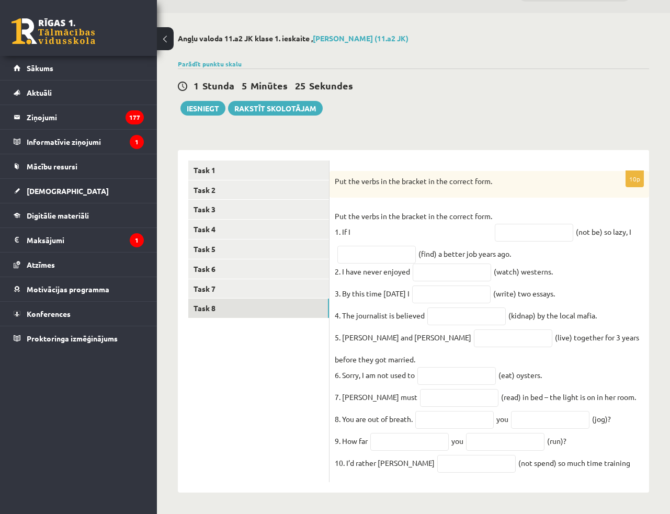
drag, startPoint x: 334, startPoint y: 174, endPoint x: 603, endPoint y: 461, distance: 393.2
click at [603, 461] on div "10p Put the verbs in the bracket in the correct form. Put the verbs in the brac…" at bounding box center [490, 327] width 320 height 312
click at [606, 453] on fieldset "Put the verbs in the bracket in the correct form. 1. If I (not be) so lazy, I (…" at bounding box center [489, 342] width 309 height 269
click at [564, 224] on input "text" at bounding box center [534, 233] width 78 height 18
type input "******"
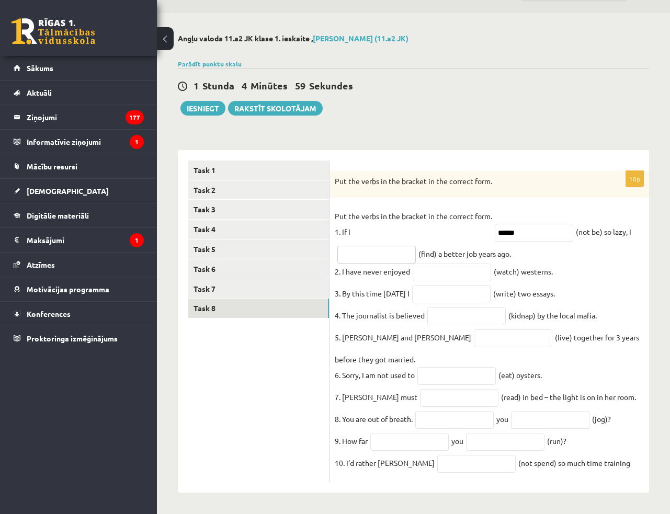
click at [407, 246] on input "text" at bounding box center [377, 255] width 78 height 18
click at [470, 221] on p "Put the verbs in the bracket in the correct form. 1. If I" at bounding box center [414, 223] width 158 height 31
click at [379, 246] on input "text" at bounding box center [377, 255] width 78 height 18
click at [451, 226] on p "Put the verbs in the bracket in the correct form. 1. If I" at bounding box center [414, 223] width 158 height 31
click at [542, 246] on fieldset "Put the verbs in the bracket in the correct form. 1. If I ****** (not be) so la…" at bounding box center [489, 342] width 309 height 269
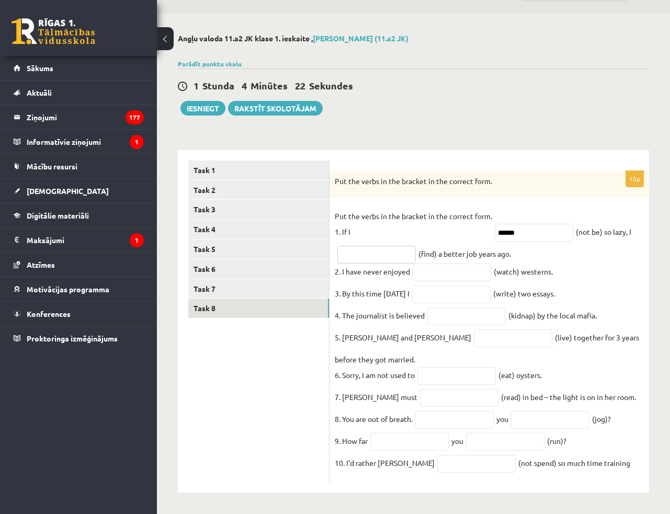
click at [388, 246] on input "text" at bounding box center [377, 255] width 78 height 18
click at [498, 245] on fieldset "Put the verbs in the bracket in the correct form. 1. If I ****** (not be) so la…" at bounding box center [489, 342] width 309 height 269
click at [367, 252] on input "text" at bounding box center [377, 255] width 78 height 18
type input "**********"
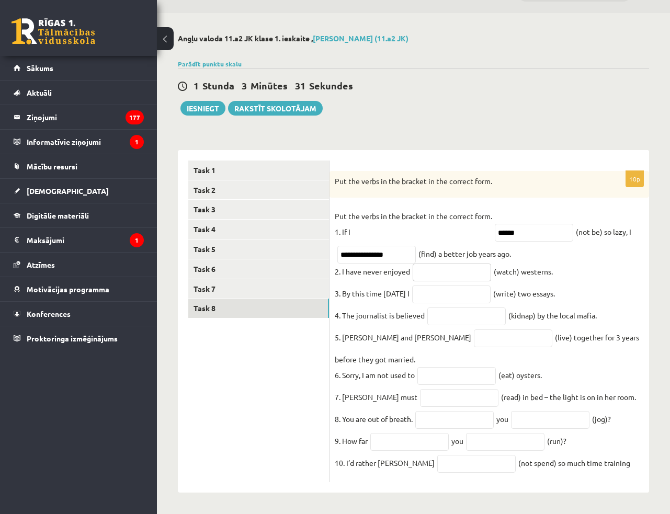
click at [438, 264] on input "text" at bounding box center [452, 273] width 78 height 18
type input "********"
click at [433, 286] on input "text" at bounding box center [451, 295] width 78 height 18
type input "**********"
click at [465, 316] on input "text" at bounding box center [467, 317] width 78 height 18
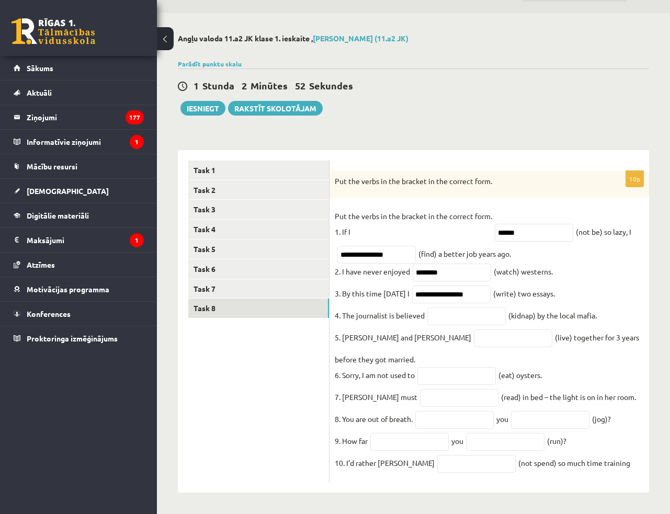
click at [392, 333] on p "5. Peter and Mary" at bounding box center [403, 338] width 137 height 16
click at [474, 336] on input "text" at bounding box center [513, 339] width 78 height 18
type input "*********"
click at [446, 372] on input "text" at bounding box center [457, 376] width 78 height 18
type input "******"
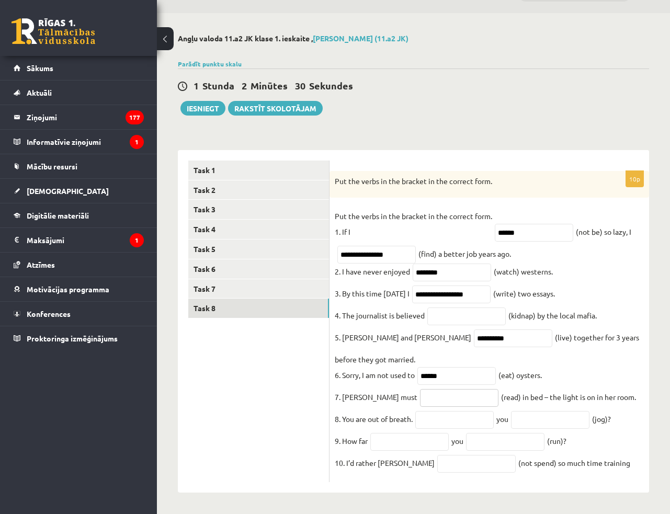
click at [436, 395] on input "text" at bounding box center [459, 398] width 78 height 18
type input "**********"
click at [428, 423] on input "text" at bounding box center [454, 420] width 78 height 18
click at [616, 393] on fieldset "**********" at bounding box center [489, 342] width 309 height 269
click at [571, 107] on div "1 Stunda 1 Minūte 43 Sekundes Ieskaite saglabāta! Iesniegt Rakstīt skolotājam" at bounding box center [413, 92] width 471 height 47
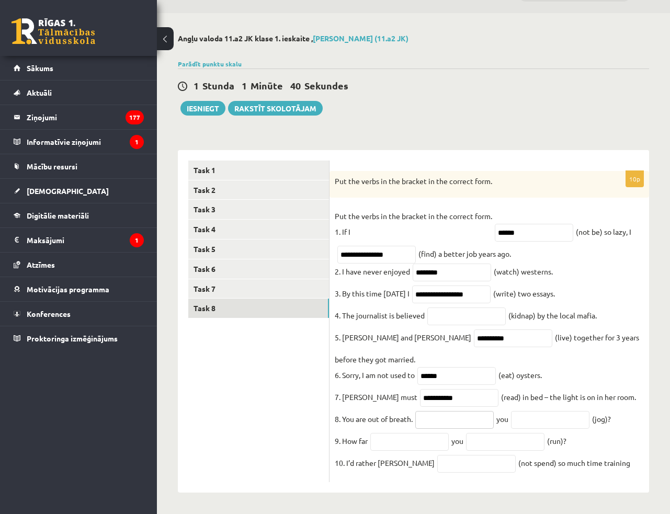
click at [434, 421] on input "text" at bounding box center [454, 420] width 78 height 18
click at [518, 418] on input "text" at bounding box center [550, 420] width 78 height 18
click at [550, 82] on div "1 Stunda 1 Minūte 33 Sekundes" at bounding box center [413, 87] width 471 height 14
drag, startPoint x: 600, startPoint y: 417, endPoint x: 611, endPoint y: 418, distance: 10.6
click at [611, 418] on fieldset "**********" at bounding box center [489, 342] width 309 height 269
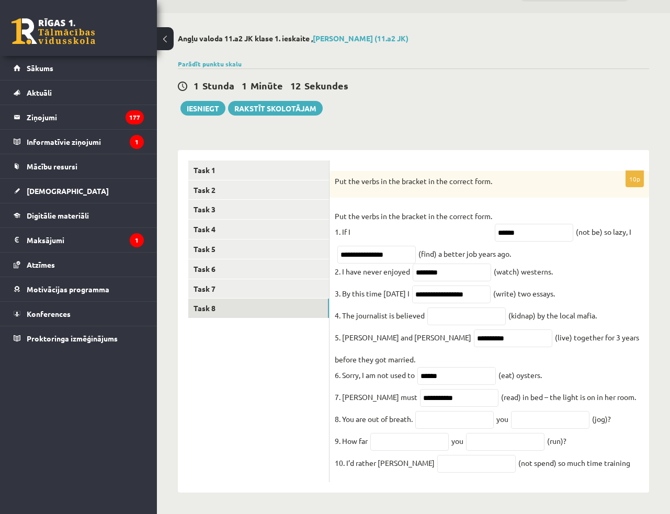
click at [604, 361] on fieldset "**********" at bounding box center [489, 342] width 309 height 269
click at [441, 440] on input "text" at bounding box center [409, 442] width 78 height 18
click at [374, 452] on fieldset "**********" at bounding box center [489, 342] width 309 height 269
click at [379, 446] on input "text" at bounding box center [409, 442] width 78 height 18
type input "***"
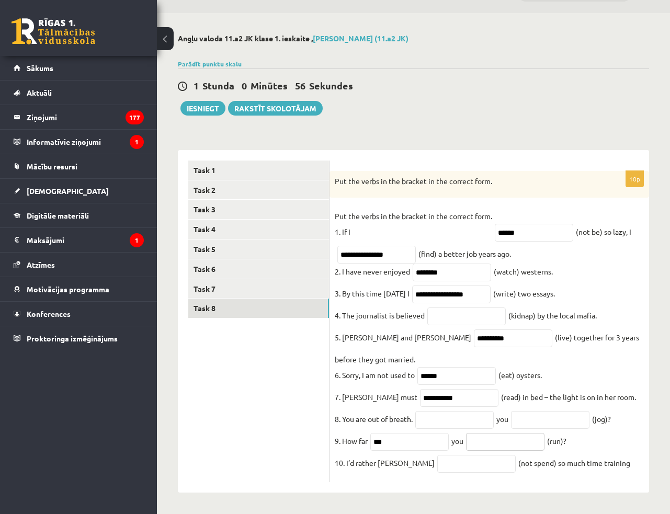
click at [505, 444] on input "text" at bounding box center [505, 442] width 78 height 18
click at [430, 444] on input "***" at bounding box center [409, 442] width 78 height 18
drag, startPoint x: 422, startPoint y: 444, endPoint x: 334, endPoint y: 444, distance: 87.9
click at [335, 444] on fieldset "**********" at bounding box center [489, 342] width 309 height 269
click at [415, 440] on input "text" at bounding box center [409, 442] width 78 height 18
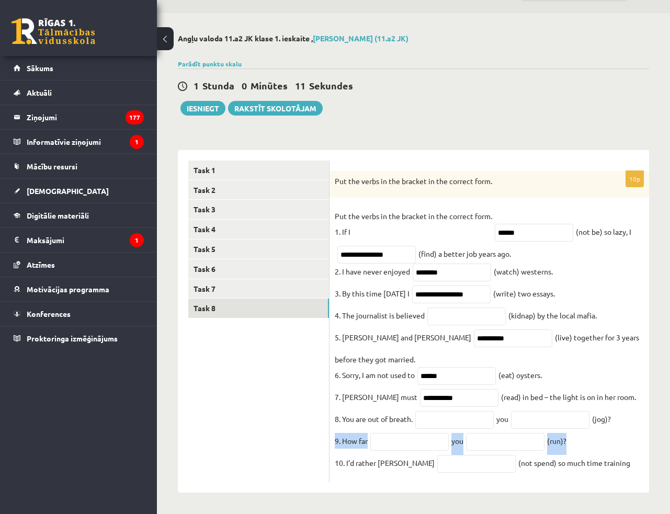
drag, startPoint x: 335, startPoint y: 440, endPoint x: 575, endPoint y: 441, distance: 239.7
click at [575, 441] on fieldset "**********" at bounding box center [489, 342] width 309 height 269
click at [419, 435] on input "text" at bounding box center [409, 442] width 78 height 18
click at [412, 442] on input "text" at bounding box center [409, 442] width 78 height 18
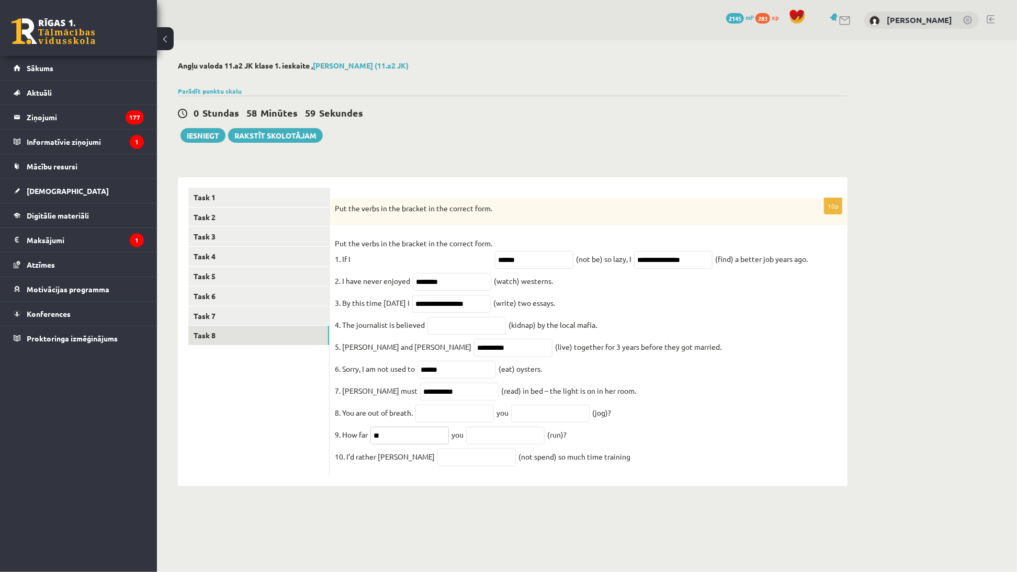
type input "*"
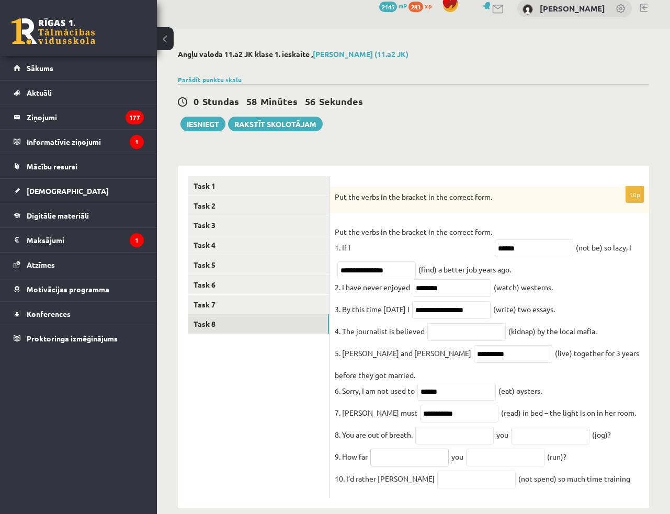
scroll to position [35, 0]
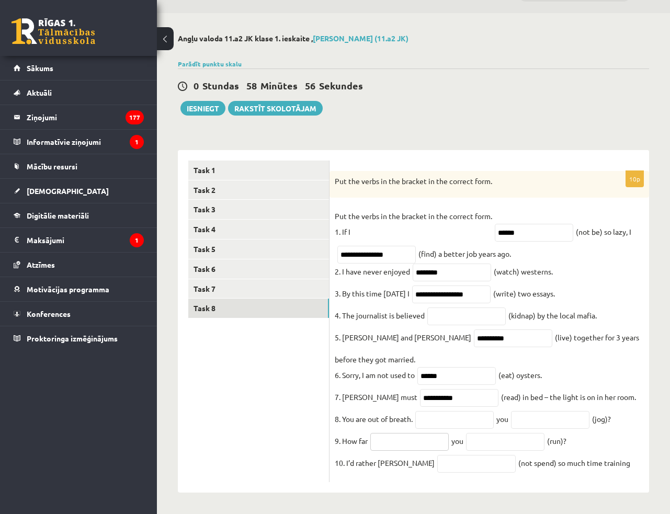
click at [411, 440] on input "text" at bounding box center [409, 442] width 78 height 18
type input "****"
click at [497, 441] on input "text" at bounding box center [505, 442] width 78 height 18
type input "***"
click at [443, 460] on input "text" at bounding box center [476, 464] width 78 height 18
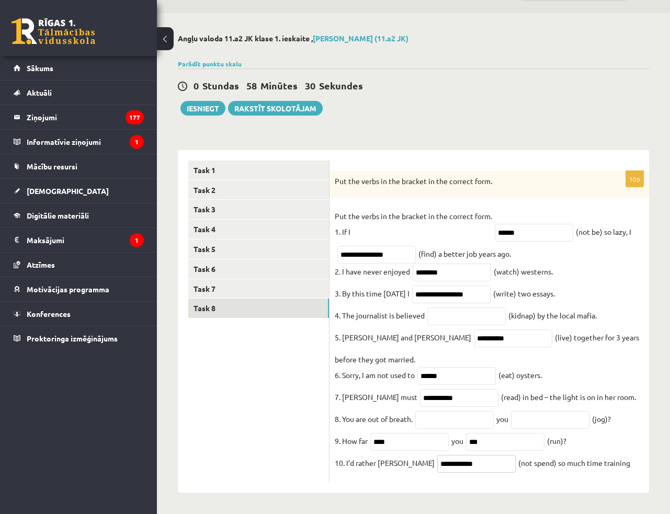
type input "**********"
click at [548, 92] on div "0 Stundas 58 Minūtes 30 Sekundes Ieskaite saglabāta! Iesniegt Rakstīt skolotājam" at bounding box center [413, 92] width 471 height 47
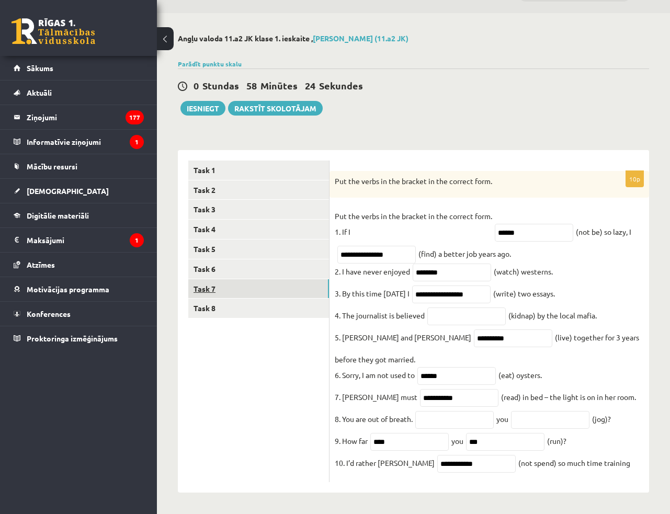
click at [255, 279] on link "Task 7" at bounding box center [258, 288] width 141 height 19
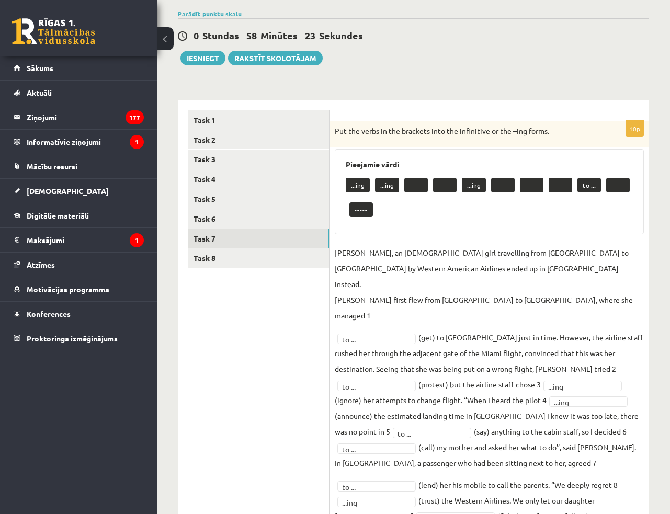
scroll to position [84, 0]
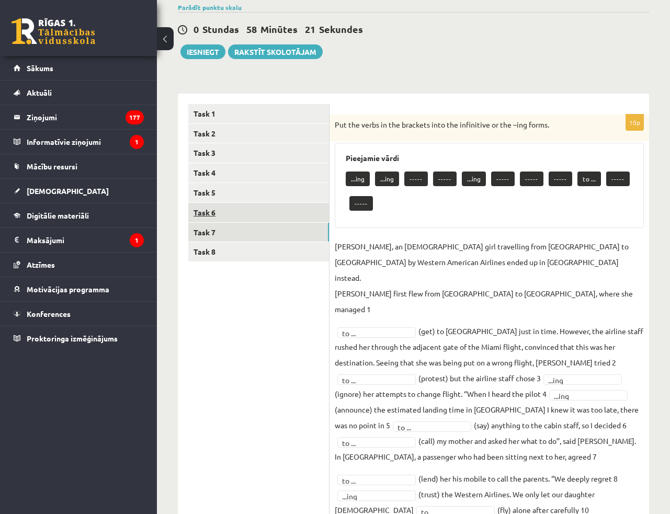
click at [289, 216] on link "Task 6" at bounding box center [258, 212] width 141 height 19
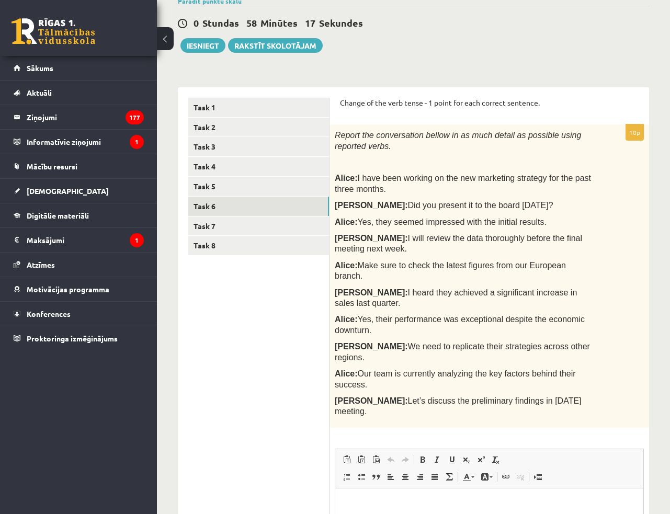
scroll to position [65, 0]
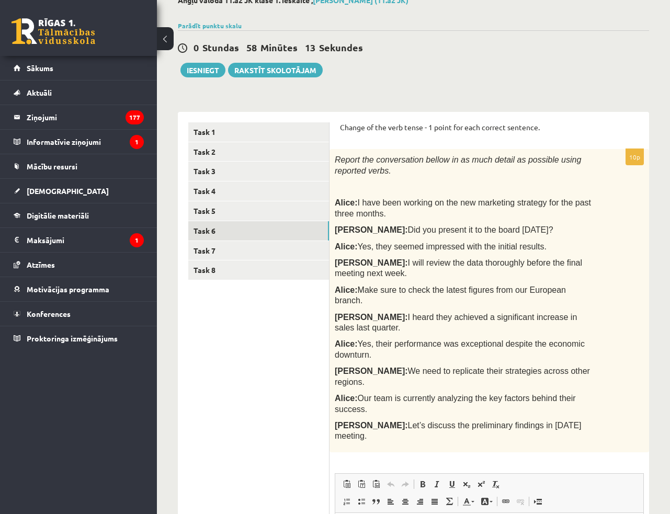
drag, startPoint x: 340, startPoint y: 127, endPoint x: 566, endPoint y: 370, distance: 332.5
click at [566, 370] on form "Change of the verb tense - 1 point for each correct sentence. 10p Report the co…" at bounding box center [489, 406] width 299 height 569
click at [626, 247] on div "Report the conversation bellow in as much detail as possible using reported ver…" at bounding box center [490, 300] width 320 height 303
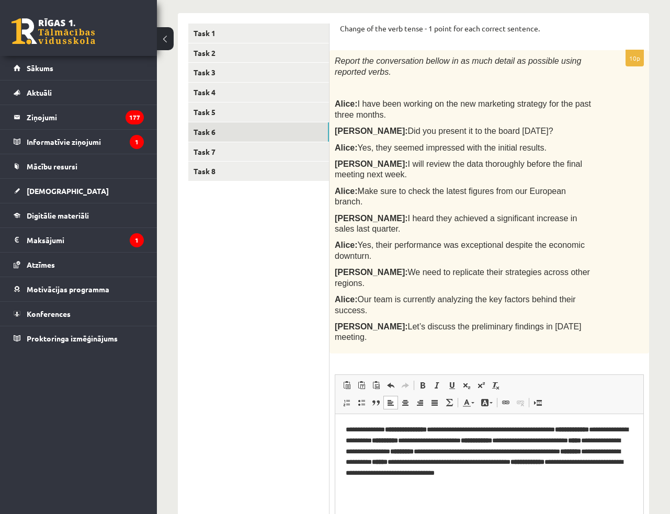
scroll to position [208, 0]
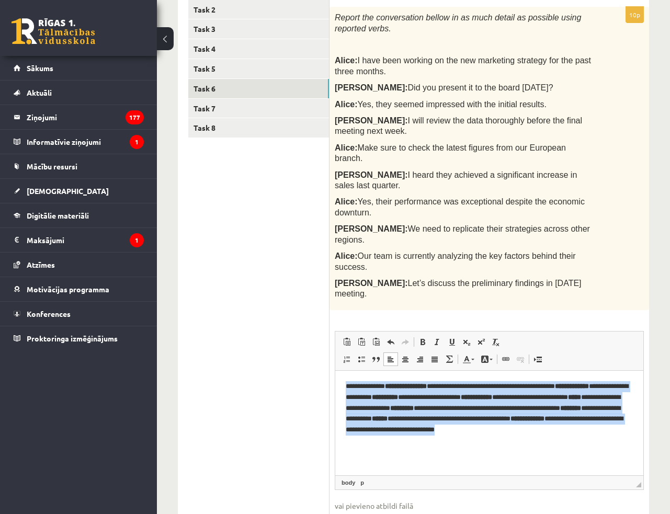
drag, startPoint x: 373, startPoint y: 441, endPoint x: 315, endPoint y: 376, distance: 87.1
click at [335, 376] on html "**********" at bounding box center [489, 413] width 308 height 86
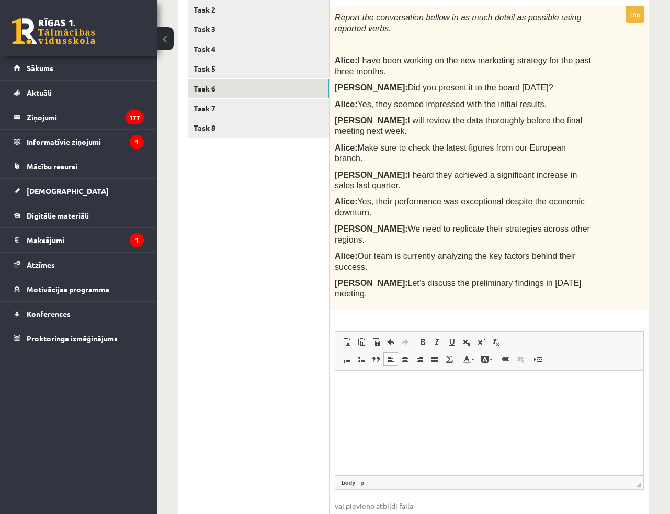
click at [415, 381] on p "Bagātinātā teksta redaktors, wiswyg-editor-user-answer-47024790134360" at bounding box center [490, 386] width 288 height 11
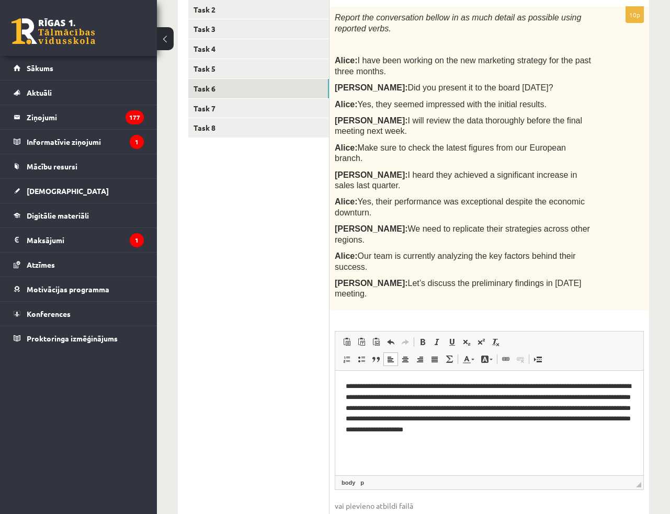
click at [639, 429] on html "**********" at bounding box center [489, 407] width 308 height 75
click at [394, 403] on p "**********" at bounding box center [490, 408] width 288 height 54
click at [396, 401] on p "**********" at bounding box center [490, 408] width 288 height 54
click at [390, 401] on p "**********" at bounding box center [490, 408] width 288 height 54
click at [391, 401] on p "**********" at bounding box center [490, 408] width 288 height 54
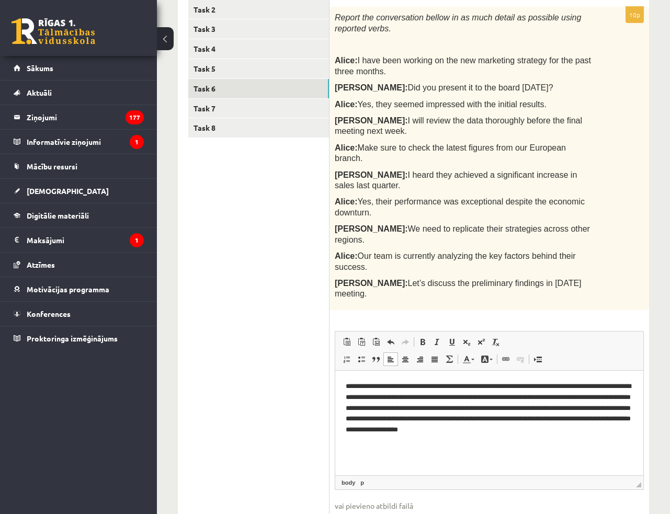
click at [588, 409] on p "**********" at bounding box center [490, 408] width 288 height 54
click at [603, 401] on p "**********" at bounding box center [490, 408] width 288 height 54
click at [613, 398] on p "**********" at bounding box center [490, 408] width 288 height 54
click at [387, 423] on p "**********" at bounding box center [490, 408] width 288 height 54
click at [406, 422] on p "**********" at bounding box center [490, 408] width 288 height 54
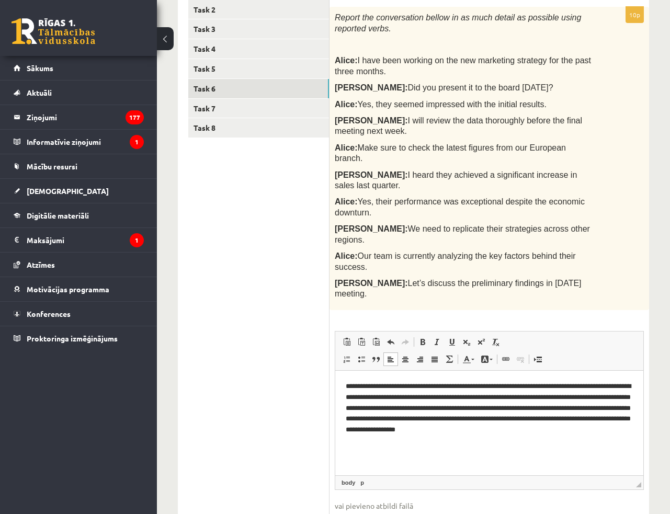
click at [414, 439] on html "**********" at bounding box center [489, 407] width 308 height 75
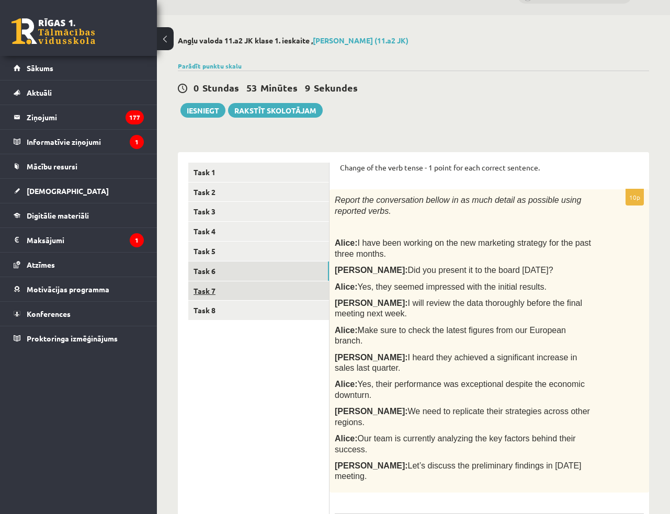
scroll to position [18, 0]
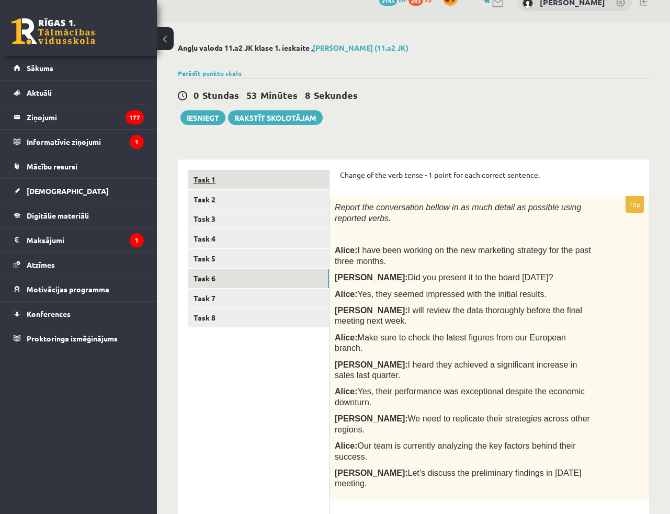
click at [249, 174] on link "Task 1" at bounding box center [258, 179] width 141 height 19
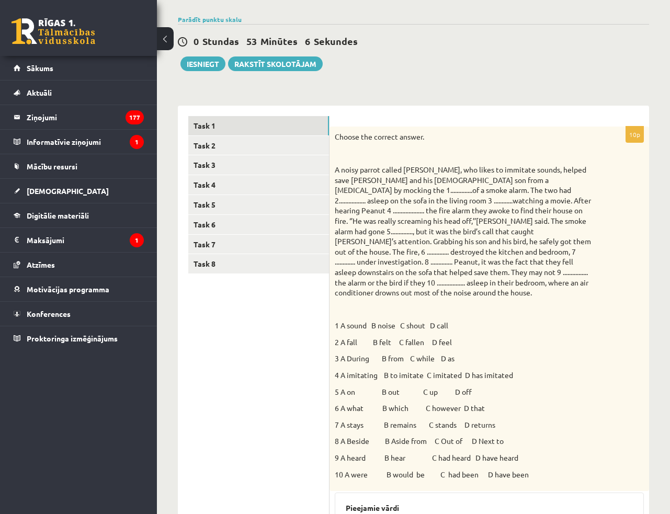
scroll to position [0, 0]
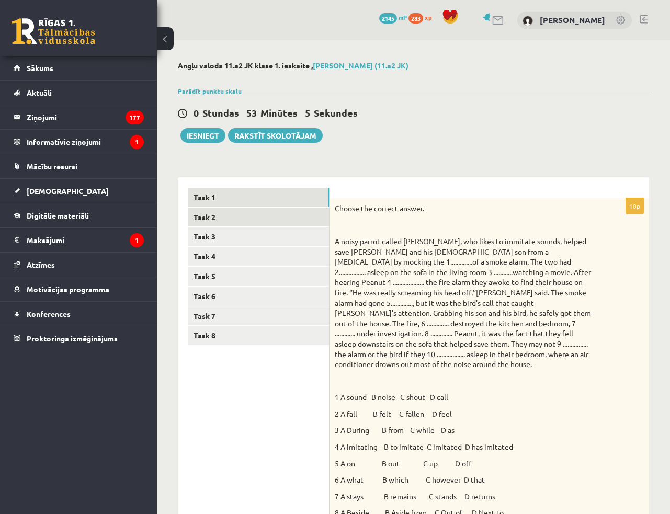
click at [262, 222] on link "Task 2" at bounding box center [258, 217] width 141 height 19
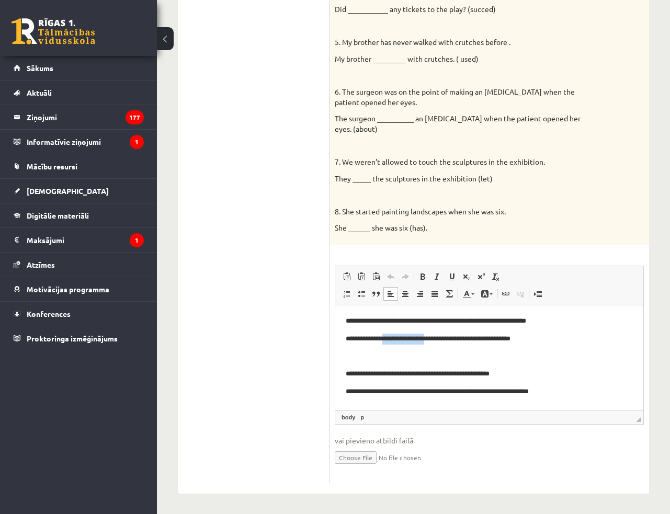
drag, startPoint x: 389, startPoint y: 339, endPoint x: 442, endPoint y: 340, distance: 52.3
click at [442, 340] on p "**********" at bounding box center [486, 339] width 280 height 11
click at [443, 340] on p "**********" at bounding box center [486, 339] width 280 height 11
drag, startPoint x: 391, startPoint y: 340, endPoint x: 442, endPoint y: 341, distance: 50.8
click at [442, 341] on p "**********" at bounding box center [486, 339] width 280 height 11
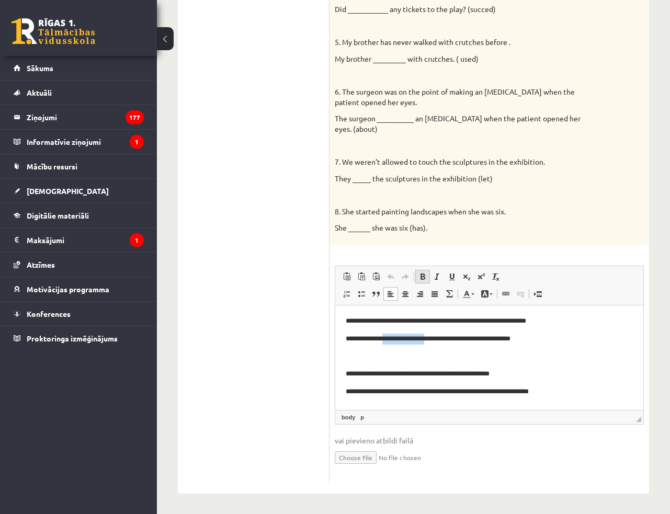
click at [425, 278] on span at bounding box center [423, 277] width 8 height 8
click at [447, 368] on body "**********" at bounding box center [489, 515] width 287 height 399
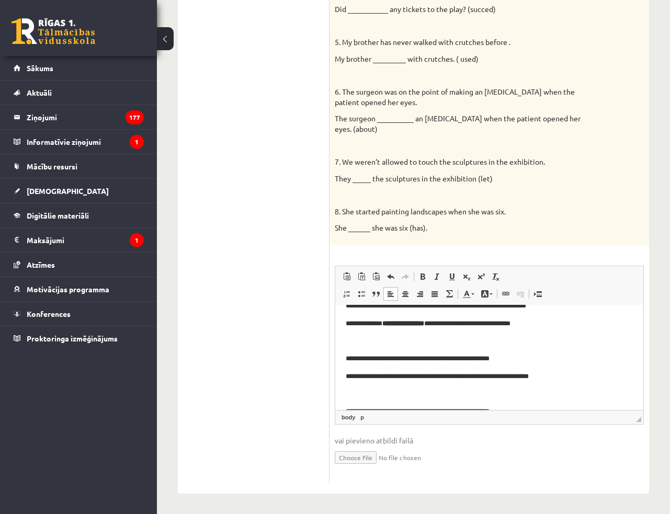
scroll to position [48, 0]
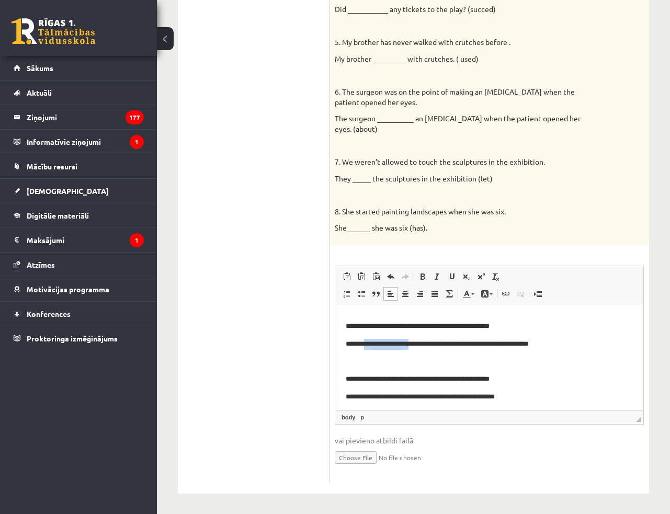
drag, startPoint x: 370, startPoint y: 345, endPoint x: 421, endPoint y: 347, distance: 50.8
click at [421, 347] on p "**********" at bounding box center [486, 344] width 280 height 11
click at [424, 277] on span at bounding box center [423, 277] width 8 height 8
click at [415, 367] on p "Bagātinātā teksta redaktors, wiswyg-editor-user-answer-47024991025920" at bounding box center [489, 362] width 287 height 11
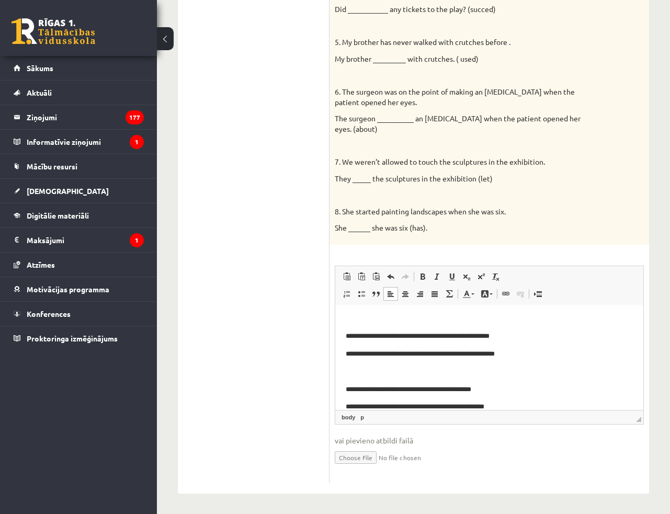
scroll to position [95, 0]
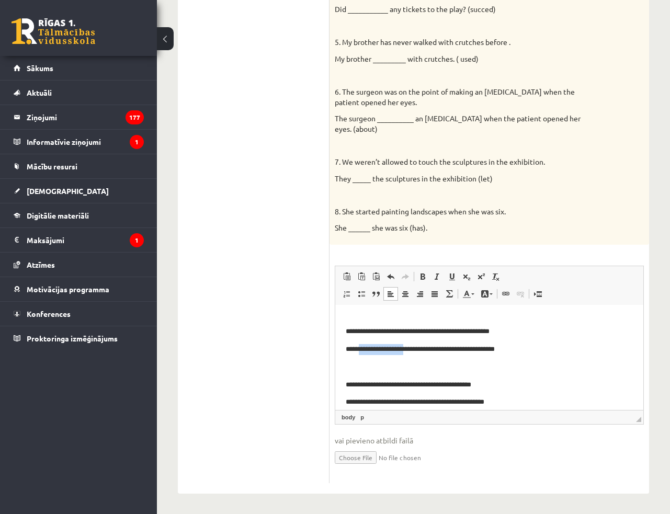
drag, startPoint x: 364, startPoint y: 351, endPoint x: 414, endPoint y: 355, distance: 49.9
click at [414, 355] on p "**********" at bounding box center [486, 349] width 280 height 11
click at [421, 277] on span at bounding box center [423, 277] width 8 height 8
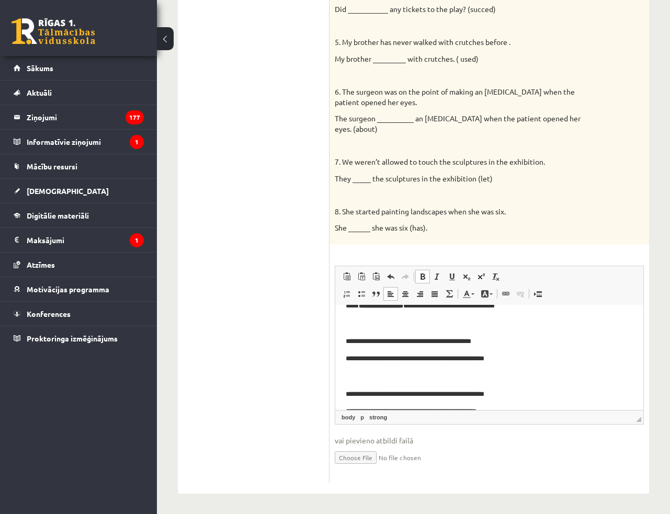
scroll to position [142, 0]
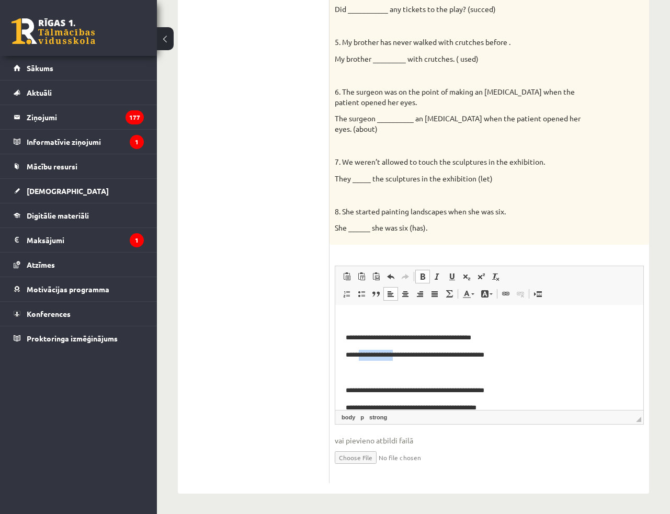
drag, startPoint x: 362, startPoint y: 358, endPoint x: 403, endPoint y: 359, distance: 41.4
click at [403, 359] on p "**********" at bounding box center [486, 355] width 280 height 11
click at [425, 276] on span at bounding box center [423, 277] width 8 height 8
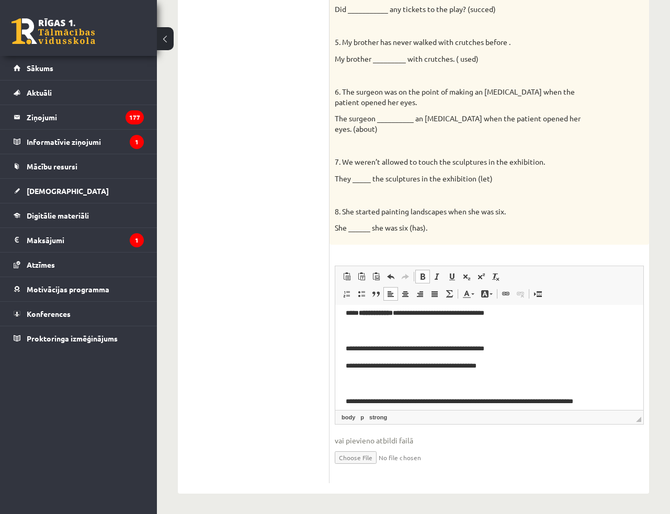
scroll to position [190, 0]
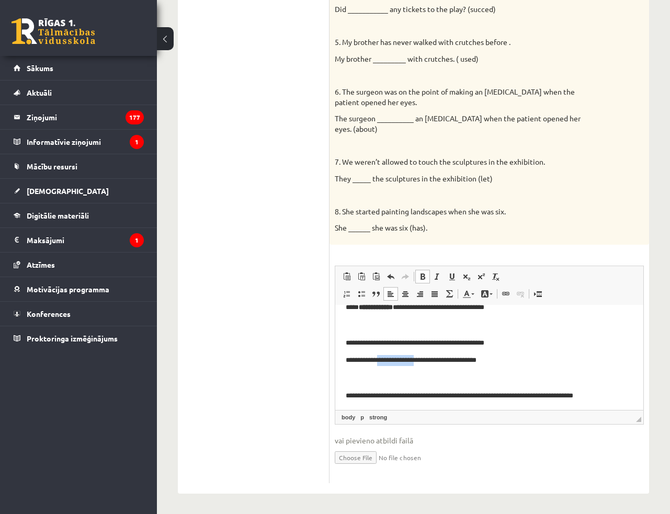
drag, startPoint x: 384, startPoint y: 364, endPoint x: 429, endPoint y: 363, distance: 44.5
click at [429, 363] on p "**********" at bounding box center [486, 360] width 280 height 11
click at [423, 280] on link "Treknraksts Klaviatūras saīsne vadīšanas taustiņš+B" at bounding box center [422, 277] width 15 height 14
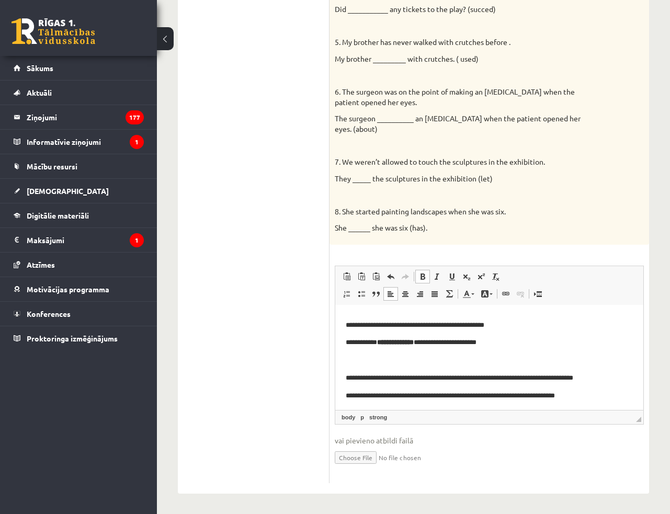
scroll to position [238, 0]
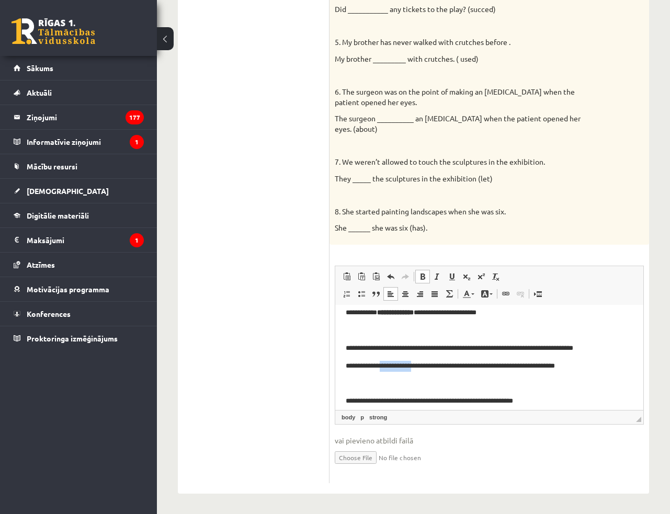
drag, startPoint x: 389, startPoint y: 368, endPoint x: 427, endPoint y: 368, distance: 37.7
click at [427, 368] on p "**********" at bounding box center [486, 366] width 280 height 11
click at [426, 278] on link "Treknraksts Klaviatūras saīsne vadīšanas taustiņš+B" at bounding box center [422, 277] width 15 height 14
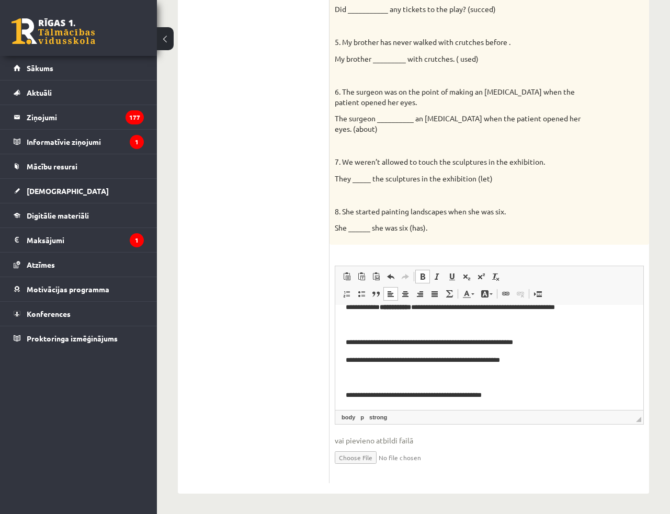
scroll to position [316, 0]
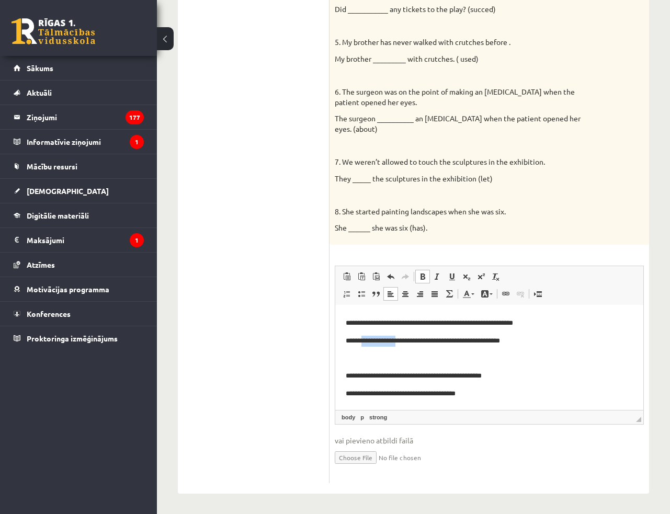
drag, startPoint x: 368, startPoint y: 344, endPoint x: 402, endPoint y: 344, distance: 33.5
click at [402, 344] on p "**********" at bounding box center [486, 341] width 280 height 11
click at [424, 276] on span at bounding box center [423, 277] width 8 height 8
drag, startPoint x: 364, startPoint y: 395, endPoint x: 415, endPoint y: 395, distance: 51.3
click at [415, 395] on p "**********" at bounding box center [486, 394] width 280 height 11
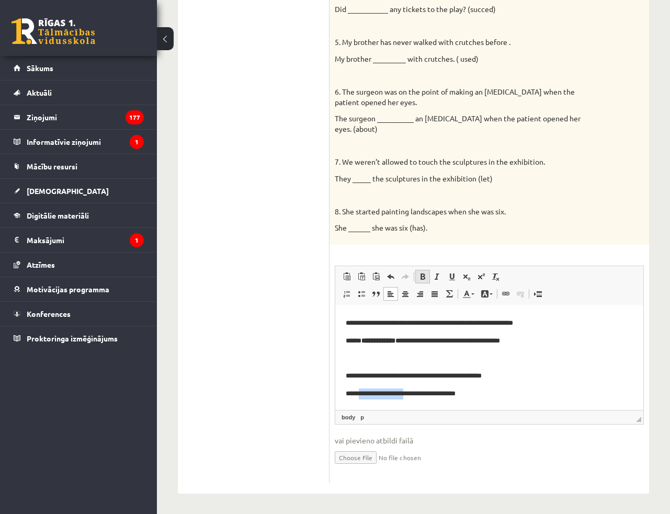
click at [423, 280] on link "Treknraksts Klaviatūras saīsne vadīšanas taustiņš+B" at bounding box center [422, 277] width 15 height 14
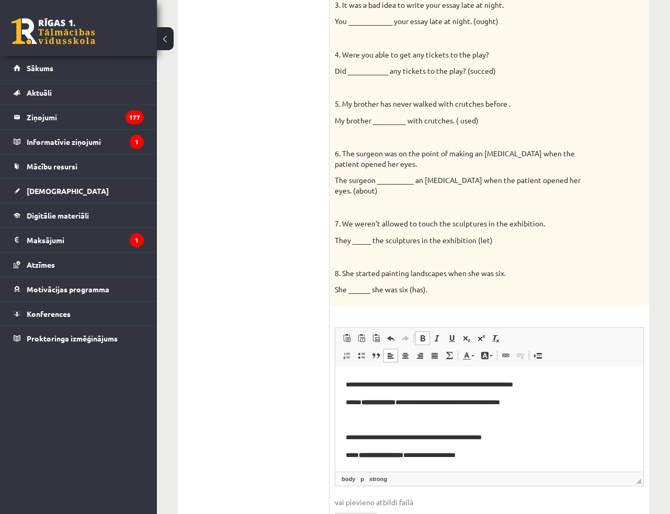
scroll to position [85, 0]
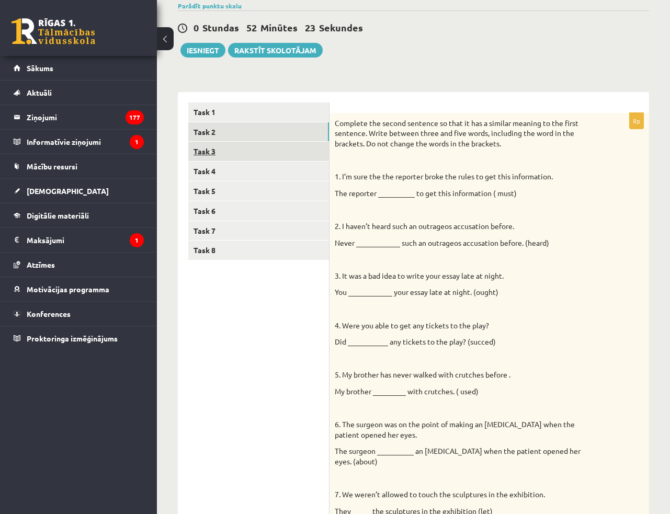
click at [274, 144] on link "Task 3" at bounding box center [258, 151] width 141 height 19
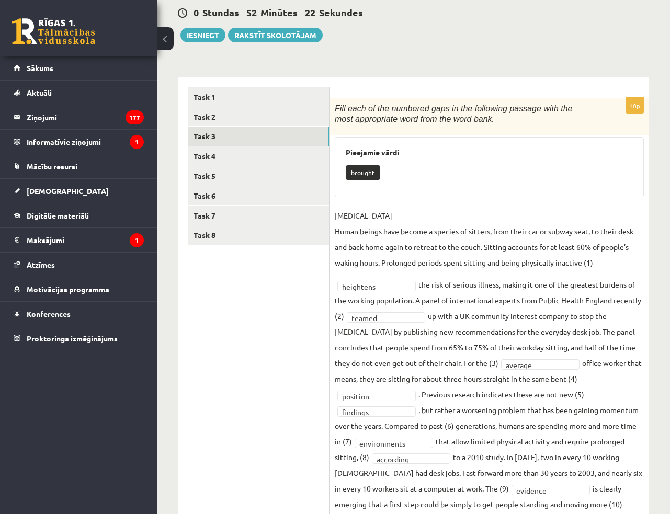
scroll to position [135, 0]
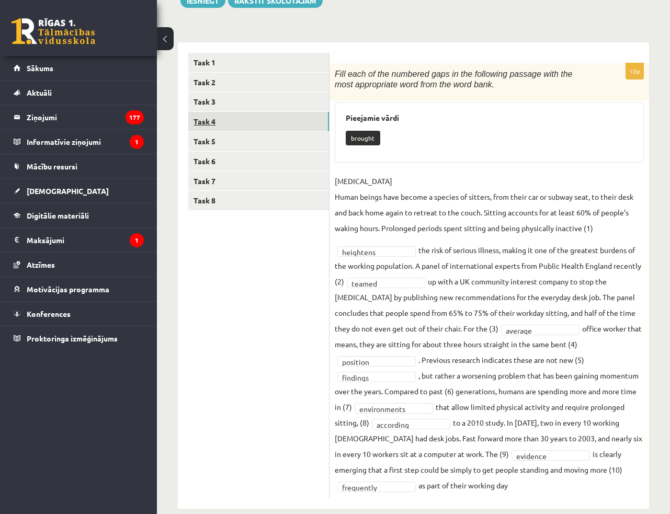
click at [207, 127] on link "Task 4" at bounding box center [258, 121] width 141 height 19
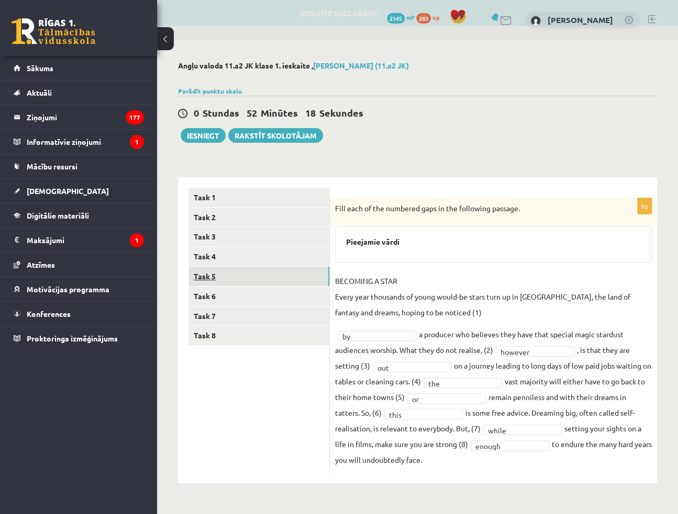
click at [265, 271] on link "Task 5" at bounding box center [258, 276] width 141 height 19
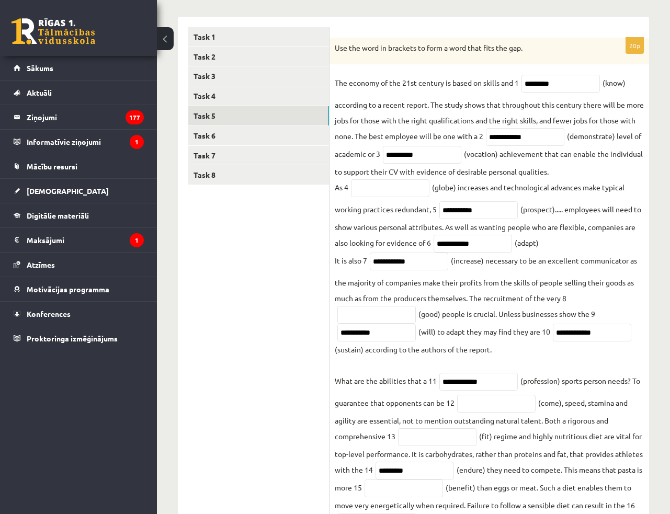
scroll to position [83, 0]
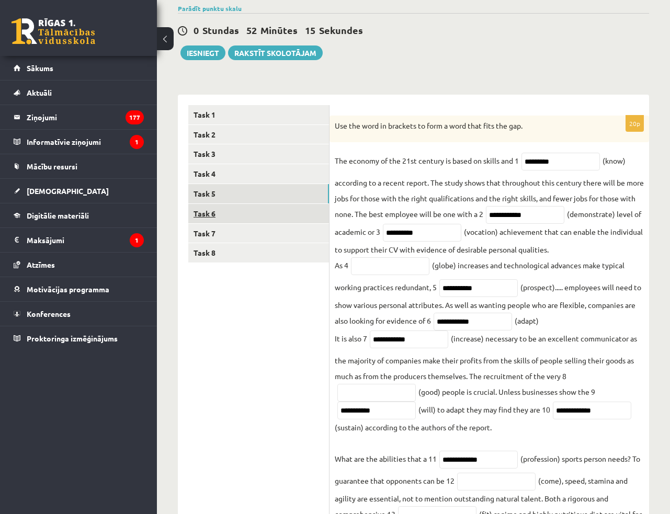
click at [229, 207] on link "Task 6" at bounding box center [258, 213] width 141 height 19
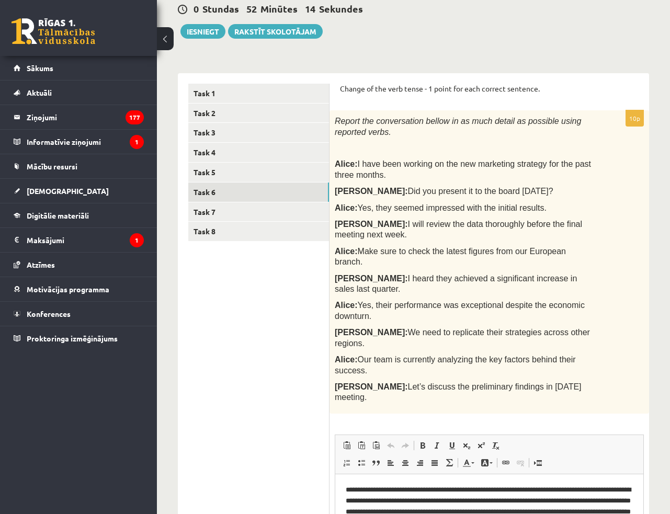
scroll to position [0, 0]
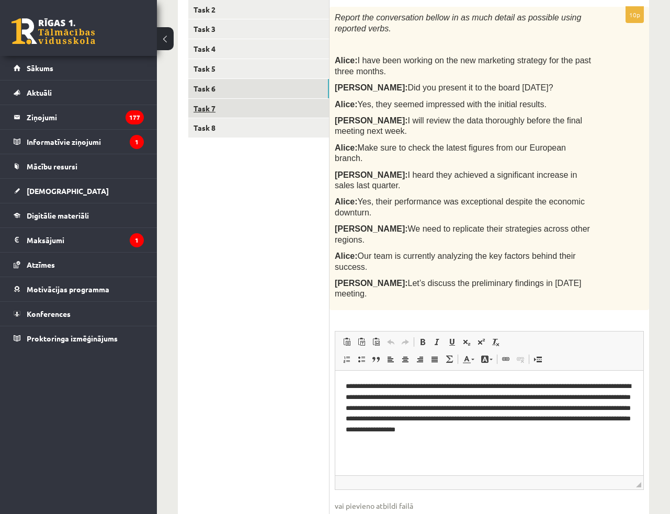
click at [224, 99] on link "Task 7" at bounding box center [258, 108] width 141 height 19
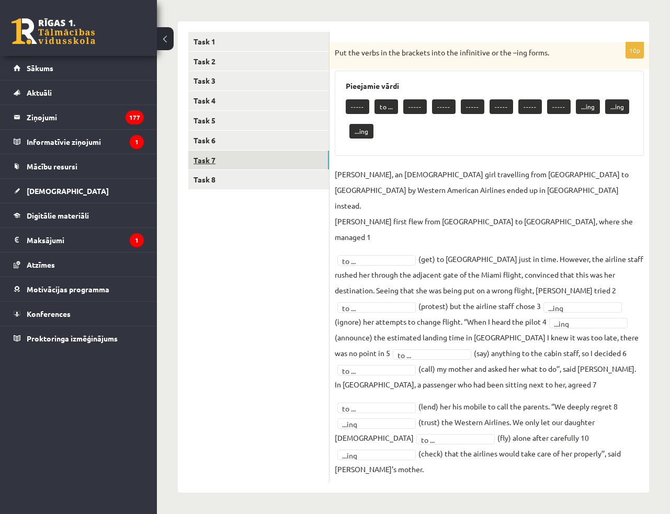
scroll to position [84, 0]
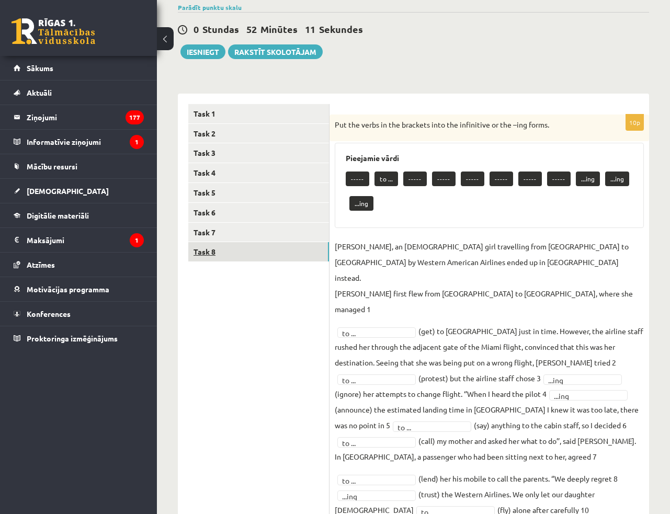
click at [256, 252] on link "Task 8" at bounding box center [258, 251] width 141 height 19
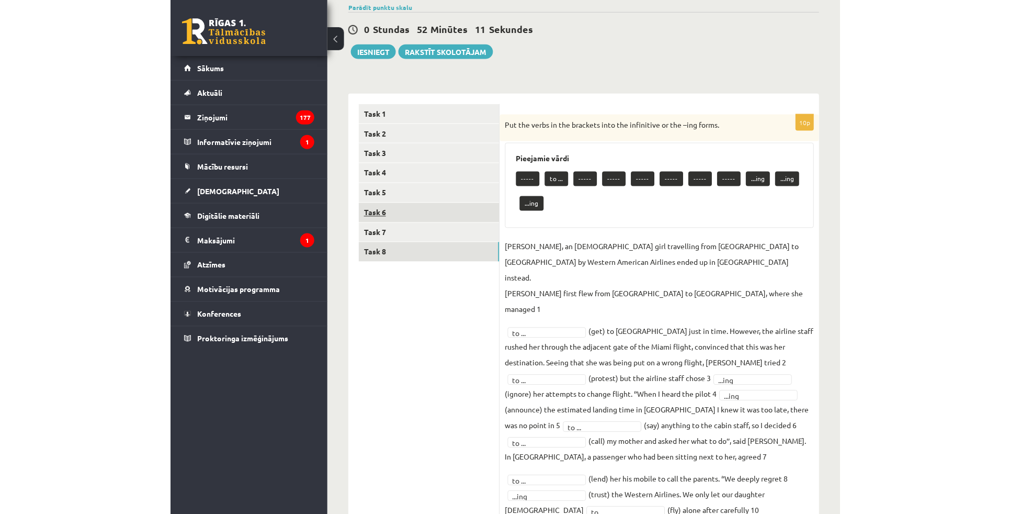
scroll to position [35, 0]
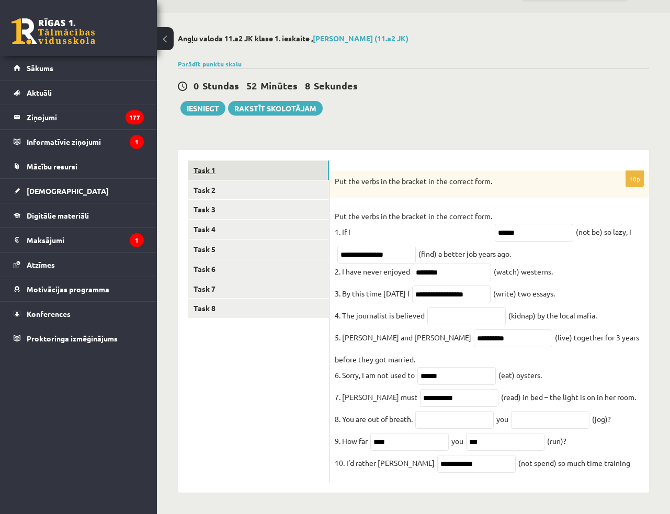
click at [263, 165] on link "Task 1" at bounding box center [258, 170] width 141 height 19
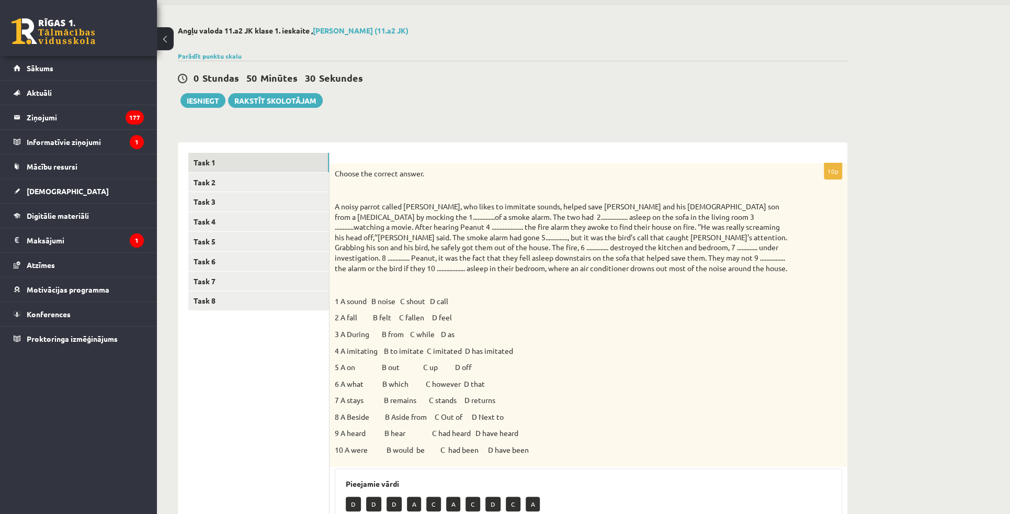
click at [599, 101] on div "0 Stundas 50 Minūtes 30 Sekundes Ieskaite saglabāta! Iesniegt Rakstīt skolotājam" at bounding box center [513, 84] width 670 height 47
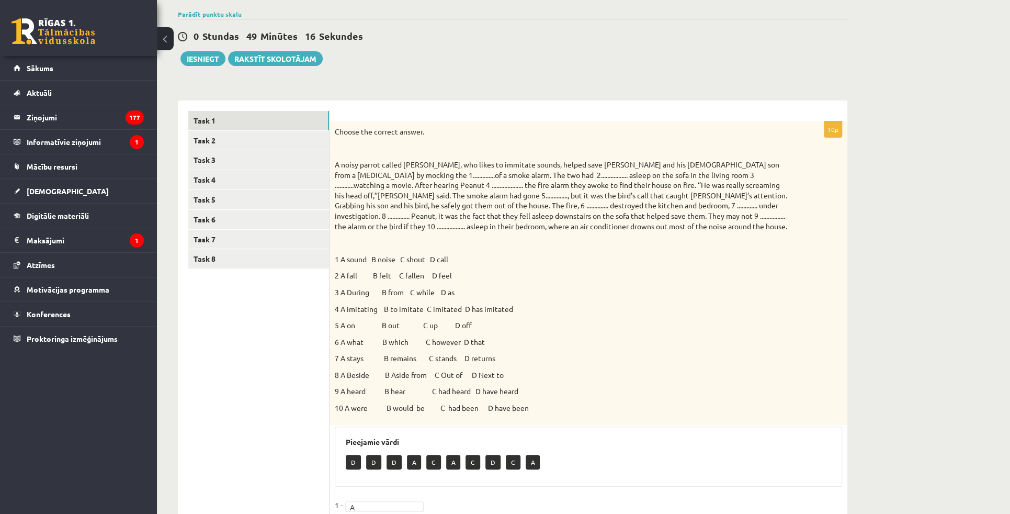
scroll to position [95, 0]
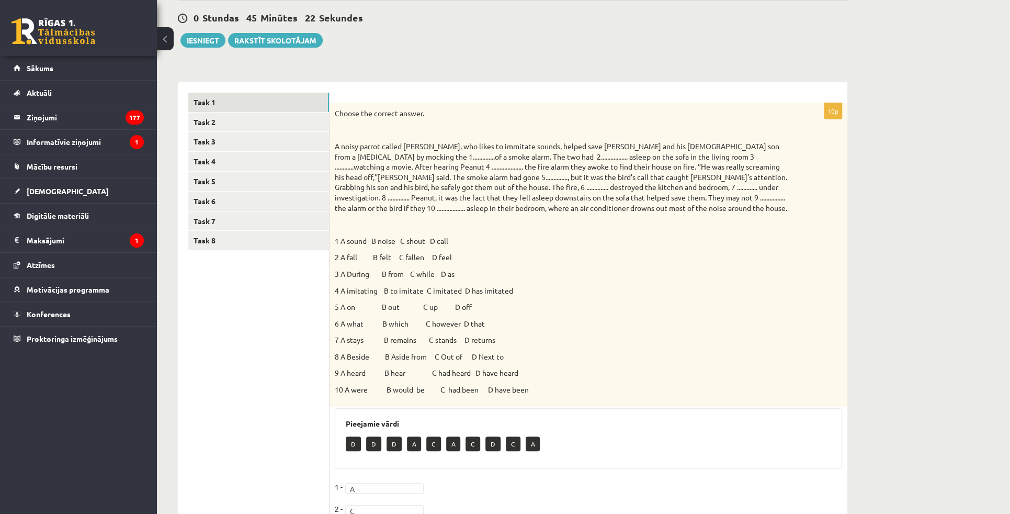
click at [670, 23] on div "0 Stundas 45 Minūtes 22 Sekundes" at bounding box center [513, 19] width 670 height 14
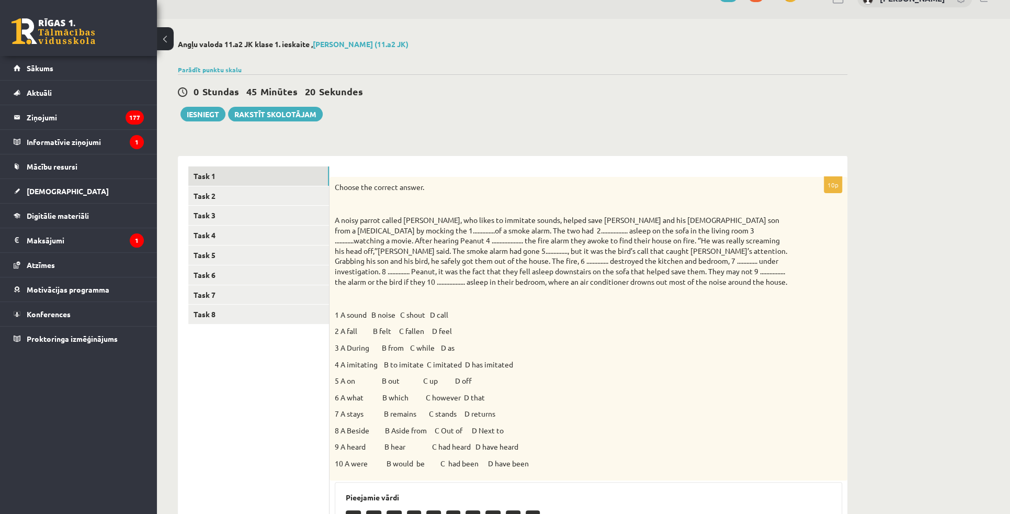
scroll to position [0, 0]
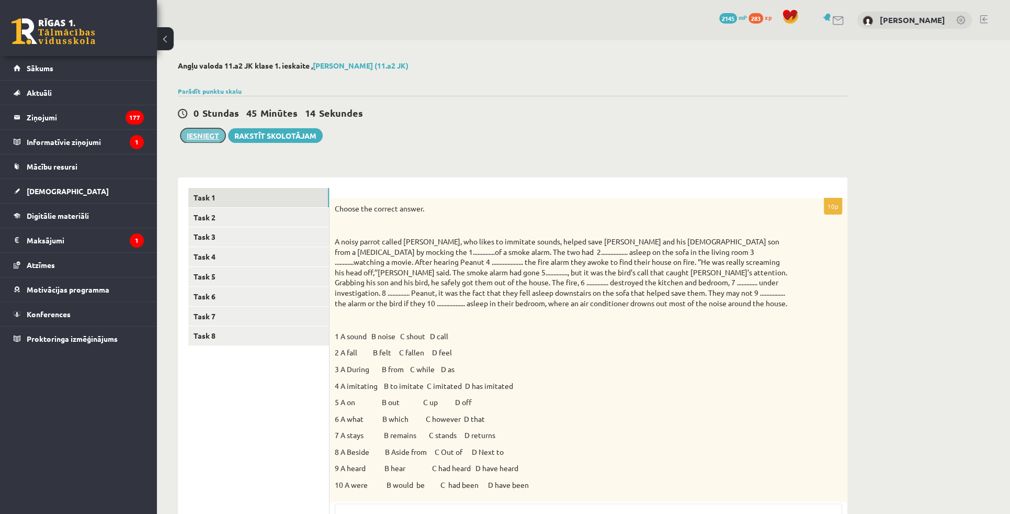
click at [208, 137] on button "Iesniegt" at bounding box center [203, 135] width 45 height 15
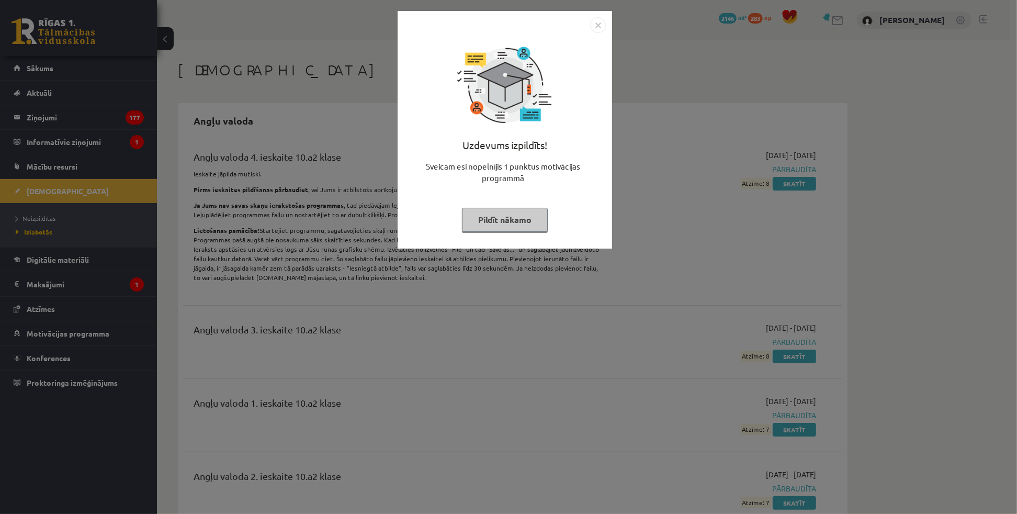
click at [509, 225] on button "Pildīt nākamo" at bounding box center [505, 220] width 86 height 24
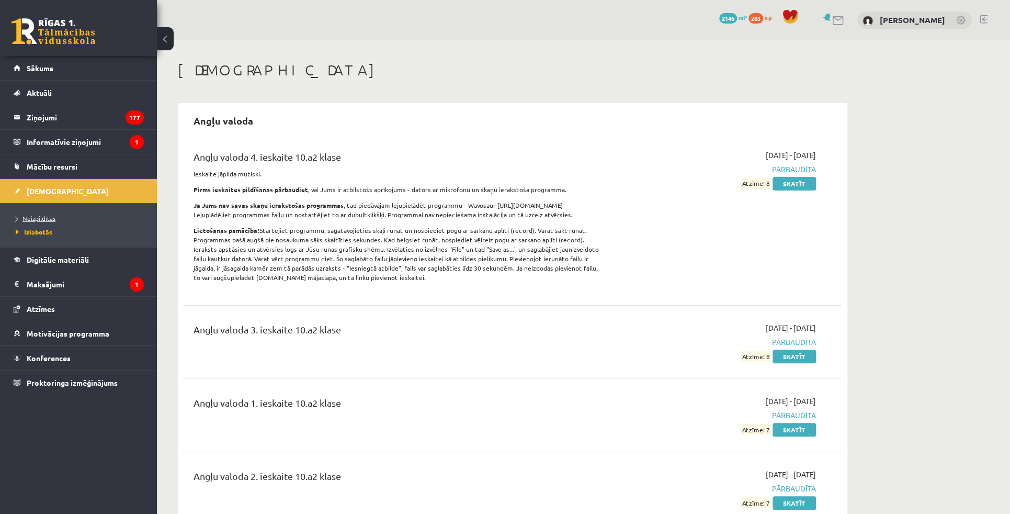
click at [48, 214] on span "Neizpildītās" at bounding box center [36, 218] width 40 height 8
